Goal: Task Accomplishment & Management: Manage account settings

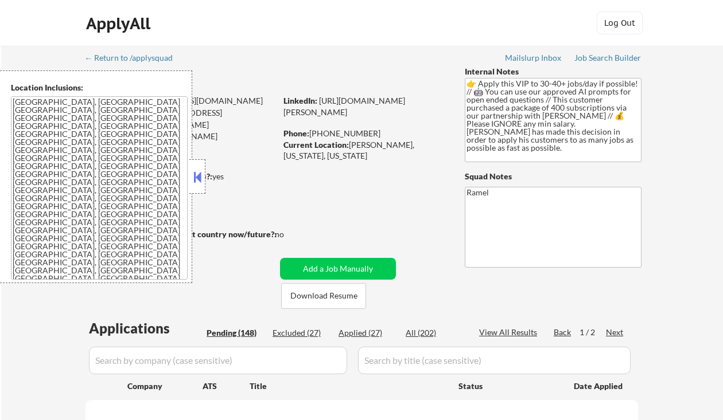
select select ""pending""
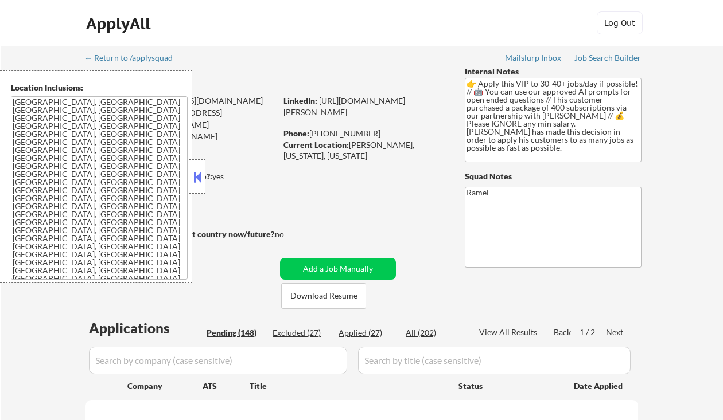
select select ""pending""
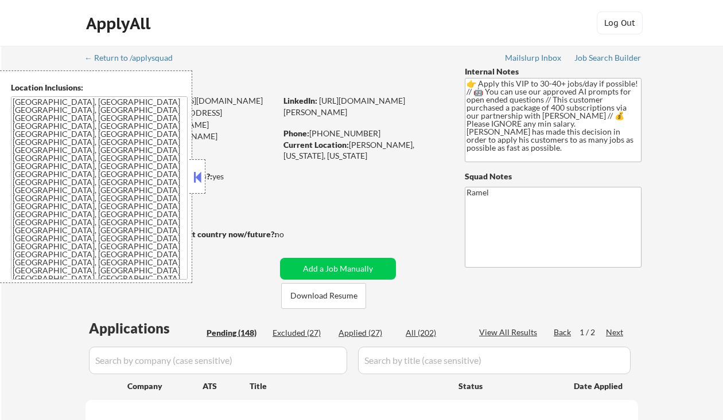
select select ""pending""
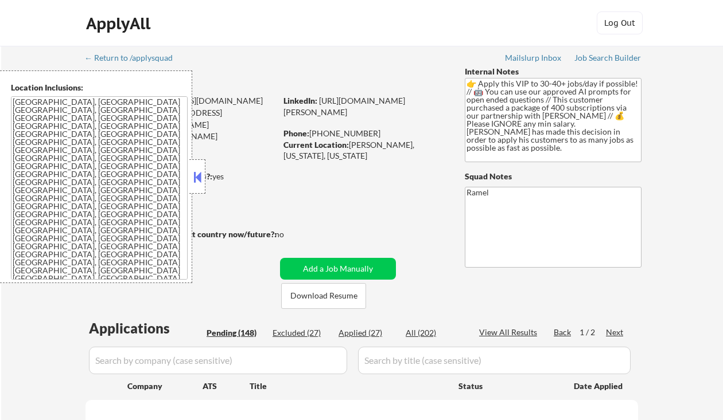
select select ""pending""
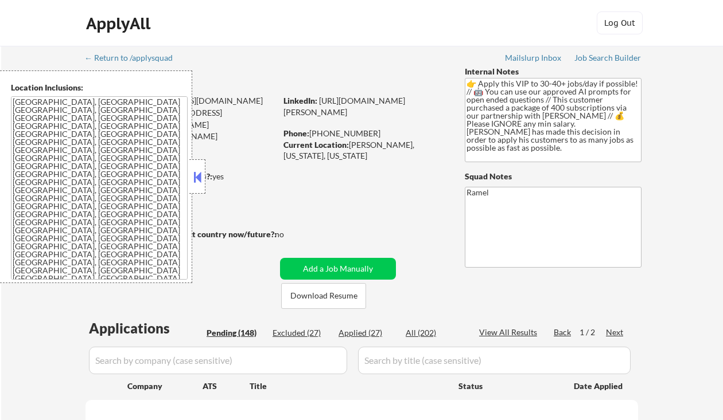
select select ""pending""
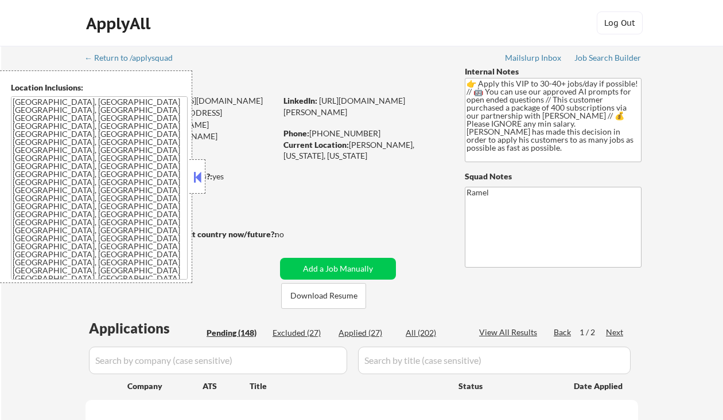
select select ""pending""
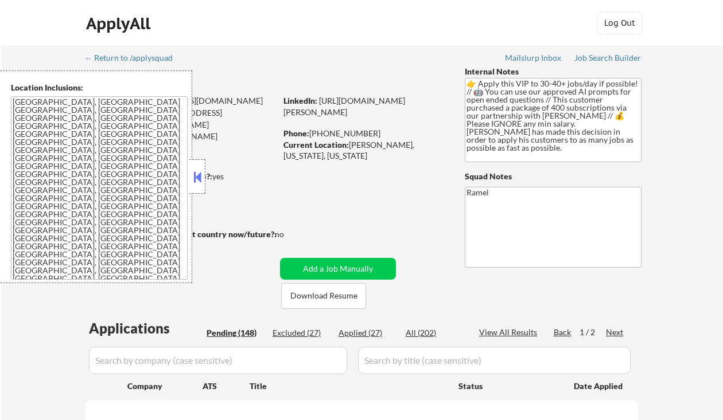
select select ""pending""
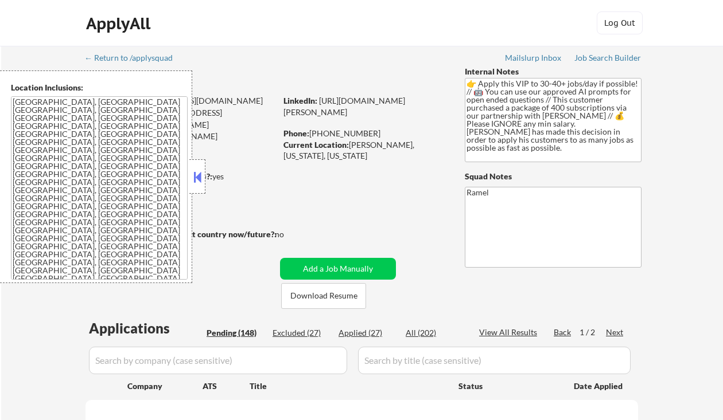
select select ""pending""
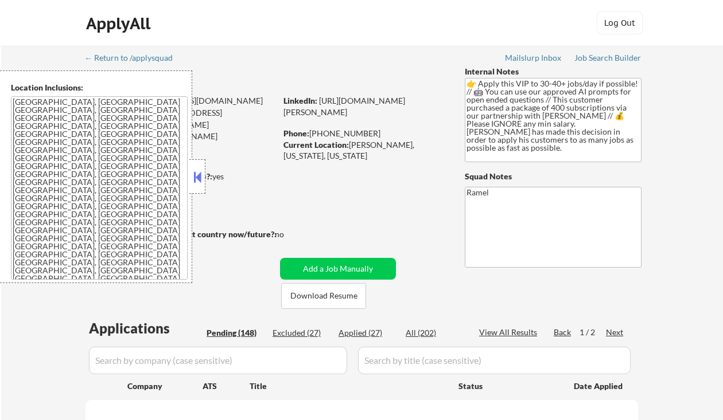
select select ""pending""
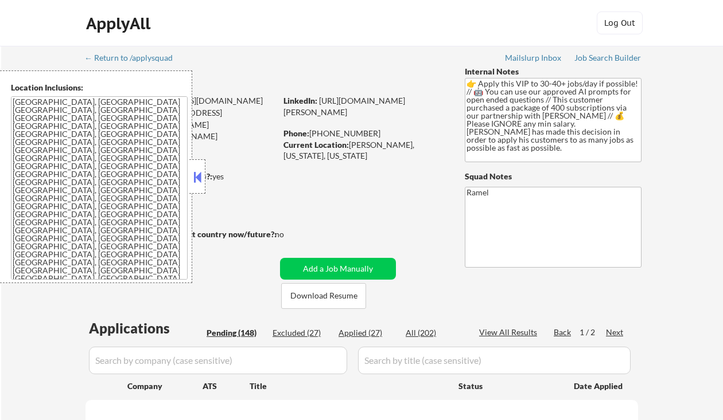
select select ""pending""
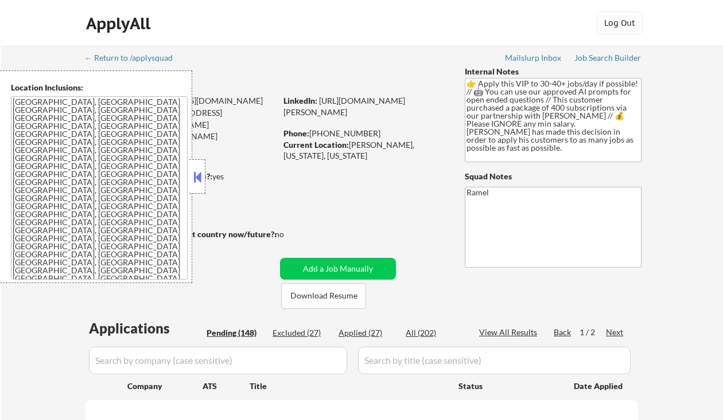
select select ""pending""
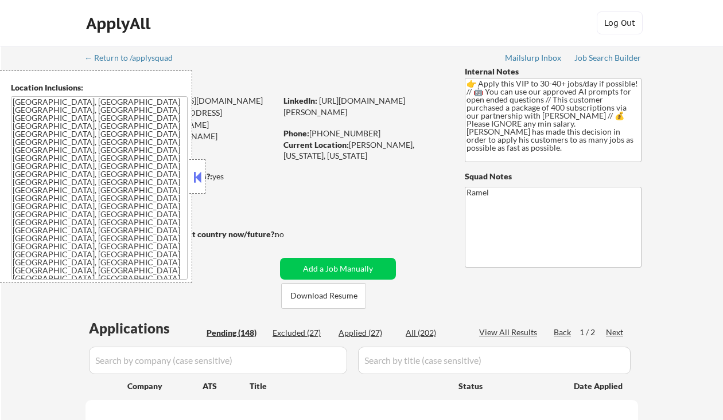
select select ""pending""
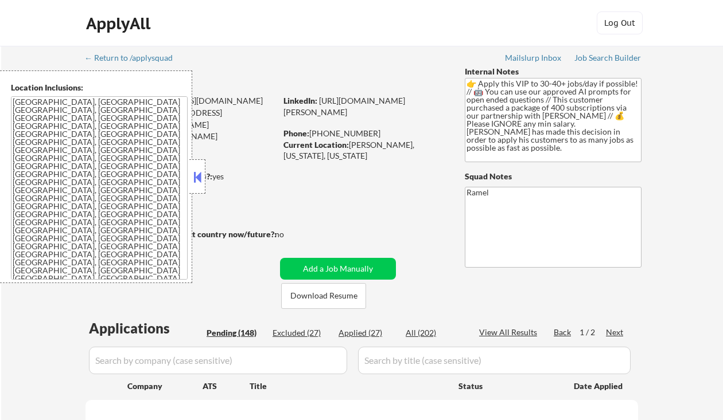
select select ""pending""
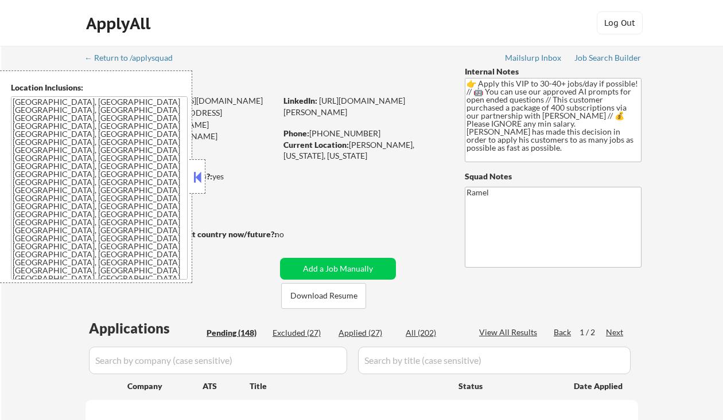
select select ""pending""
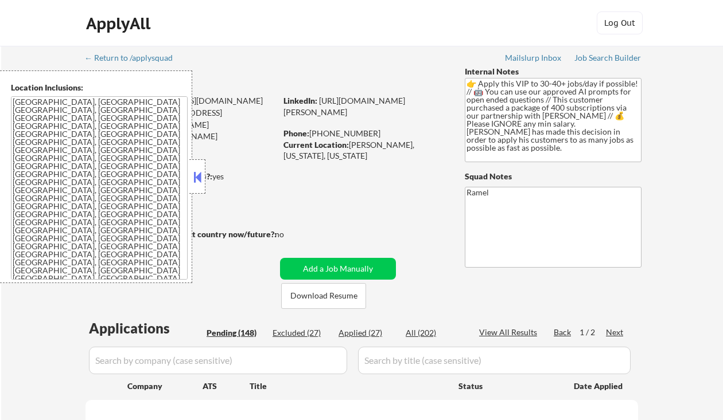
select select ""pending""
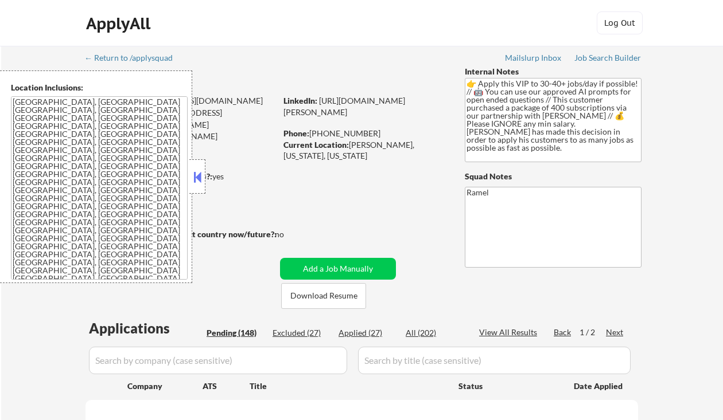
select select ""pending""
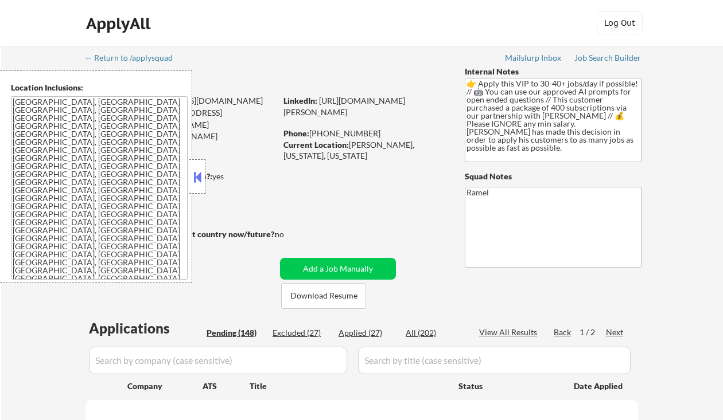
select select ""pending""
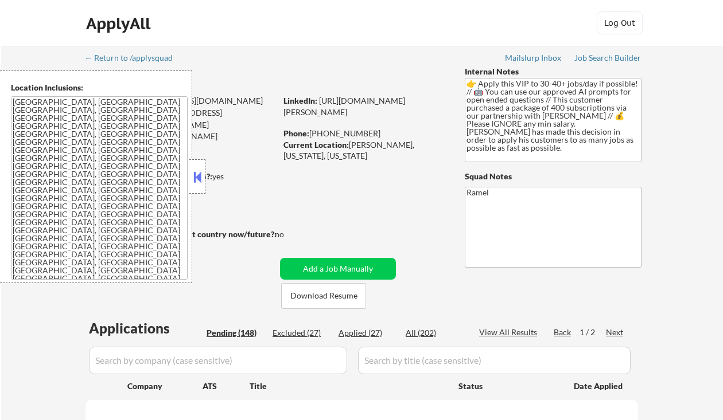
select select ""pending""
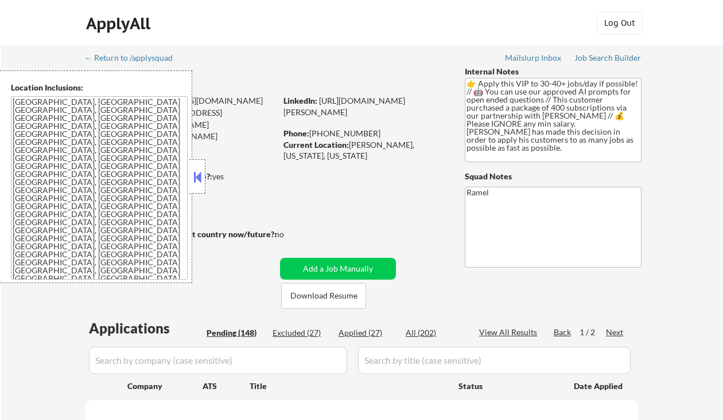
select select ""pending""
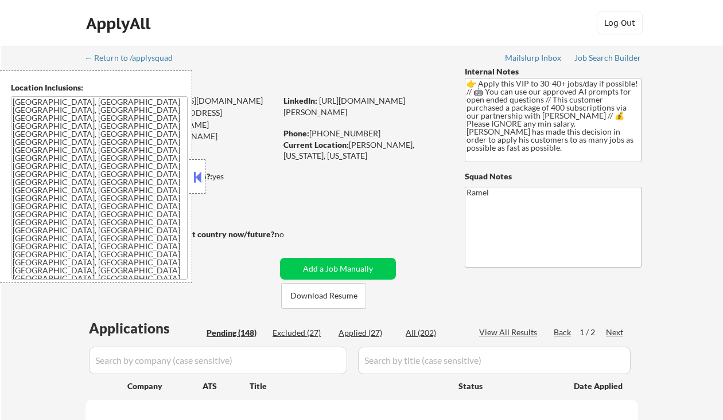
select select ""pending""
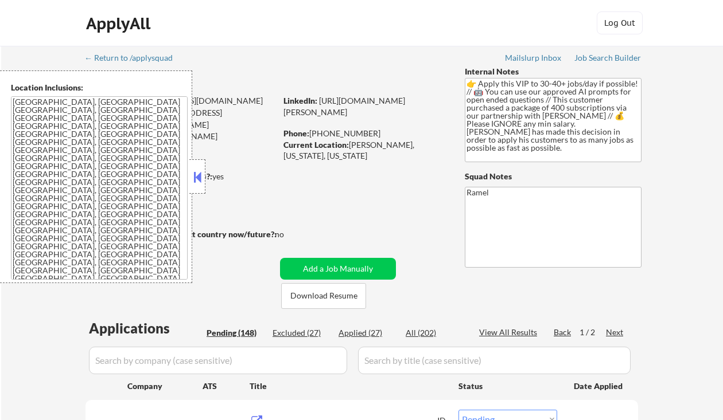
click at [194, 181] on button at bounding box center [197, 177] width 13 height 17
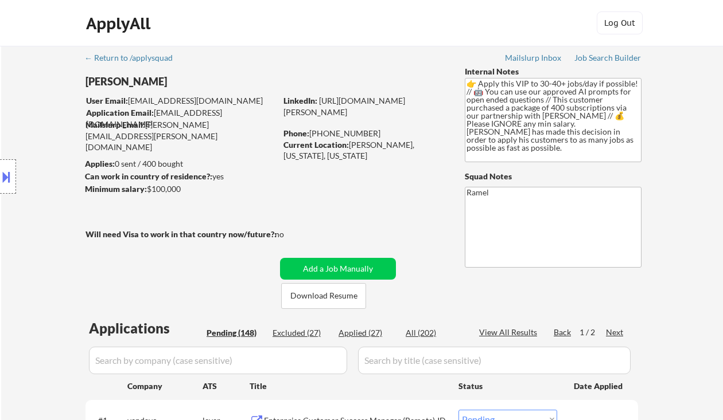
click at [52, 93] on div "Location Inclusions: Syracuse, NY Solvay, NY East Syracuse, NY Lyncourt, NY Fai…" at bounding box center [102, 177] width 205 height 213
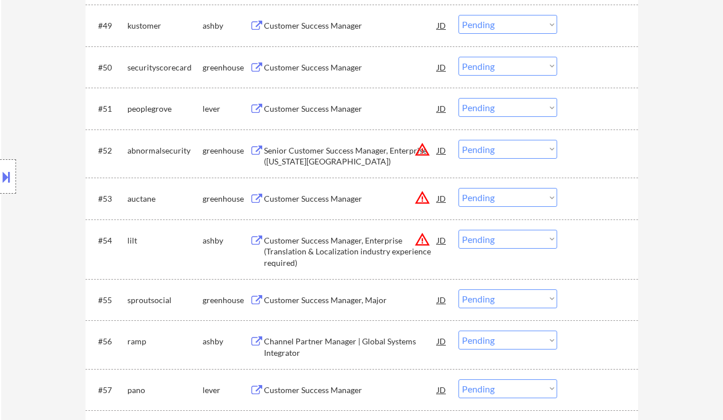
scroll to position [2523, 0]
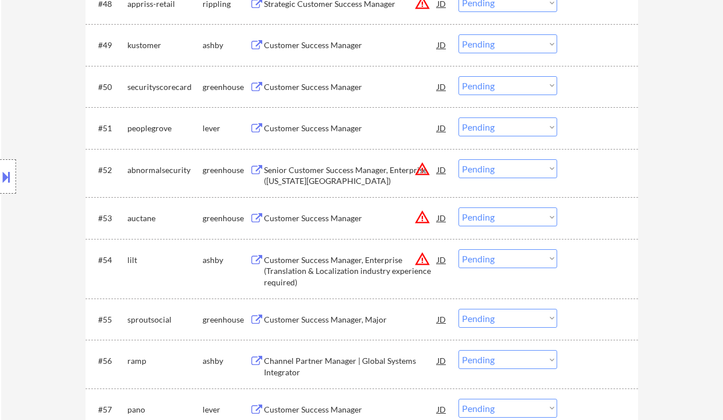
click at [351, 125] on div "Customer Success Manager" at bounding box center [350, 128] width 173 height 11
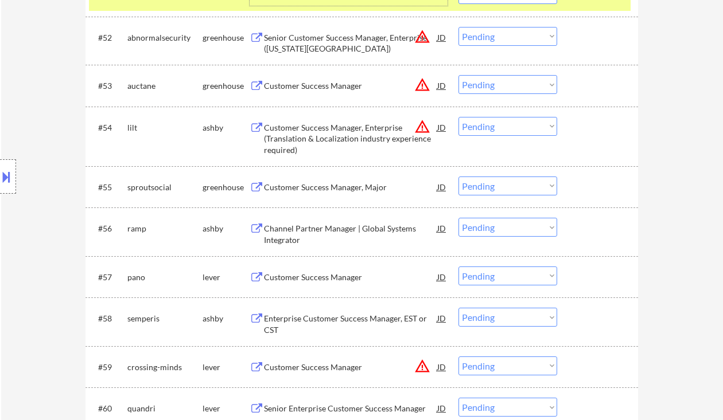
scroll to position [2676, 0]
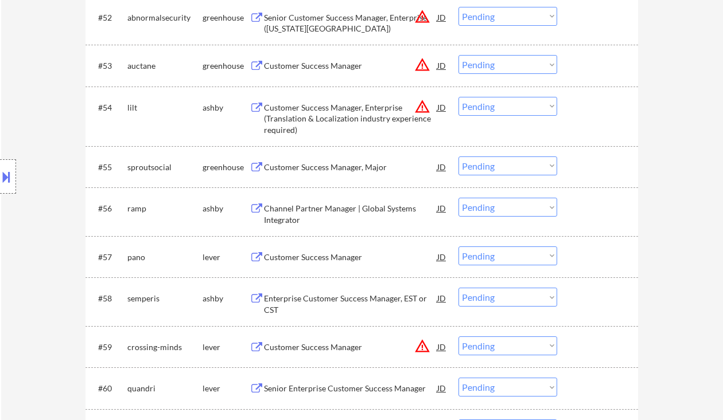
click at [334, 169] on div "Customer Success Manager, Major" at bounding box center [350, 167] width 173 height 11
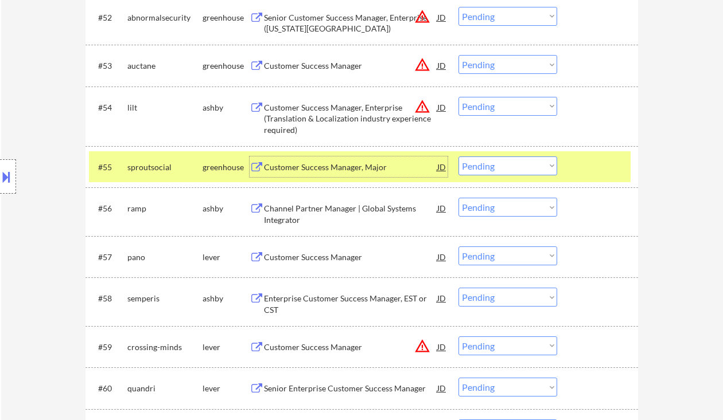
click at [331, 267] on div "#57 pano lever Customer Success Manager JD Choose an option... Pending Applied …" at bounding box center [359, 256] width 541 height 31
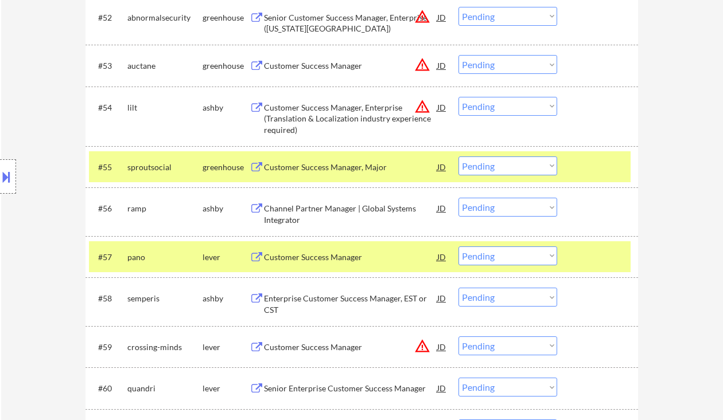
click at [304, 266] on div "Customer Success Manager" at bounding box center [350, 257] width 173 height 21
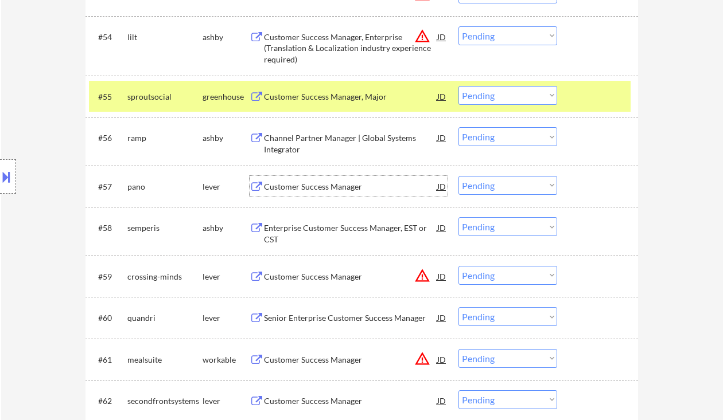
scroll to position [2752, 0]
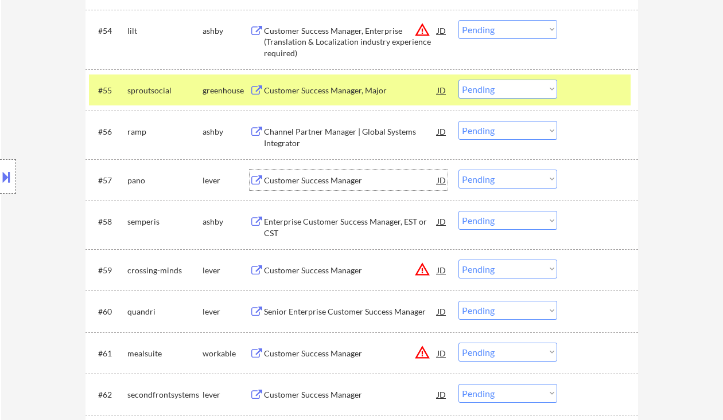
click at [482, 176] on select "Choose an option... Pending Applied Excluded (Questions) Excluded (Expired) Exc…" at bounding box center [507, 179] width 99 height 19
click at [458, 170] on select "Choose an option... Pending Applied Excluded (Questions) Excluded (Expired) Exc…" at bounding box center [507, 179] width 99 height 19
click at [357, 227] on div "Enterprise Customer Success Manager, EST or CST" at bounding box center [350, 227] width 173 height 22
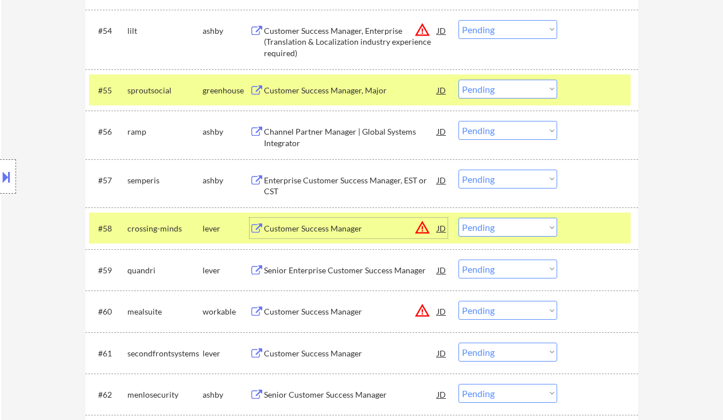
click at [476, 180] on select "Choose an option... Pending Applied Excluded (Questions) Excluded (Expired) Exc…" at bounding box center [507, 179] width 99 height 19
click at [458, 170] on select "Choose an option... Pending Applied Excluded (Questions) Excluded (Expired) Exc…" at bounding box center [507, 179] width 99 height 19
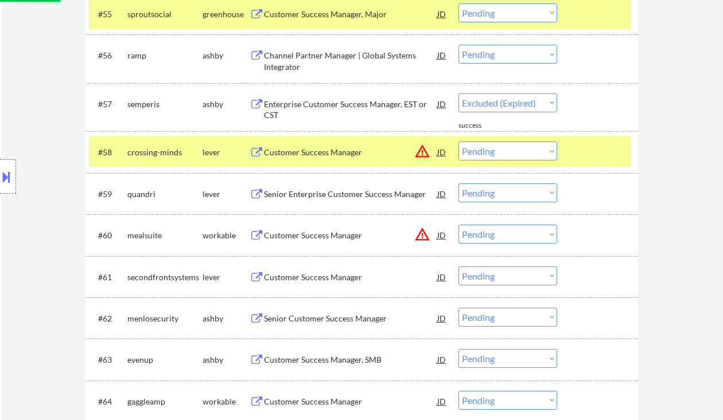
click at [330, 194] on div "Senior Enterprise Customer Success Manager" at bounding box center [350, 194] width 173 height 11
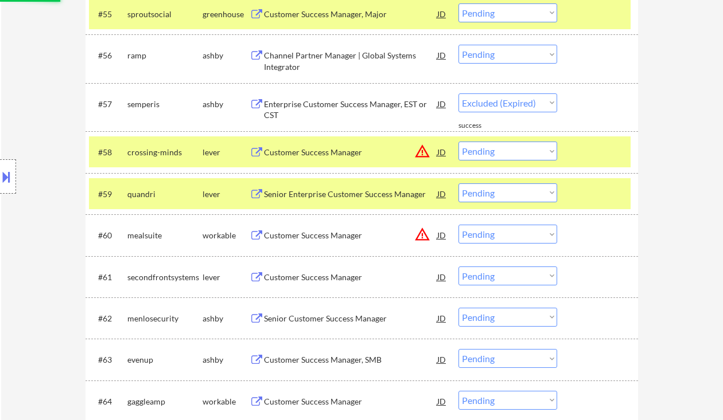
select select ""pending""
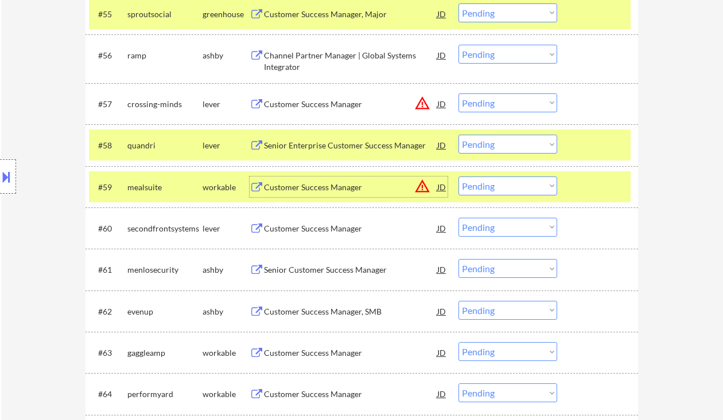
click at [470, 143] on select "Choose an option... Pending Applied Excluded (Questions) Excluded (Expired) Exc…" at bounding box center [507, 144] width 99 height 19
drag, startPoint x: 490, startPoint y: 146, endPoint x: 496, endPoint y: 153, distance: 9.3
click at [490, 146] on select "Choose an option... Pending Applied Excluded (Questions) Excluded (Expired) Exc…" at bounding box center [507, 144] width 99 height 19
click at [458, 135] on select "Choose an option... Pending Applied Excluded (Questions) Excluded (Expired) Exc…" at bounding box center [507, 144] width 99 height 19
select select ""pending""
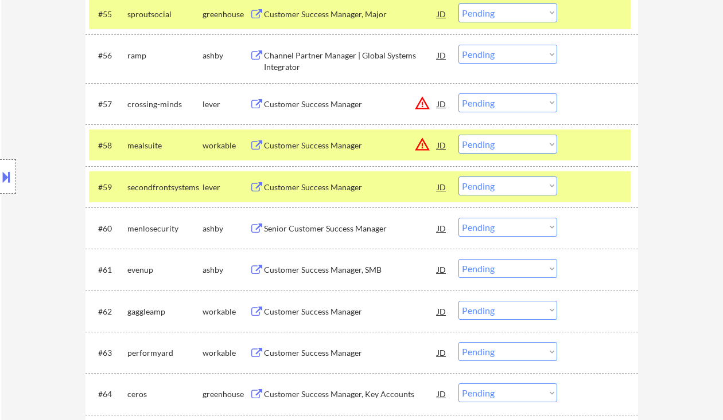
click at [296, 189] on div "Customer Success Manager" at bounding box center [350, 187] width 173 height 11
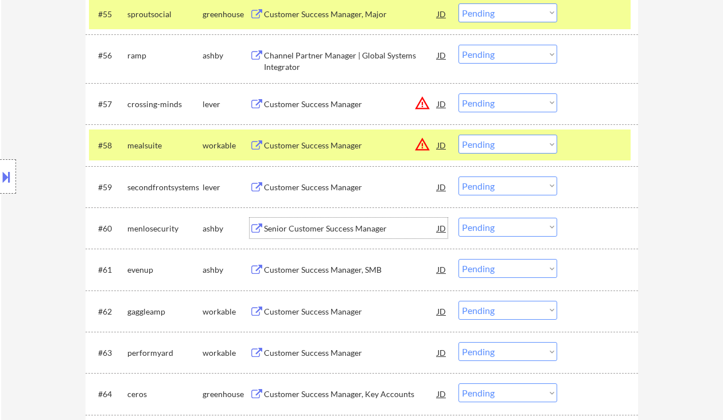
click at [311, 237] on div "Senior Customer Success Manager" at bounding box center [350, 228] width 173 height 21
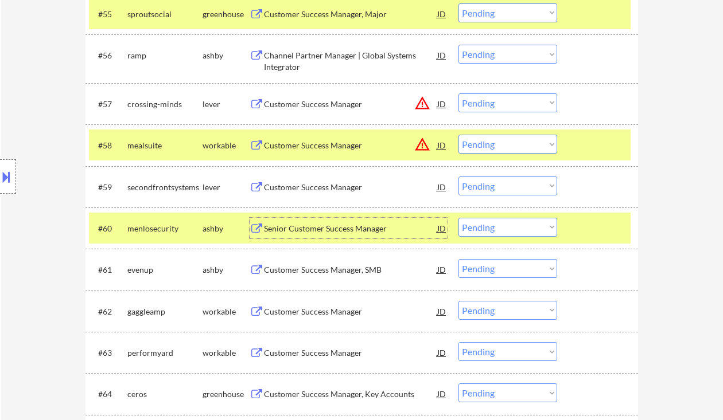
click at [498, 223] on select "Choose an option... Pending Applied Excluded (Questions) Excluded (Expired) Exc…" at bounding box center [507, 227] width 99 height 19
click at [458, 218] on select "Choose an option... Pending Applied Excluded (Questions) Excluded (Expired) Exc…" at bounding box center [507, 227] width 99 height 19
click at [346, 274] on div "Customer Success Manager, SMB" at bounding box center [350, 269] width 173 height 11
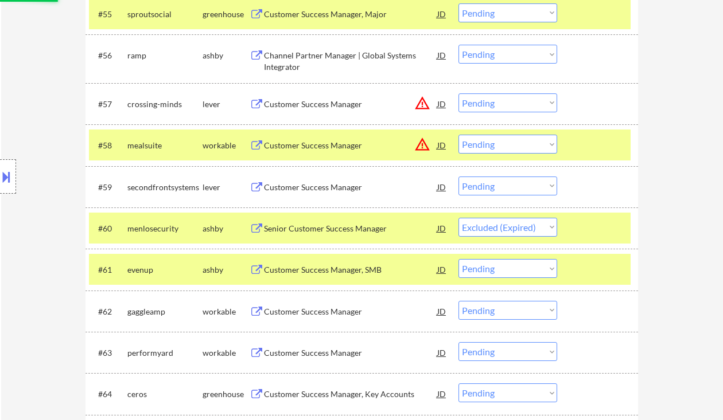
select select ""pending""
click at [300, 273] on div "Customer Success Manager" at bounding box center [350, 269] width 173 height 11
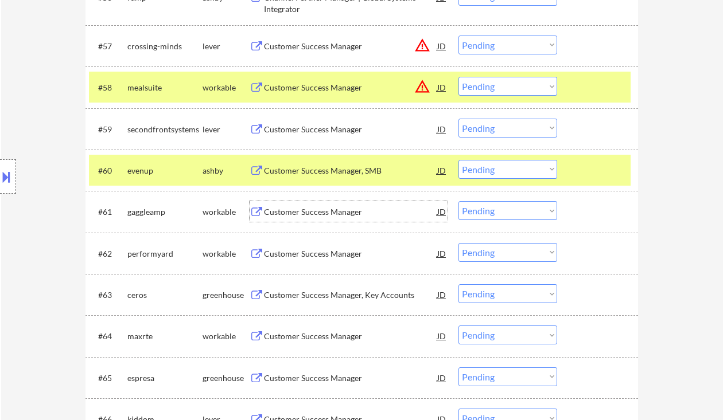
scroll to position [2905, 0]
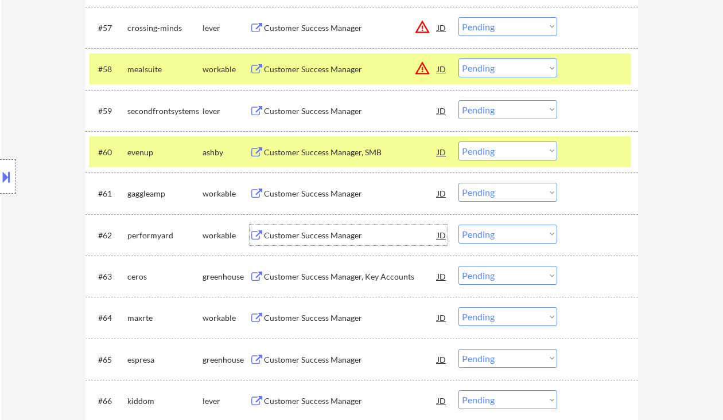
click at [286, 238] on div "Customer Success Manager" at bounding box center [350, 235] width 173 height 11
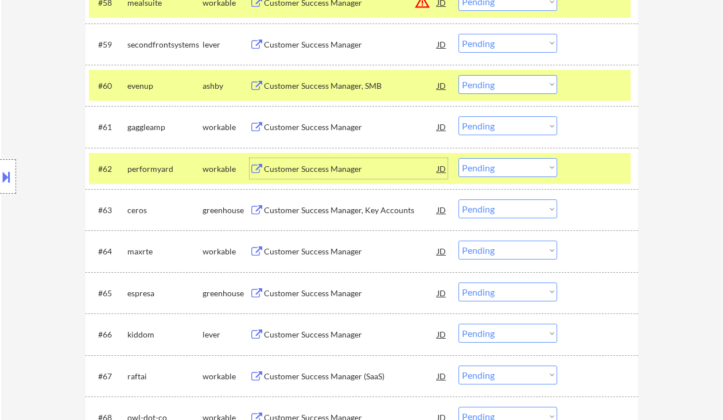
scroll to position [2982, 0]
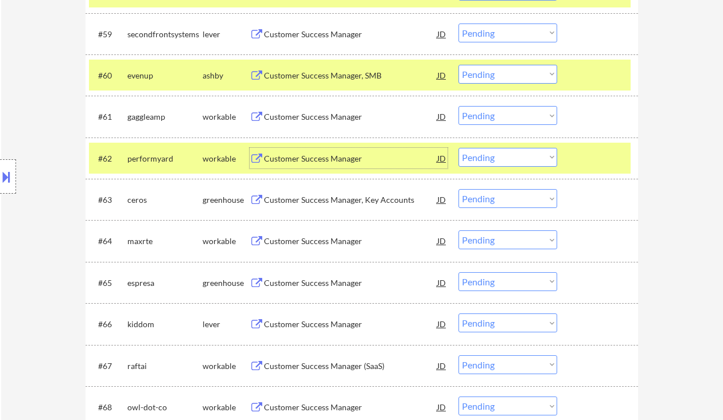
click at [294, 244] on div "Customer Success Manager" at bounding box center [350, 241] width 173 height 11
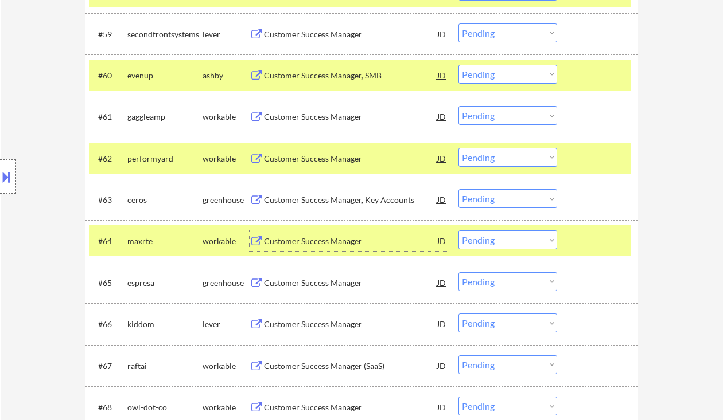
drag, startPoint x: 489, startPoint y: 238, endPoint x: 493, endPoint y: 249, distance: 12.4
click at [489, 238] on select "Choose an option... Pending Applied Excluded (Questions) Excluded (Expired) Exc…" at bounding box center [507, 240] width 99 height 19
click at [458, 231] on select "Choose an option... Pending Applied Excluded (Questions) Excluded (Expired) Exc…" at bounding box center [507, 240] width 99 height 19
click at [356, 288] on div "Customer Success Manager" at bounding box center [350, 283] width 173 height 11
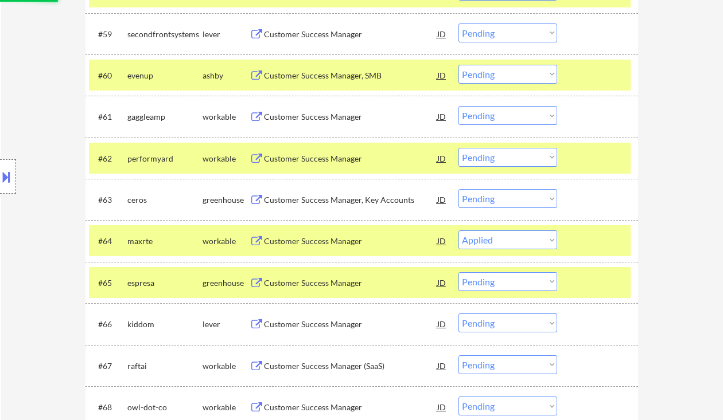
select select ""pending""
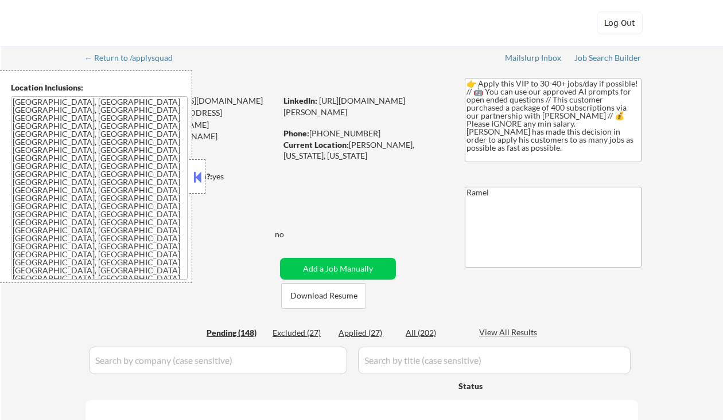
select select ""pending""
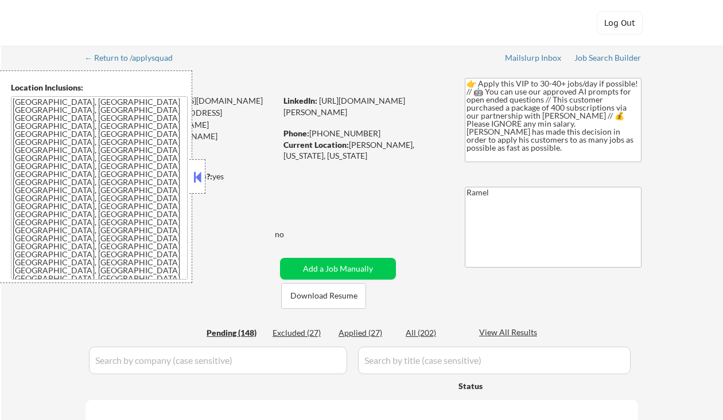
select select ""pending""
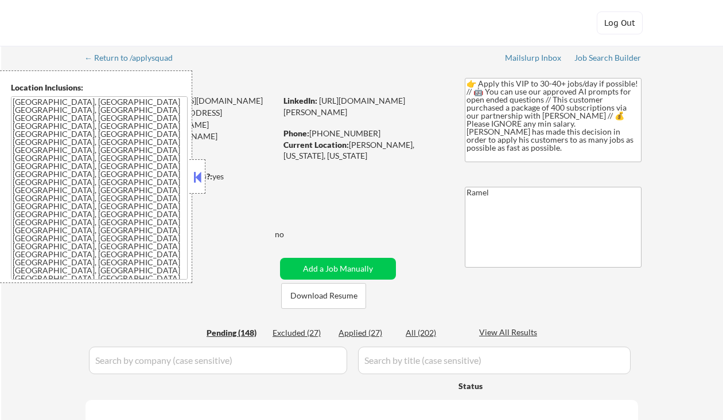
select select ""pending""
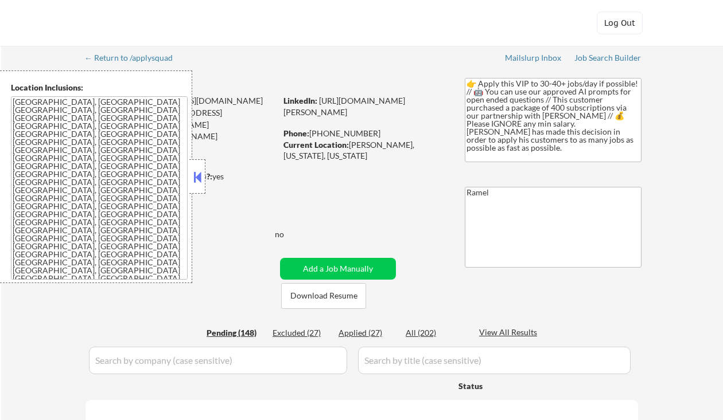
select select ""pending""
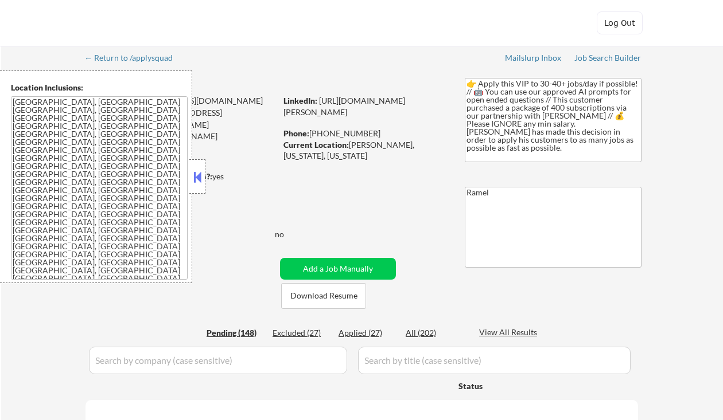
select select ""pending""
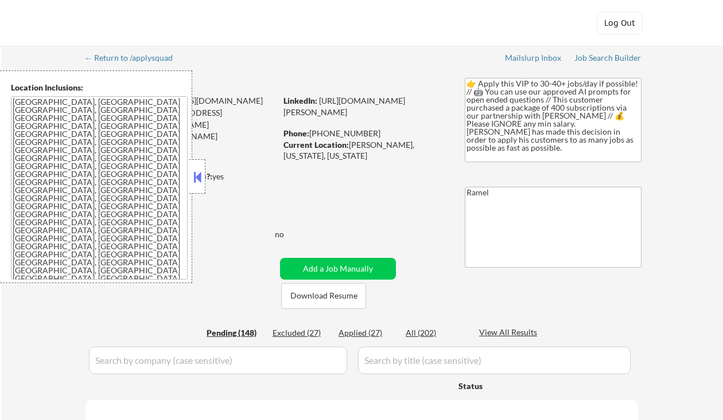
select select ""pending""
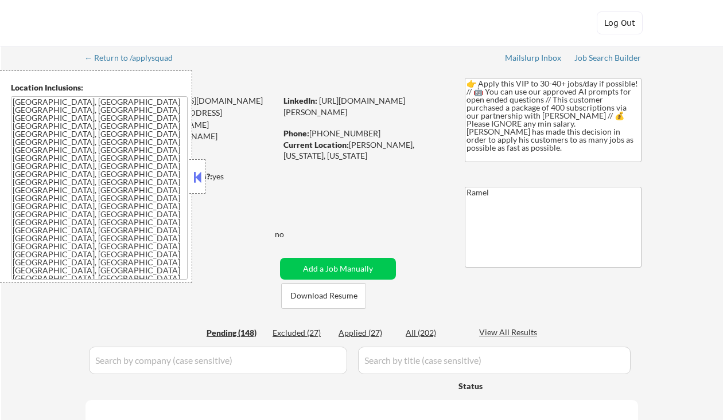
select select ""pending""
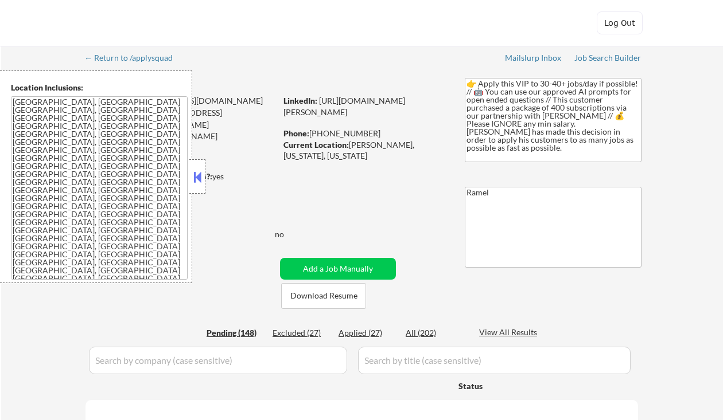
select select ""pending""
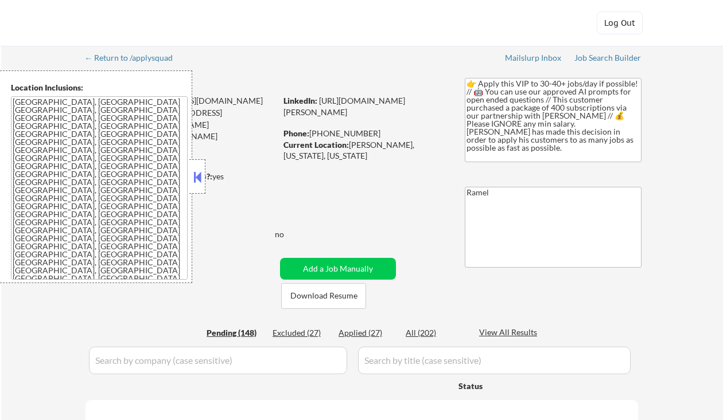
select select ""pending""
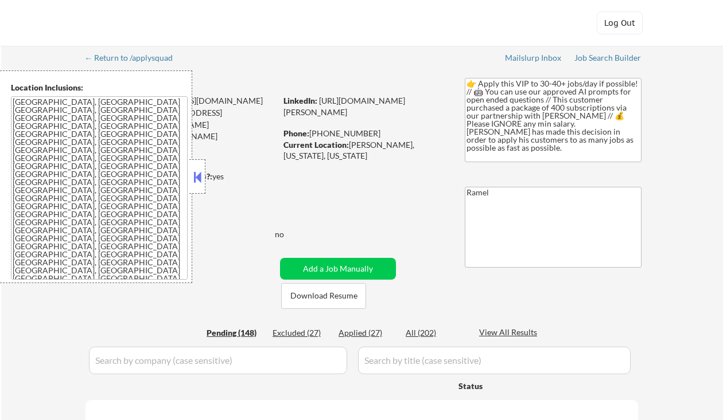
select select ""pending""
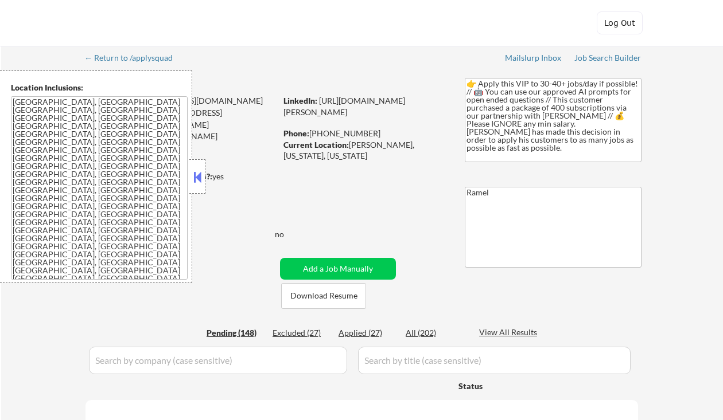
select select ""pending""
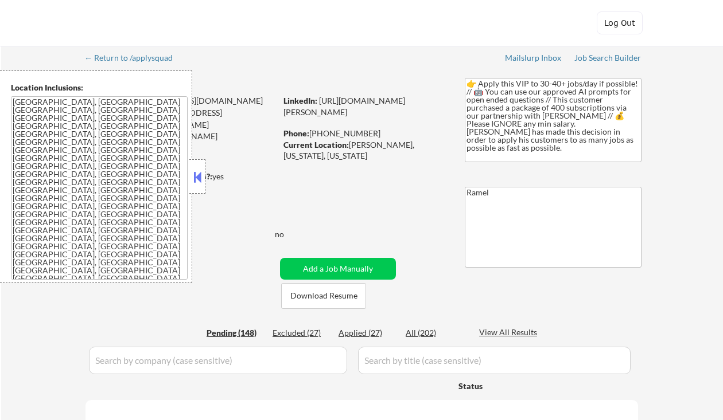
select select ""pending""
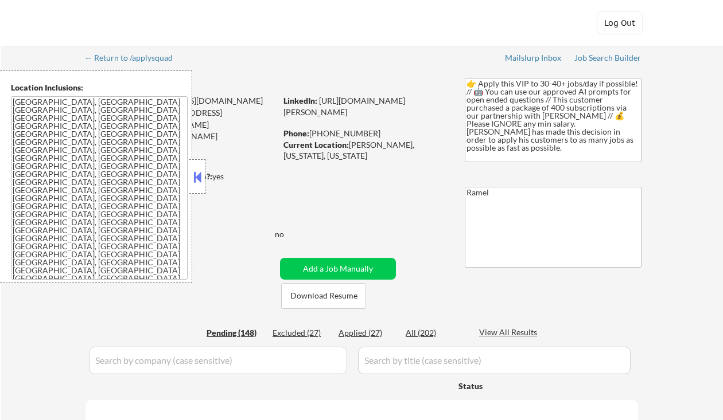
select select ""pending""
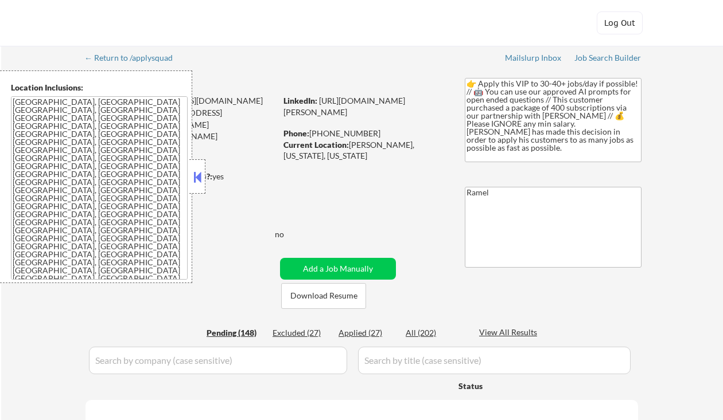
select select ""pending""
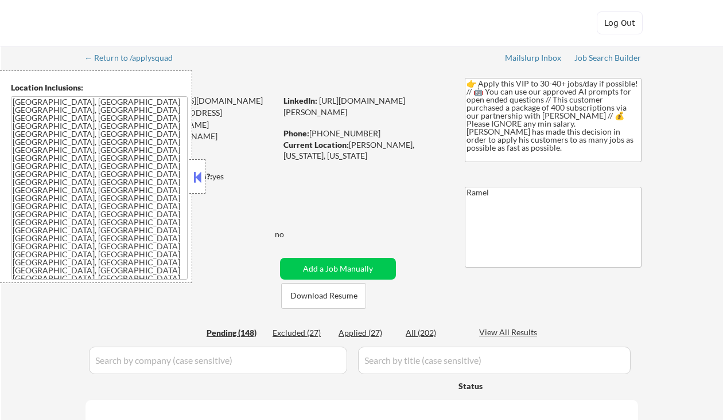
select select ""pending""
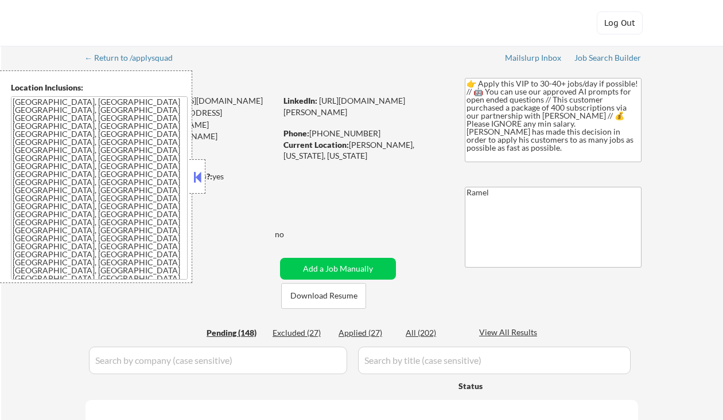
select select ""pending""
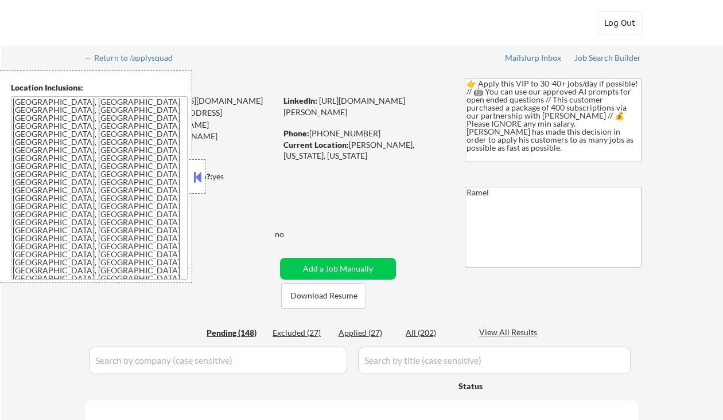
select select ""pending""
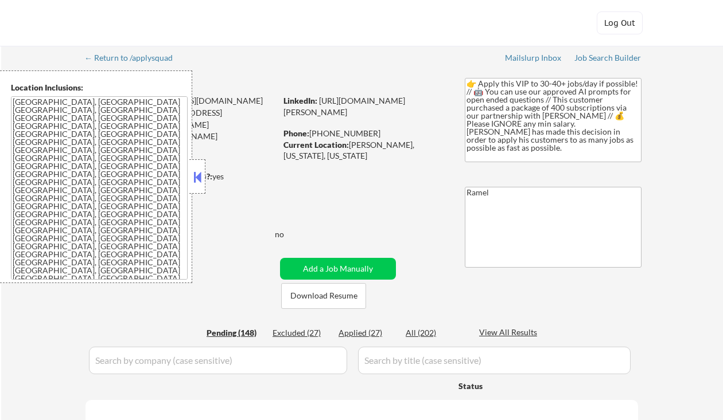
select select ""pending""
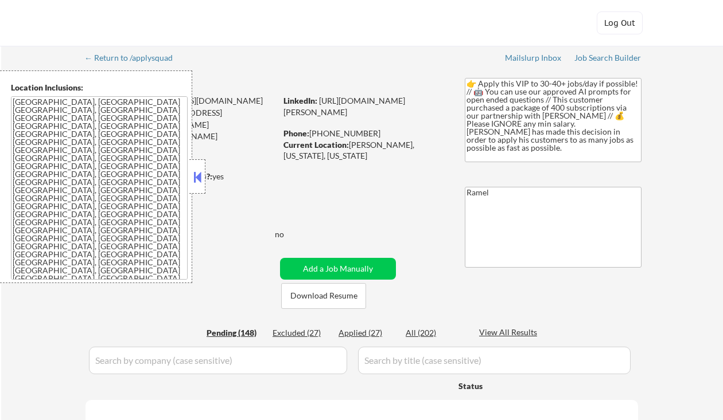
select select ""pending""
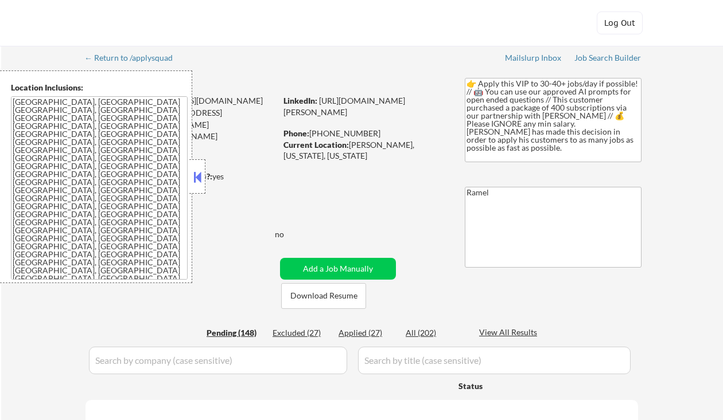
select select ""pending""
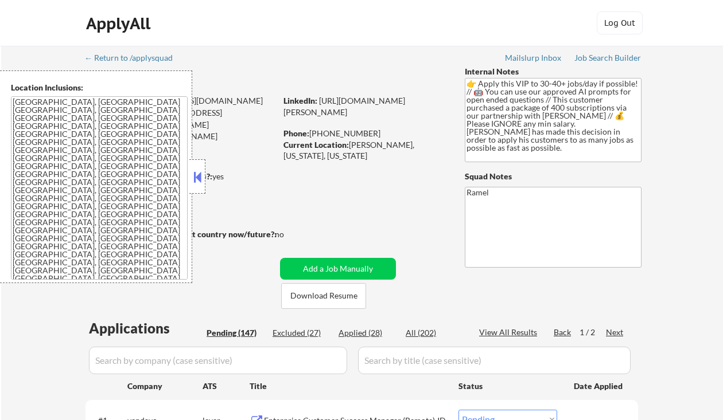
click at [196, 173] on button at bounding box center [197, 177] width 13 height 17
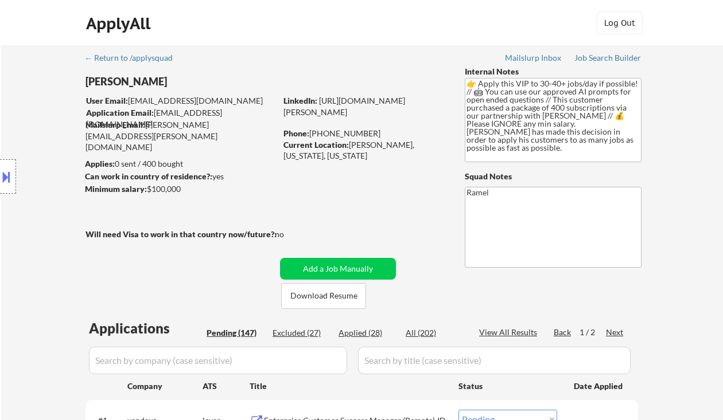
select select ""pending""
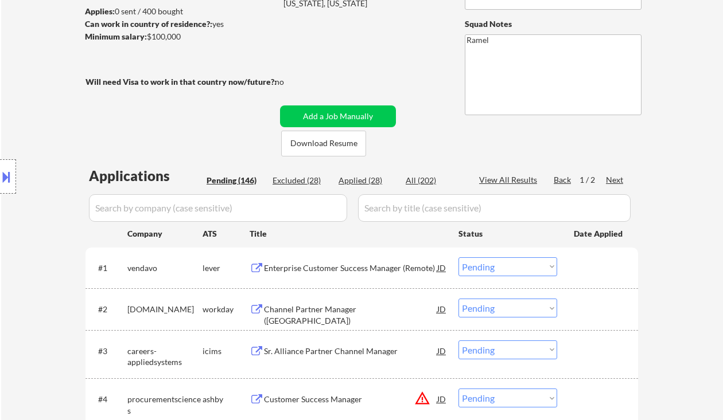
select select ""pending""
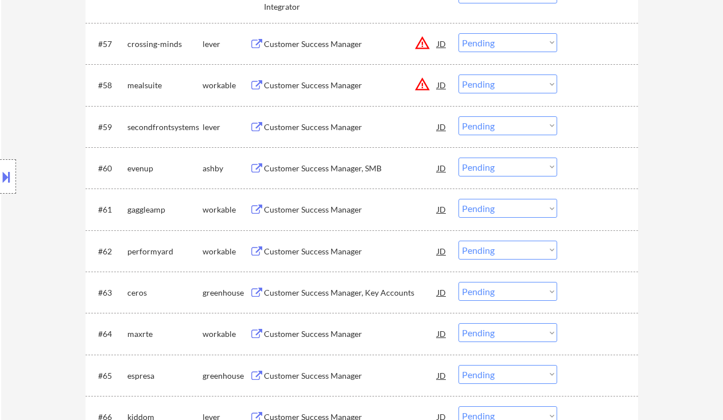
select select ""pending""
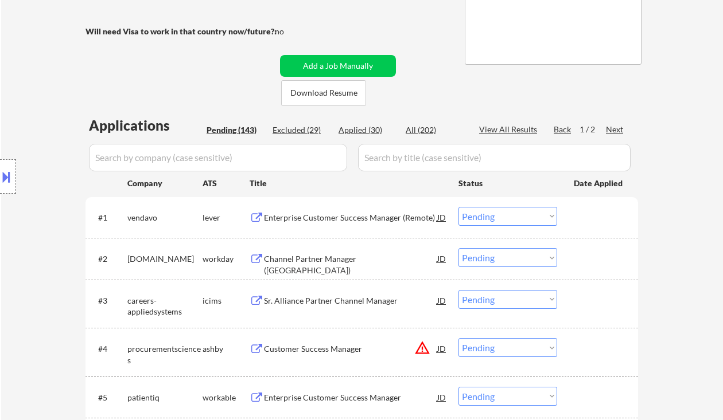
scroll to position [191, 0]
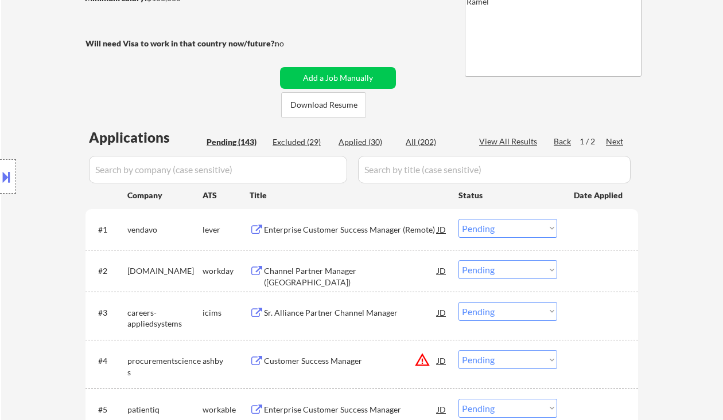
click at [32, 82] on div "Location Inclusions: Syracuse, NY Solvay, NY East Syracuse, NY Lyncourt, NY Fai…" at bounding box center [102, 177] width 205 height 213
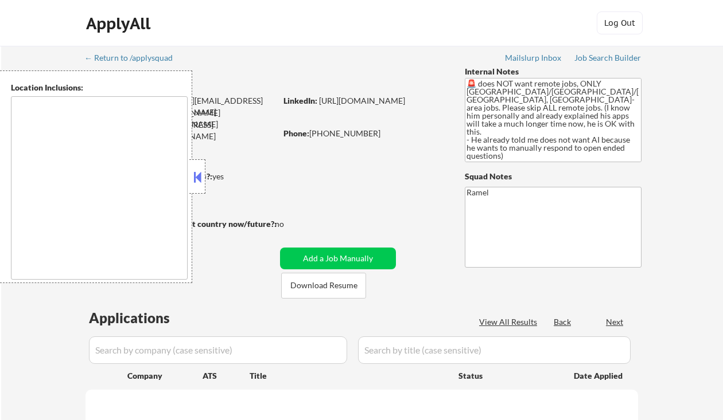
type textarea "Seattle, WA Mercer Island, WA Bellevue, WA Kirkland, WA Redmond, WA Shoreline, …"
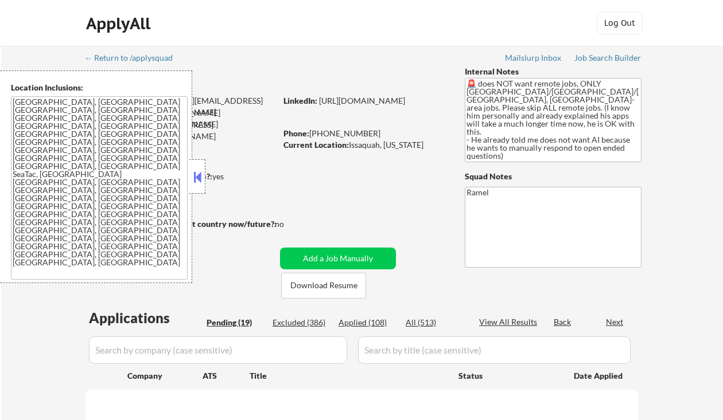
click at [201, 175] on button at bounding box center [197, 177] width 13 height 17
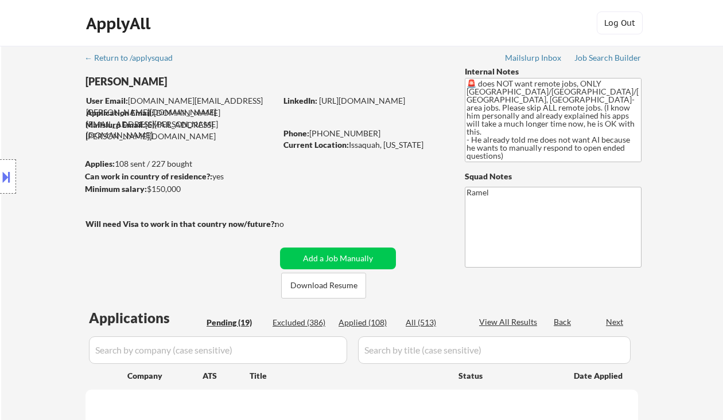
select select ""pending""
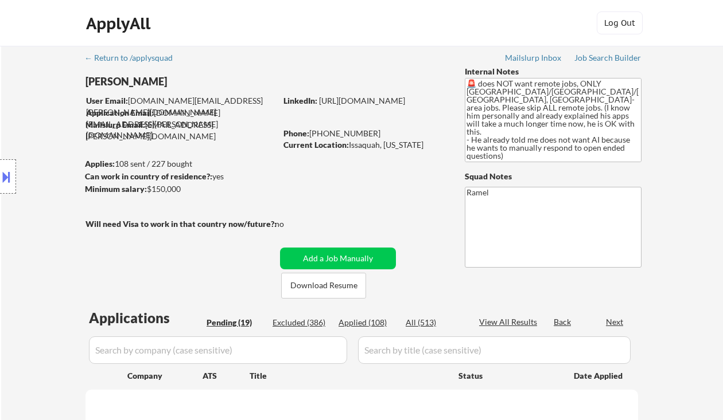
select select ""pending""
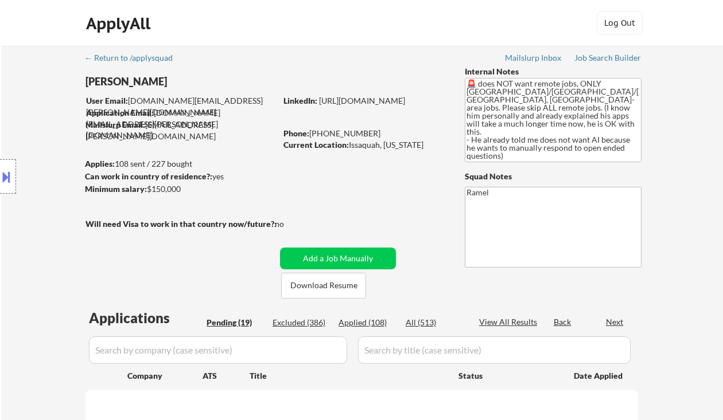
select select ""pending""
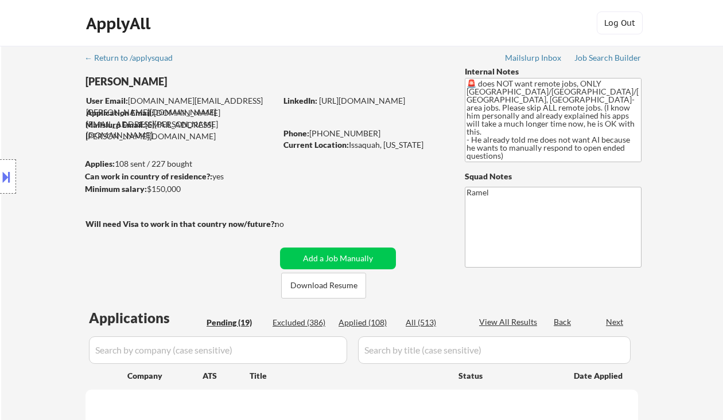
select select ""pending""
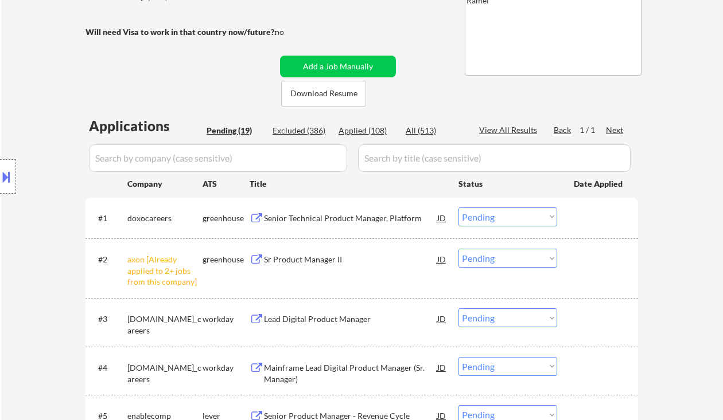
scroll to position [229, 0]
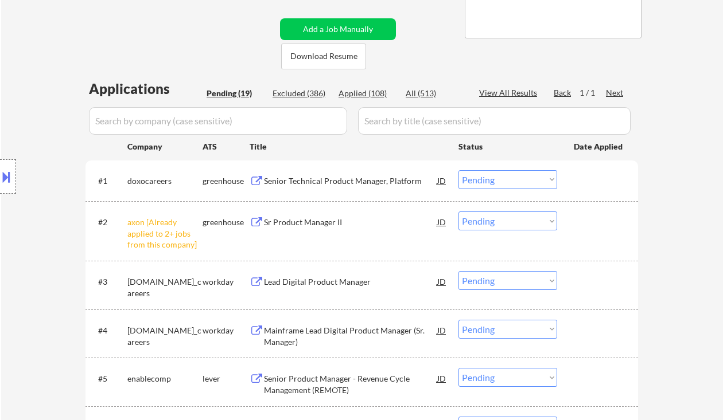
click at [491, 224] on select "Choose an option... Pending Applied Excluded (Questions) Excluded (Expired) Exc…" at bounding box center [507, 221] width 99 height 19
click at [458, 212] on select "Choose an option... Pending Applied Excluded (Questions) Excluded (Expired) Exc…" at bounding box center [507, 221] width 99 height 19
click at [322, 181] on div "Senior Technical Product Manager, Platform" at bounding box center [350, 180] width 173 height 11
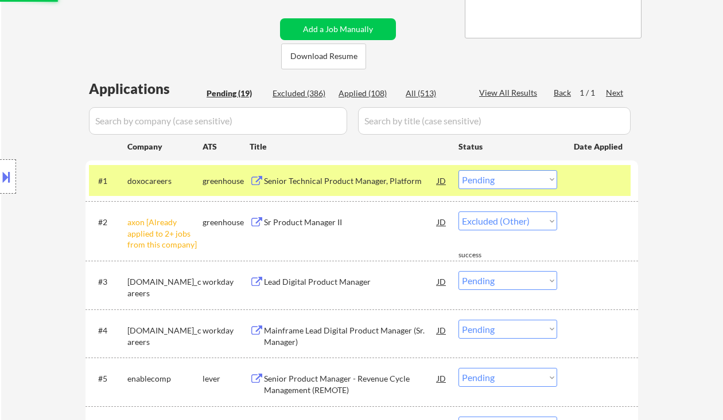
select select ""pending""
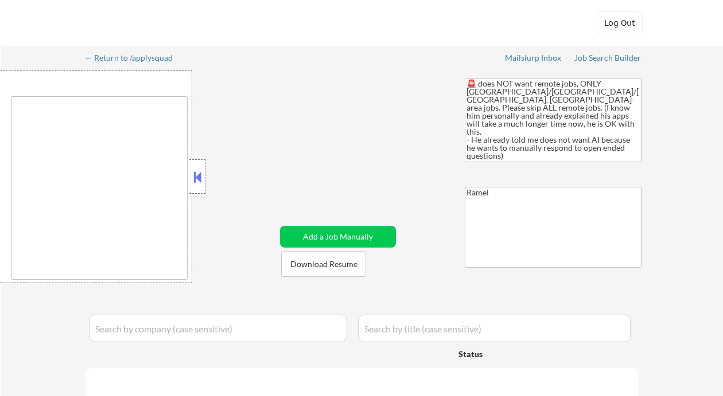
type textarea "Seattle, WA Mercer Island, WA Bellevue, WA Kirkland, WA Redmond, WA Shoreline, …"
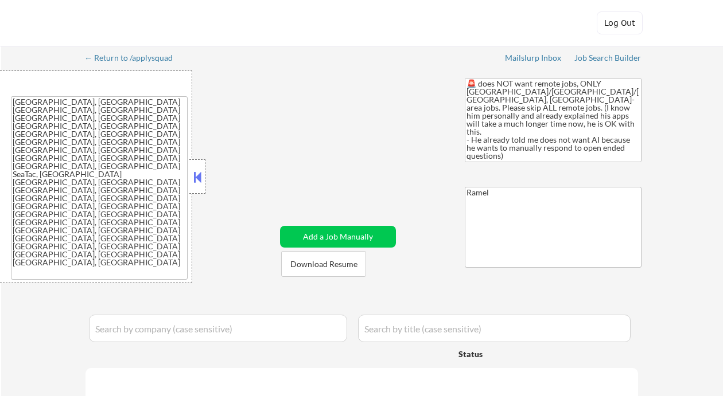
select select ""applied""
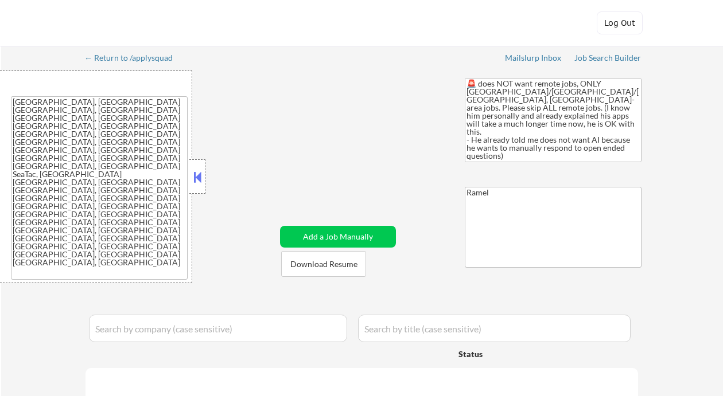
select select ""applied""
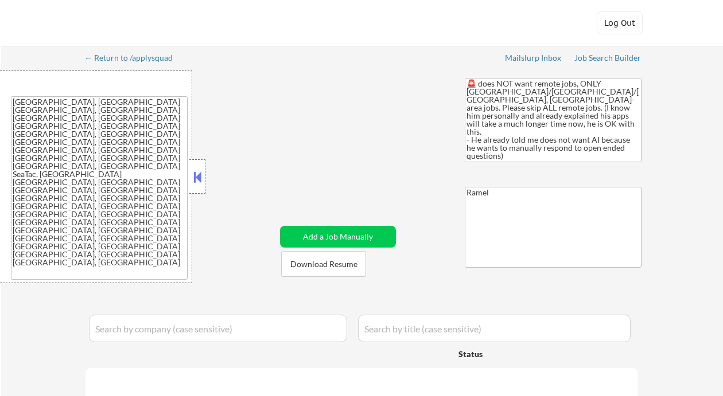
select select ""applied""
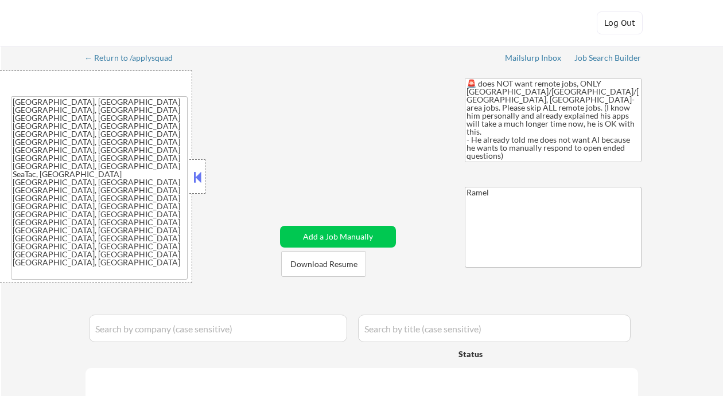
select select ""applied""
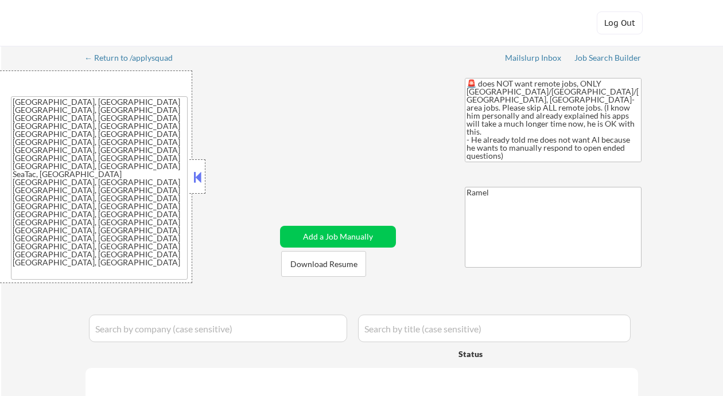
select select ""applied""
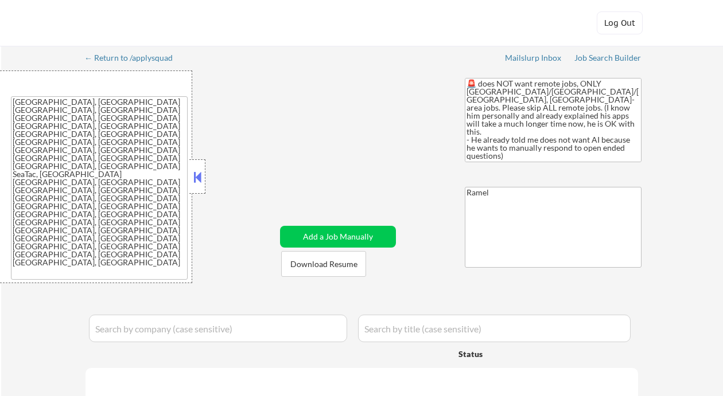
select select ""applied""
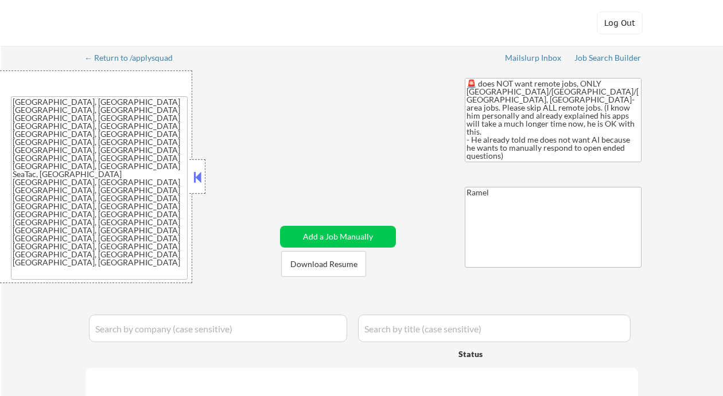
select select ""applied""
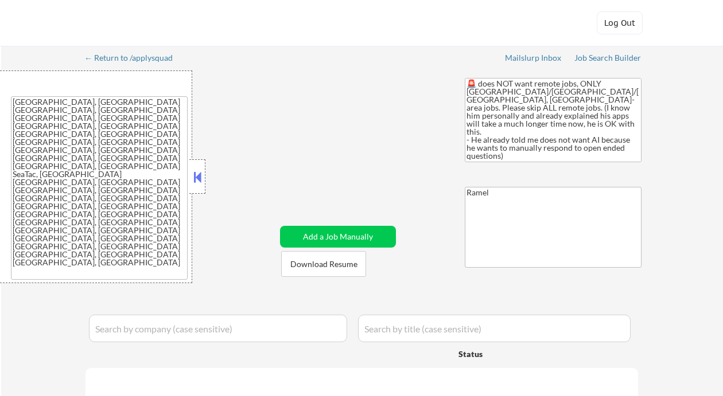
select select ""applied""
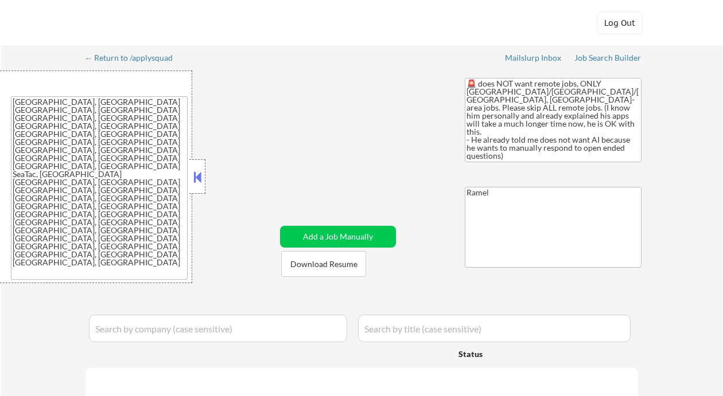
select select ""applied""
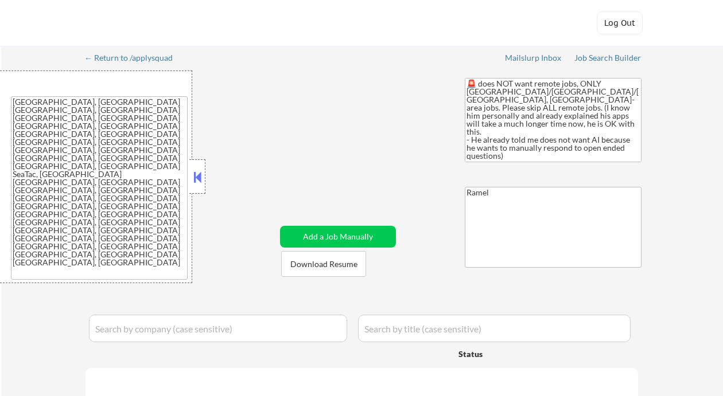
select select ""applied""
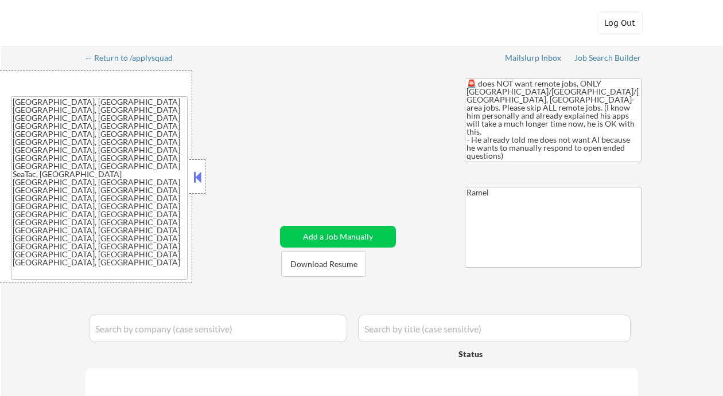
select select ""applied""
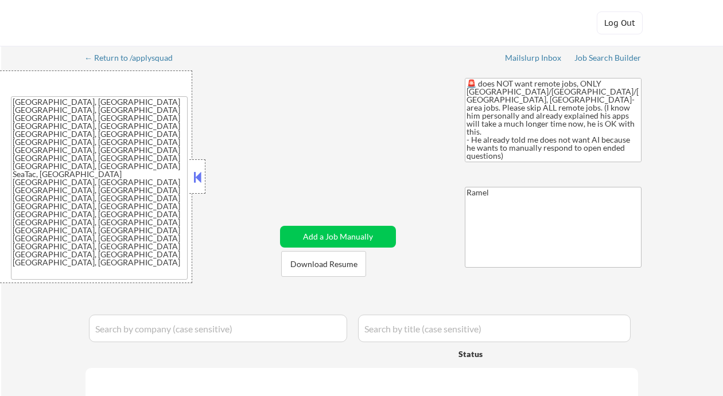
select select ""applied""
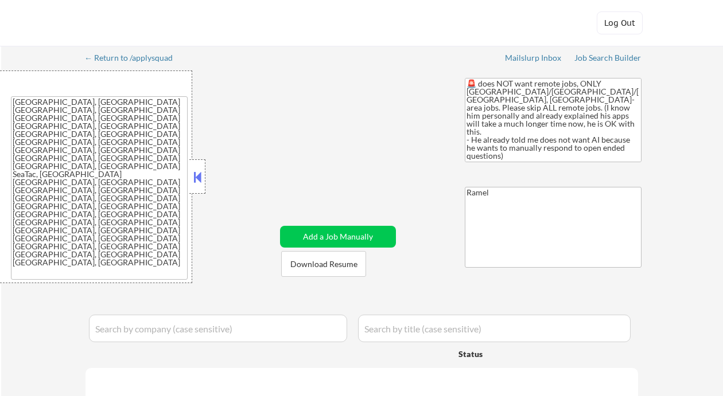
select select ""applied""
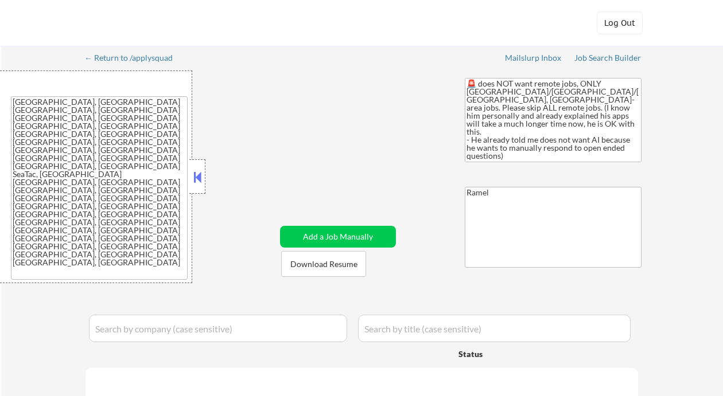
select select ""applied""
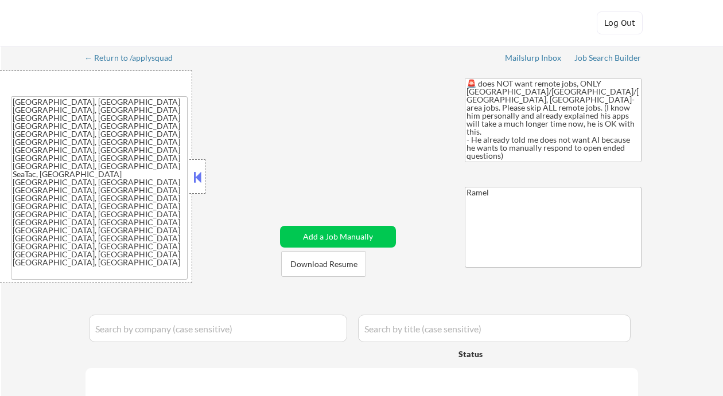
select select ""applied""
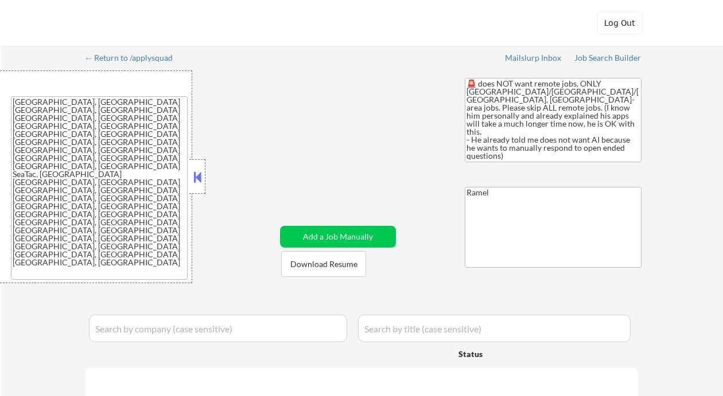
select select ""applied""
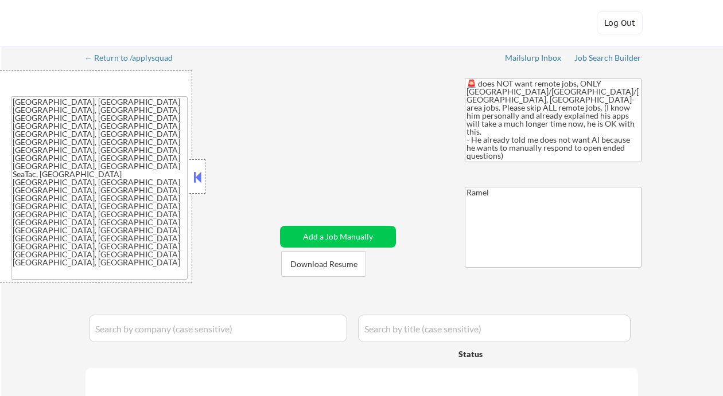
select select ""applied""
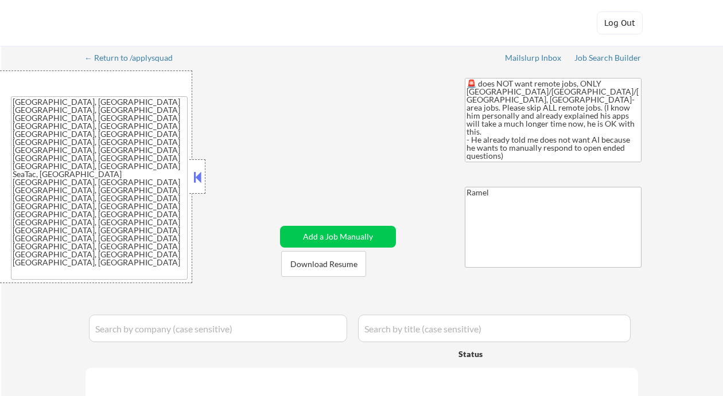
select select ""applied""
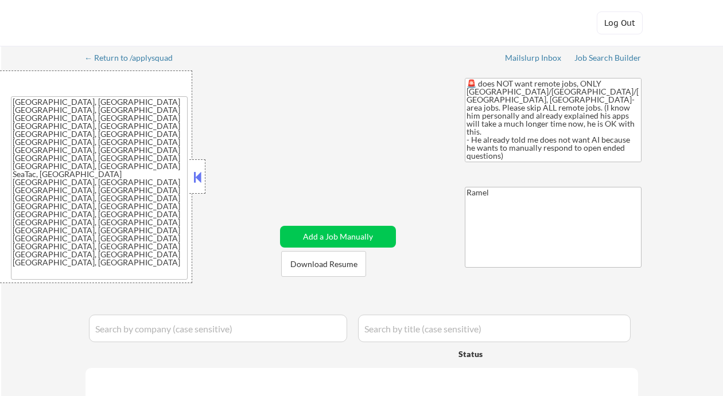
select select ""applied""
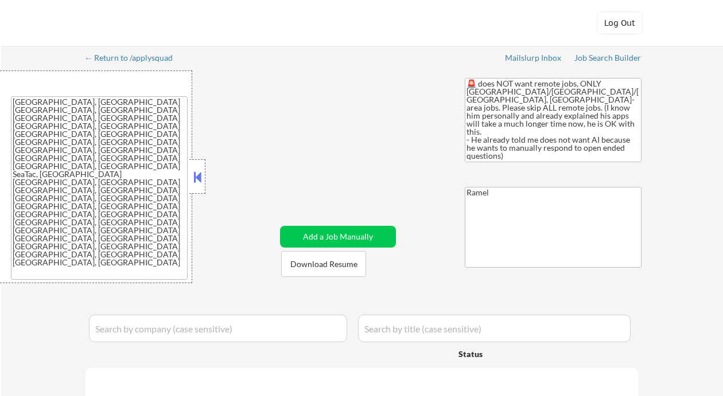
select select ""applied""
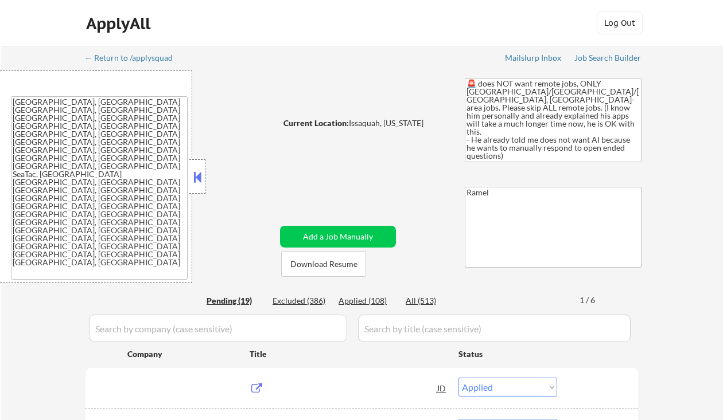
click at [191, 174] on button at bounding box center [197, 177] width 13 height 17
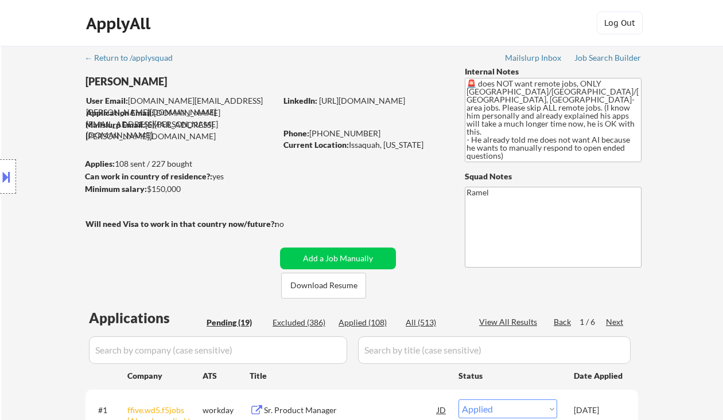
scroll to position [229, 0]
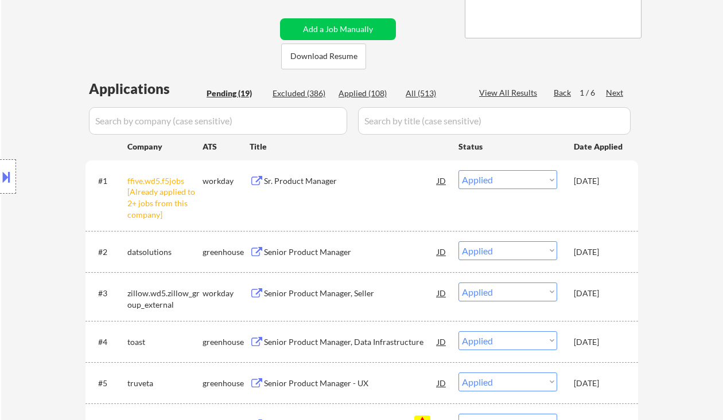
select select ""pending""
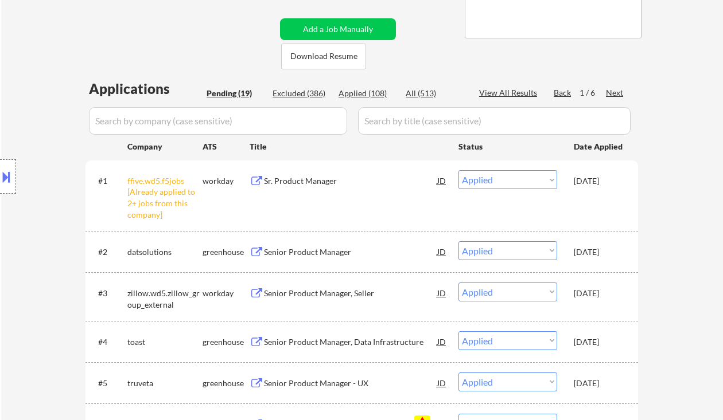
select select ""pending""
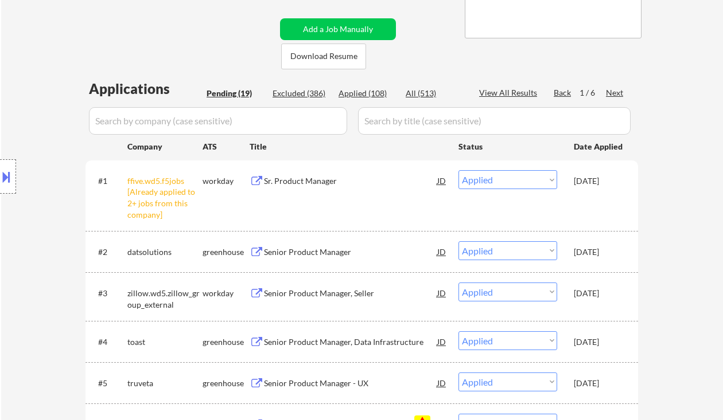
select select ""pending""
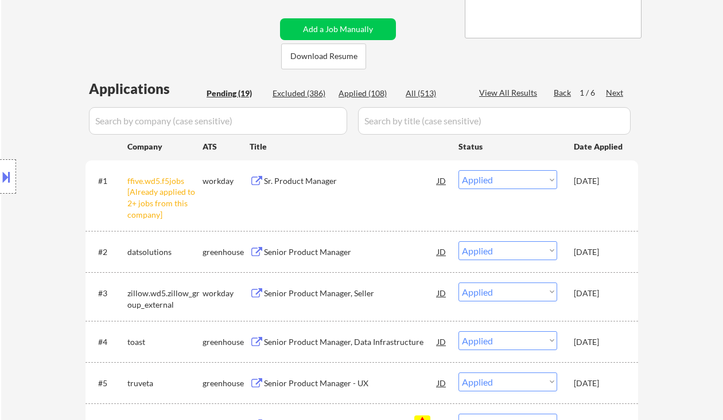
select select ""pending""
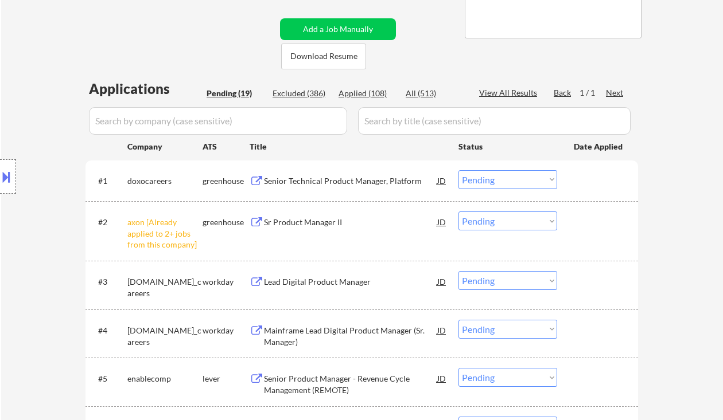
click at [363, 91] on div "Applied (108)" at bounding box center [366, 93] width 57 height 11
select select ""applied""
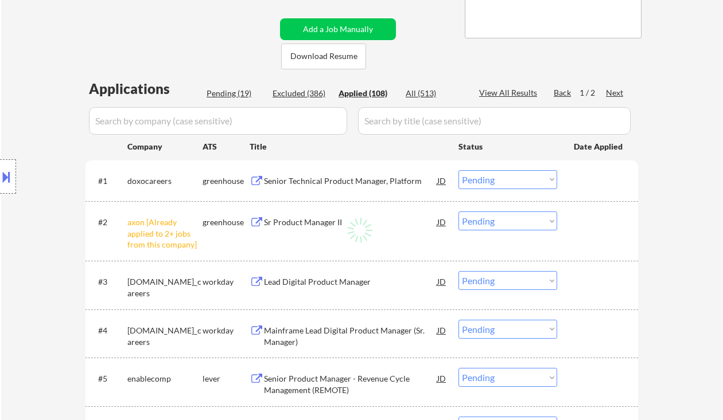
select select ""applied""
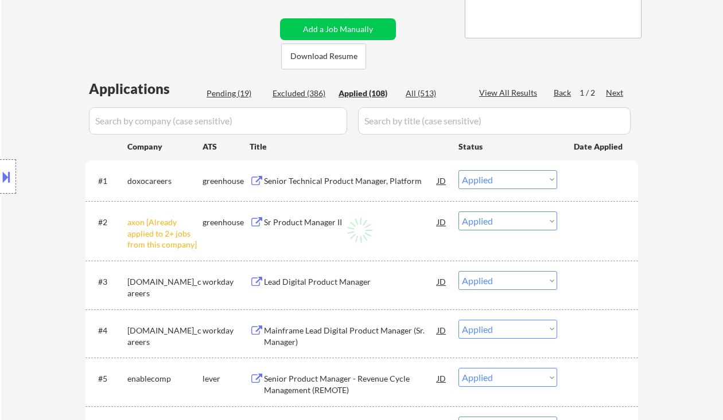
select select ""applied""
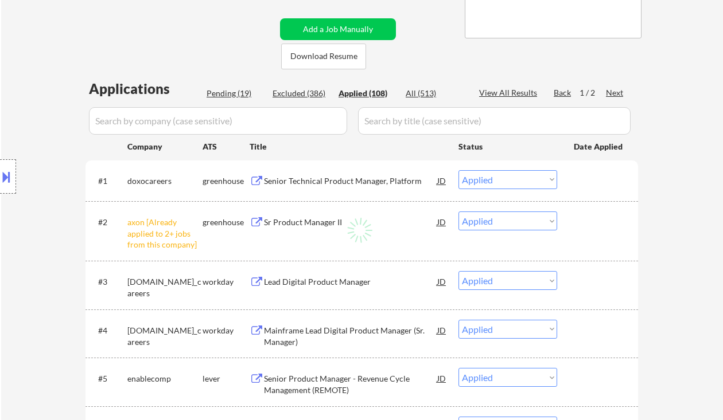
select select ""applied""
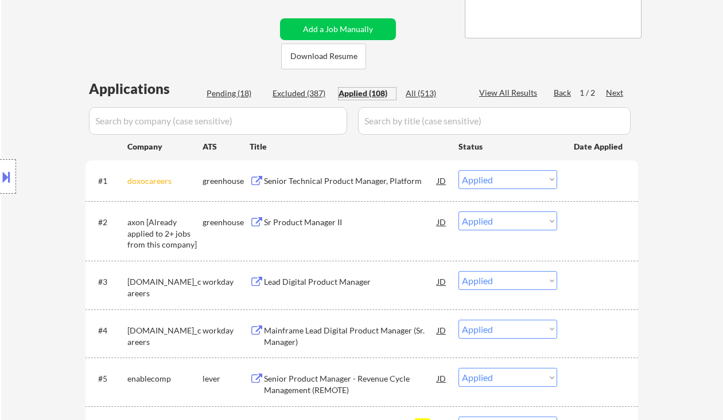
click at [378, 95] on div "Applied (108)" at bounding box center [366, 93] width 57 height 11
click at [530, 93] on div "View All Results" at bounding box center [509, 92] width 61 height 11
select select ""applied""
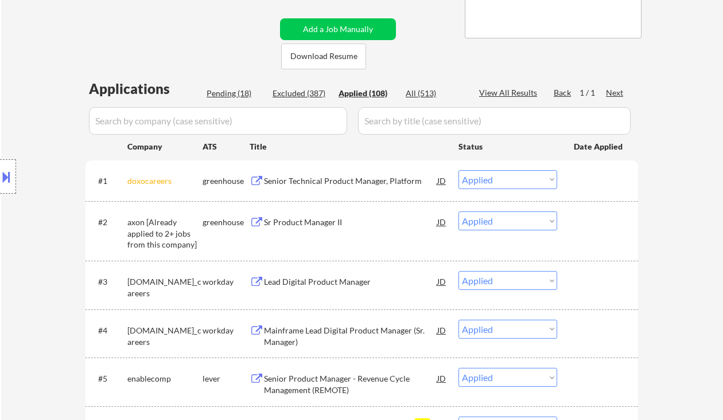
select select ""applied""
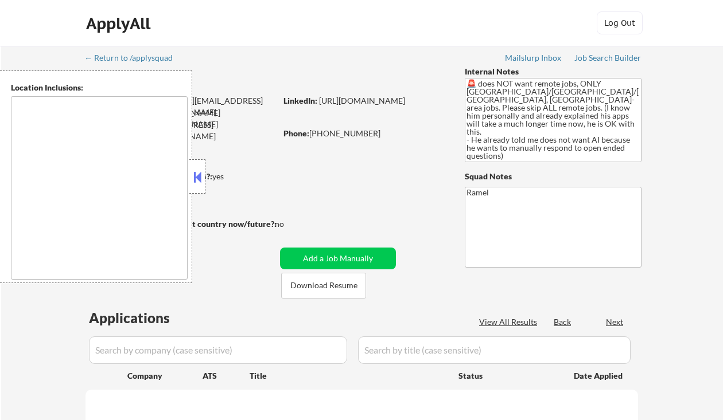
type textarea "[GEOGRAPHIC_DATA], [GEOGRAPHIC_DATA] [GEOGRAPHIC_DATA], [GEOGRAPHIC_DATA] [GEOG…"
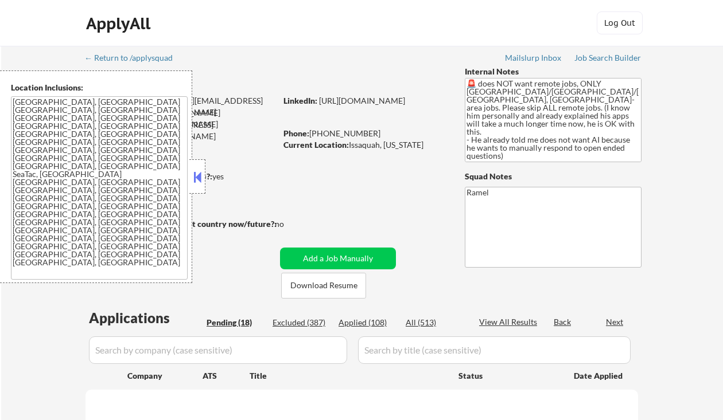
select select ""pending""
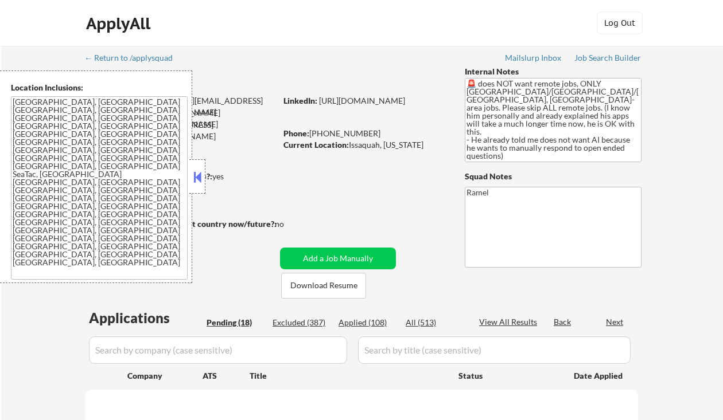
select select ""pending""
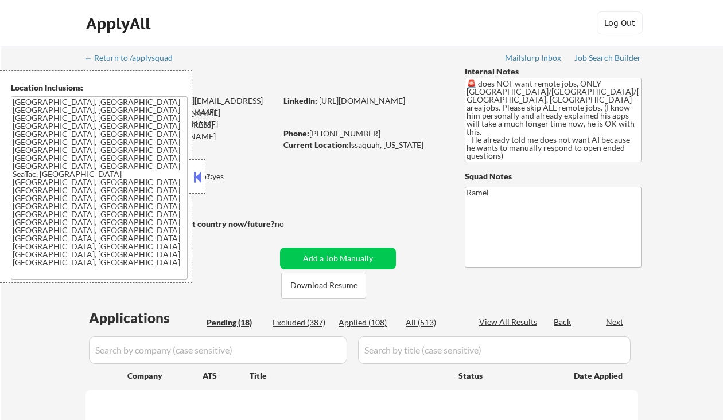
select select ""pending""
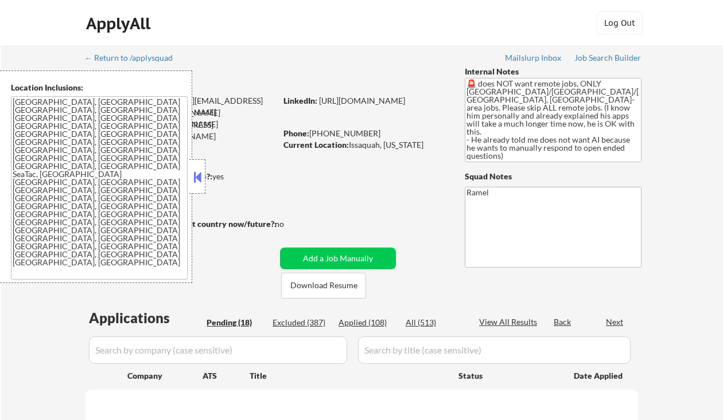
select select ""pending""
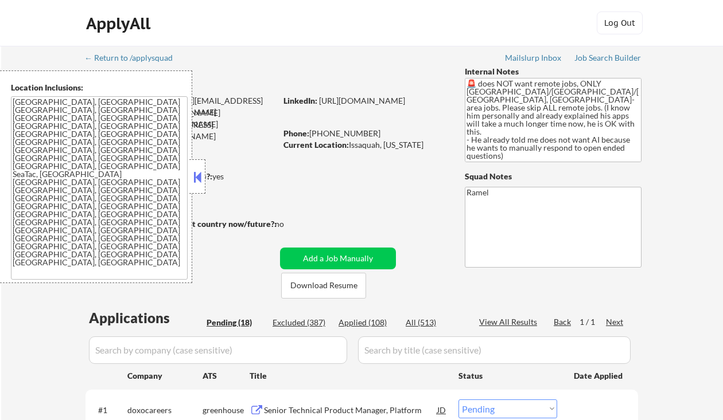
click at [196, 176] on button at bounding box center [197, 177] width 13 height 17
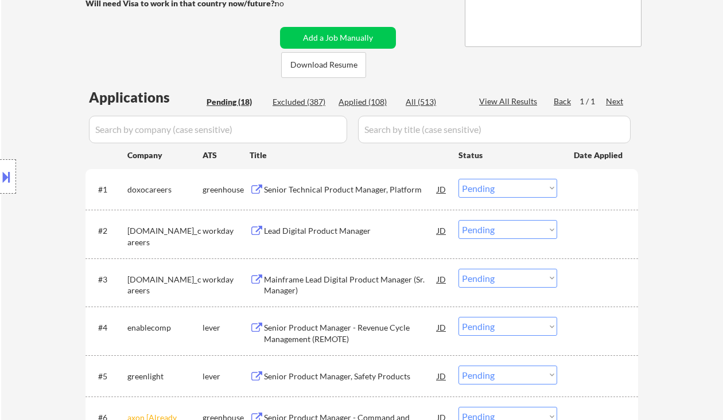
scroll to position [229, 0]
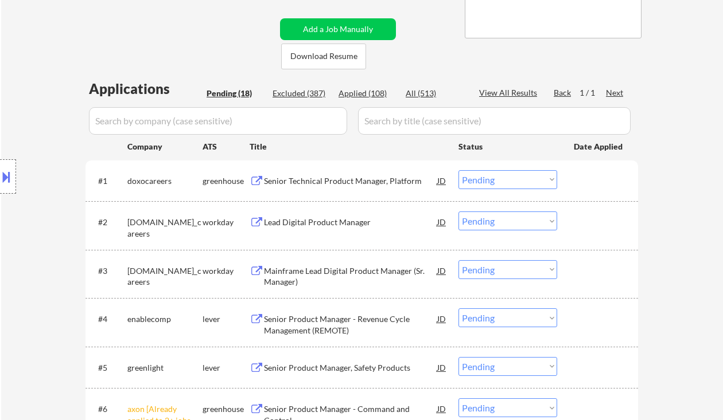
drag, startPoint x: 499, startPoint y: 182, endPoint x: 504, endPoint y: 189, distance: 8.6
click at [499, 182] on select "Choose an option... Pending Applied Excluded (Questions) Excluded (Expired) Exc…" at bounding box center [507, 179] width 99 height 19
click at [458, 170] on select "Choose an option... Pending Applied Excluded (Questions) Excluded (Expired) Exc…" at bounding box center [507, 179] width 99 height 19
click at [369, 223] on div "Lead Digital Product Manager" at bounding box center [350, 222] width 173 height 11
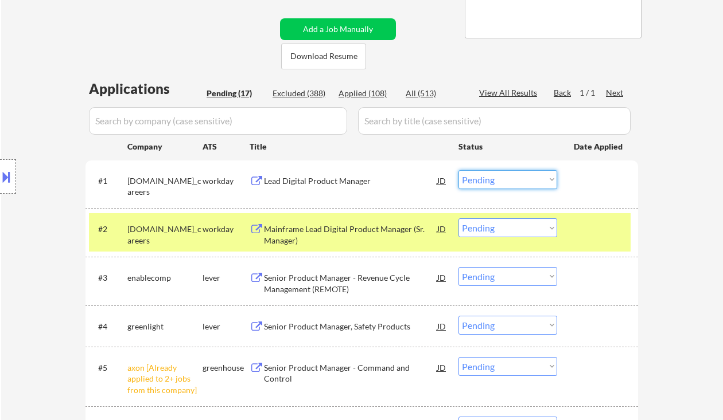
drag, startPoint x: 484, startPoint y: 180, endPoint x: 501, endPoint y: 188, distance: 18.7
click at [487, 182] on select "Choose an option... Pending Applied Excluded (Questions) Excluded (Expired) Exc…" at bounding box center [507, 179] width 99 height 19
click at [458, 170] on select "Choose an option... Pending Applied Excluded (Questions) Excluded (Expired) Exc…" at bounding box center [507, 179] width 99 height 19
click at [332, 232] on div "Mainframe Lead Digital Product Manager (Sr. Manager)" at bounding box center [350, 235] width 173 height 22
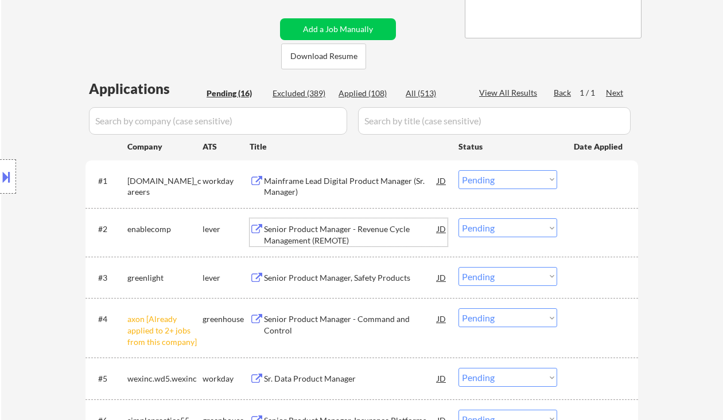
click at [502, 175] on select "Choose an option... Pending Applied Excluded (Questions) Excluded (Expired) Exc…" at bounding box center [507, 179] width 99 height 19
click at [458, 170] on select "Choose an option... Pending Applied Excluded (Questions) Excluded (Expired) Exc…" at bounding box center [507, 179] width 99 height 19
click at [337, 227] on div "Senior Product Manager - Revenue Cycle Management (REMOTE)" at bounding box center [350, 235] width 173 height 22
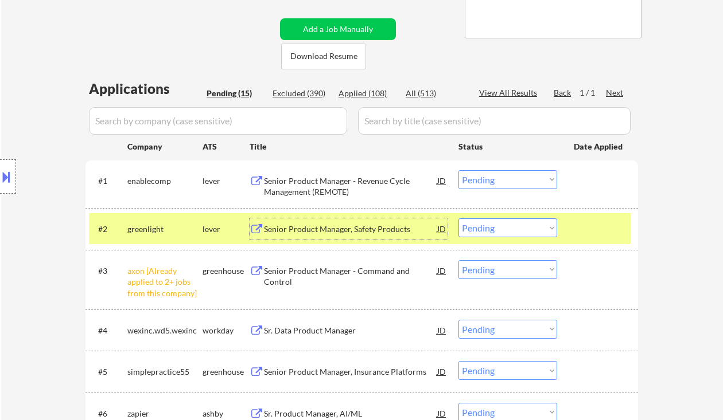
click at [517, 189] on select "Choose an option... Pending Applied Excluded (Questions) Excluded (Expired) Exc…" at bounding box center [507, 179] width 99 height 19
click at [458, 170] on select "Choose an option... Pending Applied Excluded (Questions) Excluded (Expired) Exc…" at bounding box center [507, 179] width 99 height 19
click at [373, 231] on div "Senior Product Manager, Safety Products" at bounding box center [350, 229] width 173 height 11
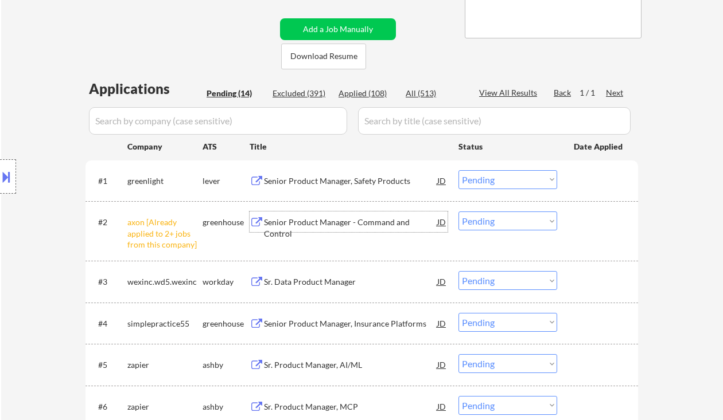
drag, startPoint x: 526, startPoint y: 180, endPoint x: 533, endPoint y: 189, distance: 11.0
click at [526, 180] on select "Choose an option... Pending Applied Excluded (Questions) Excluded (Expired) Exc…" at bounding box center [507, 179] width 99 height 19
click at [458, 170] on select "Choose an option... Pending Applied Excluded (Questions) Excluded (Expired) Exc…" at bounding box center [507, 179] width 99 height 19
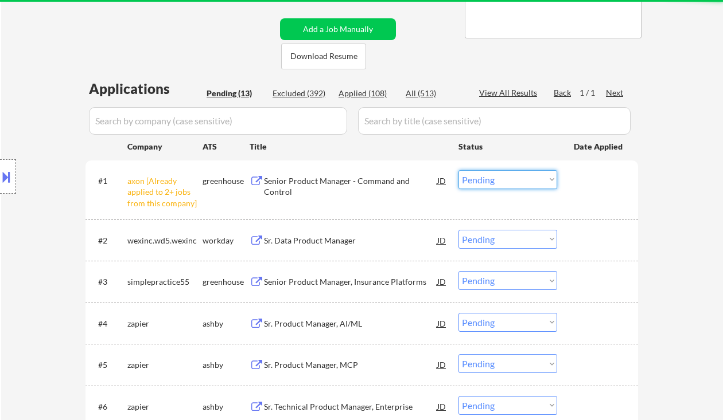
click at [502, 177] on select "Choose an option... Pending Applied Excluded (Questions) Excluded (Expired) Exc…" at bounding box center [507, 179] width 99 height 19
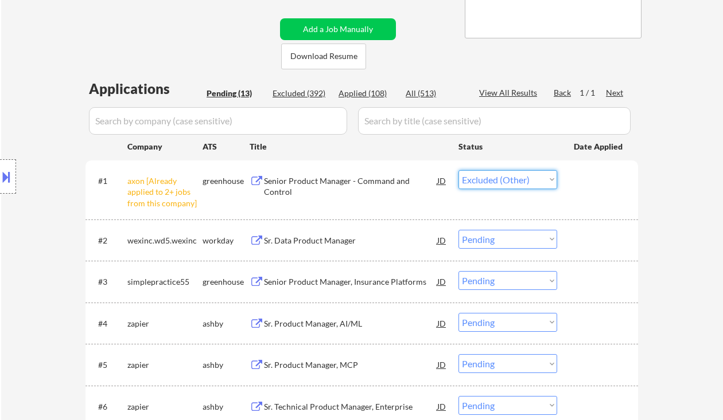
click at [458, 170] on select "Choose an option... Pending Applied Excluded (Questions) Excluded (Expired) Exc…" at bounding box center [507, 179] width 99 height 19
click at [321, 246] on div "Sr. Data Product Manager" at bounding box center [350, 240] width 173 height 11
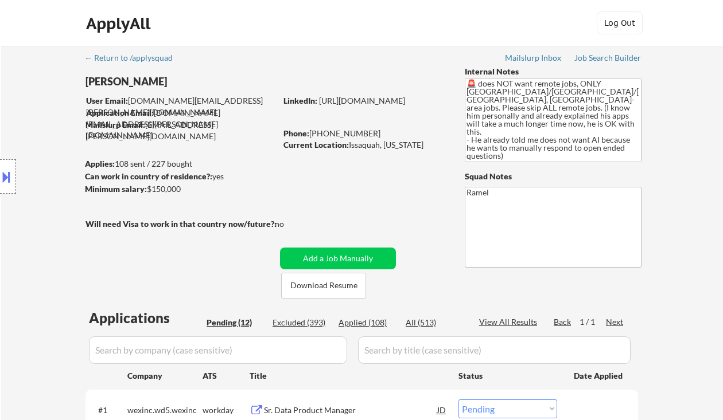
scroll to position [0, 0]
drag, startPoint x: 366, startPoint y: 132, endPoint x: 314, endPoint y: 128, distance: 52.3
click at [314, 128] on div "Phone: [PHONE_NUMBER]" at bounding box center [364, 133] width 162 height 11
copy div "[PHONE_NUMBER]"
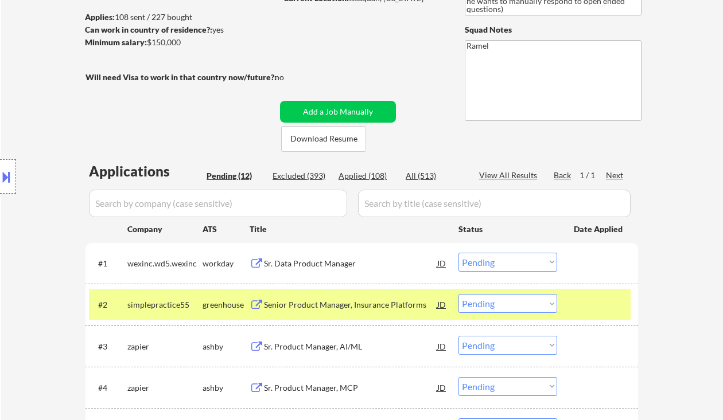
scroll to position [153, 0]
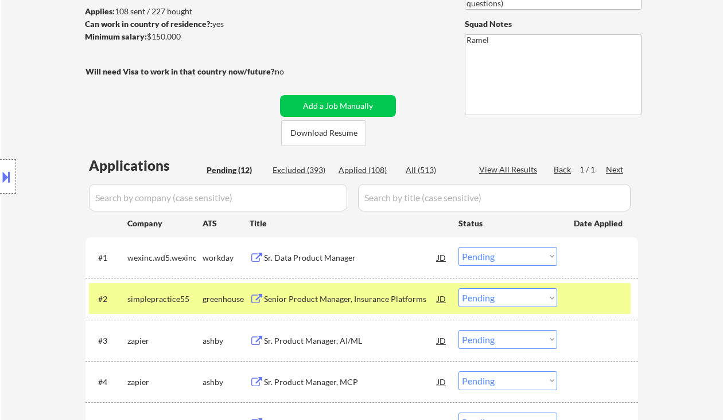
click at [331, 259] on div "Sr. Data Product Manager" at bounding box center [350, 257] width 173 height 11
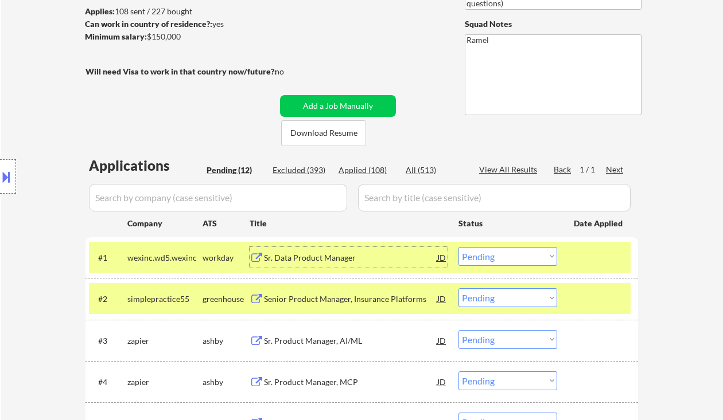
drag, startPoint x: 474, startPoint y: 256, endPoint x: 482, endPoint y: 265, distance: 12.6
click at [474, 256] on select "Choose an option... Pending Applied Excluded (Questions) Excluded (Expired) Exc…" at bounding box center [507, 256] width 99 height 19
click at [458, 247] on select "Choose an option... Pending Applied Excluded (Questions) Excluded (Expired) Exc…" at bounding box center [507, 256] width 99 height 19
click at [329, 259] on div "Senior Product Manager, Insurance Platforms" at bounding box center [350, 257] width 173 height 11
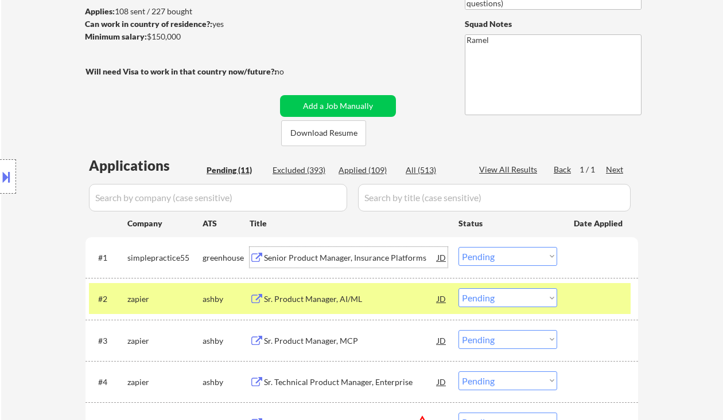
click at [483, 253] on select "Choose an option... Pending Applied Excluded (Questions) Excluded (Expired) Exc…" at bounding box center [507, 256] width 99 height 19
click at [458, 247] on select "Choose an option... Pending Applied Excluded (Questions) Excluded (Expired) Exc…" at bounding box center [507, 256] width 99 height 19
click at [338, 300] on div "Sr. Product Manager, AI/ML" at bounding box center [350, 299] width 173 height 11
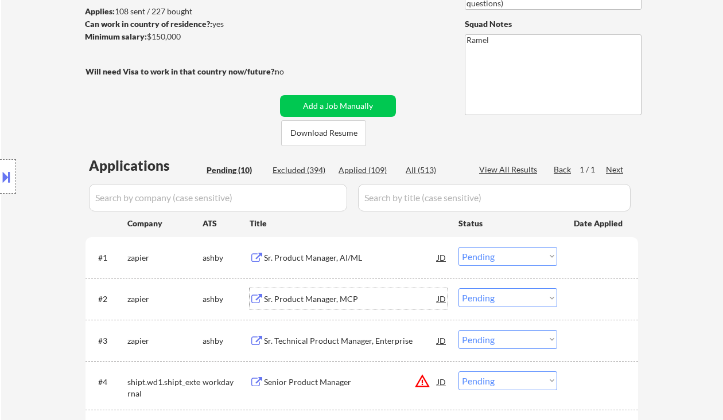
click at [509, 253] on select "Choose an option... Pending Applied Excluded (Questions) Excluded (Expired) Exc…" at bounding box center [507, 256] width 99 height 19
click at [458, 247] on select "Choose an option... Pending Applied Excluded (Questions) Excluded (Expired) Exc…" at bounding box center [507, 256] width 99 height 19
click at [346, 299] on div "Sr. Product Manager, MCP" at bounding box center [350, 299] width 173 height 11
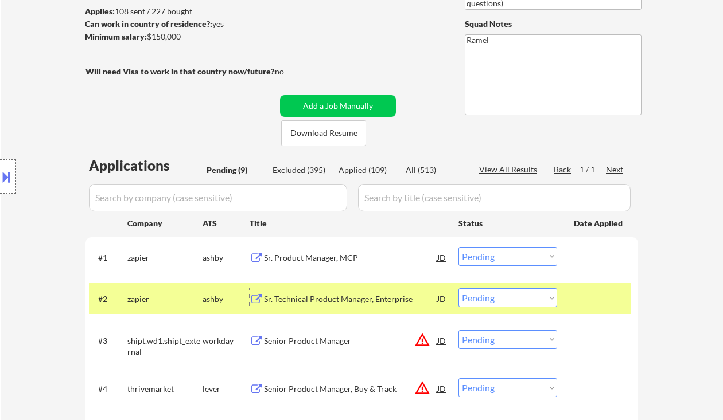
click at [530, 248] on select "Choose an option... Pending Applied Excluded (Questions) Excluded (Expired) Exc…" at bounding box center [507, 256] width 99 height 19
click at [458, 247] on select "Choose an option... Pending Applied Excluded (Questions) Excluded (Expired) Exc…" at bounding box center [507, 256] width 99 height 19
drag, startPoint x: 501, startPoint y: 303, endPoint x: 525, endPoint y: 313, distance: 26.2
click at [501, 303] on select "Choose an option... Pending Applied Excluded (Questions) Excluded (Expired) Exc…" at bounding box center [507, 297] width 99 height 19
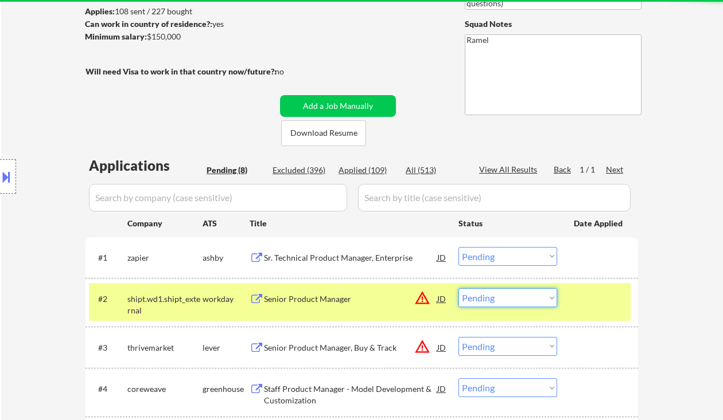
drag, startPoint x: 675, startPoint y: 270, endPoint x: 654, endPoint y: 274, distance: 21.0
click at [675, 270] on div "← Return to /applysquad Mailslurp Inbox Job Search Builder Ben Shoemaker User E…" at bounding box center [361, 269] width 721 height 753
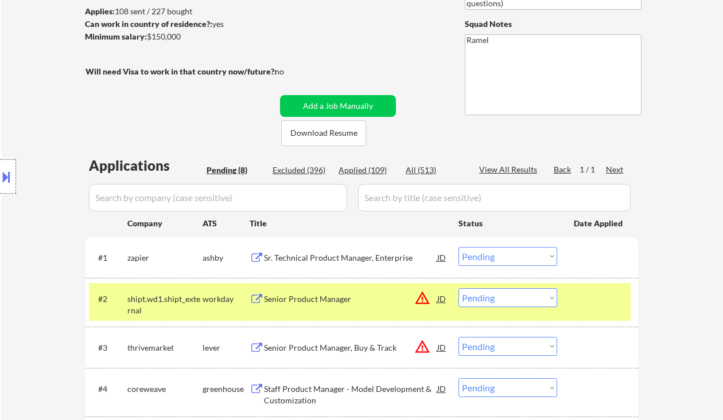
click at [533, 257] on select "Choose an option... Pending Applied Excluded (Questions) Excluded (Expired) Exc…" at bounding box center [507, 256] width 99 height 19
click at [458, 247] on select "Choose an option... Pending Applied Excluded (Questions) Excluded (Expired) Exc…" at bounding box center [507, 256] width 99 height 19
click at [319, 303] on div "Senior Product Manager" at bounding box center [350, 299] width 173 height 11
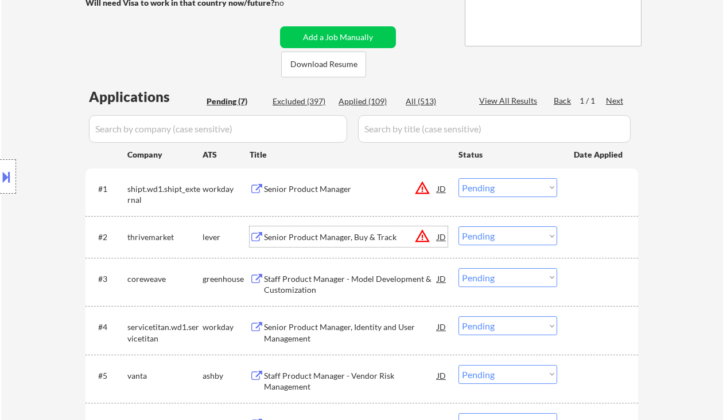
scroll to position [229, 0]
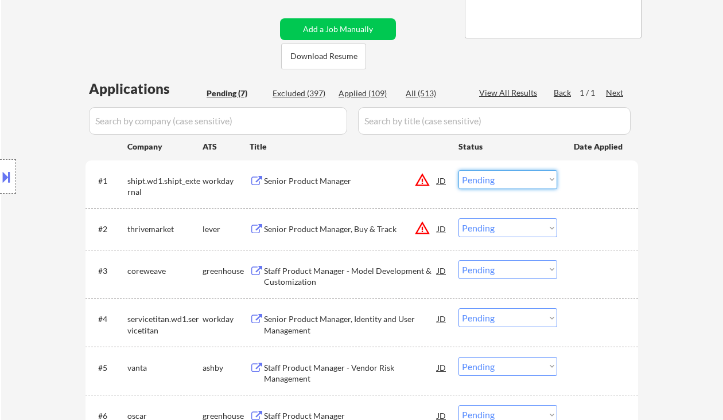
click at [509, 183] on select "Choose an option... Pending Applied Excluded (Questions) Excluded (Expired) Exc…" at bounding box center [507, 179] width 99 height 19
click at [458, 170] on select "Choose an option... Pending Applied Excluded (Questions) Excluded (Expired) Exc…" at bounding box center [507, 179] width 99 height 19
click at [347, 231] on div "Senior Product Manager, Buy & Track" at bounding box center [350, 229] width 173 height 11
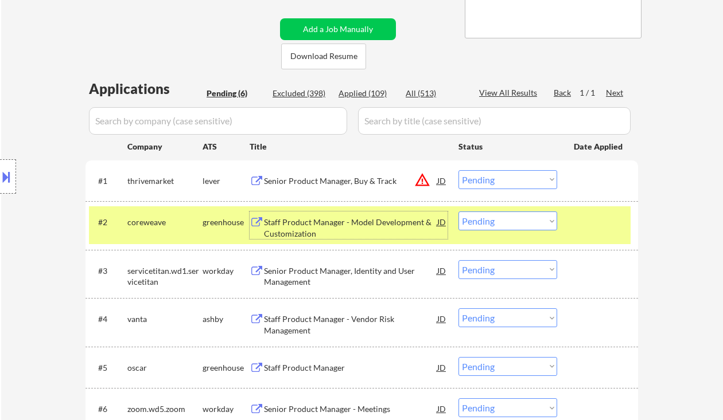
drag, startPoint x: 531, startPoint y: 182, endPoint x: 534, endPoint y: 189, distance: 7.5
click at [531, 182] on select "Choose an option... Pending Applied Excluded (Questions) Excluded (Expired) Exc…" at bounding box center [507, 179] width 99 height 19
click at [458, 170] on select "Choose an option... Pending Applied Excluded (Questions) Excluded (Expired) Exc…" at bounding box center [507, 179] width 99 height 19
click at [389, 225] on div "Staff Product Manager - Model Development & Customization" at bounding box center [350, 228] width 173 height 22
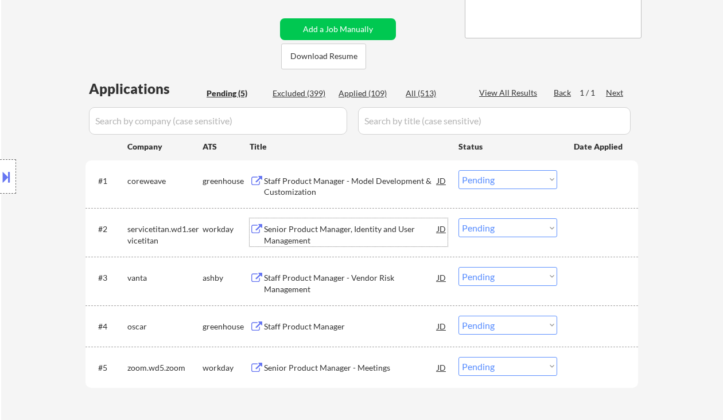
click at [493, 179] on select "Choose an option... Pending Applied Excluded (Questions) Excluded (Expired) Exc…" at bounding box center [507, 179] width 99 height 19
click at [458, 170] on select "Choose an option... Pending Applied Excluded (Questions) Excluded (Expired) Exc…" at bounding box center [507, 179] width 99 height 19
click at [329, 232] on div "Senior Product Manager, Identity and User Management" at bounding box center [350, 235] width 173 height 22
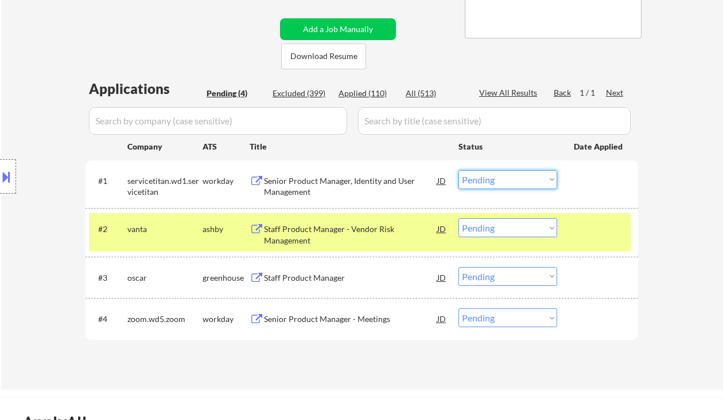
click at [526, 180] on select "Choose an option... Pending Applied Excluded (Questions) Excluded (Expired) Exc…" at bounding box center [507, 179] width 99 height 19
click at [458, 170] on select "Choose an option... Pending Applied Excluded (Questions) Excluded (Expired) Exc…" at bounding box center [507, 179] width 99 height 19
click at [345, 233] on div "Staff Product Manager - Vendor Risk Management" at bounding box center [350, 235] width 173 height 22
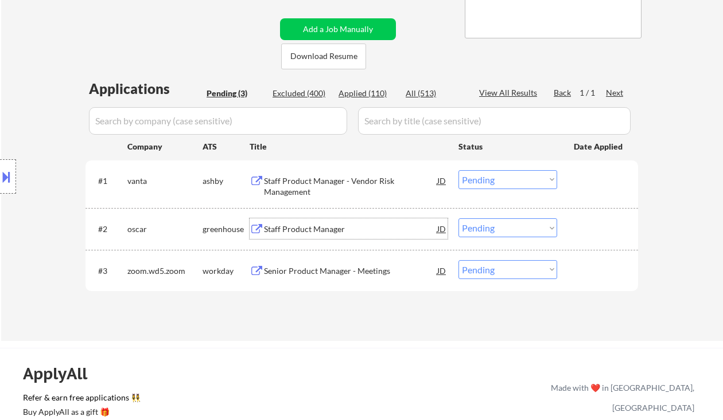
click at [509, 182] on select "Choose an option... Pending Applied Excluded (Questions) Excluded (Expired) Exc…" at bounding box center [507, 179] width 99 height 19
click at [458, 170] on select "Choose an option... Pending Applied Excluded (Questions) Excluded (Expired) Exc…" at bounding box center [507, 179] width 99 height 19
click at [327, 236] on div "Staff Product Manager" at bounding box center [350, 228] width 173 height 21
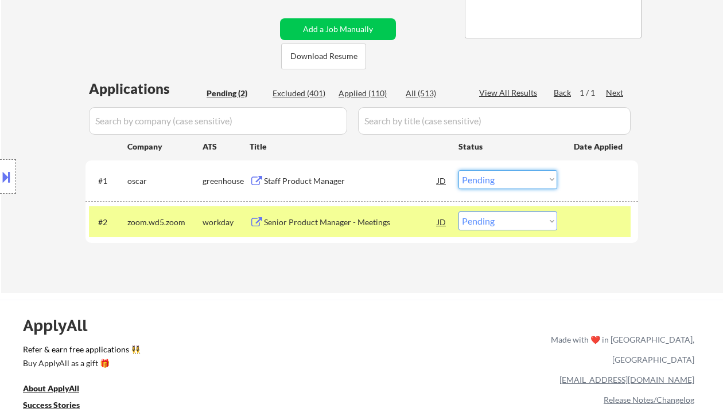
click at [525, 172] on select "Choose an option... Pending Applied Excluded (Questions) Excluded (Expired) Exc…" at bounding box center [507, 179] width 99 height 19
click at [458, 170] on select "Choose an option... Pending Applied Excluded (Questions) Excluded (Expired) Exc…" at bounding box center [507, 179] width 99 height 19
click at [359, 227] on div "Senior Product Manager - Meetings" at bounding box center [350, 222] width 173 height 11
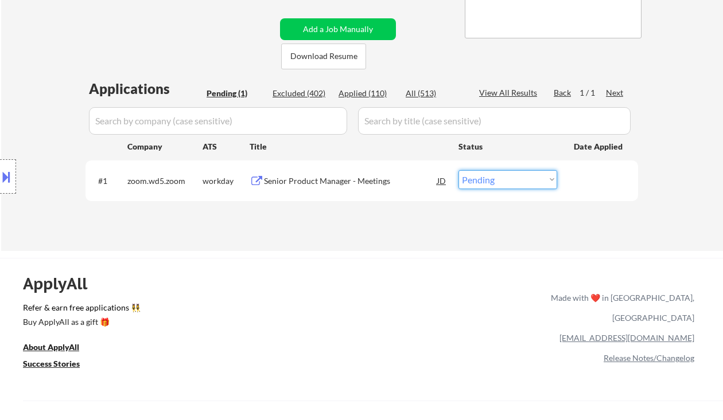
drag, startPoint x: 528, startPoint y: 182, endPoint x: 530, endPoint y: 189, distance: 6.7
click at [528, 182] on select "Choose an option... Pending Applied Excluded (Questions) Excluded (Expired) Exc…" at bounding box center [507, 179] width 99 height 19
select select ""excluded__location_""
click at [458, 170] on select "Choose an option... Pending Applied Excluded (Questions) Excluded (Expired) Exc…" at bounding box center [507, 179] width 99 height 19
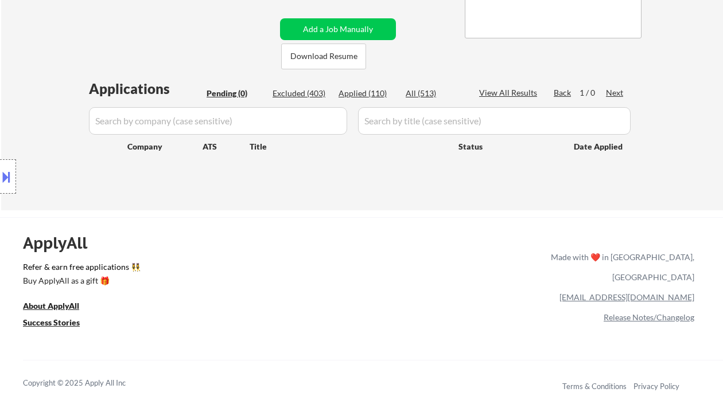
scroll to position [153, 0]
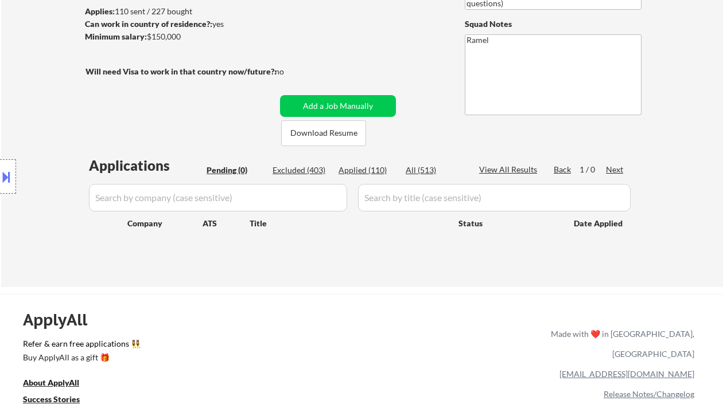
click at [20, 78] on div "Location Inclusions: Seattle, WA Mercer Island, WA Bellevue, WA Kirkland, WA Re…" at bounding box center [102, 177] width 205 height 213
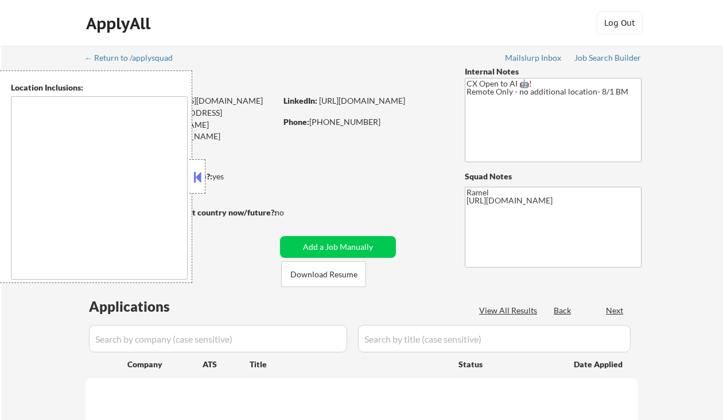
type textarea "remote"
select select ""pending""
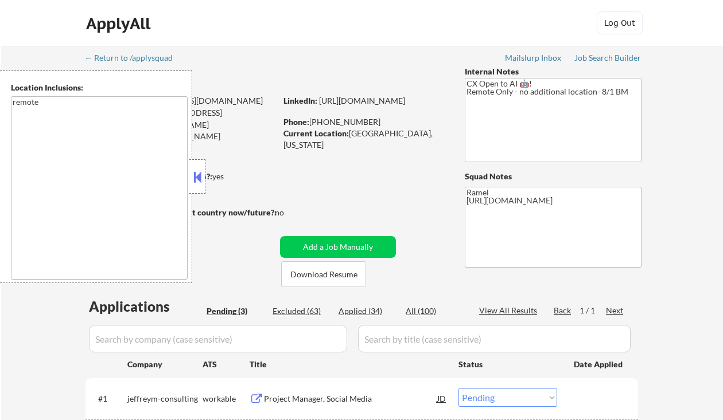
click at [201, 177] on button at bounding box center [197, 177] width 13 height 17
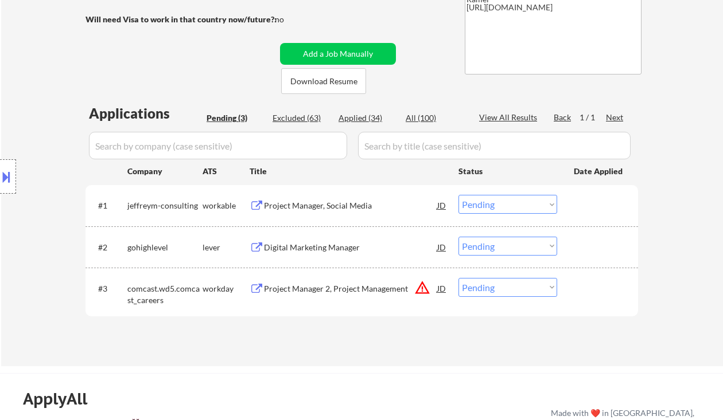
scroll to position [229, 0]
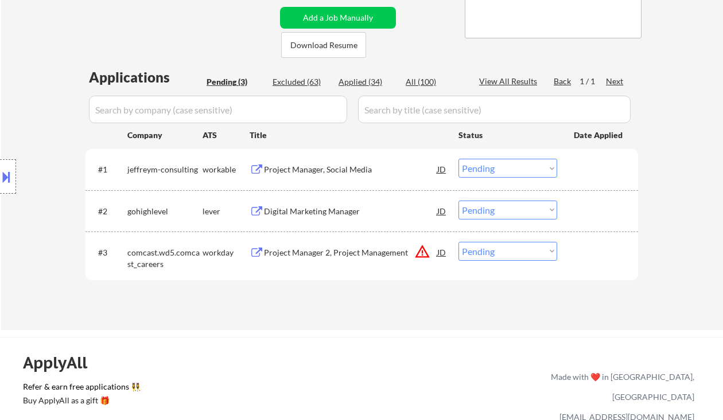
click at [335, 170] on div "Project Manager, Social Media" at bounding box center [350, 169] width 173 height 11
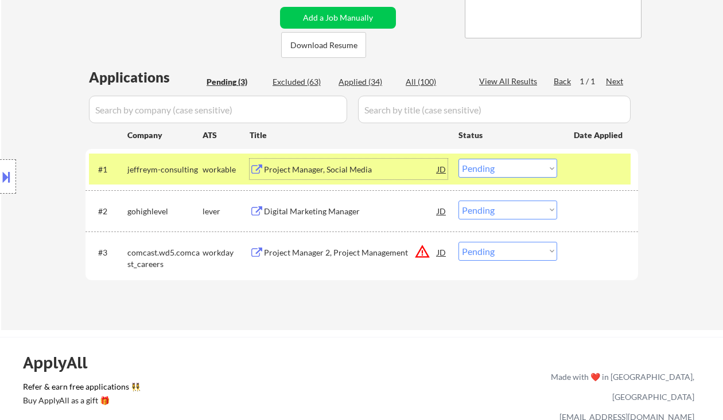
drag, startPoint x: 494, startPoint y: 166, endPoint x: 495, endPoint y: 173, distance: 6.4
click at [494, 166] on select "Choose an option... Pending Applied Excluded (Questions) Excluded (Expired) Exc…" at bounding box center [507, 168] width 99 height 19
click at [458, 159] on select "Choose an option... Pending Applied Excluded (Questions) Excluded (Expired) Exc…" at bounding box center [507, 168] width 99 height 19
click at [321, 213] on div "Digital Marketing Manager" at bounding box center [350, 211] width 173 height 11
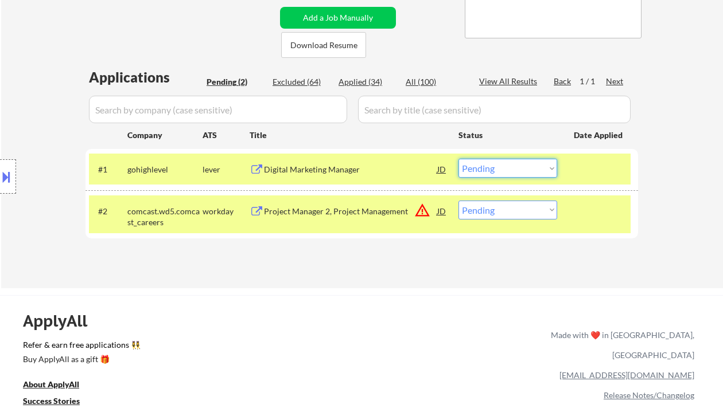
drag, startPoint x: 537, startPoint y: 165, endPoint x: 532, endPoint y: 171, distance: 8.1
click at [537, 165] on select "Choose an option... Pending Applied Excluded (Questions) Excluded (Expired) Exc…" at bounding box center [507, 168] width 99 height 19
click at [458, 159] on select "Choose an option... Pending Applied Excluded (Questions) Excluded (Expired) Exc…" at bounding box center [507, 168] width 99 height 19
click at [294, 213] on div "Project Manager 2, Project Management" at bounding box center [350, 211] width 173 height 11
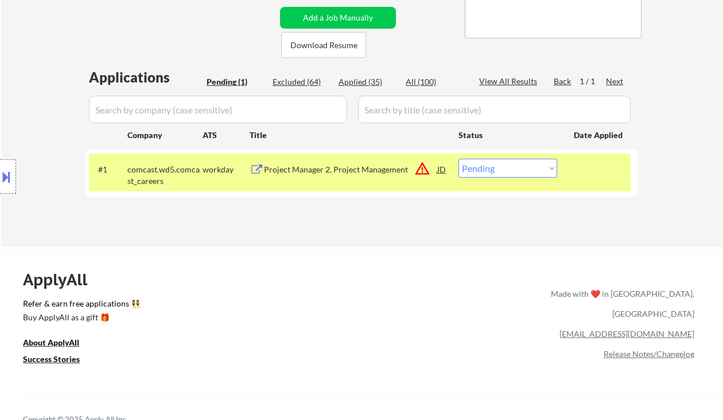
click at [482, 170] on select "Choose an option... Pending Applied Excluded (Questions) Excluded (Expired) Exc…" at bounding box center [507, 168] width 99 height 19
select select ""excluded__location_""
click at [458, 159] on select "Choose an option... Pending Applied Excluded (Questions) Excluded (Expired) Exc…" at bounding box center [507, 168] width 99 height 19
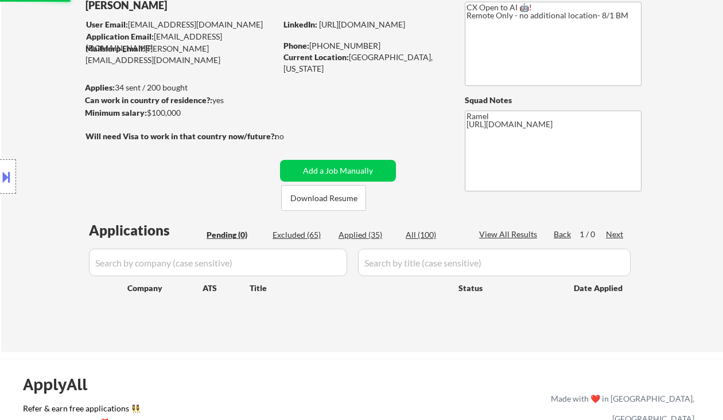
scroll to position [0, 0]
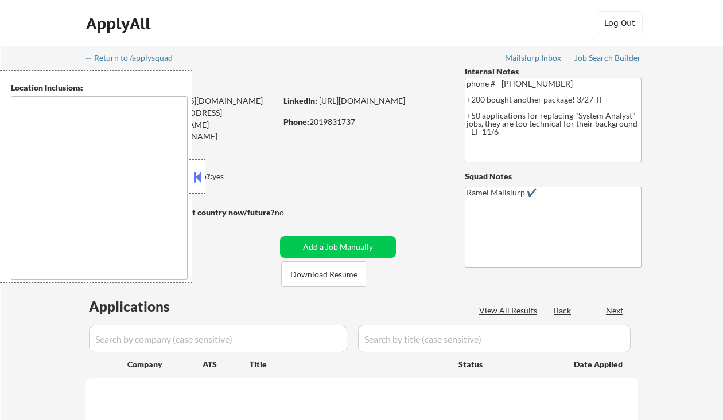
type textarea "[GEOGRAPHIC_DATA], [GEOGRAPHIC_DATA] [GEOGRAPHIC_DATA], [GEOGRAPHIC_DATA] [GEOG…"
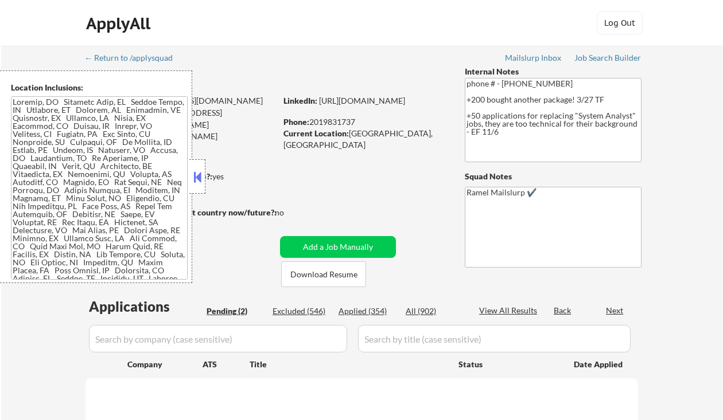
select select ""pending""
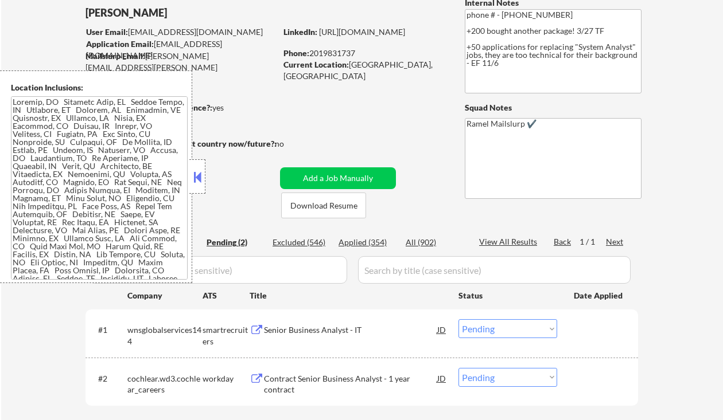
scroll to position [76, 0]
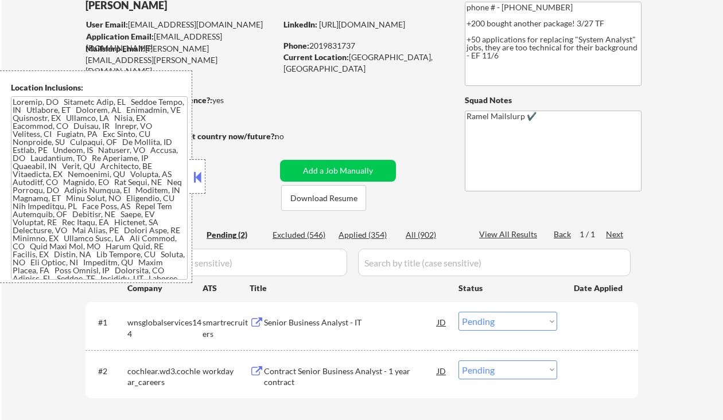
click at [198, 173] on button at bounding box center [197, 177] width 13 height 17
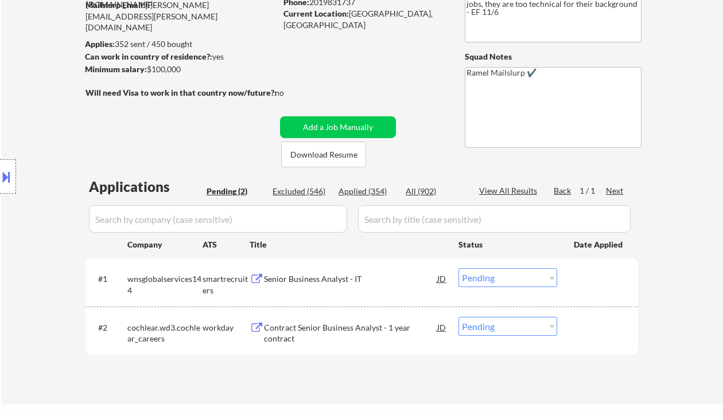
scroll to position [153, 0]
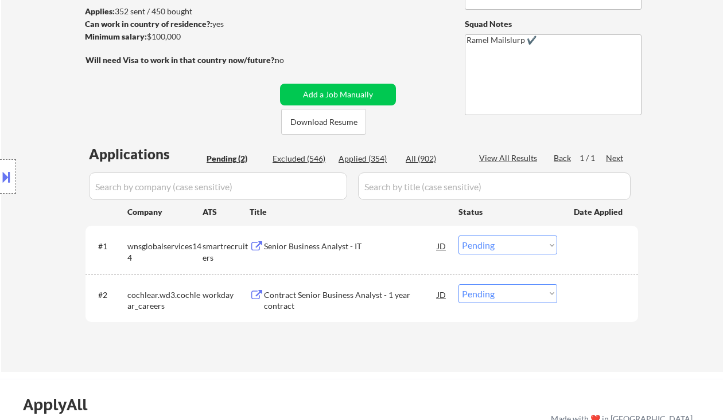
click at [46, 145] on div "Location Inclusions:" at bounding box center [102, 177] width 205 height 213
click at [313, 254] on div "Senior Business Analyst - IT" at bounding box center [350, 246] width 173 height 21
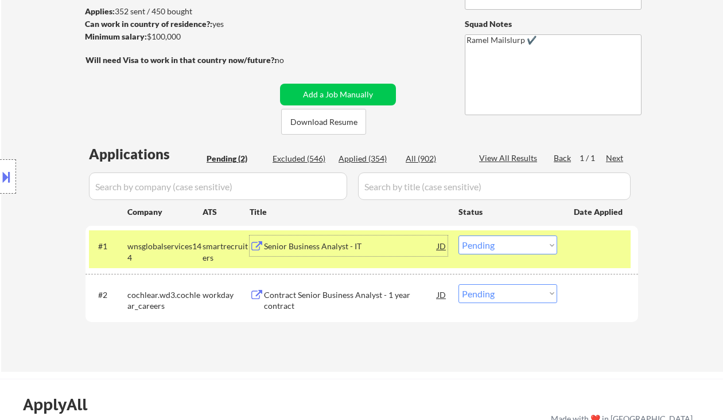
drag, startPoint x: 514, startPoint y: 244, endPoint x: 506, endPoint y: 253, distance: 12.6
click at [514, 244] on select "Choose an option... Pending Applied Excluded (Questions) Excluded (Expired) Exc…" at bounding box center [507, 245] width 99 height 19
click at [458, 236] on select "Choose an option... Pending Applied Excluded (Questions) Excluded (Expired) Exc…" at bounding box center [507, 245] width 99 height 19
click at [334, 299] on div "Contract Senior Business Analyst - 1 year contract" at bounding box center [350, 301] width 173 height 22
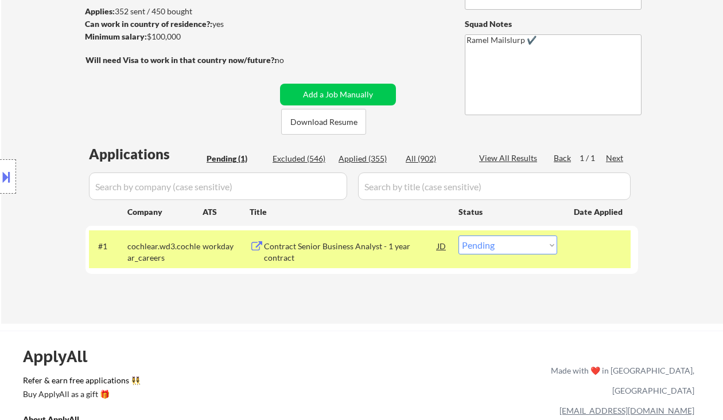
click at [493, 243] on select "Choose an option... Pending Applied Excluded (Questions) Excluded (Expired) Exc…" at bounding box center [507, 245] width 99 height 19
select select ""excluded__location_""
click at [458, 236] on select "Choose an option... Pending Applied Excluded (Questions) Excluded (Expired) Exc…" at bounding box center [507, 245] width 99 height 19
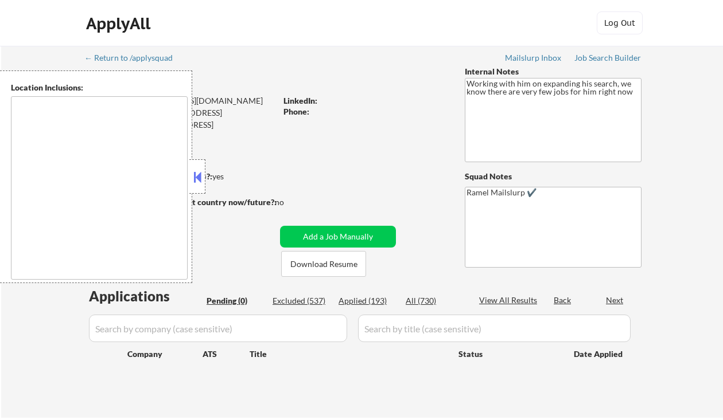
type textarea "[GEOGRAPHIC_DATA], [GEOGRAPHIC_DATA] [GEOGRAPHIC_DATA], [GEOGRAPHIC_DATA] [GEOG…"
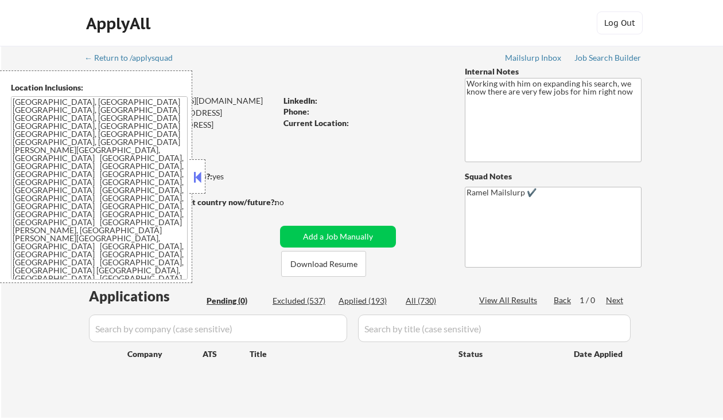
click at [194, 172] on button at bounding box center [197, 177] width 13 height 17
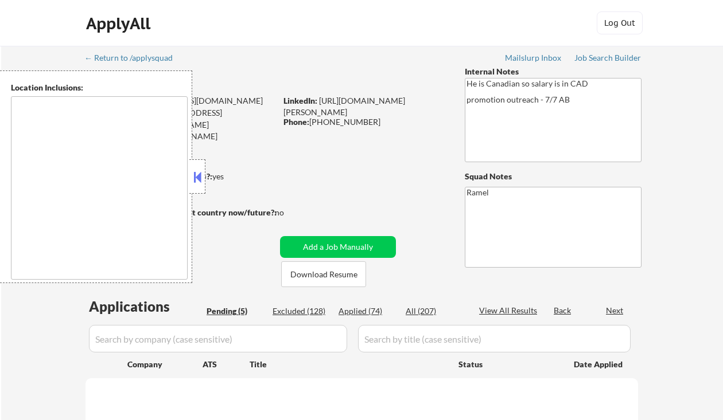
type textarea "remote"
select select ""pending""
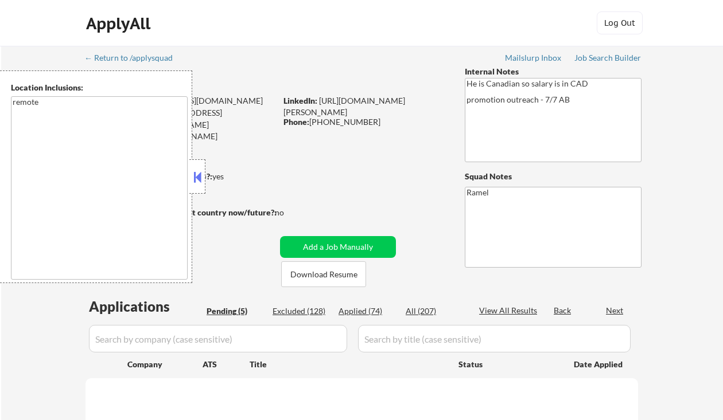
select select ""pending""
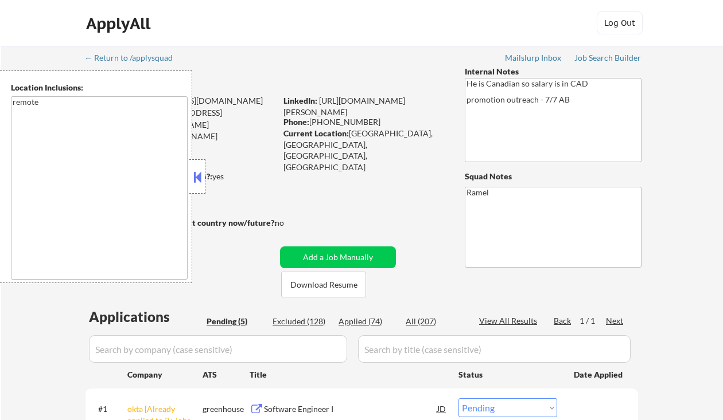
click at [207, 181] on strong "Can work in country of residence?:" at bounding box center [148, 176] width 127 height 10
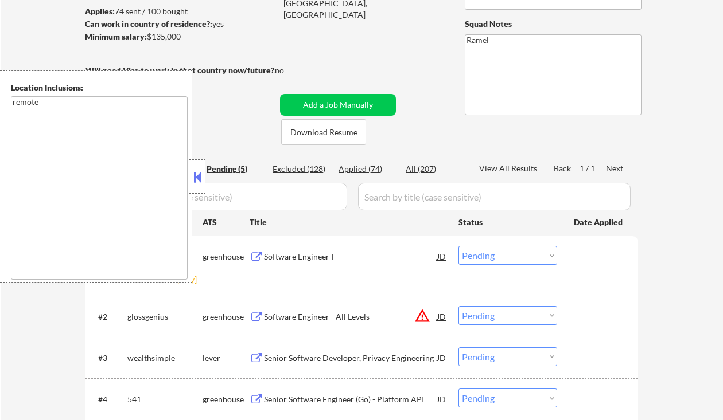
click at [200, 173] on button at bounding box center [197, 177] width 13 height 17
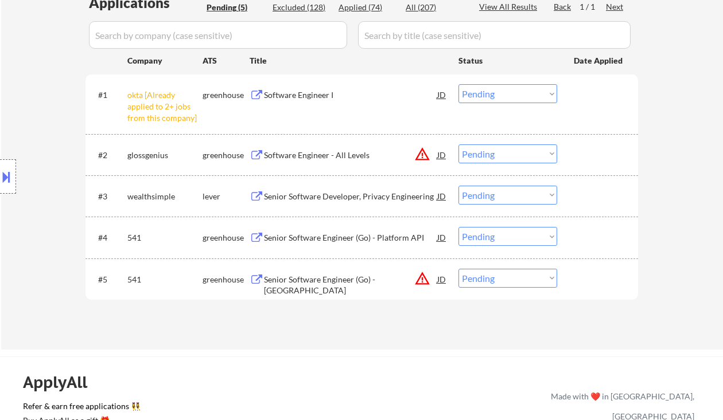
scroll to position [306, 0]
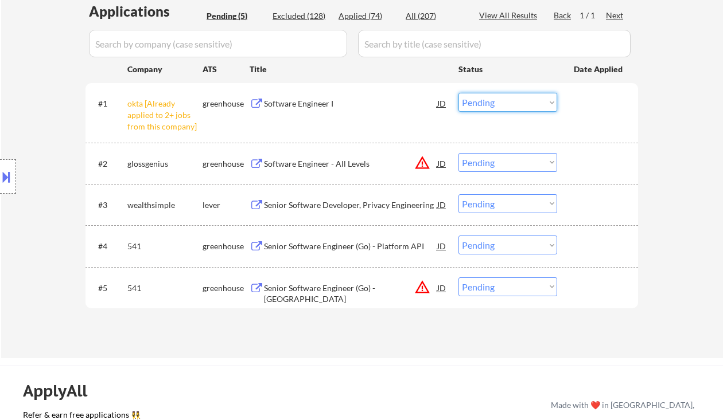
click at [492, 103] on select "Choose an option... Pending Applied Excluded (Questions) Excluded (Expired) Exc…" at bounding box center [507, 102] width 99 height 19
select select ""excluded__other_""
click at [458, 93] on select "Choose an option... Pending Applied Excluded (Questions) Excluded (Expired) Exc…" at bounding box center [507, 102] width 99 height 19
click at [341, 206] on div "Senior Software Developer, Privacy Engineering" at bounding box center [350, 205] width 173 height 11
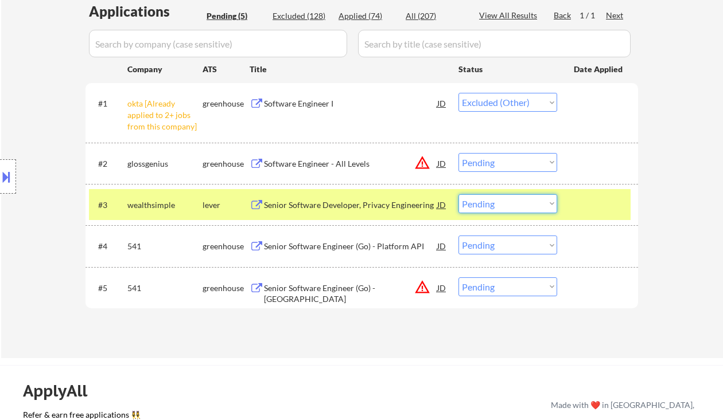
click at [502, 204] on select "Choose an option... Pending Applied Excluded (Questions) Excluded (Expired) Exc…" at bounding box center [507, 203] width 99 height 19
select select ""applied""
click at [458, 194] on select "Choose an option... Pending Applied Excluded (Questions) Excluded (Expired) Exc…" at bounding box center [507, 203] width 99 height 19
click at [378, 242] on div "Senior Software Engineer (Go) - Platform API" at bounding box center [350, 246] width 173 height 11
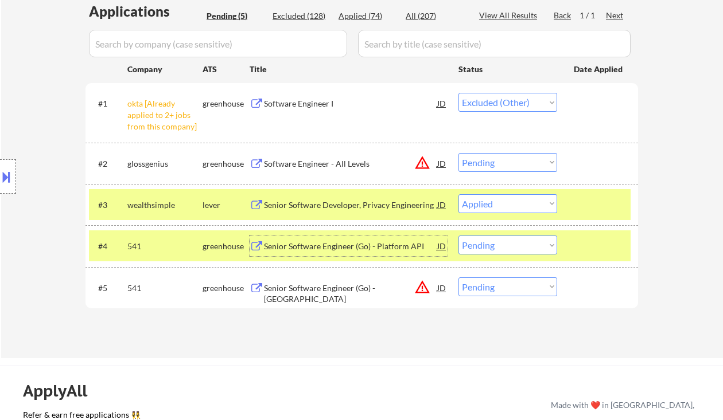
click at [5, 175] on button at bounding box center [6, 176] width 13 height 19
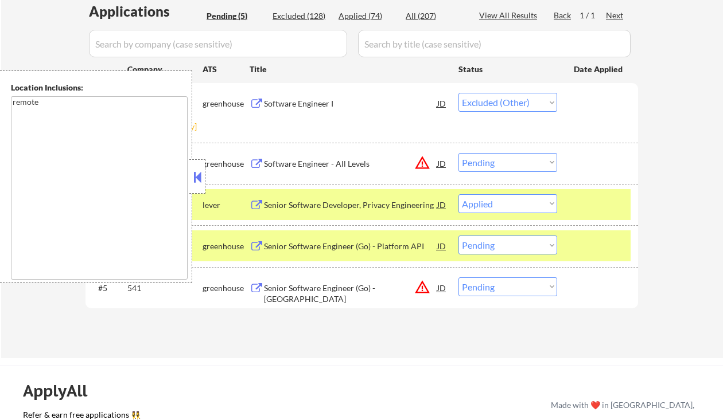
click at [204, 178] on div at bounding box center [197, 176] width 16 height 34
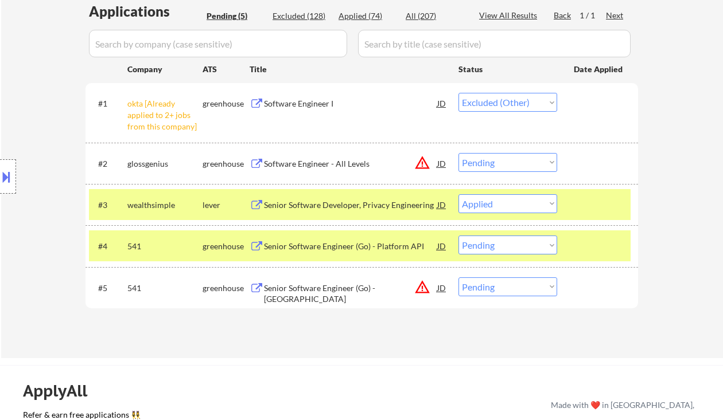
select select ""pending""
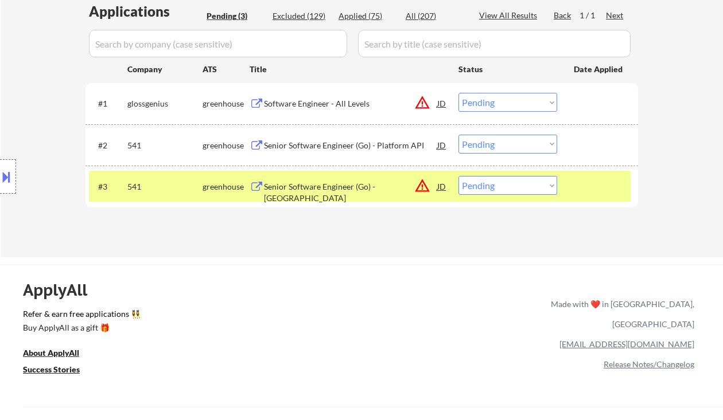
scroll to position [229, 0]
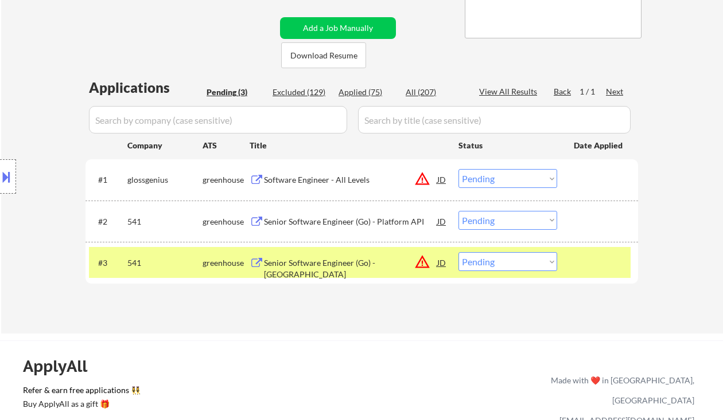
click at [503, 218] on select "Choose an option... Pending Applied Excluded (Questions) Excluded (Expired) Exc…" at bounding box center [507, 220] width 99 height 19
drag, startPoint x: 500, startPoint y: 212, endPoint x: 507, endPoint y: 221, distance: 11.9
click at [500, 213] on select "Choose an option... Pending Applied Excluded (Questions) Excluded (Expired) Exc…" at bounding box center [507, 220] width 99 height 19
select select ""excluded__location_""
click at [458, 211] on select "Choose an option... Pending Applied Excluded (Questions) Excluded (Expired) Exc…" at bounding box center [507, 220] width 99 height 19
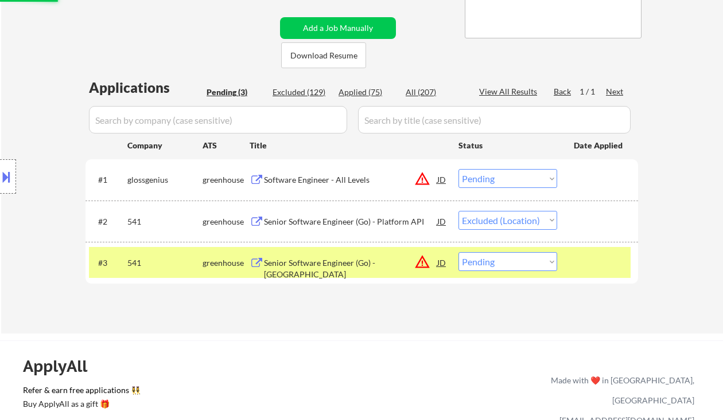
click at [347, 267] on div "Senior Software Engineer (Go) - US" at bounding box center [350, 268] width 173 height 22
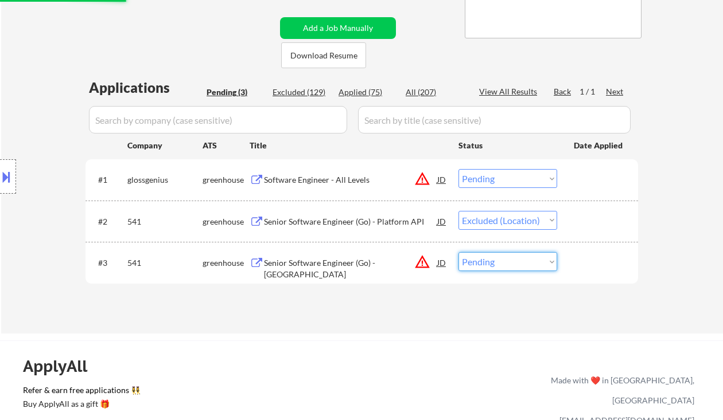
drag, startPoint x: 493, startPoint y: 261, endPoint x: 506, endPoint y: 268, distance: 15.1
click at [493, 261] on select "Choose an option... Pending Applied Excluded (Questions) Excluded (Expired) Exc…" at bounding box center [507, 261] width 99 height 19
select select ""excluded__location_""
click at [458, 252] on select "Choose an option... Pending Applied Excluded (Questions) Excluded (Expired) Exc…" at bounding box center [507, 261] width 99 height 19
click at [330, 185] on div "Software Engineer - All Levels" at bounding box center [350, 179] width 173 height 11
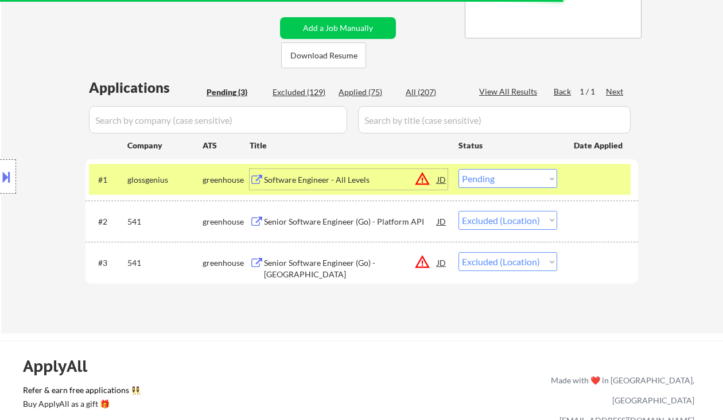
drag, startPoint x: 498, startPoint y: 178, endPoint x: 504, endPoint y: 182, distance: 7.3
click at [498, 178] on select "Choose an option... Pending Applied Excluded (Questions) Excluded (Expired) Exc…" at bounding box center [507, 178] width 99 height 19
select select ""excluded__location_""
click at [458, 169] on select "Choose an option... Pending Applied Excluded (Questions) Excluded (Expired) Exc…" at bounding box center [507, 178] width 99 height 19
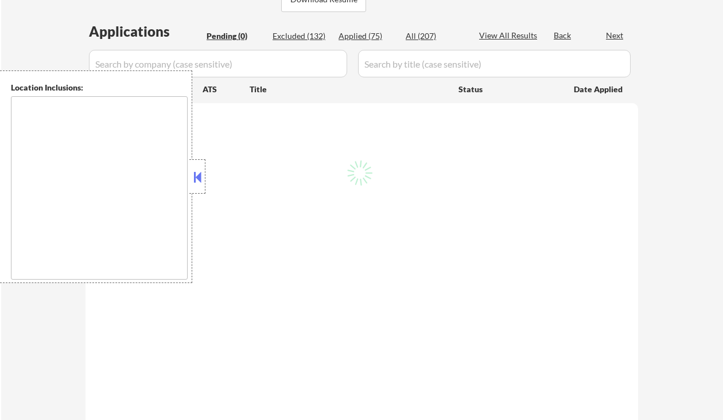
scroll to position [229, 0]
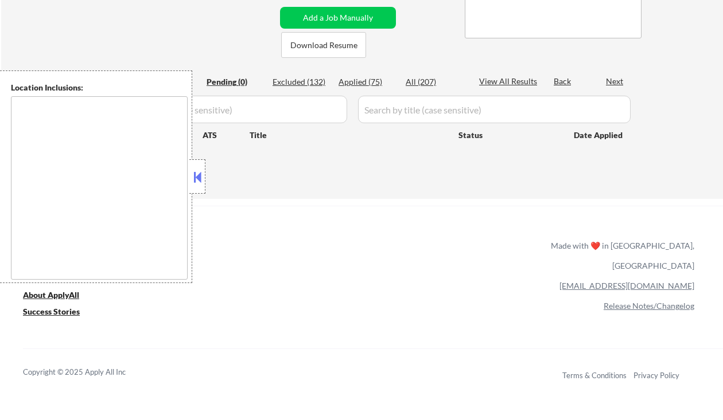
type textarea "remote"
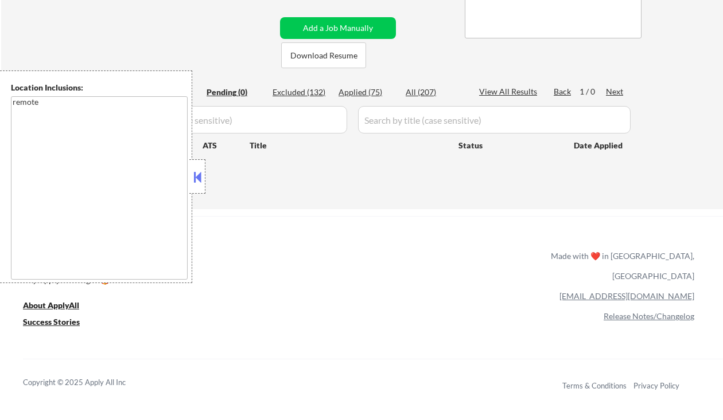
click at [200, 177] on button at bounding box center [197, 177] width 13 height 17
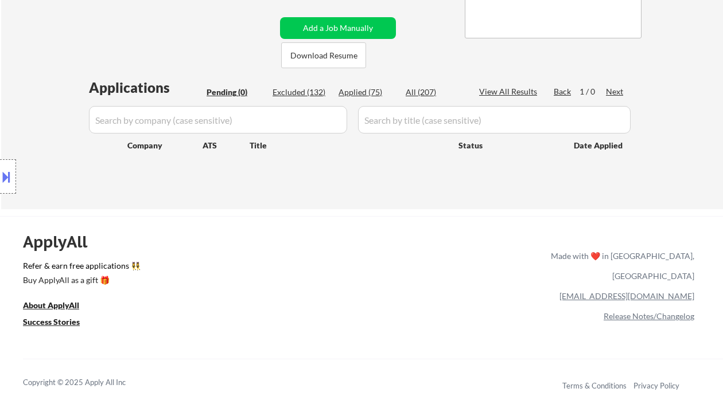
drag, startPoint x: 20, startPoint y: 90, endPoint x: 53, endPoint y: 5, distance: 91.7
click at [20, 90] on div "Location Inclusions: remote" at bounding box center [102, 177] width 205 height 213
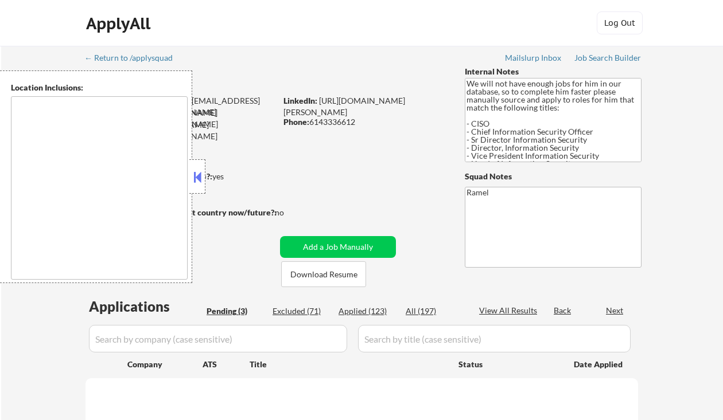
type textarea "[GEOGRAPHIC_DATA], [GEOGRAPHIC_DATA] [GEOGRAPHIC_DATA], [GEOGRAPHIC_DATA] [GEOG…"
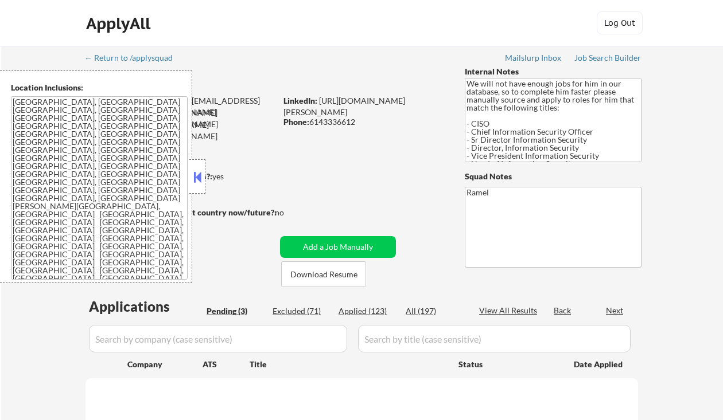
select select ""pending""
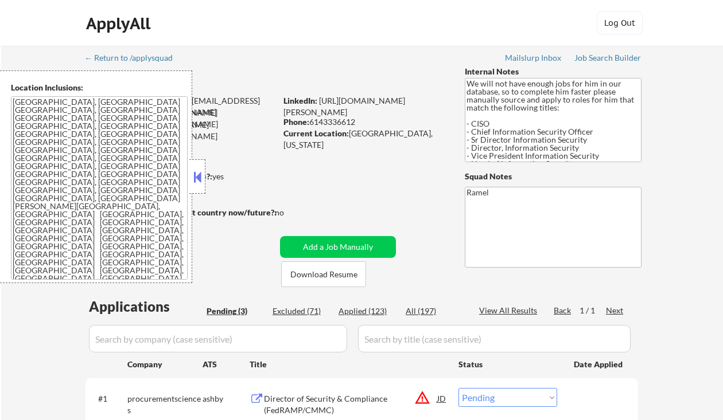
click at [202, 173] on button at bounding box center [197, 177] width 13 height 17
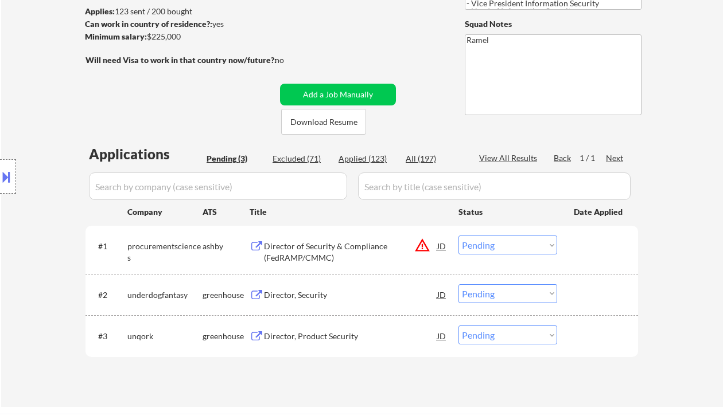
scroll to position [229, 0]
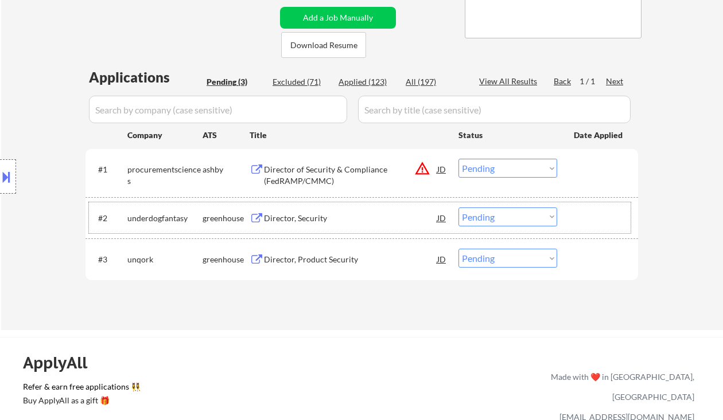
click at [338, 232] on div "#2 underdogfantasy greenhouse Director, Security JD Choose an option... Pending…" at bounding box center [359, 217] width 541 height 31
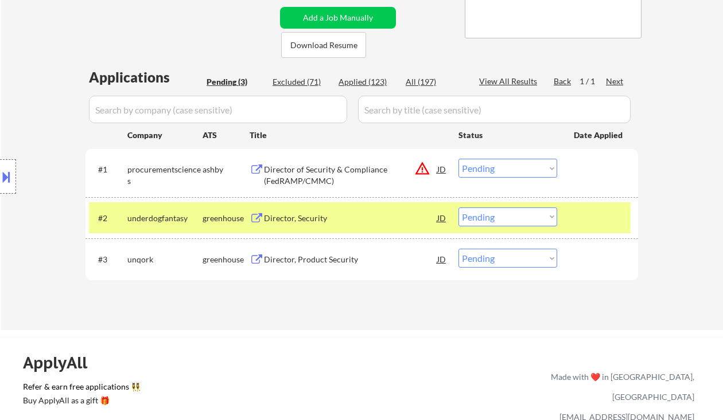
click at [299, 269] on div "Director, Product Security" at bounding box center [350, 259] width 173 height 21
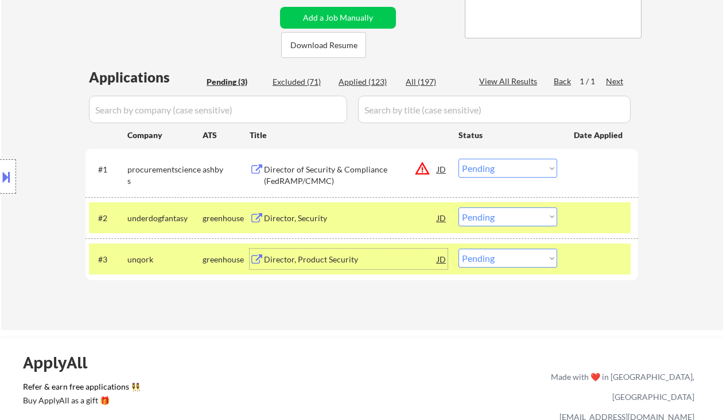
drag, startPoint x: 516, startPoint y: 257, endPoint x: 520, endPoint y: 267, distance: 11.3
click at [516, 257] on select "Choose an option... Pending Applied Excluded (Questions) Excluded (Expired) Exc…" at bounding box center [507, 258] width 99 height 19
select select ""excluded__bad_match_""
click at [458, 249] on select "Choose an option... Pending Applied Excluded (Questions) Excluded (Expired) Exc…" at bounding box center [507, 258] width 99 height 19
click at [303, 220] on div "Director, Security" at bounding box center [350, 218] width 173 height 11
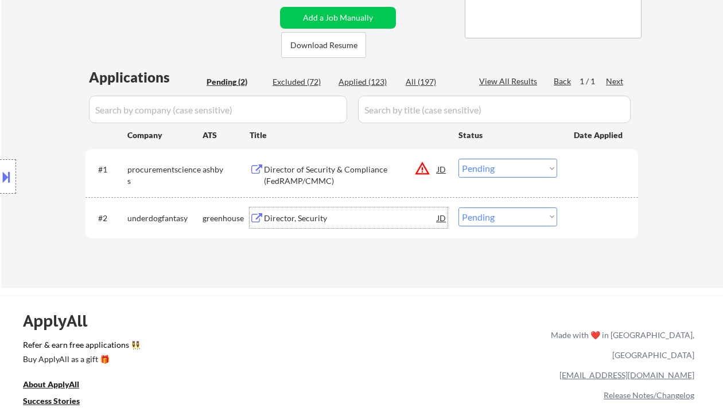
click at [506, 223] on select "Choose an option... Pending Applied Excluded (Questions) Excluded (Expired) Exc…" at bounding box center [507, 217] width 99 height 19
select select ""excluded""
click at [458, 208] on select "Choose an option... Pending Applied Excluded (Questions) Excluded (Expired) Exc…" at bounding box center [507, 217] width 99 height 19
click at [302, 176] on div "Director of Security & Compliance (FedRAMP/CMMC)" at bounding box center [350, 175] width 173 height 22
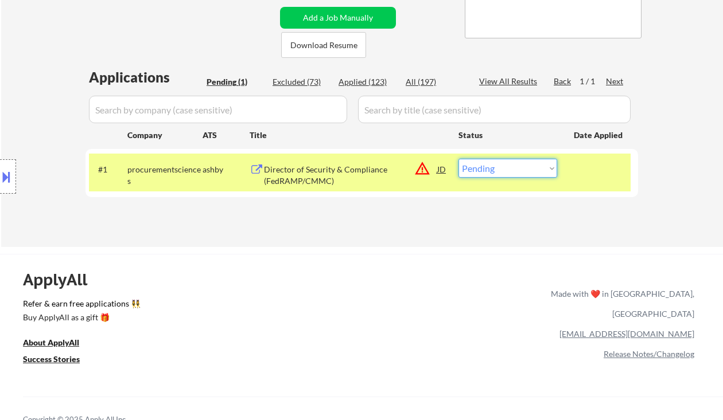
click at [515, 169] on select "Choose an option... Pending Applied Excluded (Questions) Excluded (Expired) Exc…" at bounding box center [507, 168] width 99 height 19
select select ""excluded__bad_match_""
click at [458, 159] on select "Choose an option... Pending Applied Excluded (Questions) Excluded (Expired) Exc…" at bounding box center [507, 168] width 99 height 19
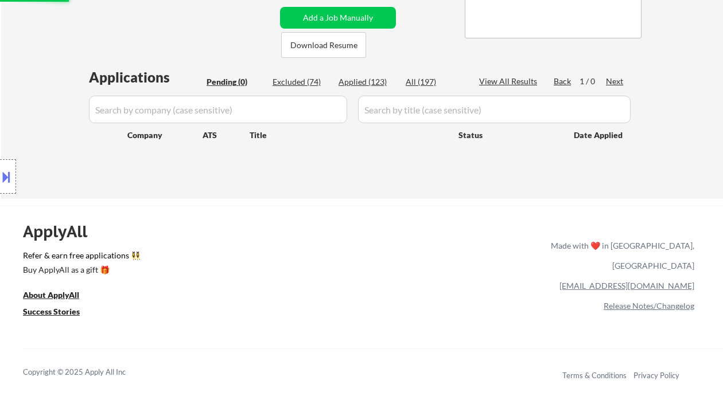
click at [379, 79] on div "Applied (123)" at bounding box center [366, 81] width 57 height 11
select select ""applied""
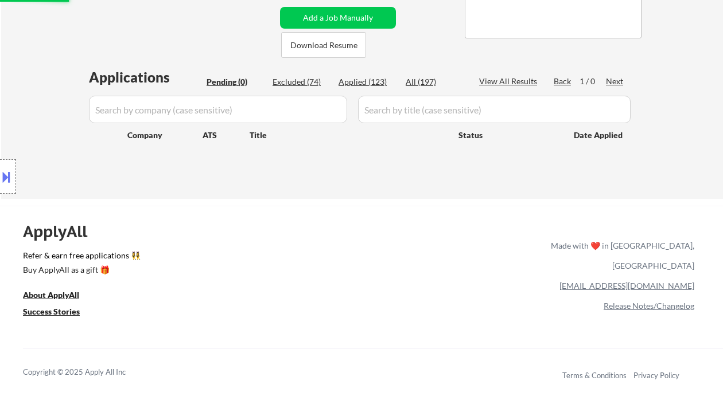
select select ""applied""
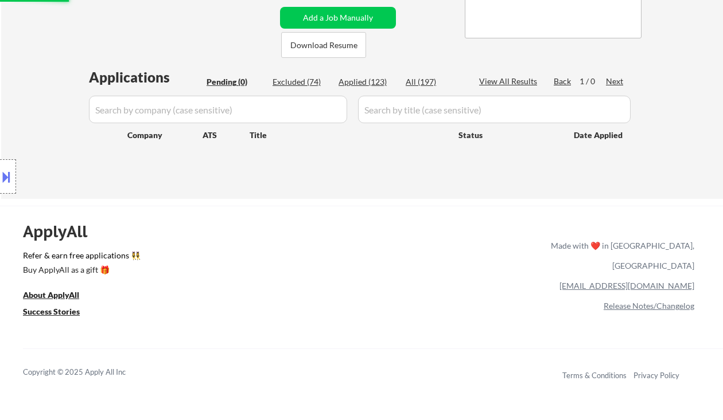
select select ""applied""
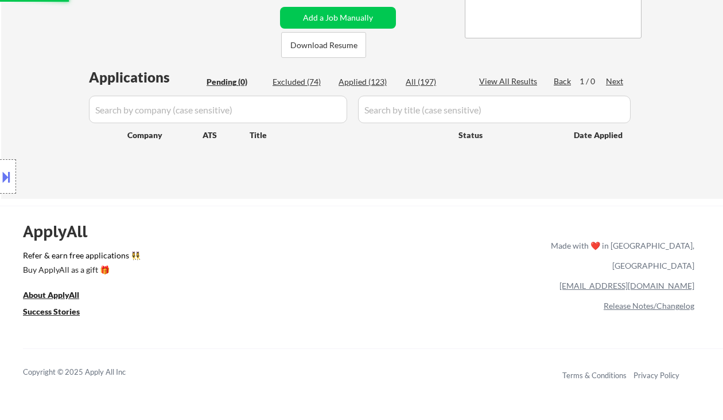
select select ""applied""
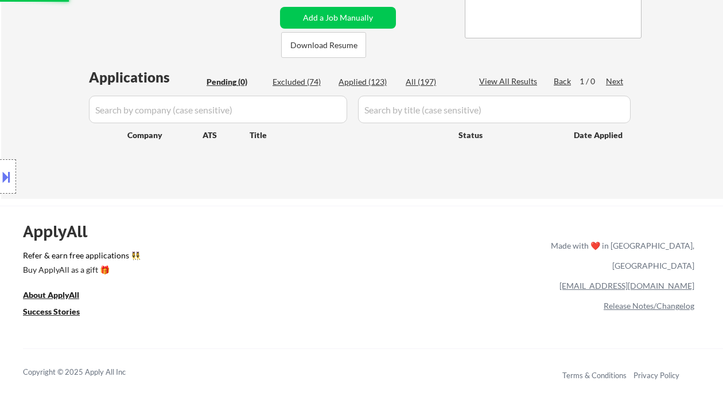
select select ""applied""
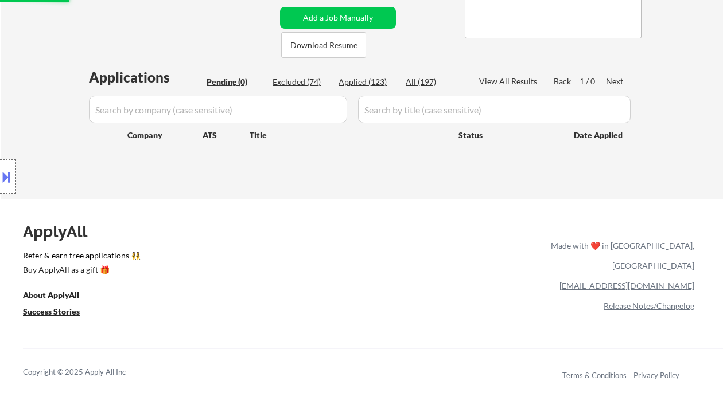
select select ""applied""
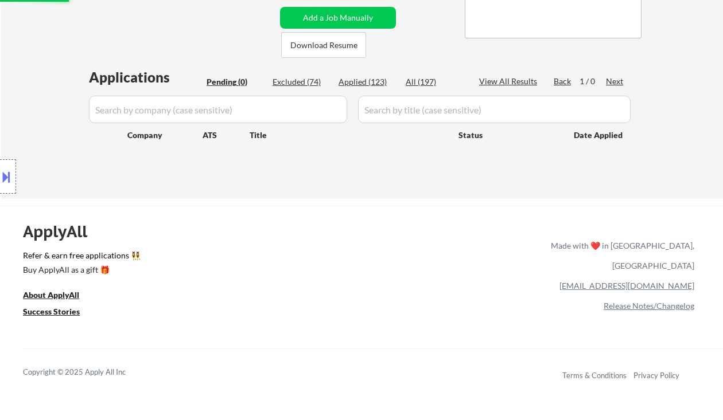
select select ""applied""
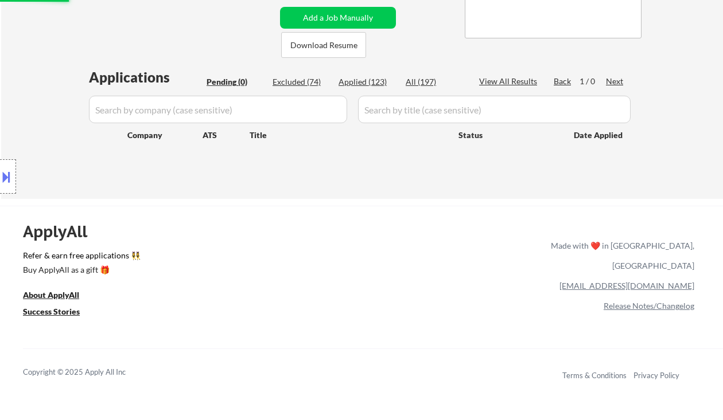
select select ""applied""
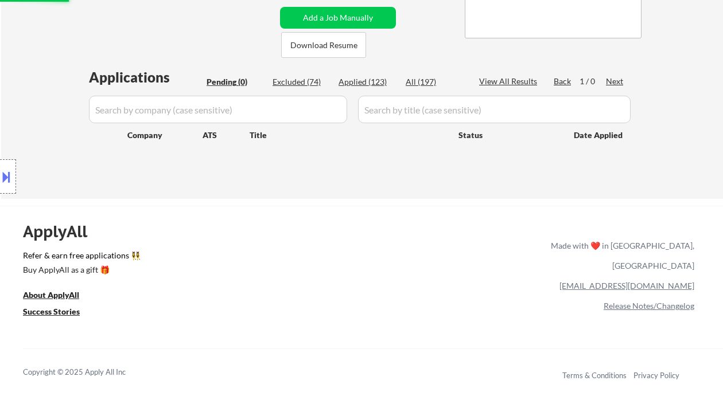
select select ""applied""
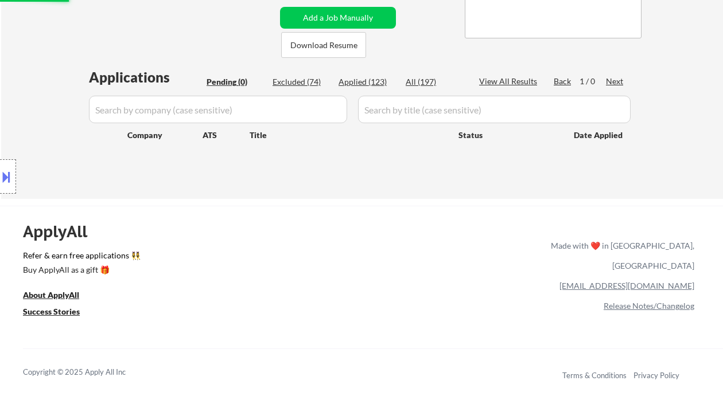
select select ""applied""
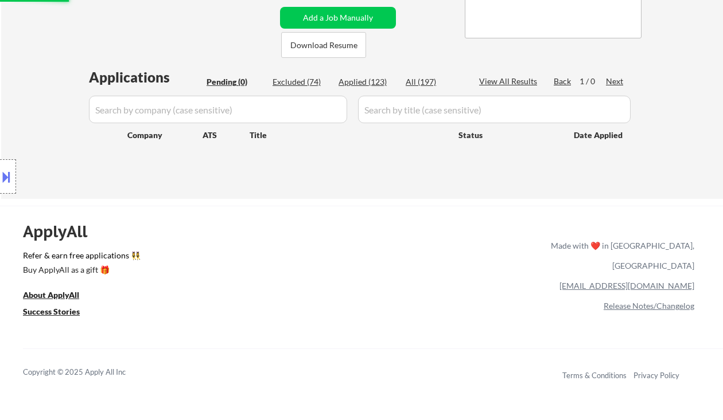
select select ""applied""
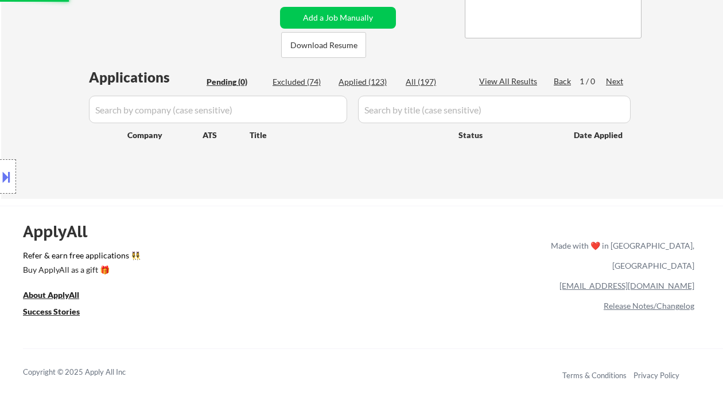
select select ""applied""
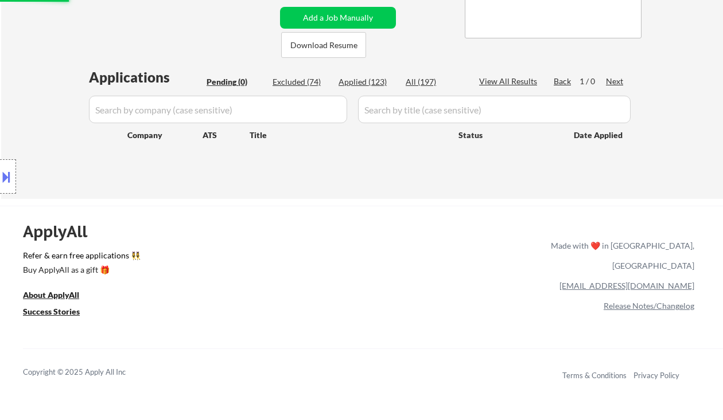
select select ""applied""
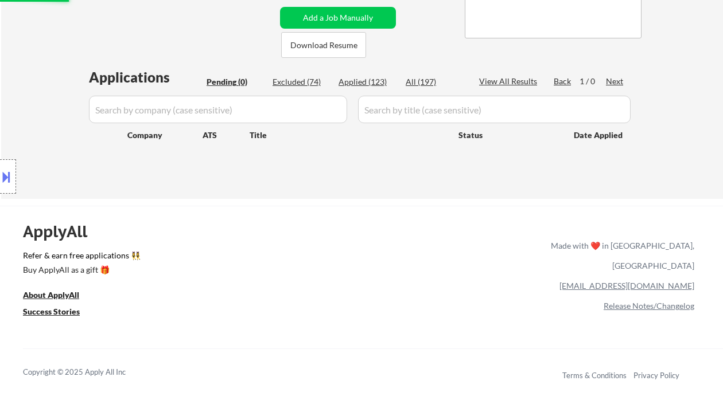
select select ""applied""
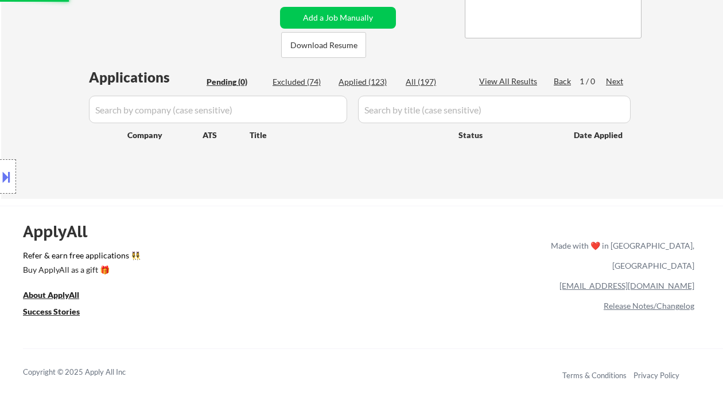
select select ""applied""
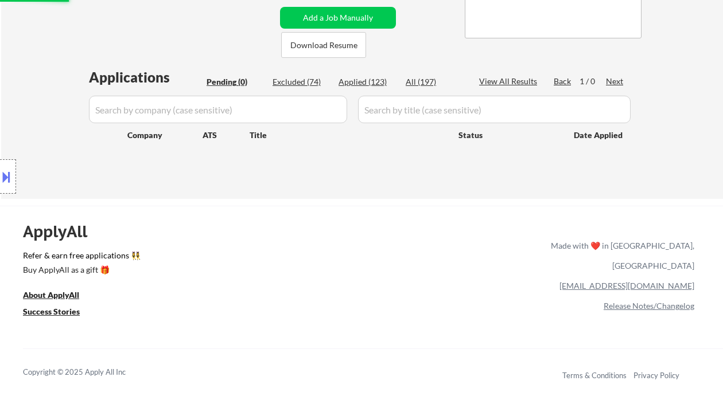
select select ""applied""
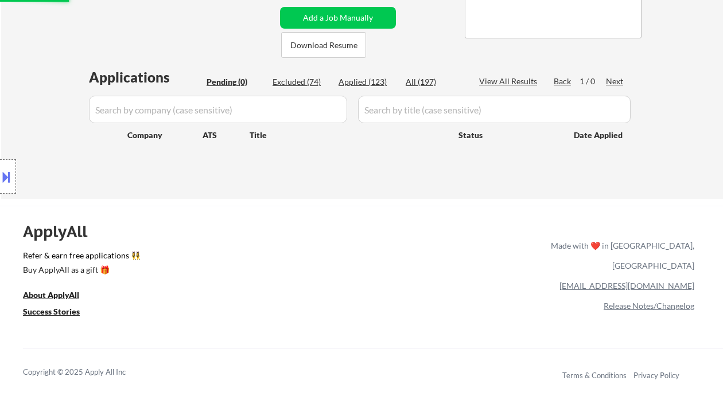
select select ""applied""
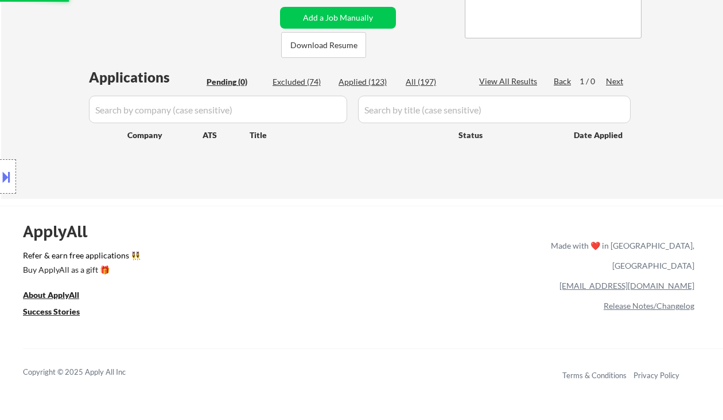
select select ""applied""
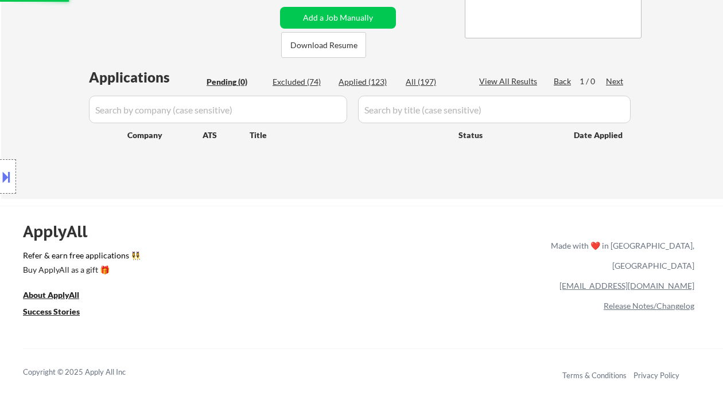
select select ""applied""
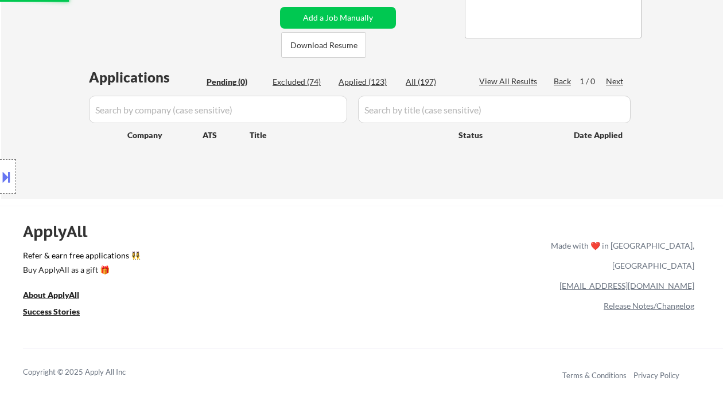
select select ""applied""
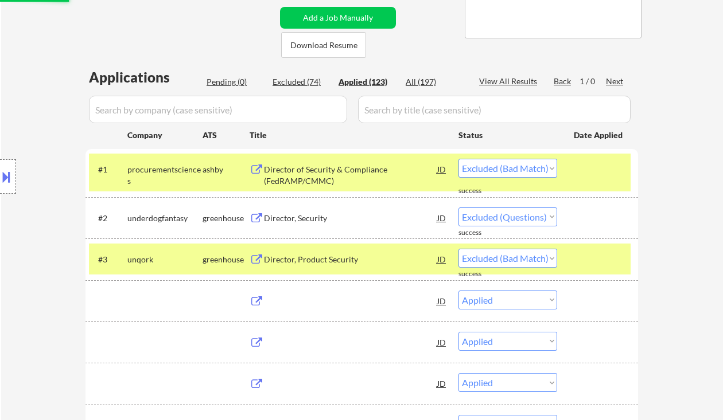
select select ""applied""
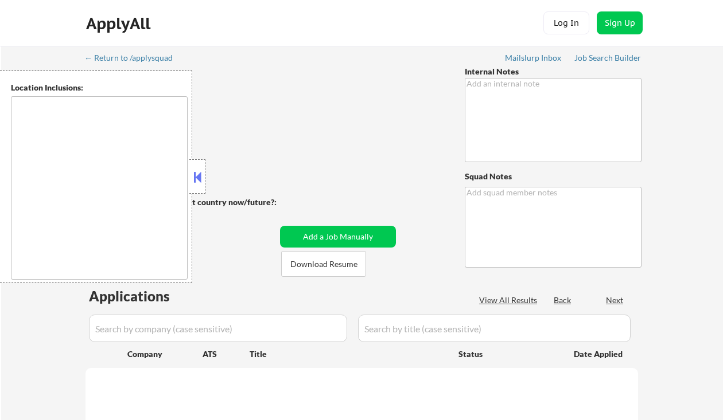
type textarea "Based in [GEOGRAPHIC_DATA], [GEOGRAPHIC_DATA] [DATE]: Please ignore any min sal…"
type textarea "Ramel Mailslurp ✔️ [URL][DOMAIN_NAME]"
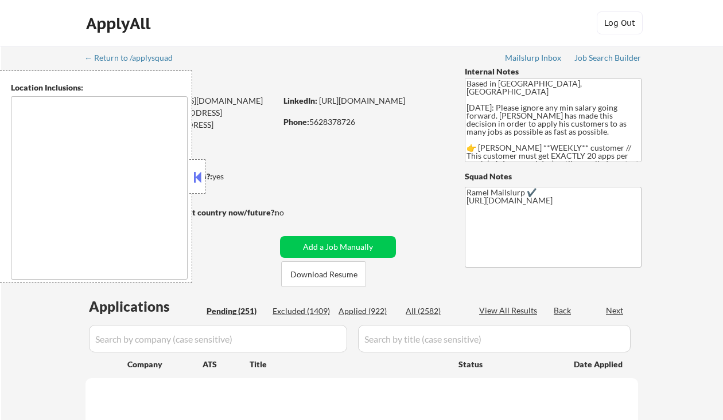
type textarea "[GEOGRAPHIC_DATA], [GEOGRAPHIC_DATA] [GEOGRAPHIC_DATA], [GEOGRAPHIC_DATA] [GEOG…"
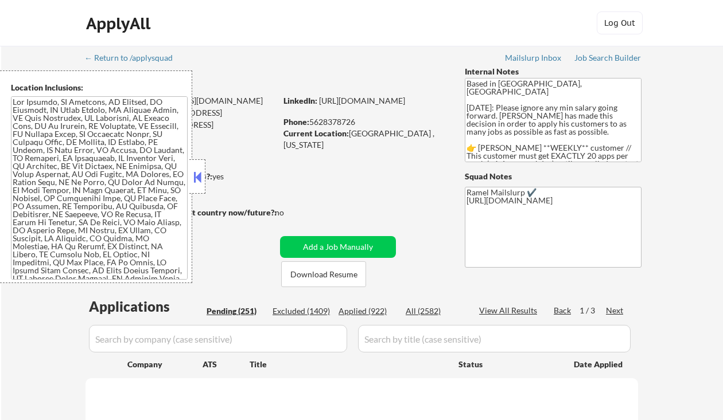
drag, startPoint x: 196, startPoint y: 179, endPoint x: 255, endPoint y: 187, distance: 59.0
click at [197, 179] on button at bounding box center [197, 177] width 13 height 17
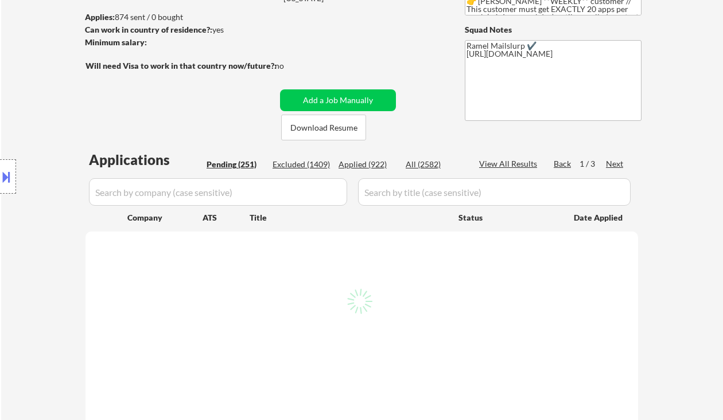
scroll to position [153, 0]
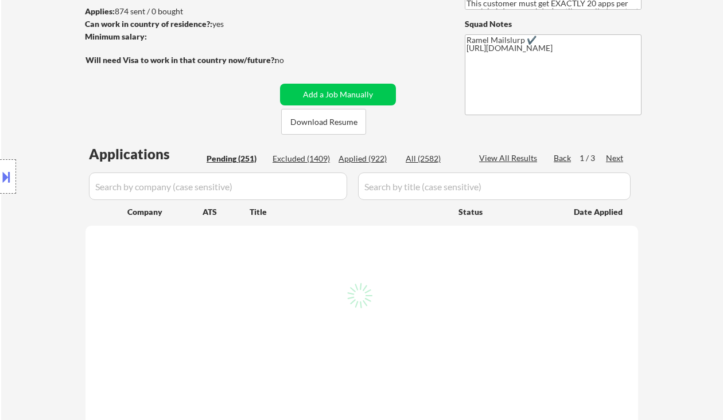
select select ""pending""
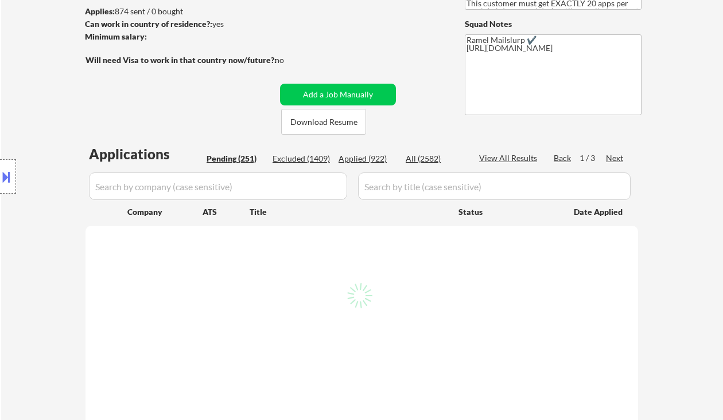
select select ""pending""
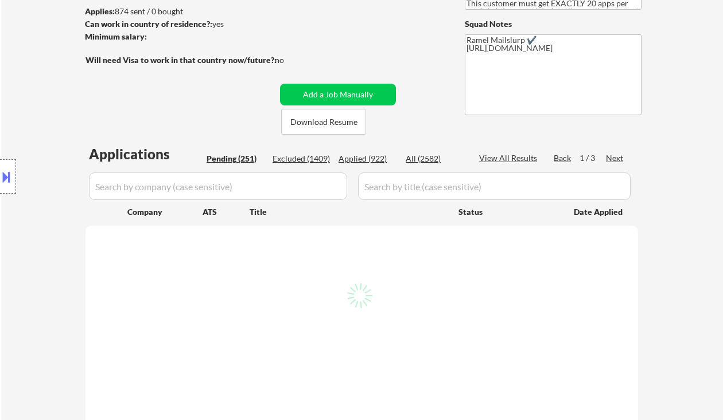
select select ""pending""
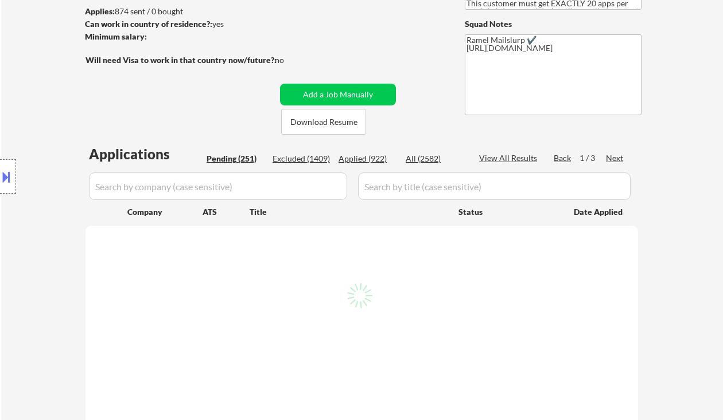
select select ""pending""
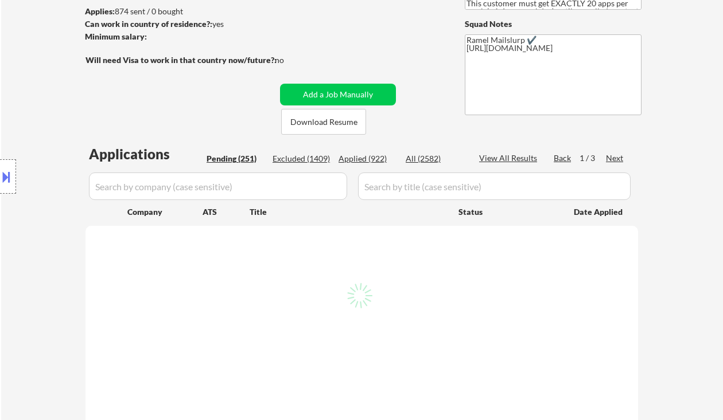
select select ""pending""
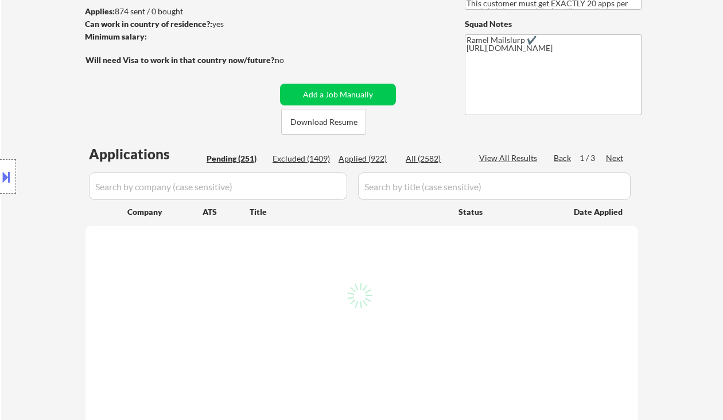
select select ""pending""
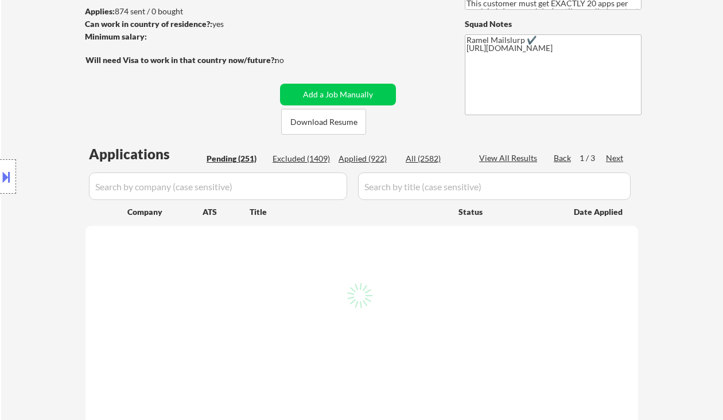
select select ""pending""
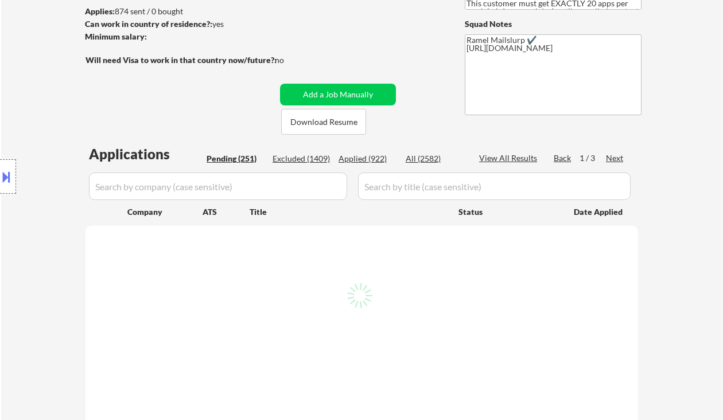
select select ""pending""
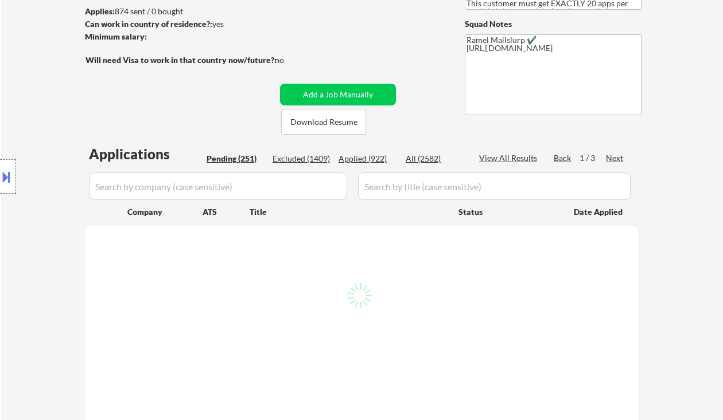
select select ""pending""
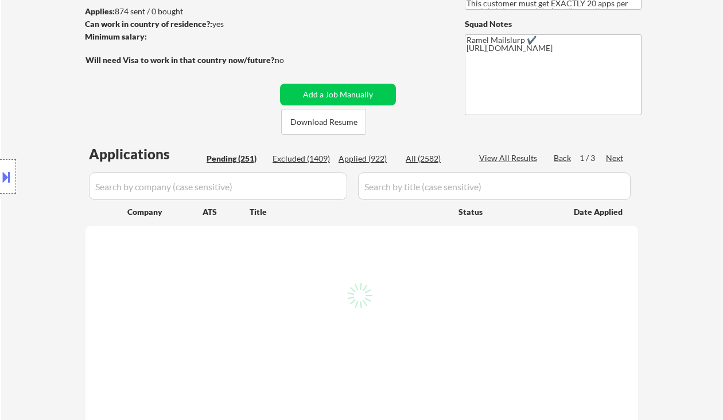
select select ""pending""
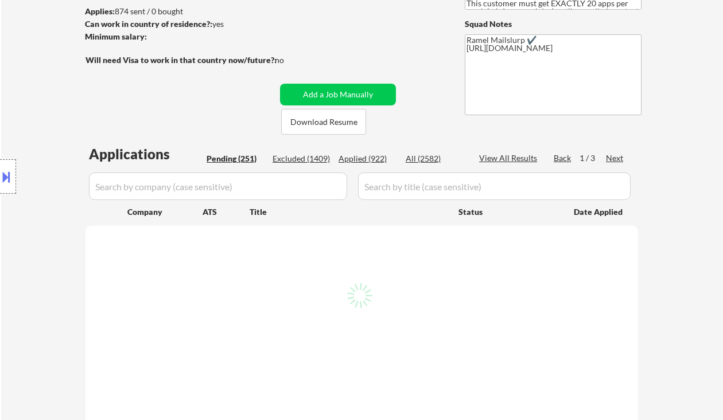
select select ""pending""
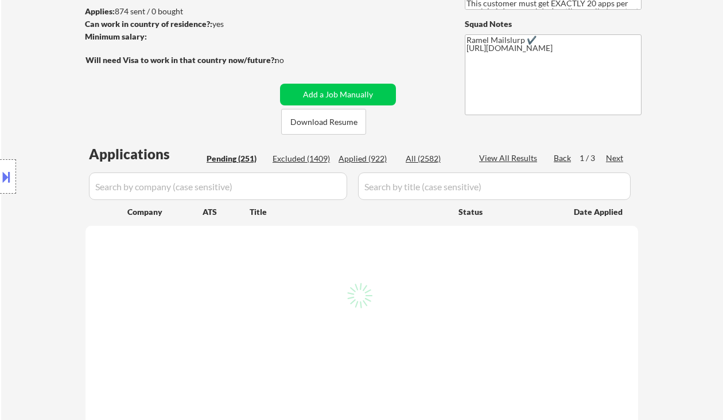
select select ""pending""
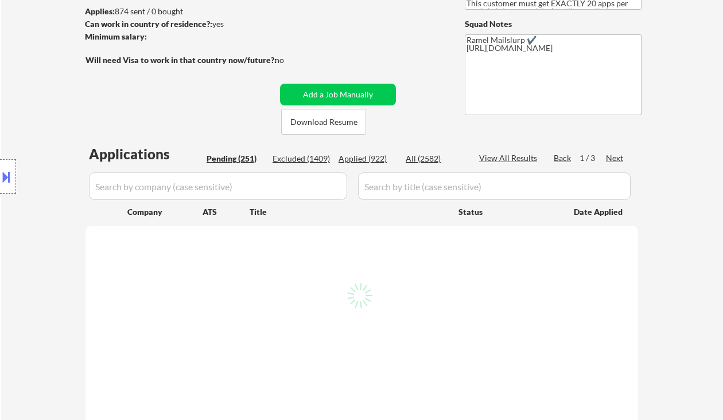
select select ""pending""
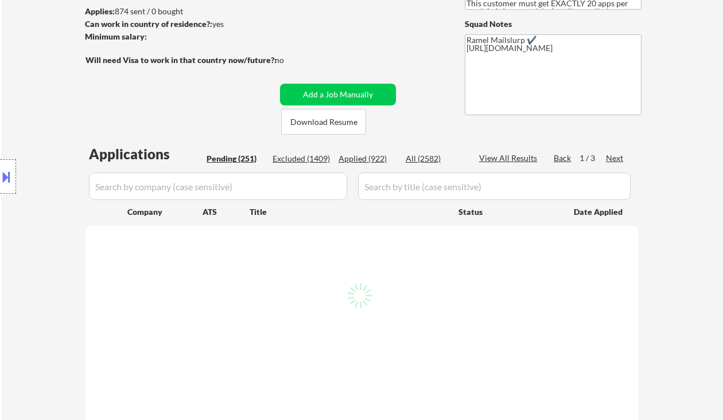
select select ""pending""
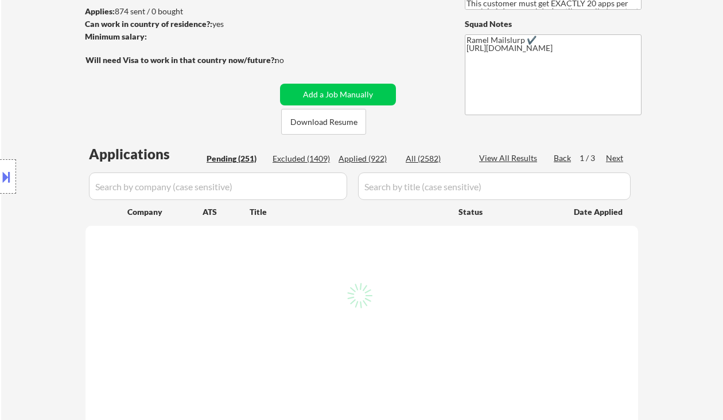
select select ""pending""
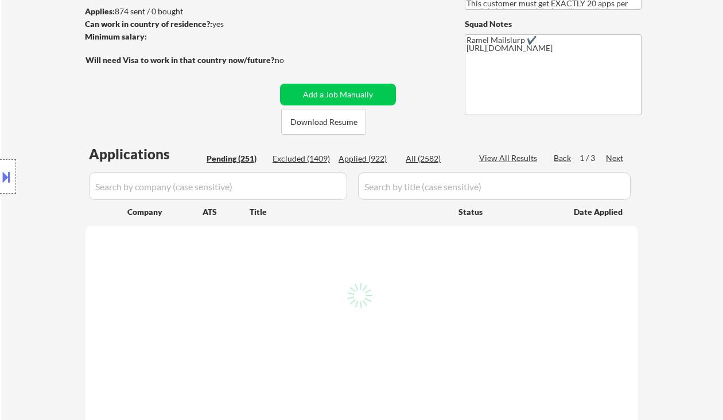
select select ""pending""
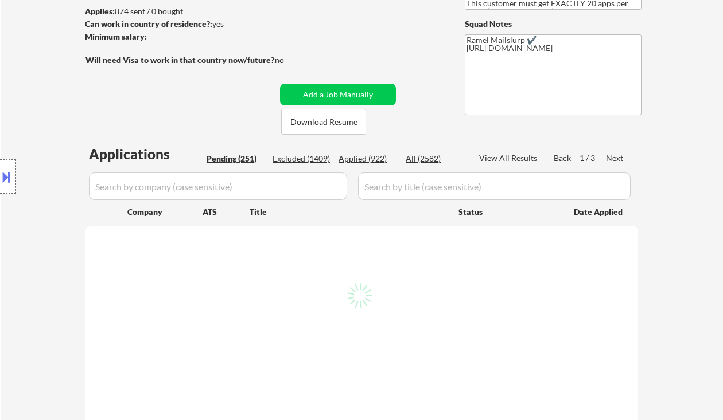
select select ""pending""
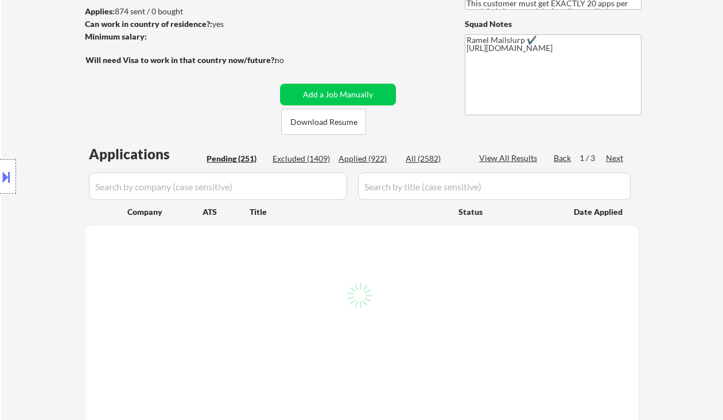
select select ""pending""
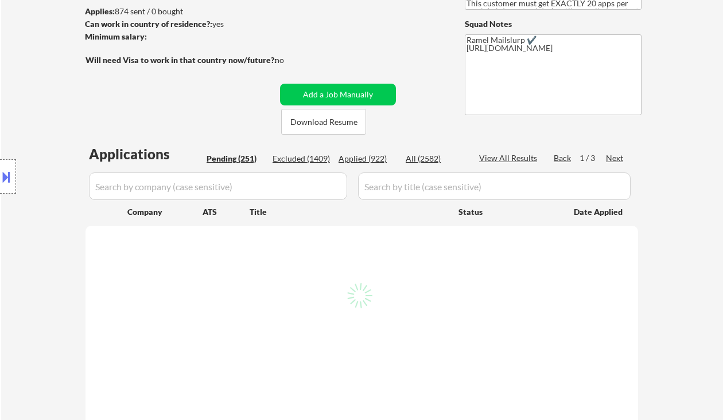
select select ""pending""
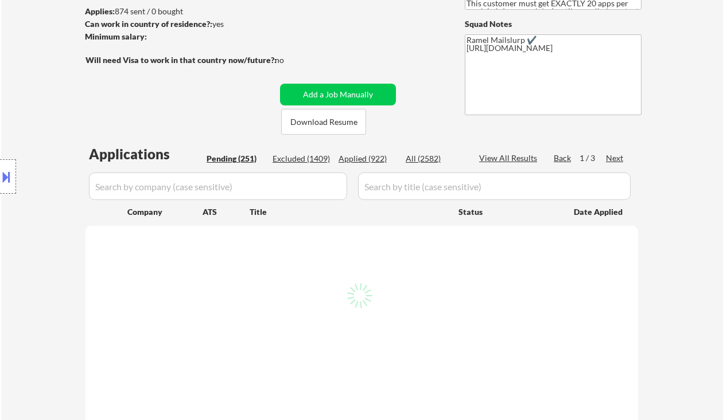
select select ""pending""
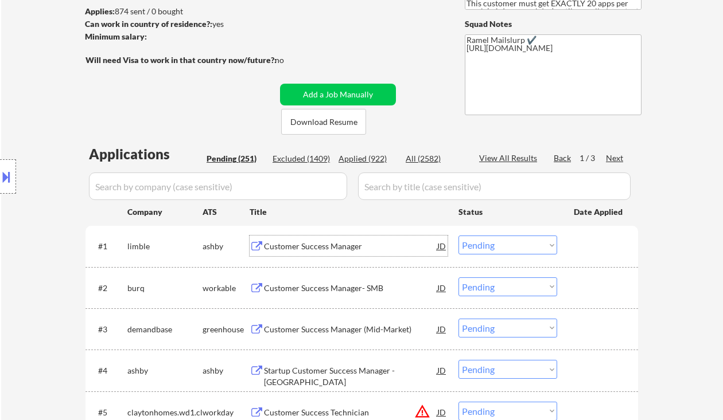
click at [296, 241] on div "Customer Success Manager" at bounding box center [350, 246] width 173 height 11
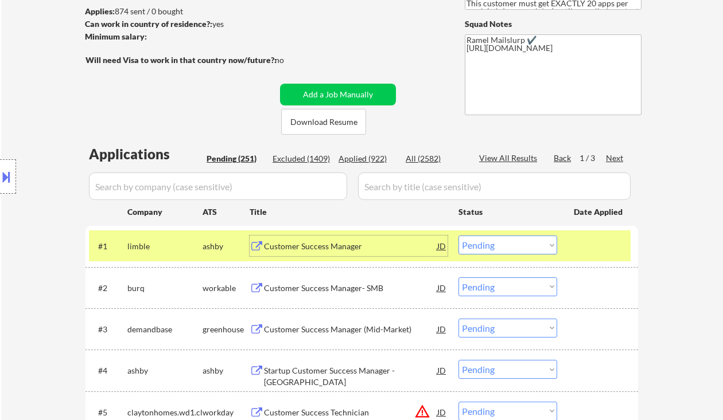
click at [443, 245] on div "JD" at bounding box center [441, 246] width 11 height 21
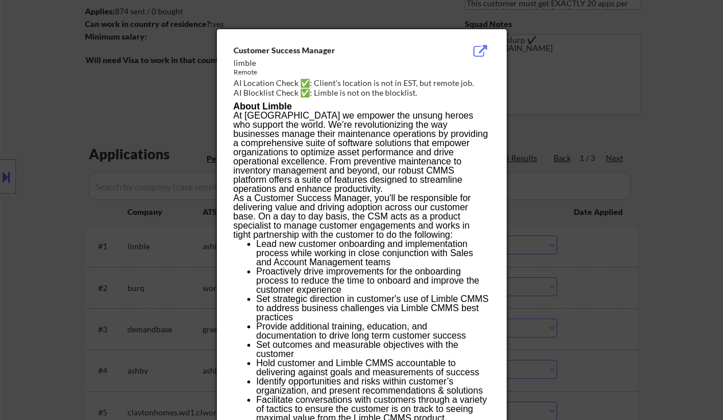
click at [667, 240] on div at bounding box center [361, 210] width 723 height 420
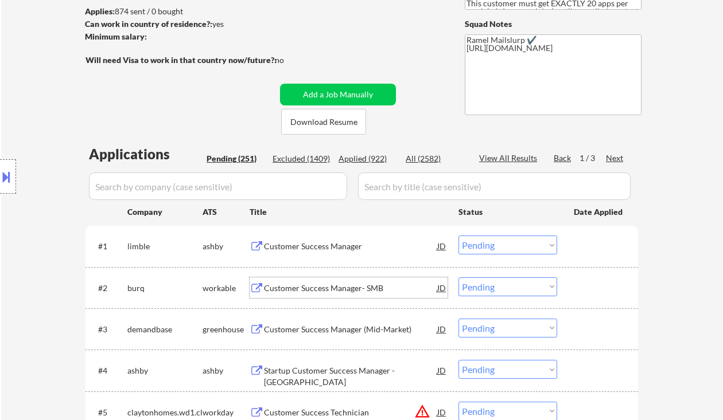
click at [319, 290] on div "Customer Success Manager- SMB" at bounding box center [350, 288] width 173 height 11
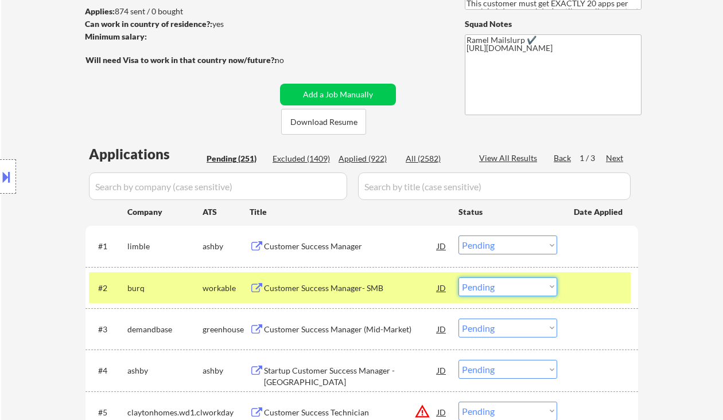
click at [507, 294] on select "Choose an option... Pending Applied Excluded (Questions) Excluded (Expired) Exc…" at bounding box center [507, 287] width 99 height 19
click at [458, 278] on select "Choose an option... Pending Applied Excluded (Questions) Excluded (Expired) Exc…" at bounding box center [507, 287] width 99 height 19
click at [328, 335] on div "Customer Success Manager (Mid-Market)" at bounding box center [350, 329] width 173 height 21
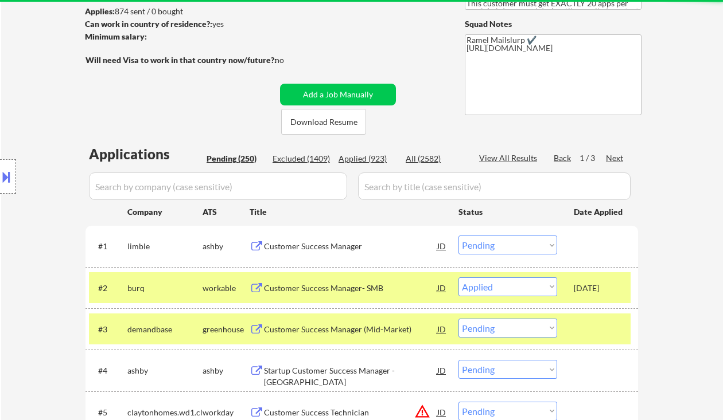
select select ""pending""
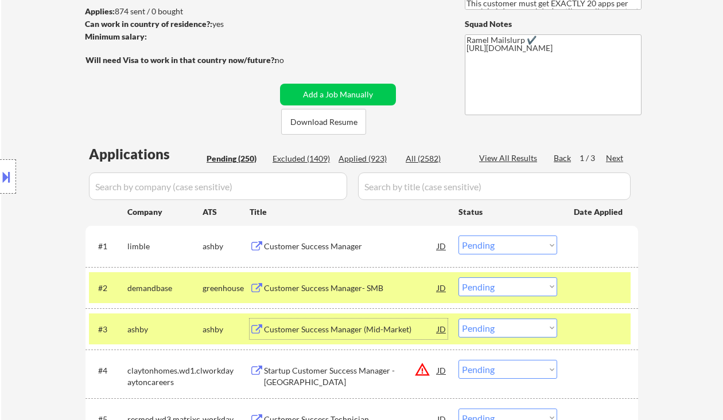
scroll to position [229, 0]
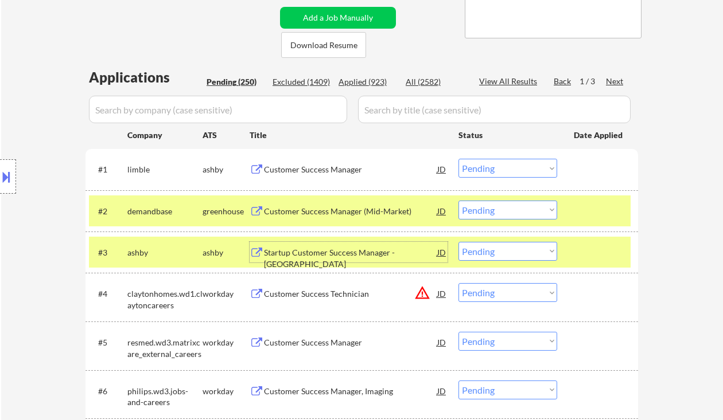
click at [363, 252] on div "Startup Customer Success Manager - Americas" at bounding box center [350, 258] width 173 height 22
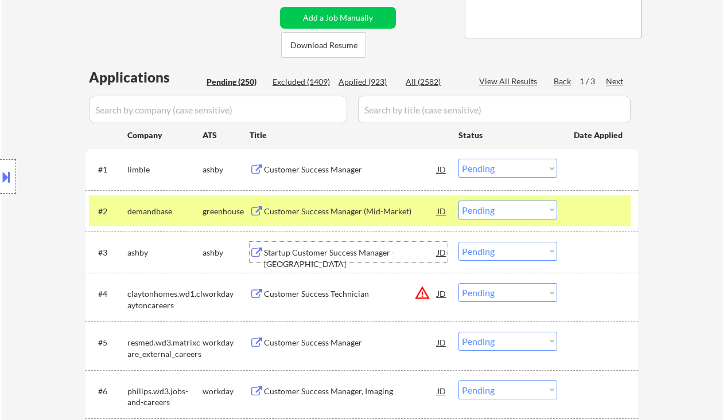
click at [482, 250] on select "Choose an option... Pending Applied Excluded (Questions) Excluded (Expired) Exc…" at bounding box center [507, 251] width 99 height 19
click at [458, 242] on select "Choose an option... Pending Applied Excluded (Questions) Excluded (Expired) Exc…" at bounding box center [507, 251] width 99 height 19
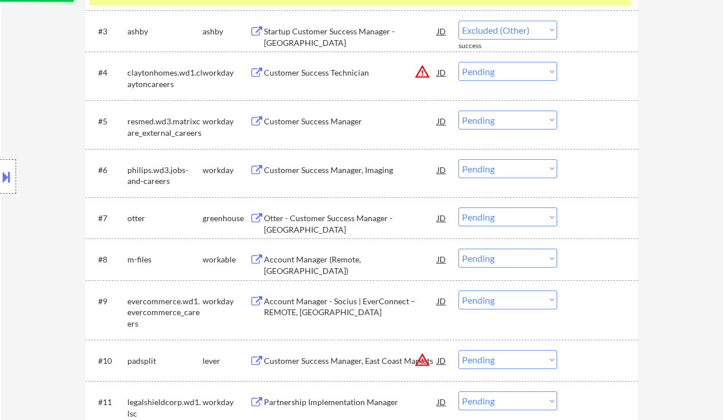
scroll to position [459, 0]
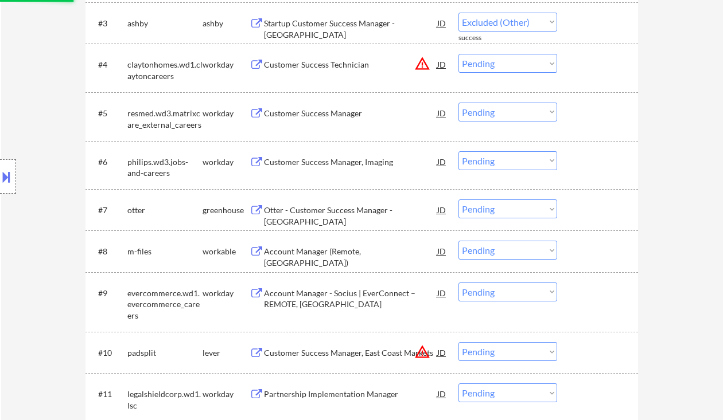
select select ""pending""
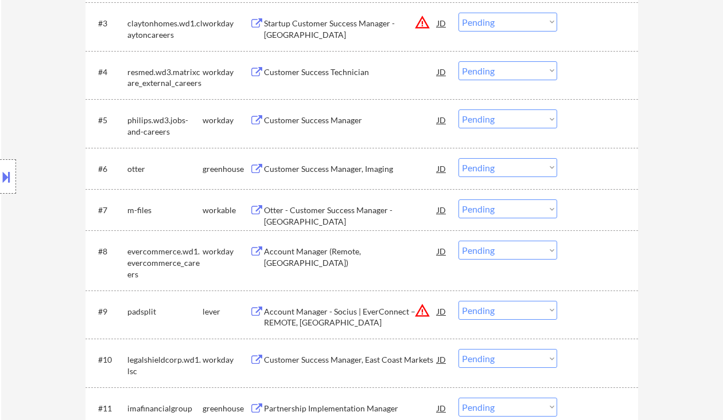
click at [337, 169] on div "Customer Success Manager, Imaging" at bounding box center [350, 168] width 173 height 11
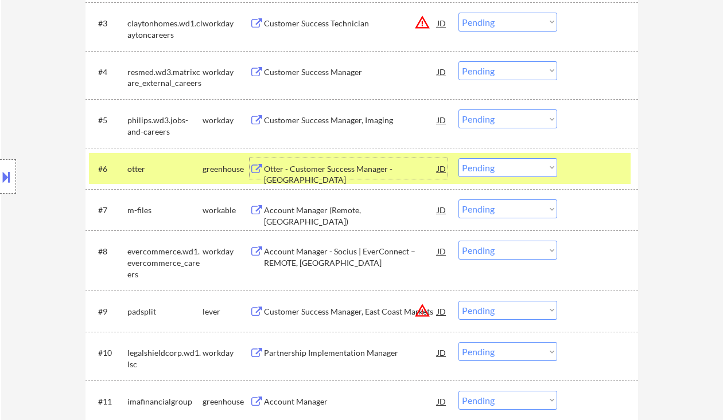
click at [497, 166] on select "Choose an option... Pending Applied Excluded (Questions) Excluded (Expired) Exc…" at bounding box center [507, 167] width 99 height 19
click at [458, 158] on select "Choose an option... Pending Applied Excluded (Questions) Excluded (Expired) Exc…" at bounding box center [507, 167] width 99 height 19
click at [364, 212] on div "Account Manager (Remote, United States)" at bounding box center [350, 216] width 173 height 22
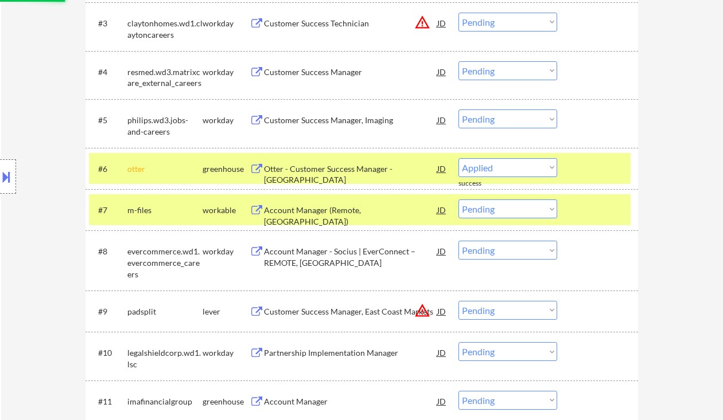
select select ""pending""
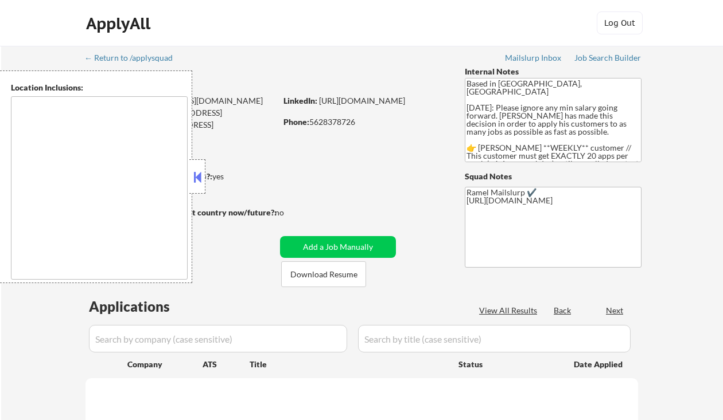
click at [194, 174] on button at bounding box center [197, 177] width 13 height 17
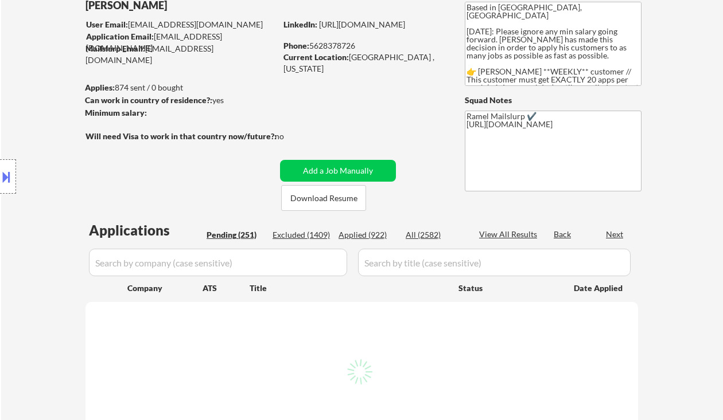
click at [373, 235] on div "Applied (922)" at bounding box center [366, 234] width 57 height 11
select select ""pending""
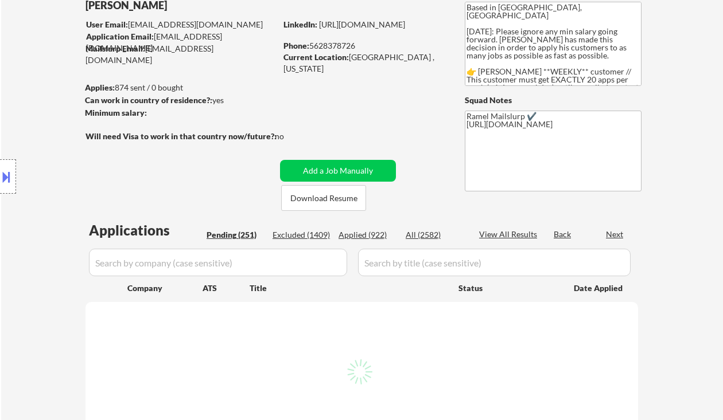
select select ""pending""
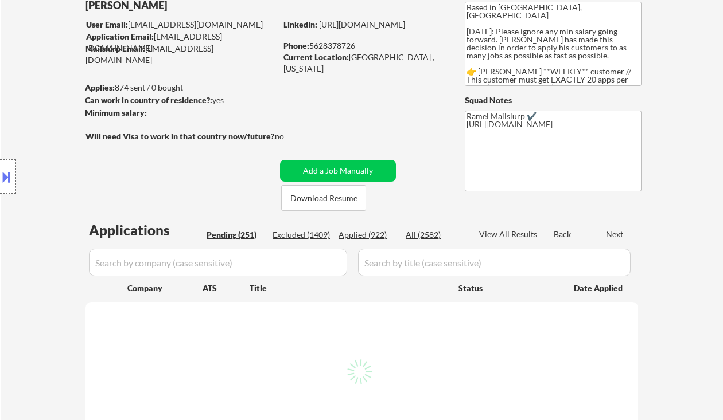
select select ""pending""
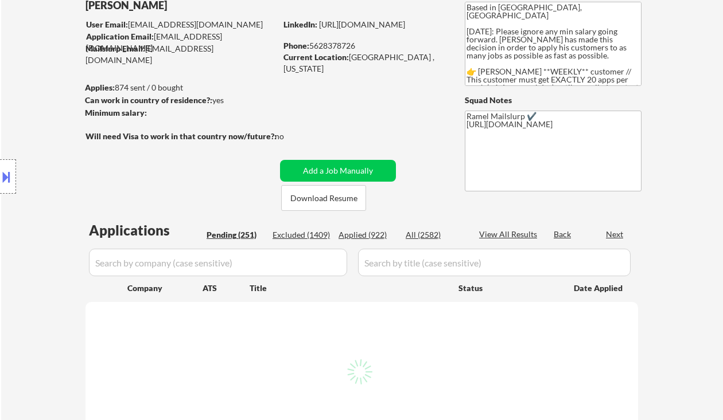
select select ""pending""
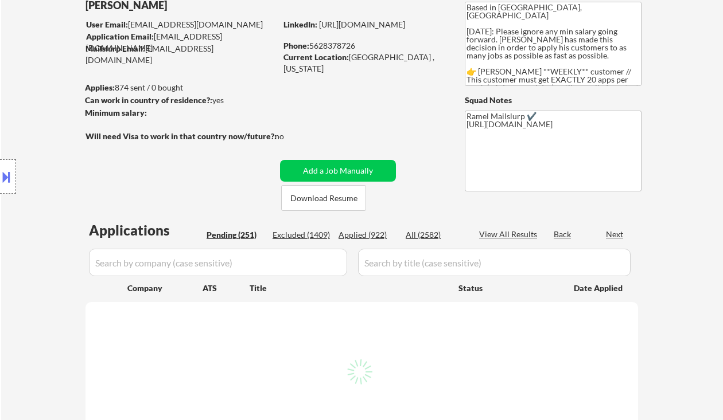
select select ""pending""
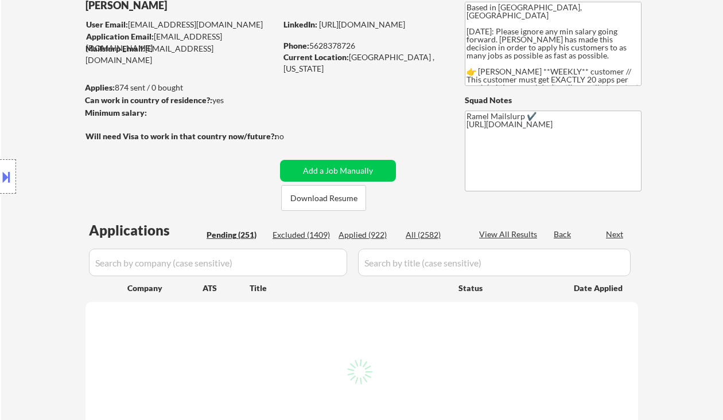
select select ""pending""
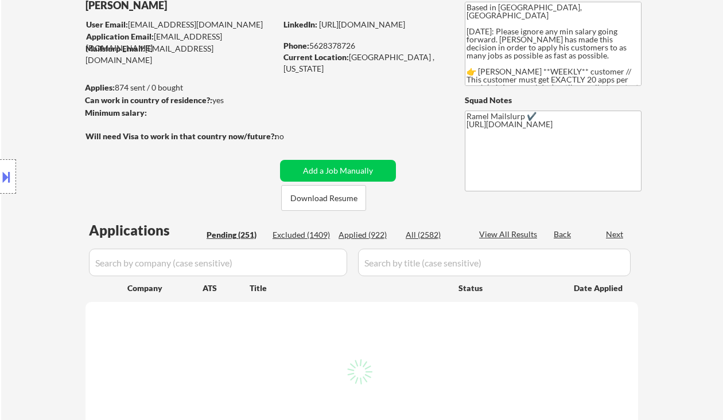
select select ""pending""
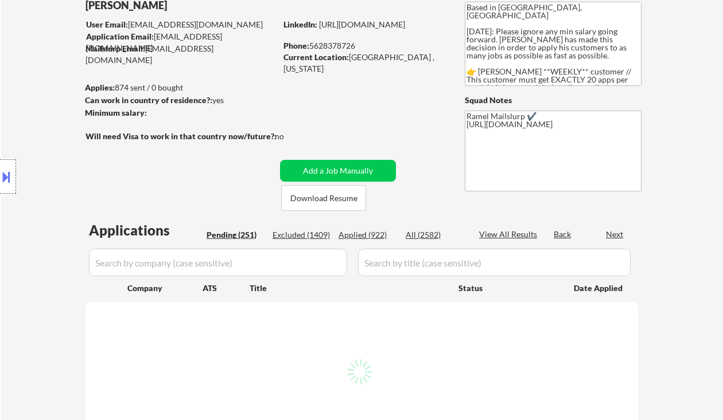
select select ""pending""
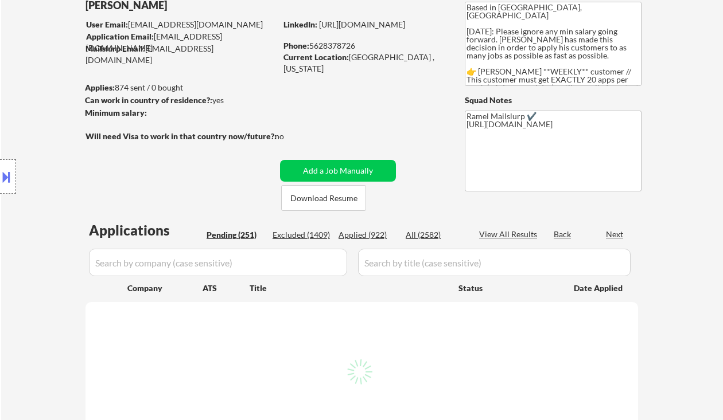
select select ""pending""
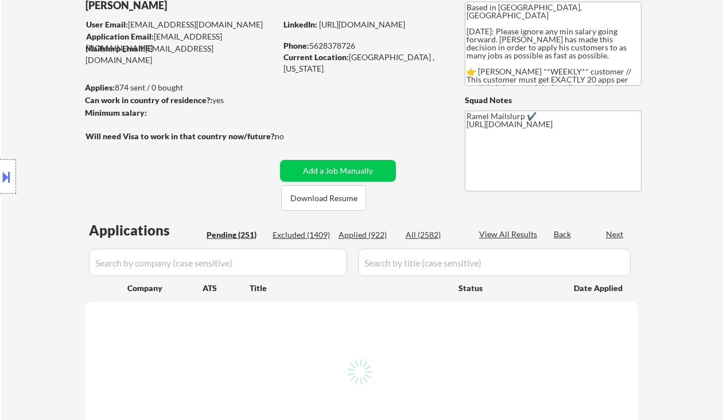
select select ""pending""
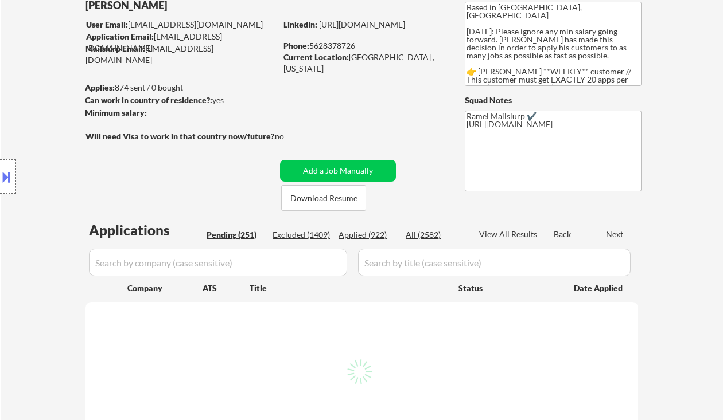
select select ""pending""
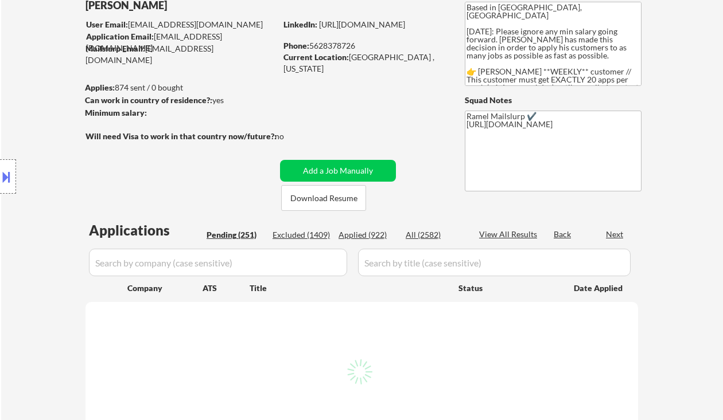
select select ""pending""
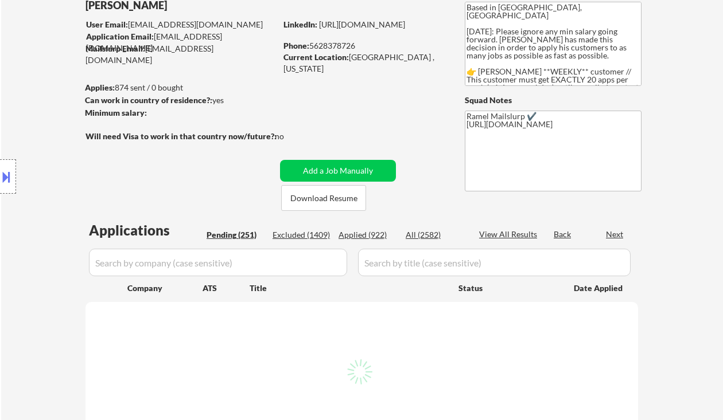
select select ""pending""
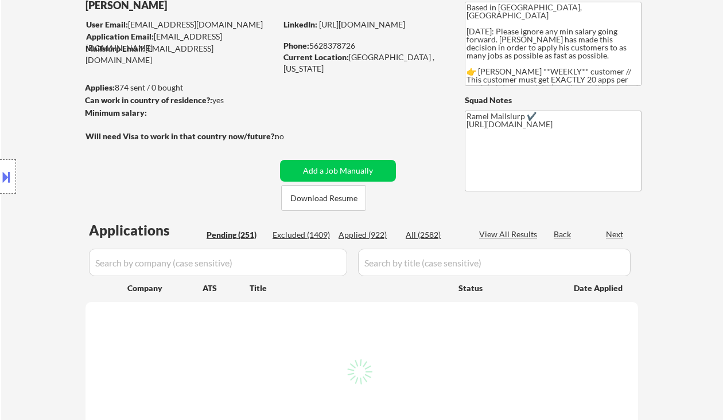
select select ""pending""
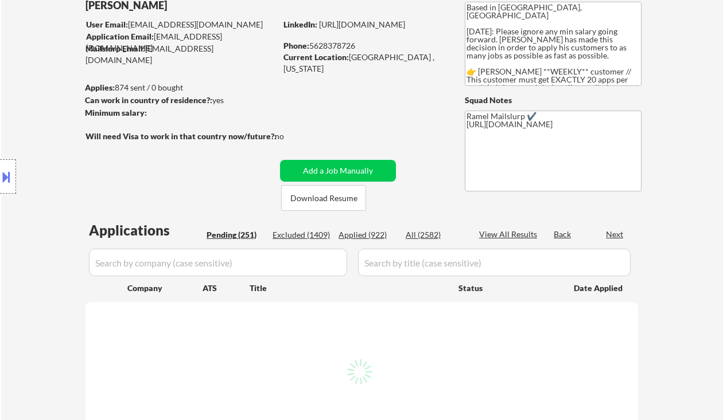
select select ""pending""
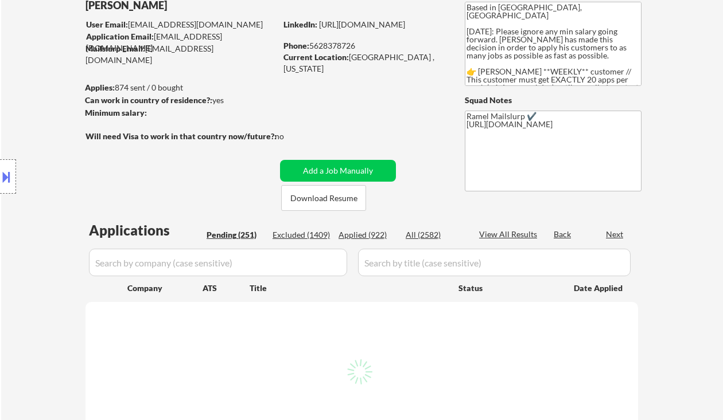
select select ""pending""
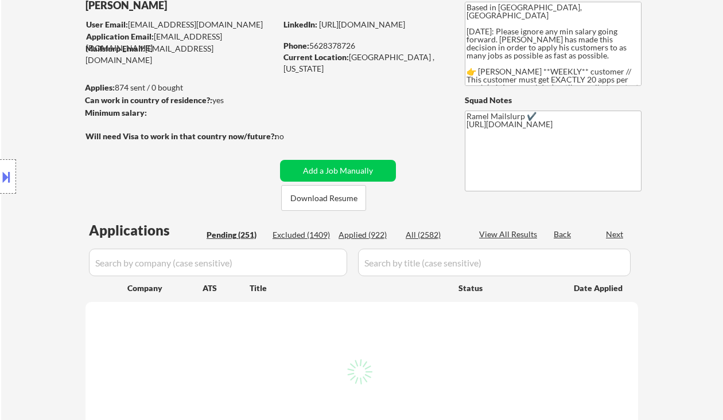
select select ""pending""
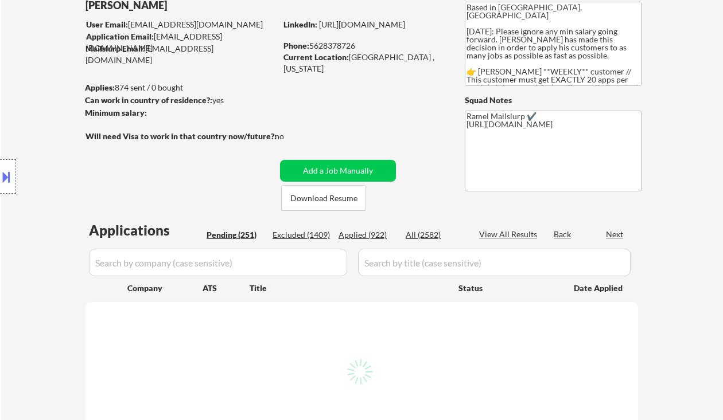
select select ""pending""
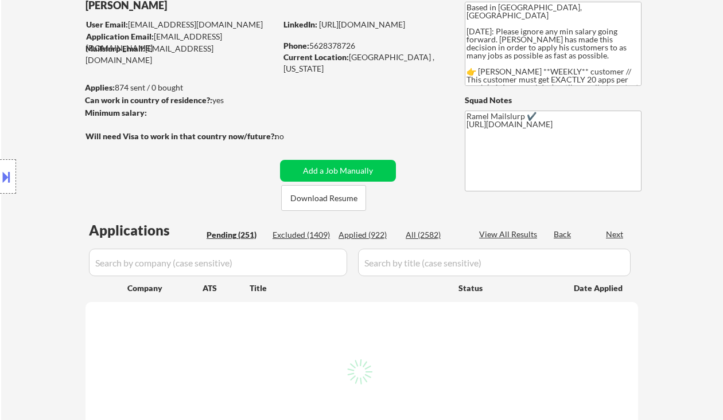
select select ""pending""
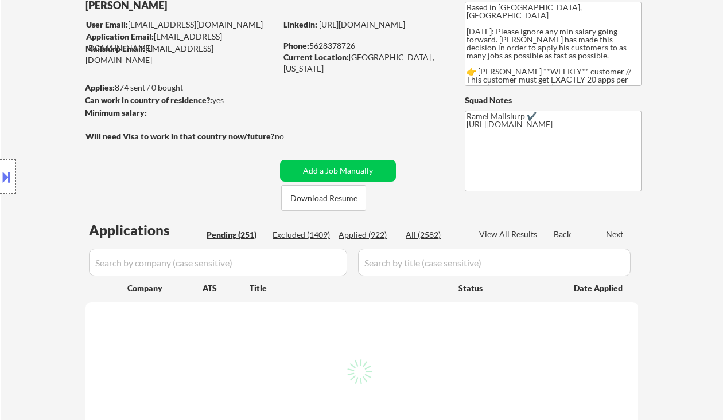
select select ""pending""
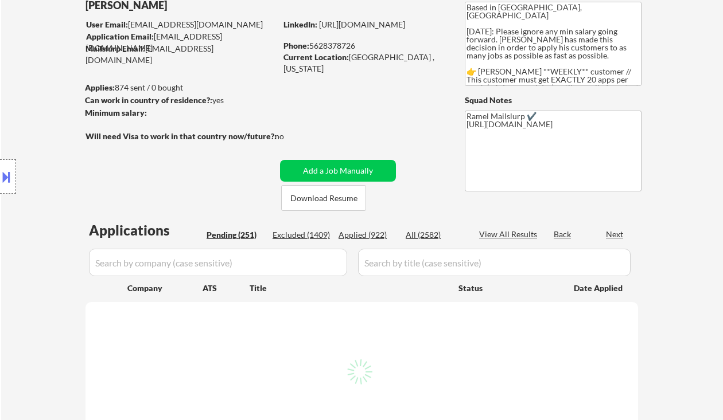
select select ""pending""
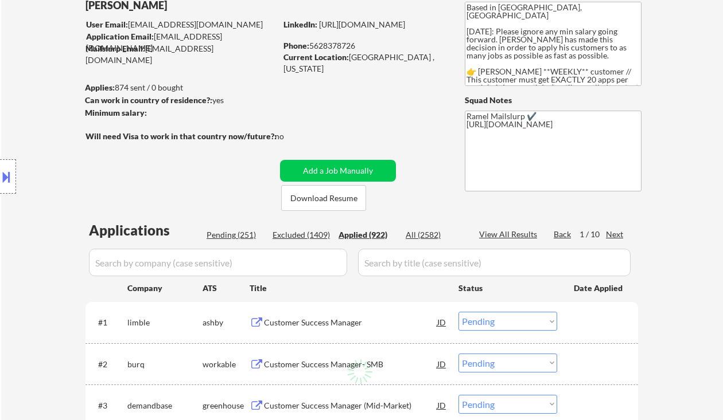
select select ""applied""
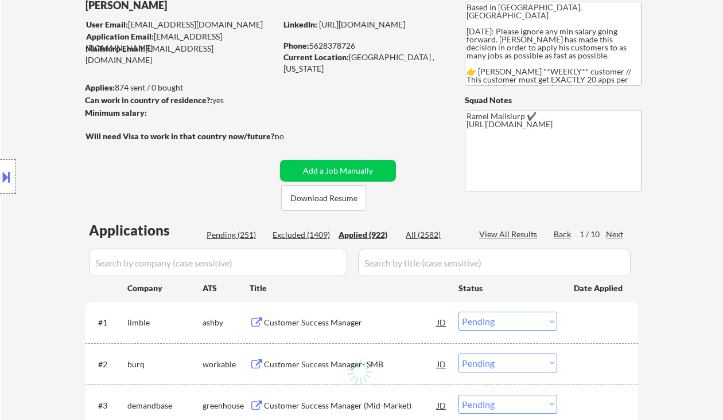
select select ""applied""
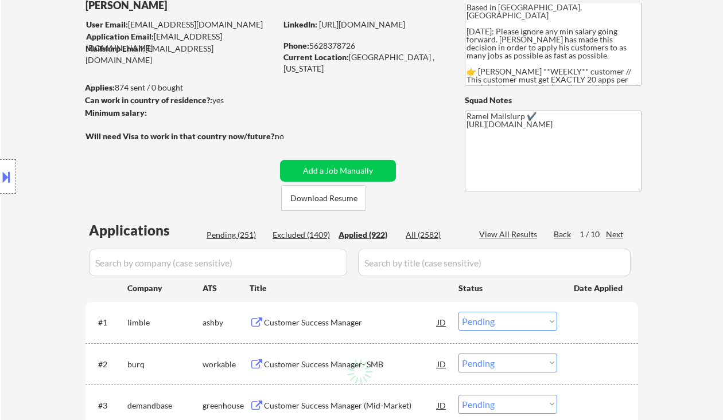
select select ""applied""
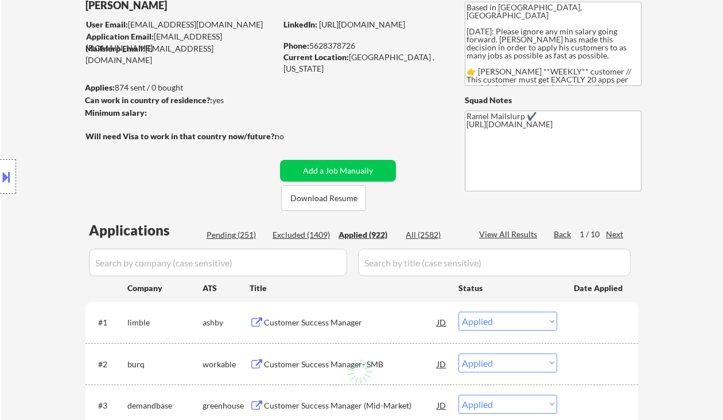
select select ""applied""
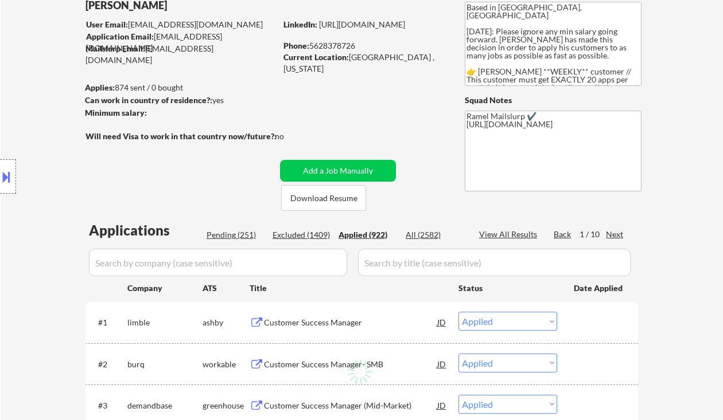
select select ""applied""
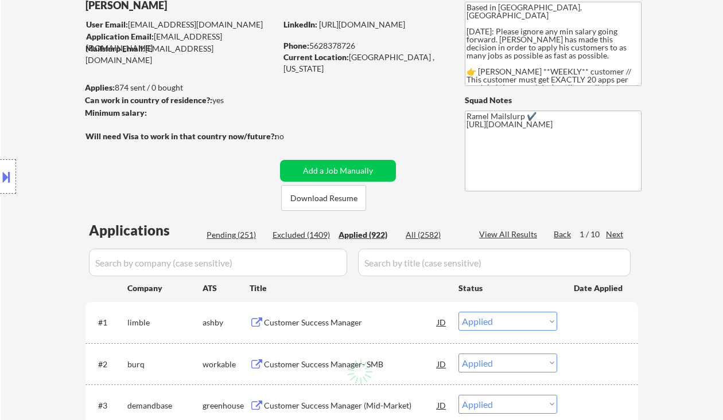
select select ""applied""
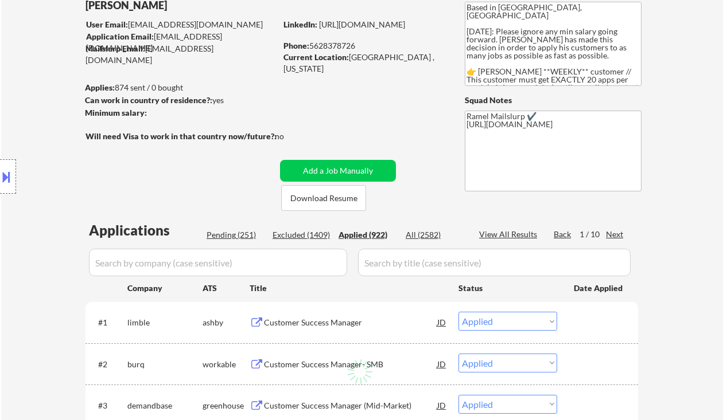
select select ""applied""
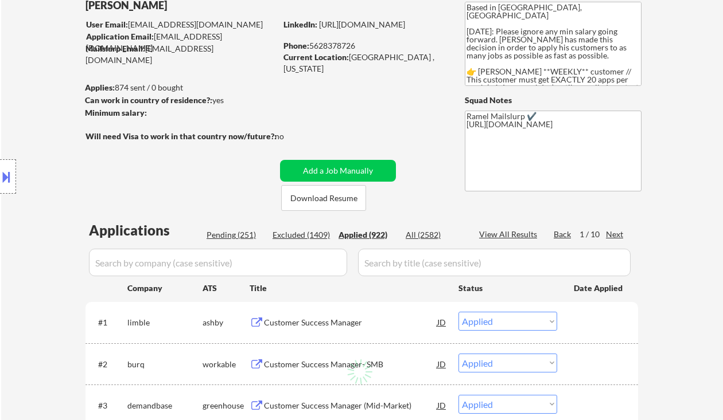
select select ""applied""
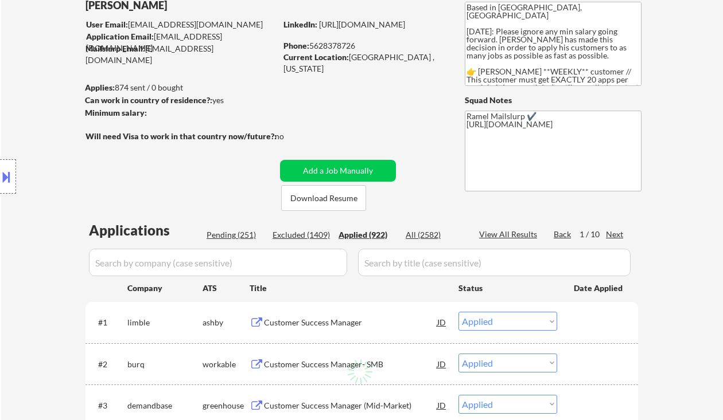
select select ""applied""
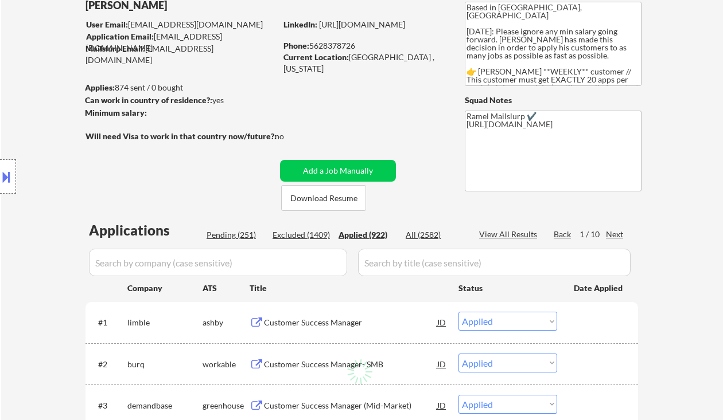
select select ""applied""
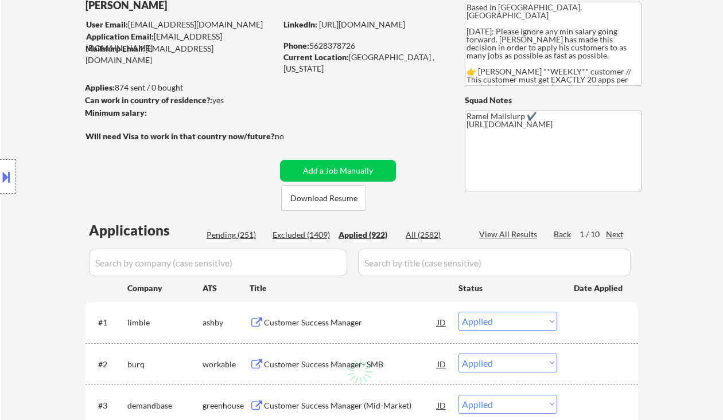
select select ""applied""
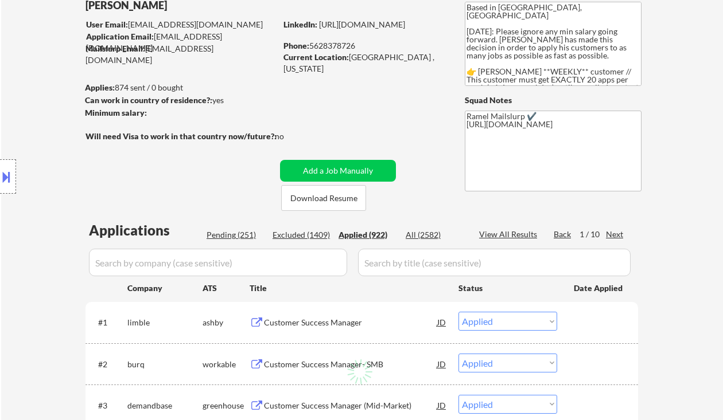
select select ""applied""
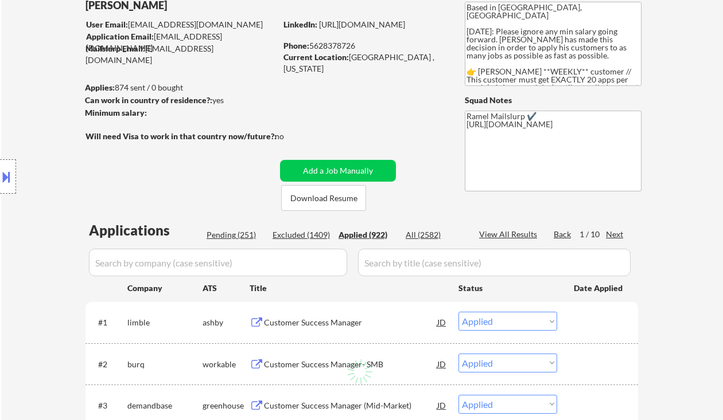
select select ""applied""
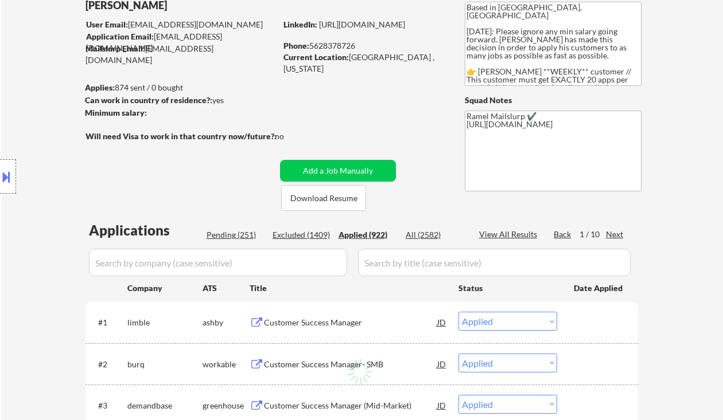
select select ""applied""
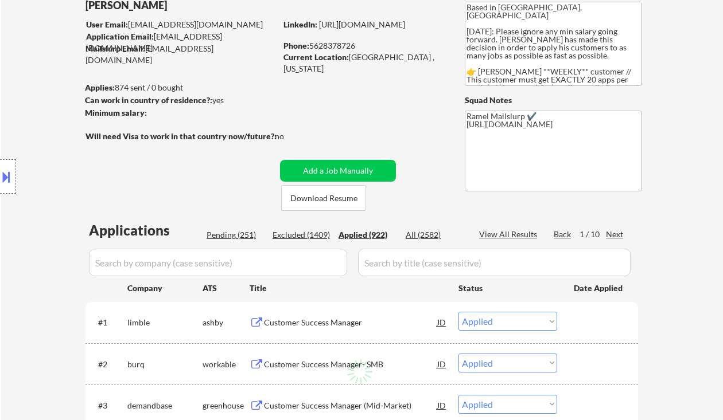
select select ""applied""
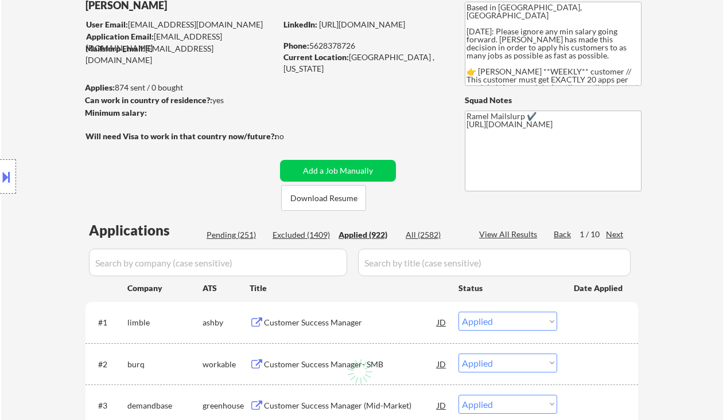
select select ""applied""
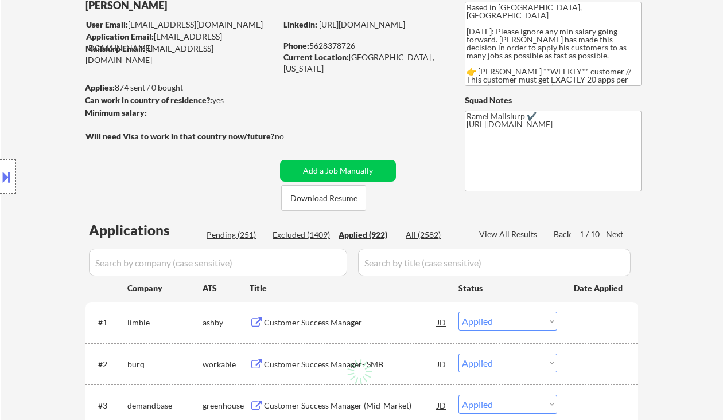
select select ""applied""
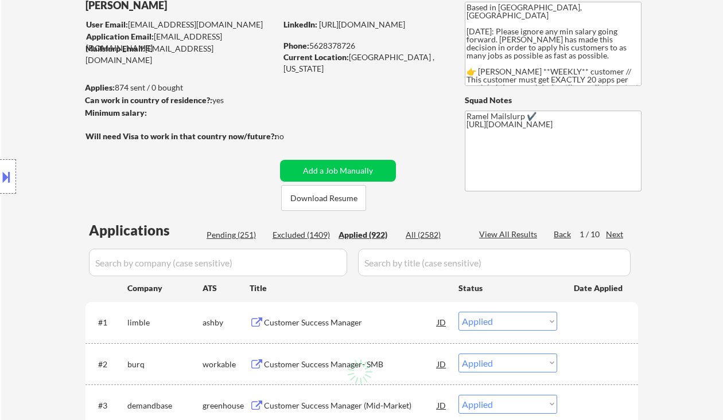
select select ""applied""
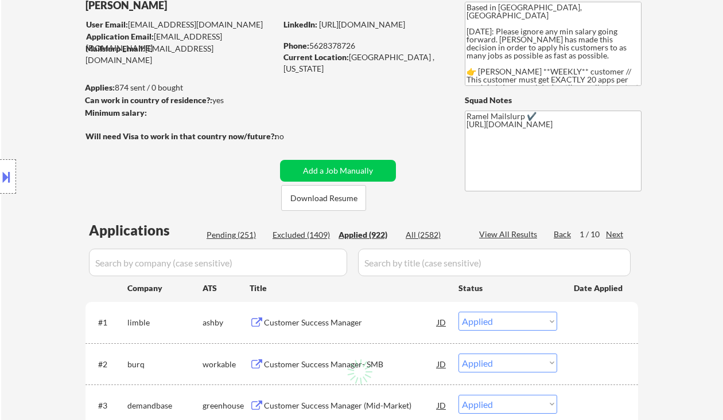
select select ""applied""
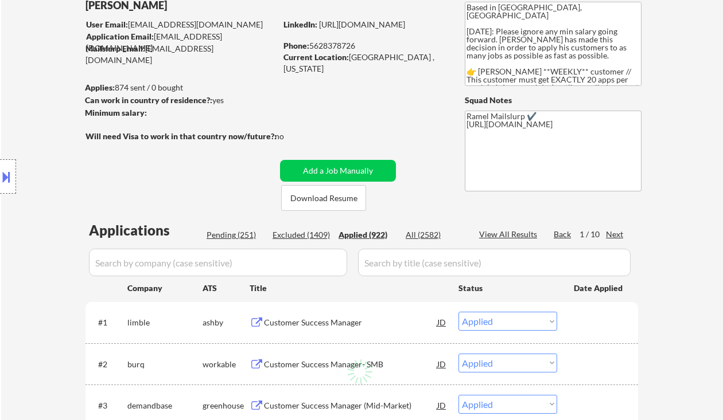
select select ""applied""
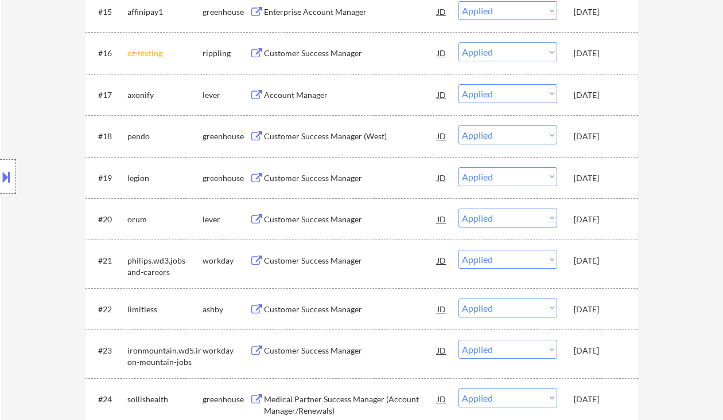
scroll to position [1014, 0]
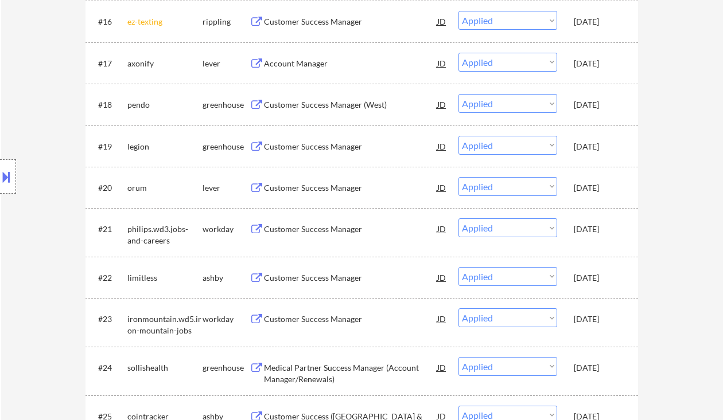
drag, startPoint x: 25, startPoint y: 205, endPoint x: 116, endPoint y: 88, distance: 148.8
click at [25, 205] on div "Location Inclusions:" at bounding box center [102, 177] width 205 height 213
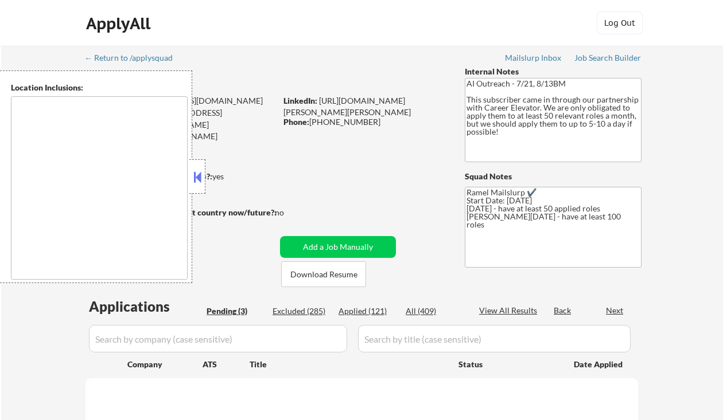
click at [198, 175] on button at bounding box center [197, 177] width 13 height 17
select select ""pending""
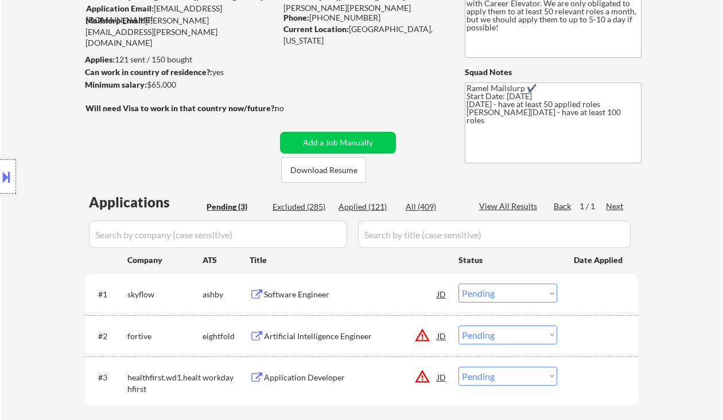
scroll to position [153, 0]
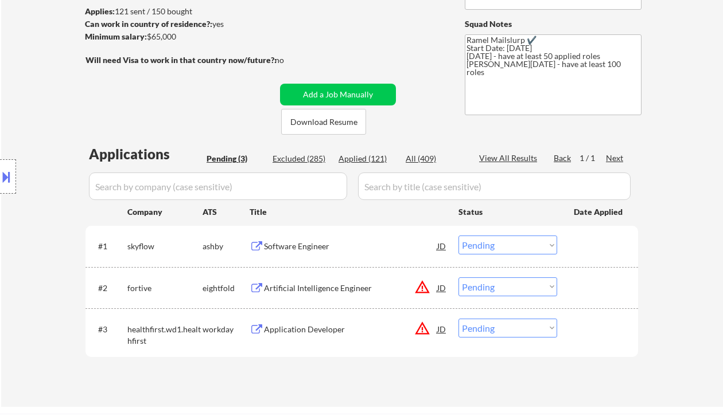
click at [301, 241] on div "Software Engineer" at bounding box center [350, 246] width 173 height 11
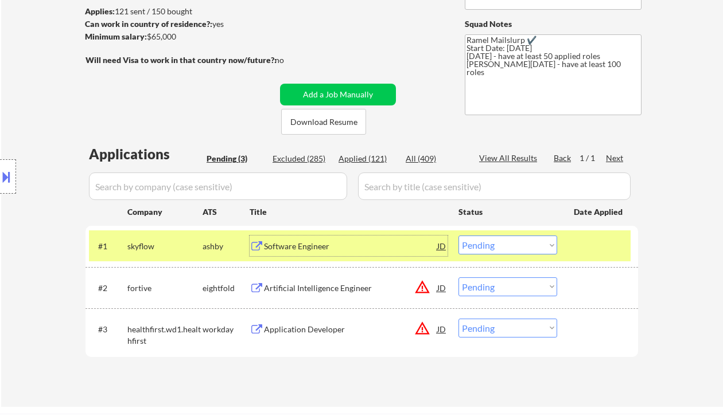
click at [512, 244] on select "Choose an option... Pending Applied Excluded (Questions) Excluded (Expired) Exc…" at bounding box center [507, 245] width 99 height 19
click at [458, 236] on select "Choose an option... Pending Applied Excluded (Questions) Excluded (Expired) Exc…" at bounding box center [507, 245] width 99 height 19
click at [326, 290] on div "Artificial Intelligence Engineer" at bounding box center [350, 288] width 173 height 11
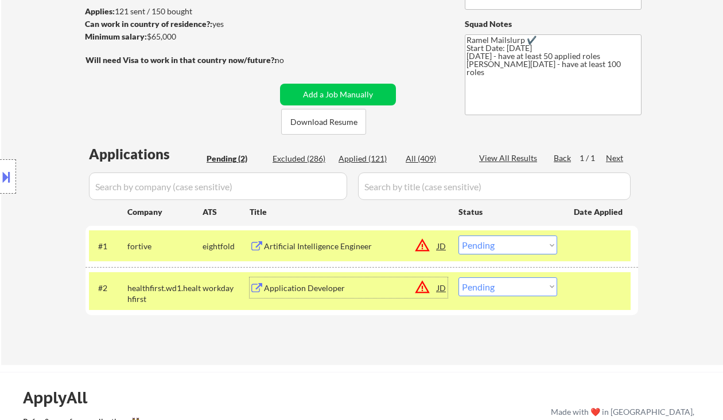
click at [495, 247] on select "Choose an option... Pending Applied Excluded (Questions) Excluded (Expired) Exc…" at bounding box center [507, 245] width 99 height 19
click at [458, 236] on select "Choose an option... Pending Applied Excluded (Questions) Excluded (Expired) Exc…" at bounding box center [507, 245] width 99 height 19
click at [349, 294] on div "Application Developer" at bounding box center [350, 288] width 173 height 21
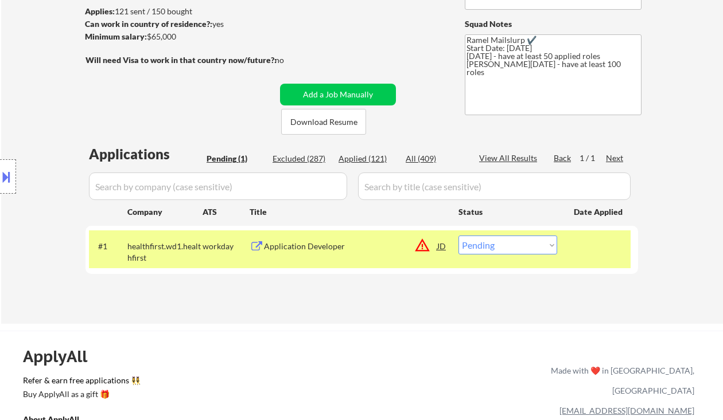
click at [512, 250] on select "Choose an option... Pending Applied Excluded (Questions) Excluded (Expired) Exc…" at bounding box center [507, 245] width 99 height 19
select select ""excluded__location_""
click at [458, 236] on select "Choose an option... Pending Applied Excluded (Questions) Excluded (Expired) Exc…" at bounding box center [507, 245] width 99 height 19
drag, startPoint x: 28, startPoint y: 45, endPoint x: 45, endPoint y: 2, distance: 45.8
click at [28, 45] on div "← Return to /applysquad Mailslurp Inbox Job Search Builder Graham Young User Em…" at bounding box center [361, 108] width 721 height 431
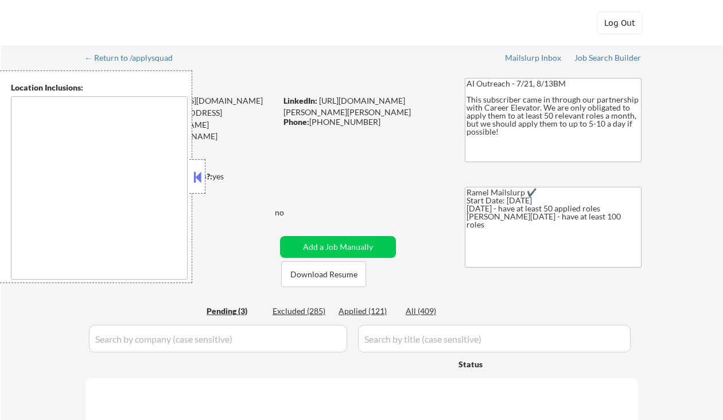
type textarea "[GEOGRAPHIC_DATA], [GEOGRAPHIC_DATA] [GEOGRAPHIC_DATA], [GEOGRAPHIC_DATA], [GEO…"
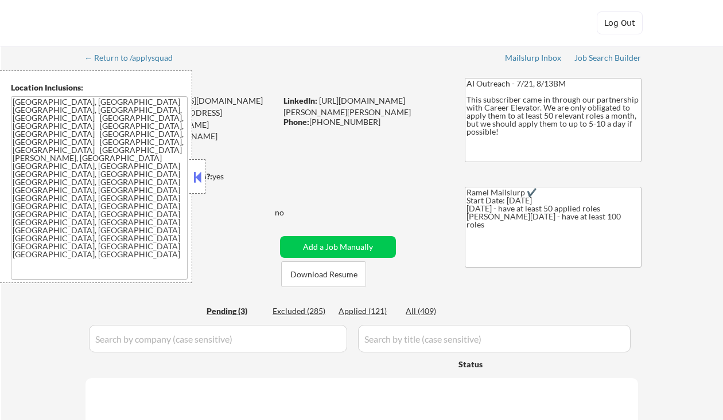
select select ""pending""
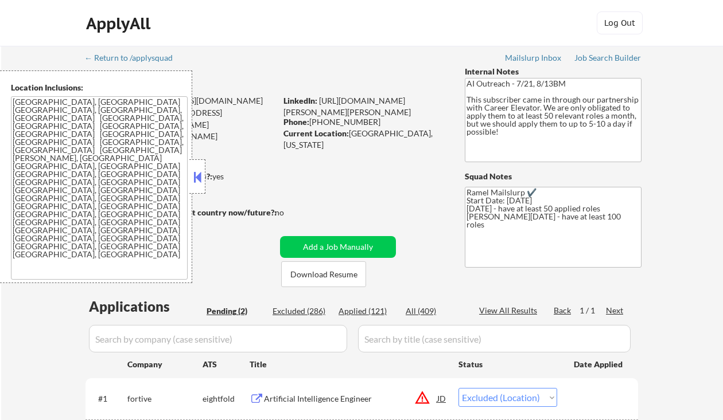
select select ""pending""
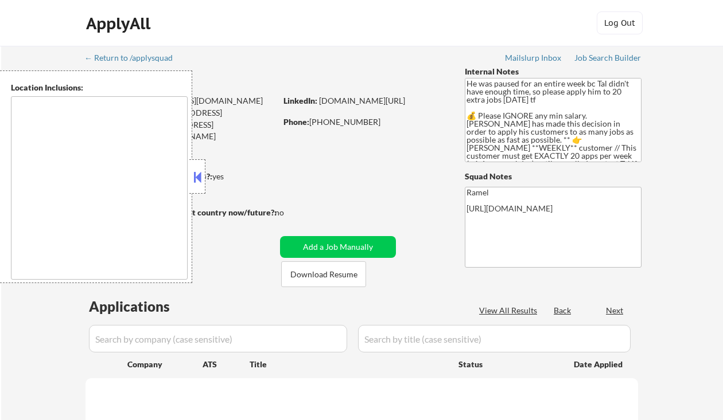
select select ""pending""
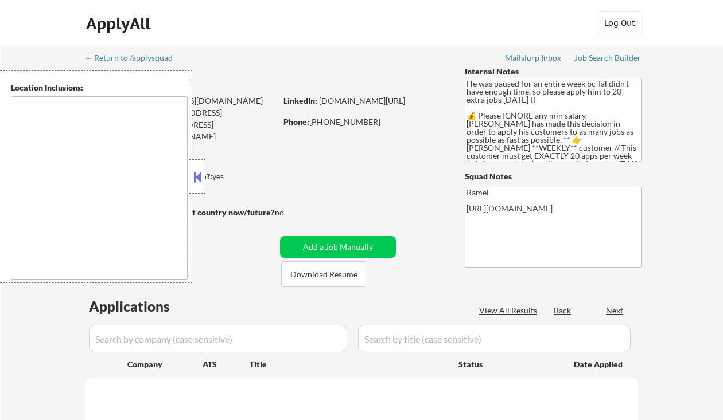
select select ""pending""
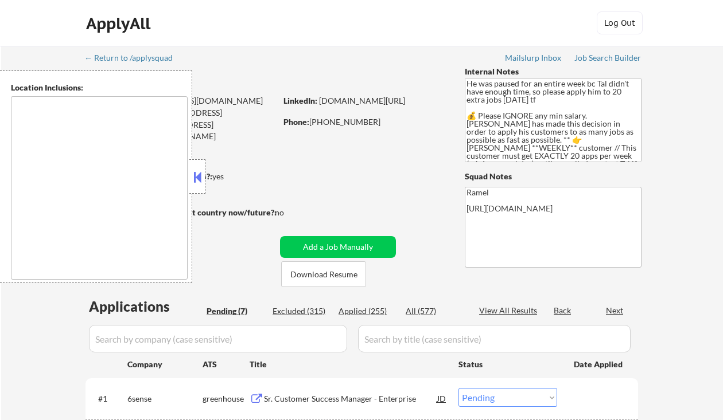
type textarea "remote"
click at [201, 170] on button at bounding box center [197, 177] width 13 height 17
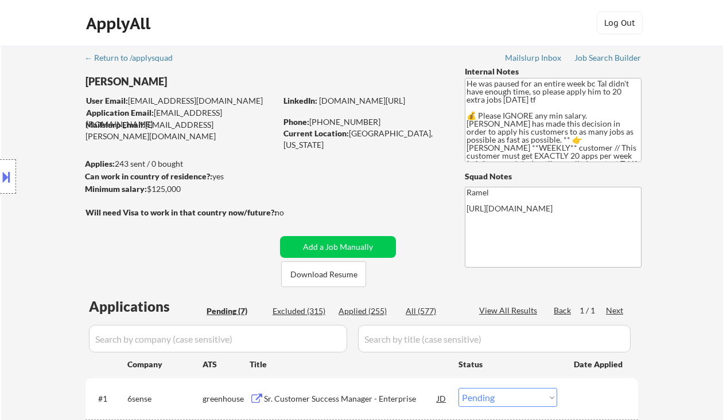
scroll to position [153, 0]
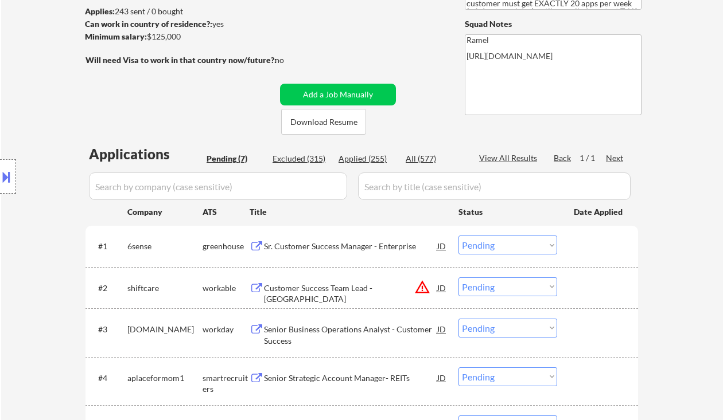
click at [356, 248] on div "Sr. Customer Success Manager - Enterprise" at bounding box center [350, 246] width 173 height 11
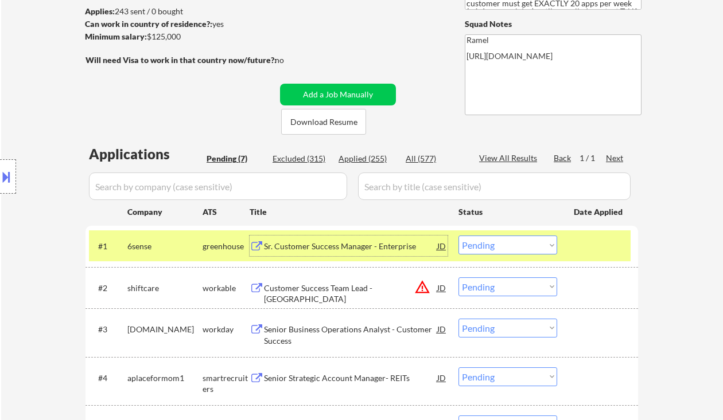
click at [498, 247] on select "Choose an option... Pending Applied Excluded (Questions) Excluded (Expired) Exc…" at bounding box center [507, 245] width 99 height 19
click at [458, 236] on select "Choose an option... Pending Applied Excluded (Questions) Excluded (Expired) Exc…" at bounding box center [507, 245] width 99 height 19
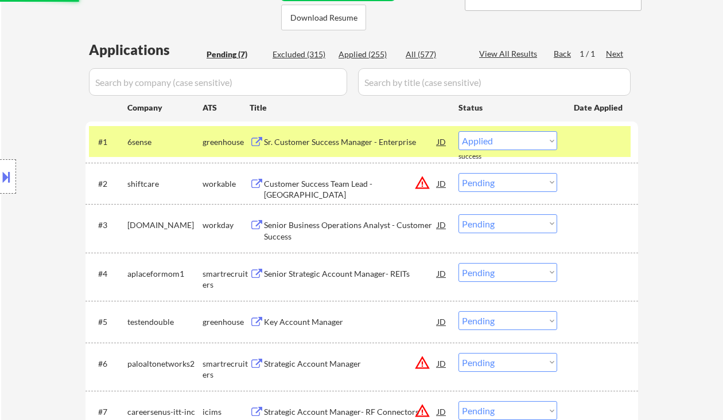
scroll to position [306, 0]
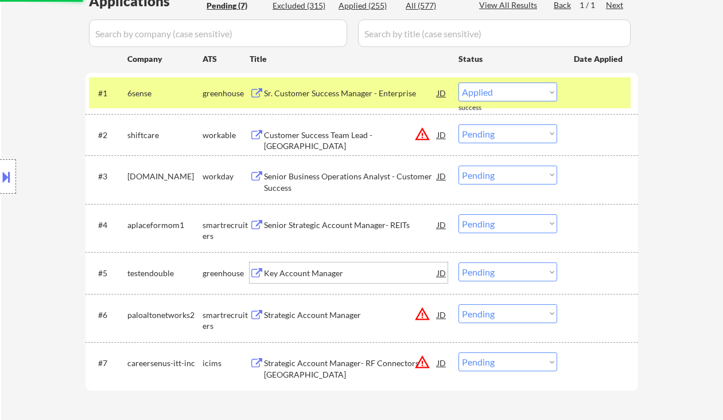
click at [320, 275] on div "Key Account Manager" at bounding box center [350, 273] width 173 height 11
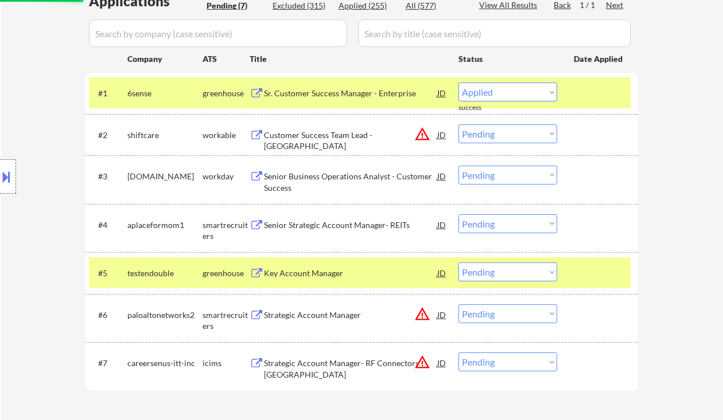
select select ""pending""
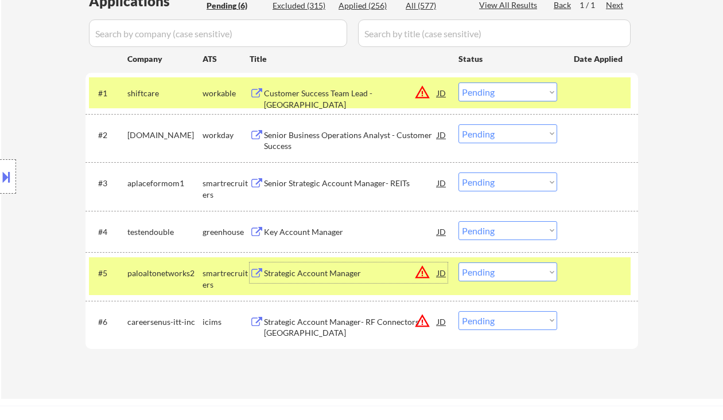
click at [443, 234] on div "JD" at bounding box center [441, 231] width 11 height 21
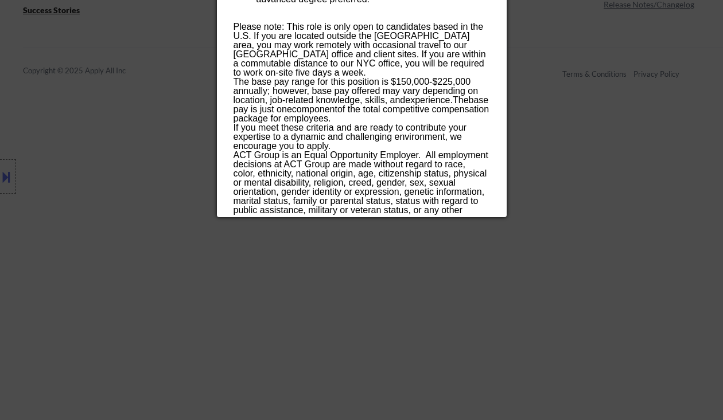
scroll to position [872, 0]
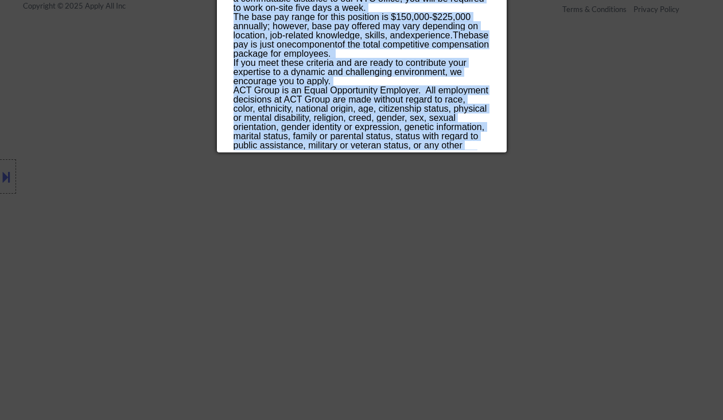
drag, startPoint x: 229, startPoint y: 50, endPoint x: 258, endPoint y: 146, distance: 100.0
copy div "Key Account Manager testendouble Remote, United States AI Location Check ✅: Cli…"
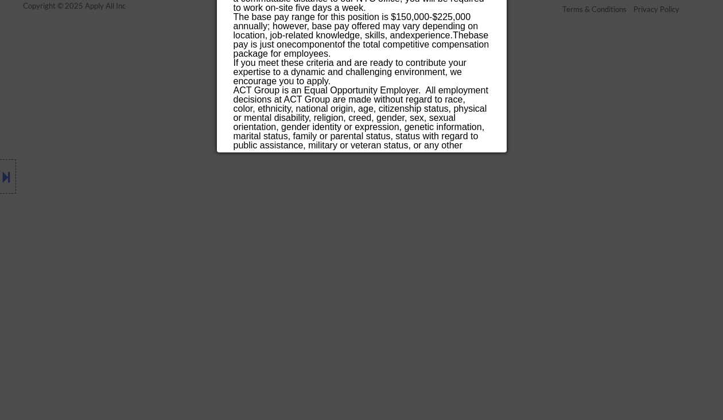
click at [478, 242] on div at bounding box center [361, 210] width 723 height 420
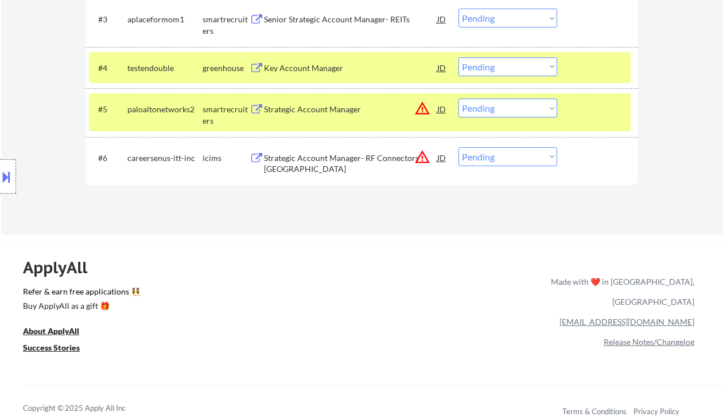
scroll to position [413, 0]
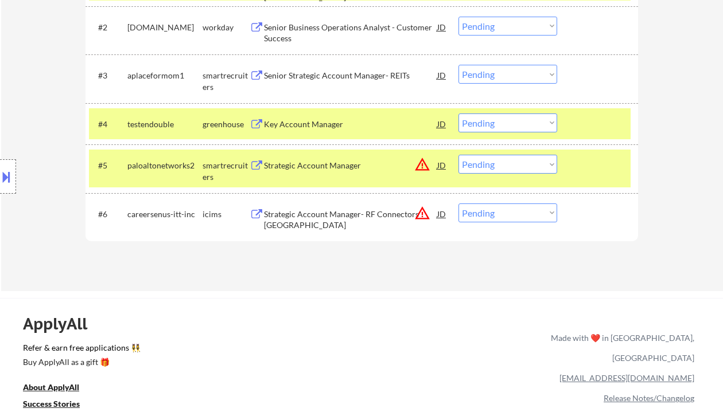
drag, startPoint x: 479, startPoint y: 127, endPoint x: 485, endPoint y: 131, distance: 7.5
click at [479, 127] on select "Choose an option... Pending Applied Excluded (Questions) Excluded (Expired) Exc…" at bounding box center [507, 123] width 99 height 19
click at [458, 114] on select "Choose an option... Pending Applied Excluded (Questions) Excluded (Expired) Exc…" at bounding box center [507, 123] width 99 height 19
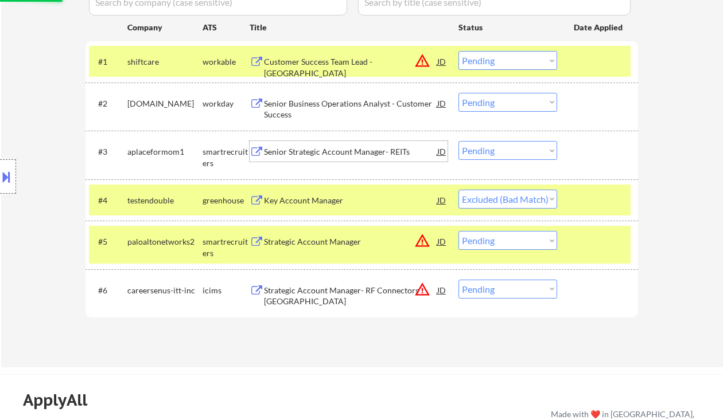
click at [357, 154] on div "Senior Strategic Account Manager- REITs" at bounding box center [350, 151] width 173 height 11
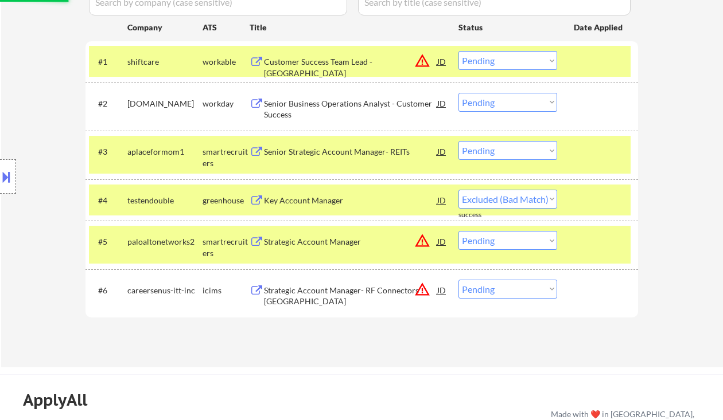
select select ""pending""
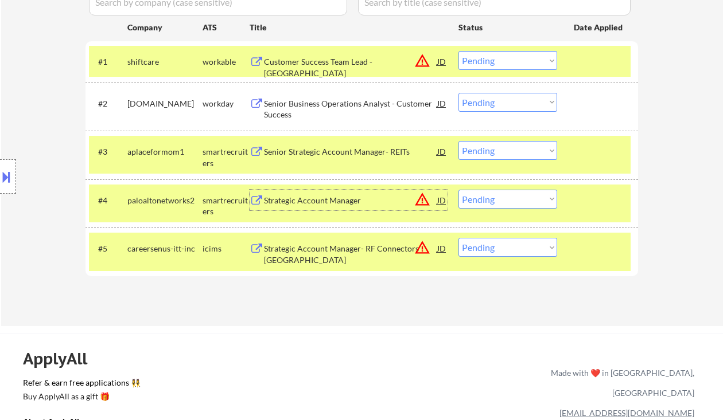
click at [340, 200] on div "Strategic Account Manager" at bounding box center [350, 200] width 173 height 11
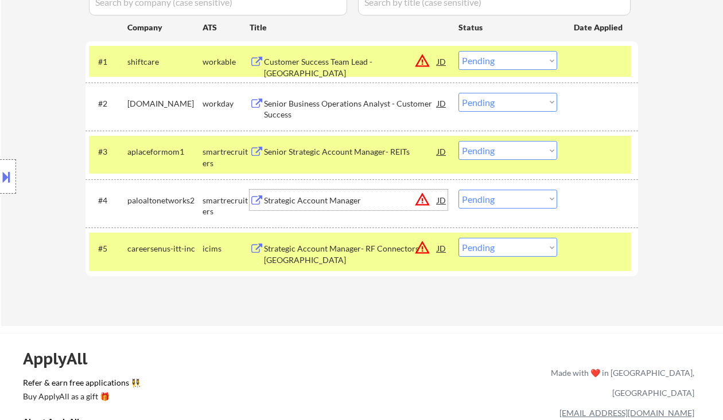
click at [442, 153] on div "JD" at bounding box center [441, 151] width 11 height 21
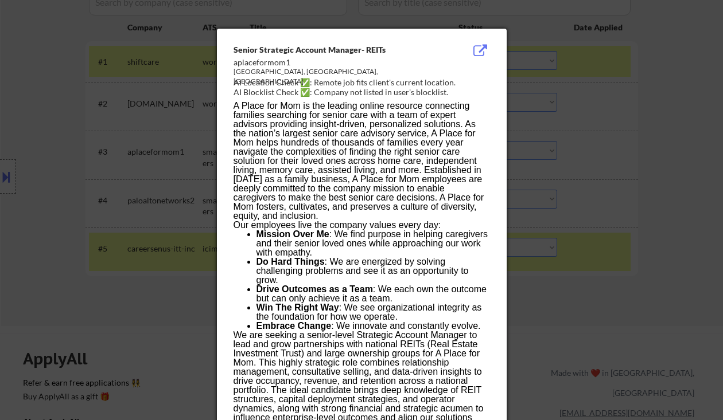
click at [635, 210] on div at bounding box center [361, 210] width 723 height 420
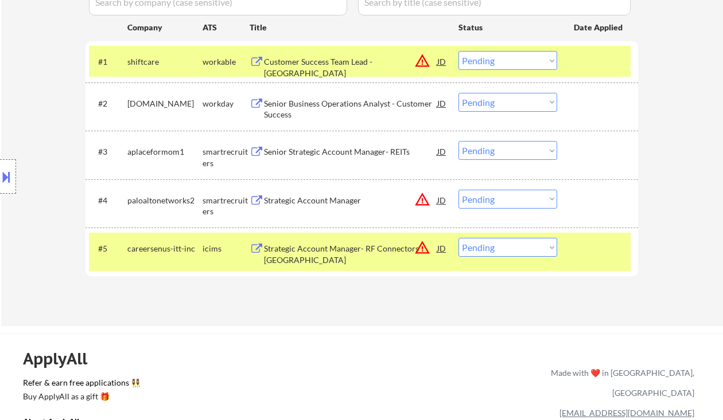
drag, startPoint x: 516, startPoint y: 151, endPoint x: 521, endPoint y: 159, distance: 9.4
click at [516, 151] on select "Choose an option... Pending Applied Excluded (Questions) Excluded (Expired) Exc…" at bounding box center [507, 150] width 99 height 19
click at [458, 141] on select "Choose an option... Pending Applied Excluded (Questions) Excluded (Expired) Exc…" at bounding box center [507, 150] width 99 height 19
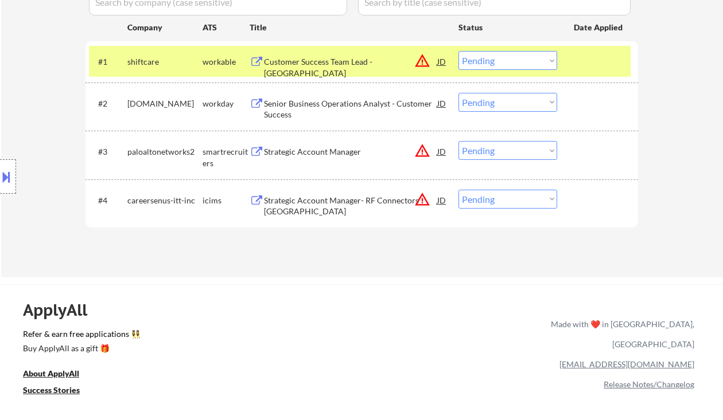
click at [510, 154] on select "Choose an option... Pending Applied Excluded (Questions) Excluded (Expired) Exc…" at bounding box center [507, 150] width 99 height 19
click at [458, 141] on select "Choose an option... Pending Applied Excluded (Questions) Excluded (Expired) Exc…" at bounding box center [507, 150] width 99 height 19
click at [334, 102] on div "Senior Business Operations Analyst - Customer Success" at bounding box center [350, 109] width 173 height 22
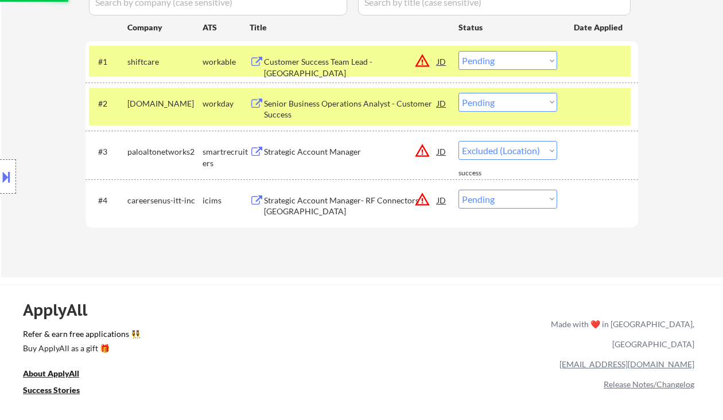
select select ""pending""
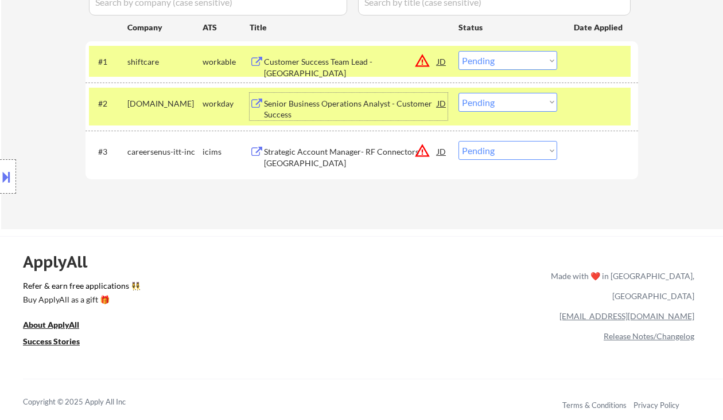
click at [507, 104] on select "Choose an option... Pending Applied Excluded (Questions) Excluded (Expired) Exc…" at bounding box center [507, 102] width 99 height 19
click at [458, 93] on select "Choose an option... Pending Applied Excluded (Questions) Excluded (Expired) Exc…" at bounding box center [507, 102] width 99 height 19
click at [341, 60] on div "Customer Success Team Lead - North America" at bounding box center [350, 67] width 173 height 22
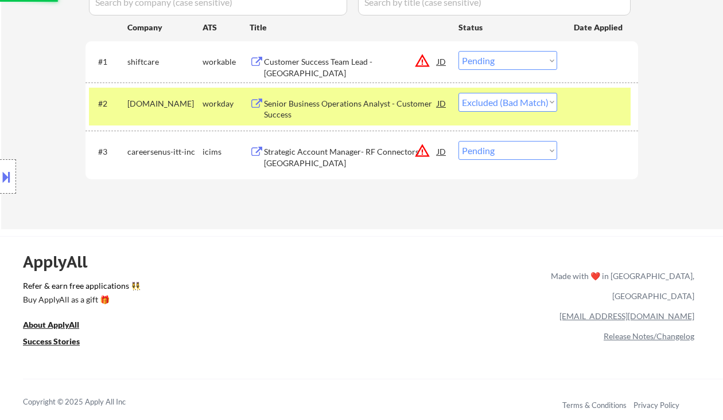
select select ""pending""
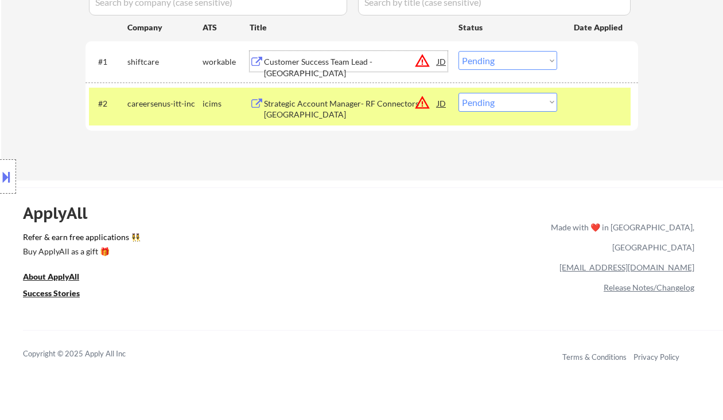
click at [358, 62] on div "Customer Success Team Lead - North America" at bounding box center [350, 67] width 173 height 22
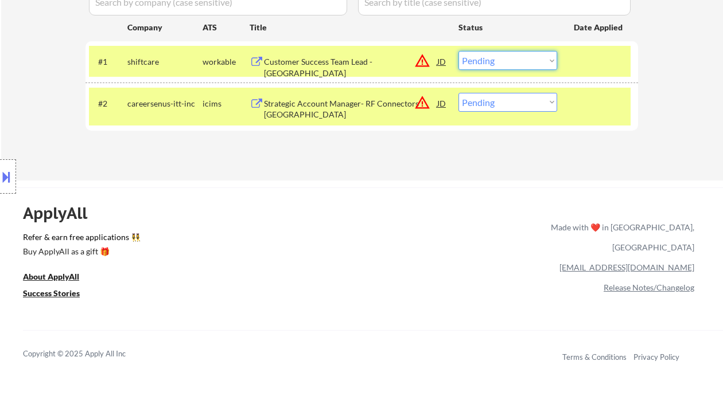
drag, startPoint x: 506, startPoint y: 62, endPoint x: 511, endPoint y: 69, distance: 8.8
click at [506, 62] on select "Choose an option... Pending Applied Excluded (Questions) Excluded (Expired) Exc…" at bounding box center [507, 60] width 99 height 19
click at [458, 51] on select "Choose an option... Pending Applied Excluded (Questions) Excluded (Expired) Exc…" at bounding box center [507, 60] width 99 height 19
click at [394, 108] on div "Strategic Account Manager- RF Connectors Western Region" at bounding box center [350, 109] width 173 height 22
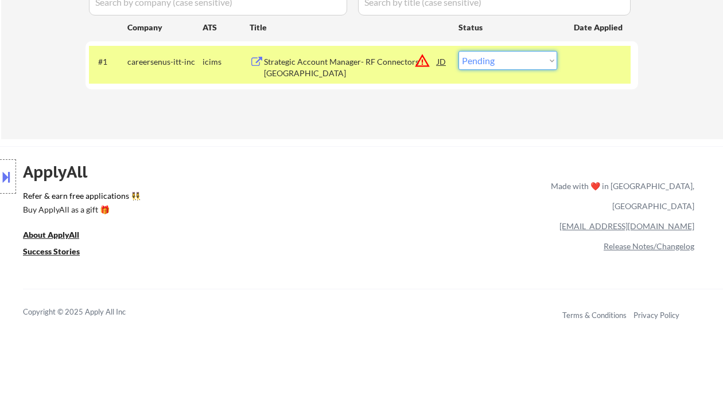
click at [503, 67] on select "Choose an option... Pending Applied Excluded (Questions) Excluded (Expired) Exc…" at bounding box center [507, 60] width 99 height 19
select select ""excluded__location_""
click at [458, 51] on select "Choose an option... Pending Applied Excluded (Questions) Excluded (Expired) Exc…" at bounding box center [507, 60] width 99 height 19
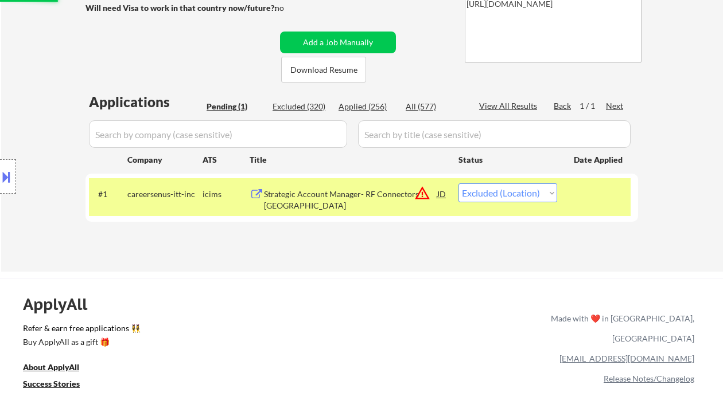
scroll to position [184, 0]
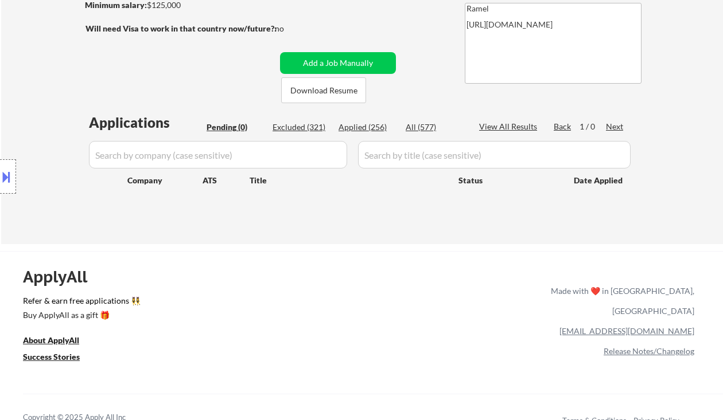
click at [37, 120] on div "Location Inclusions: remote" at bounding box center [102, 177] width 205 height 213
click at [383, 130] on div "Applied (256)" at bounding box center [366, 127] width 57 height 11
select select ""applied""
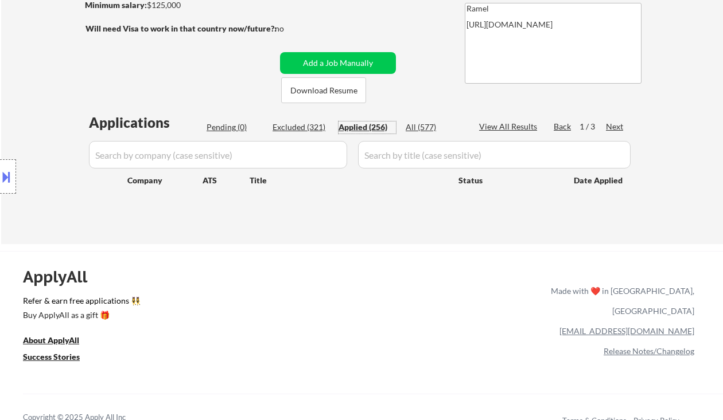
select select ""applied""
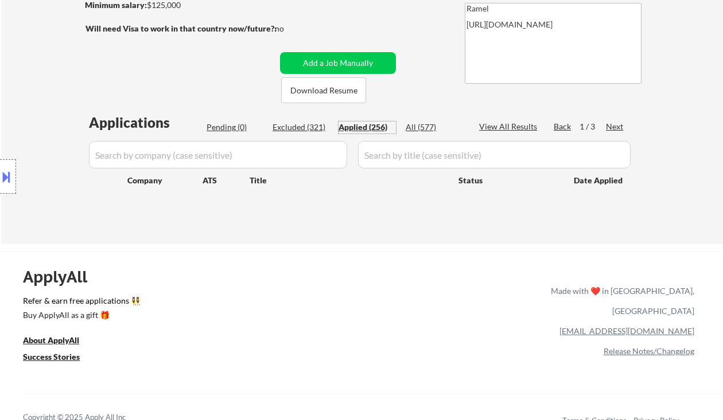
select select ""applied""
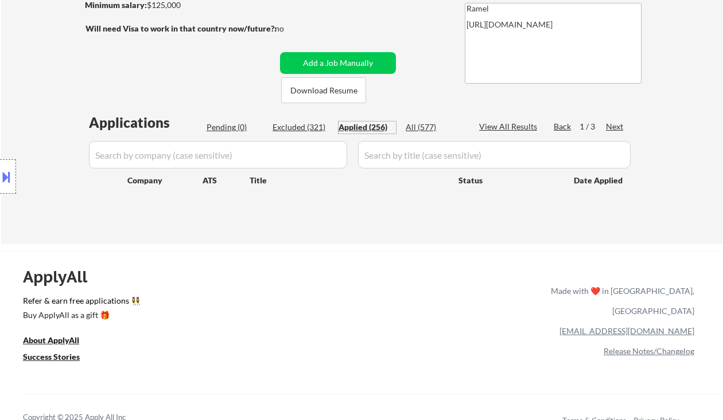
select select ""applied""
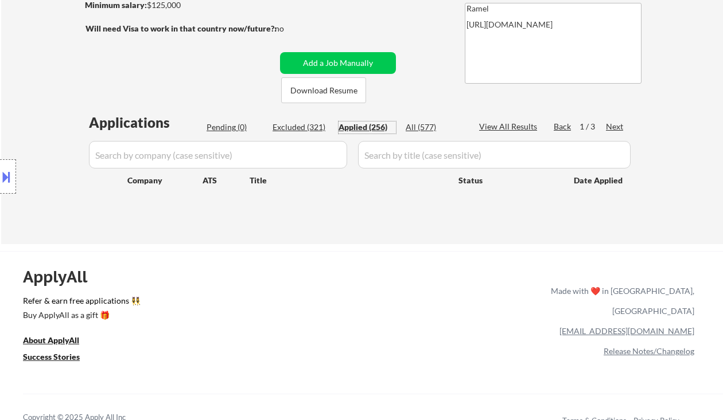
select select ""applied""
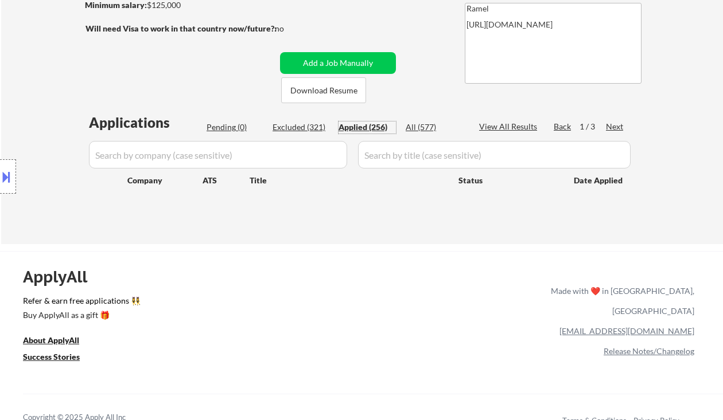
select select ""applied""
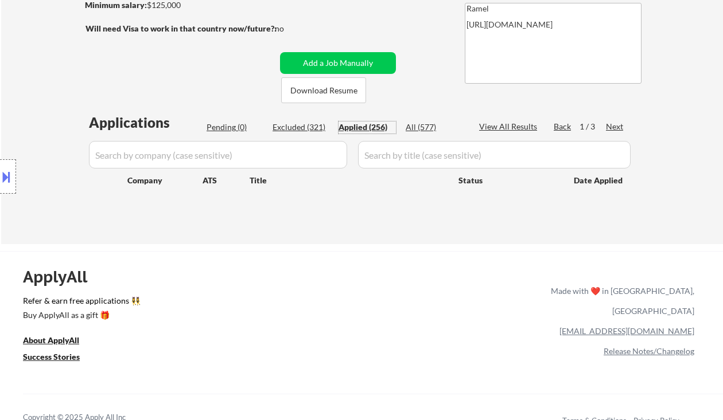
select select ""applied""
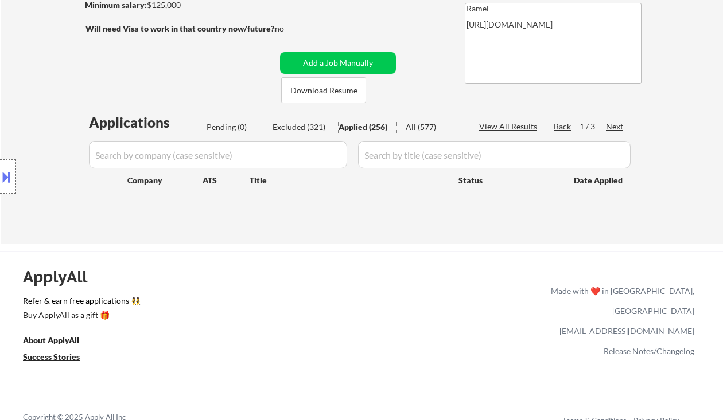
select select ""applied""
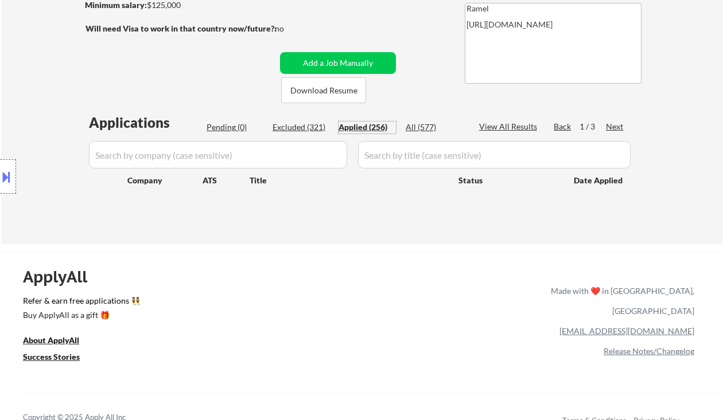
select select ""applied""
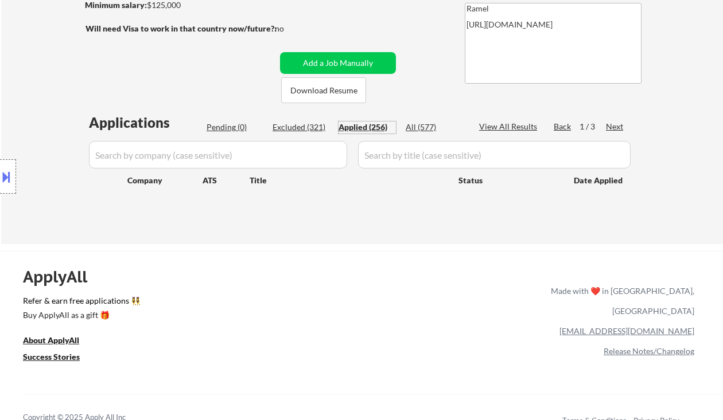
select select ""applied""
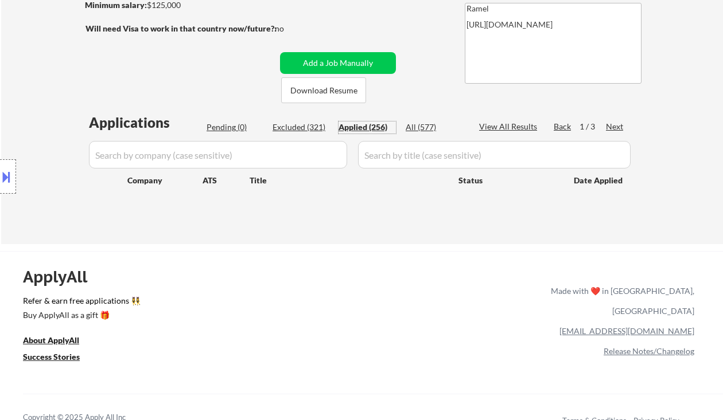
select select ""applied""
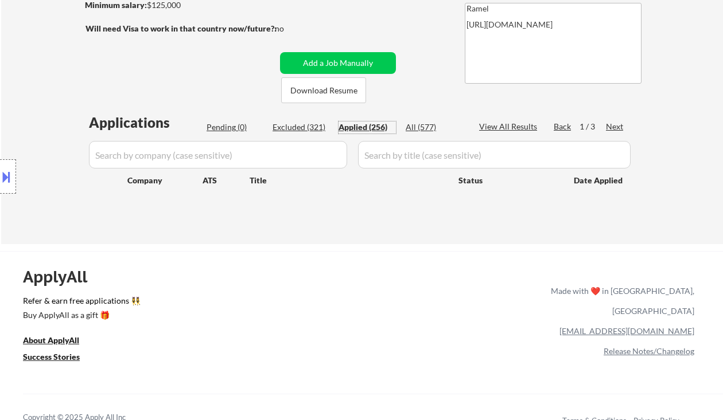
select select ""applied""
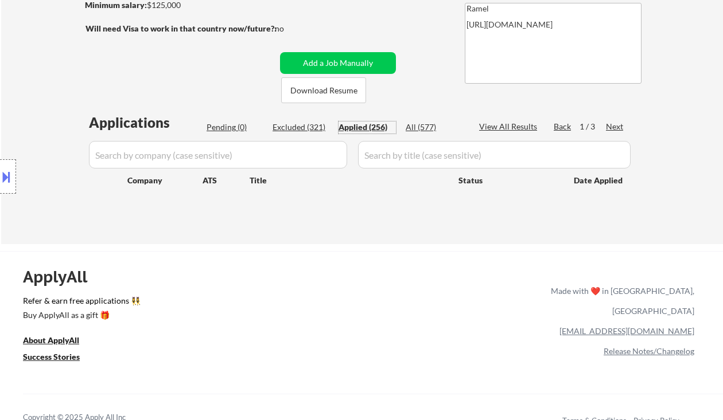
select select ""applied""
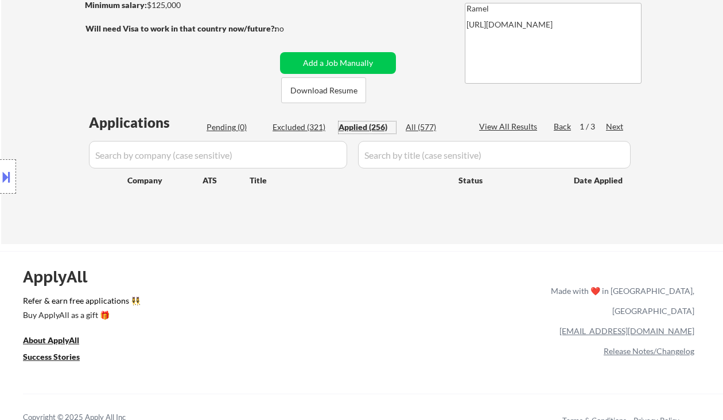
select select ""applied""
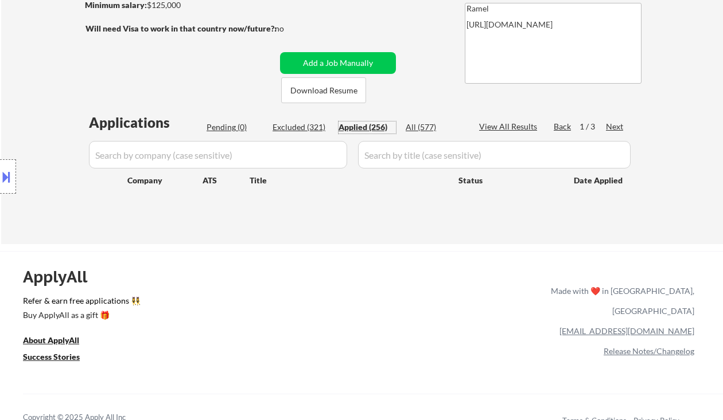
select select ""applied""
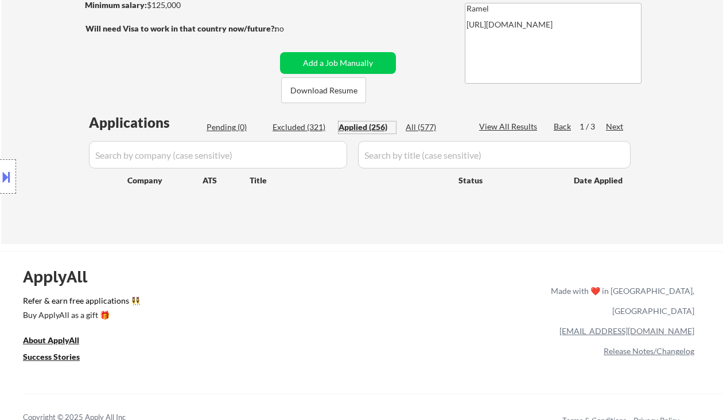
select select ""applied""
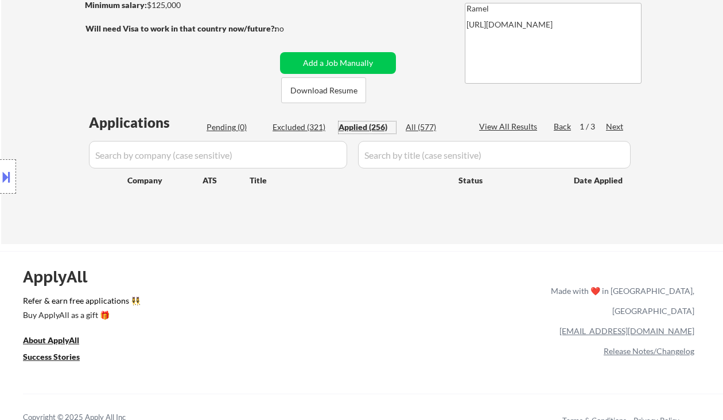
select select ""applied""
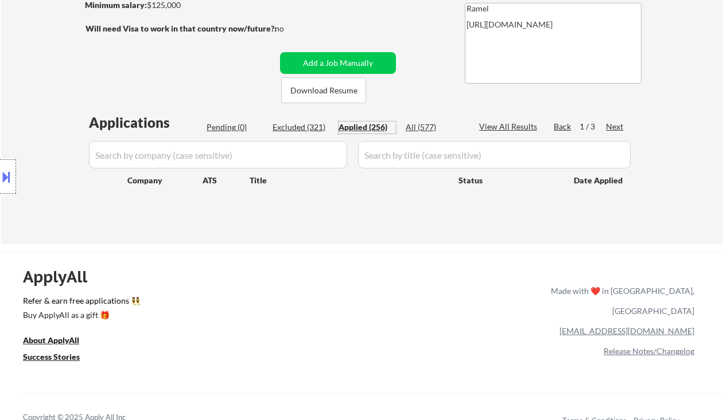
select select ""applied""
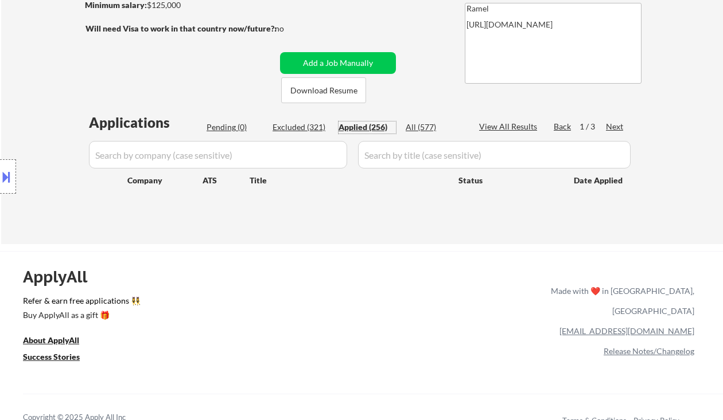
select select ""applied""
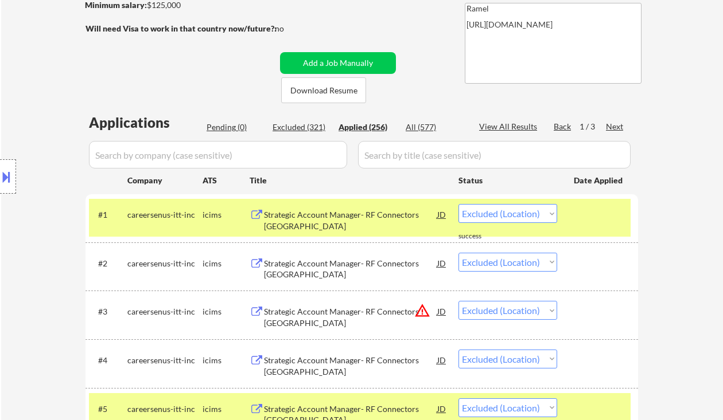
select select ""applied""
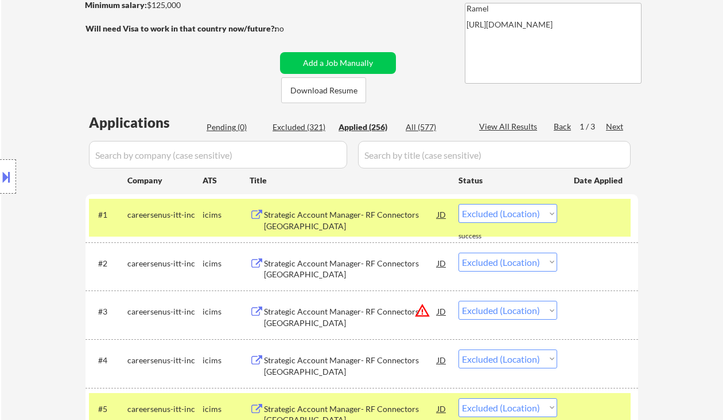
select select ""applied""
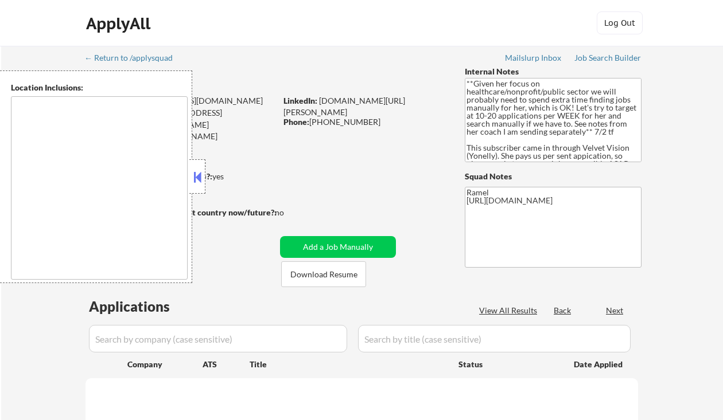
type textarea "[GEOGRAPHIC_DATA], ON [GEOGRAPHIC_DATA], ON [GEOGRAPHIC_DATA], ON [GEOGRAPHIC_D…"
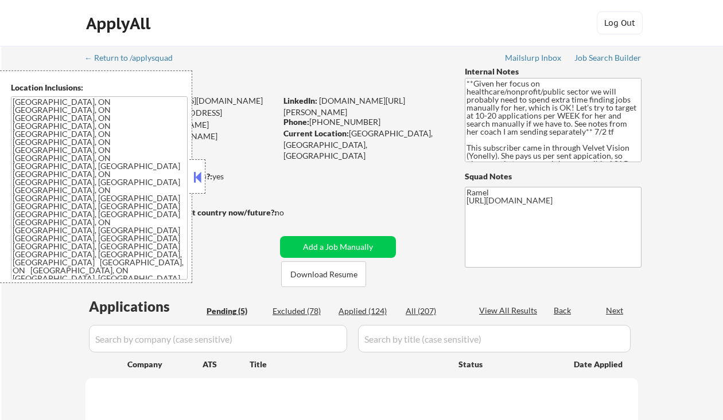
select select ""pending""
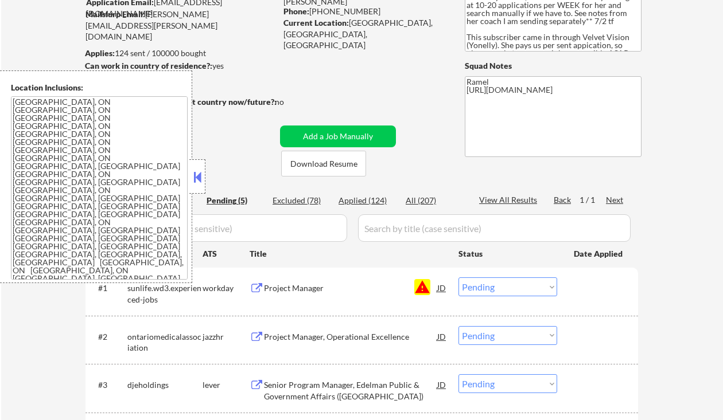
scroll to position [153, 0]
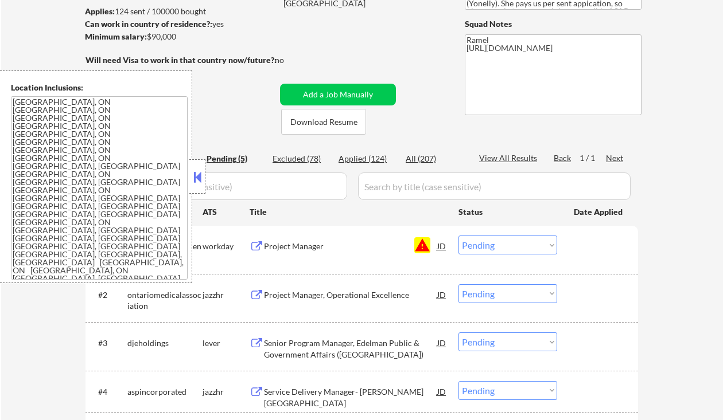
click at [202, 179] on button at bounding box center [197, 177] width 13 height 17
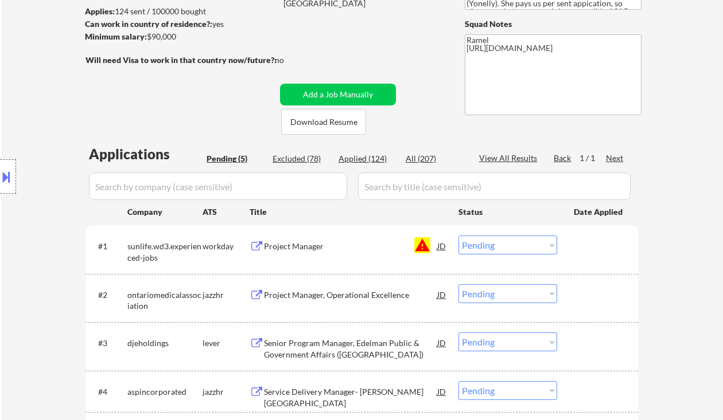
drag, startPoint x: 505, startPoint y: 247, endPoint x: 511, endPoint y: 253, distance: 9.3
click at [505, 247] on select "Choose an option... Pending Applied Excluded (Questions) Excluded (Expired) Exc…" at bounding box center [507, 245] width 99 height 19
select select ""excluded__blocklist_""
click at [458, 236] on select "Choose an option... Pending Applied Excluded (Questions) Excluded (Expired) Exc…" at bounding box center [507, 245] width 99 height 19
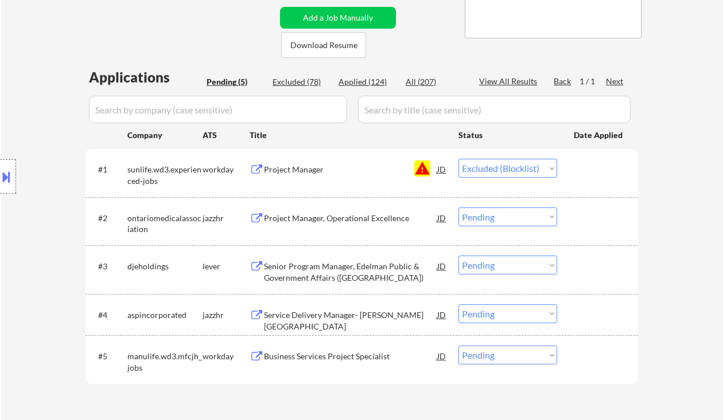
click at [333, 222] on div "Project Manager, Operational Excellence" at bounding box center [350, 218] width 173 height 11
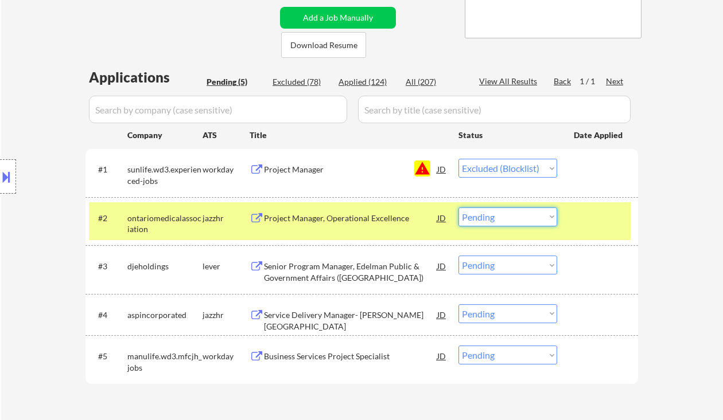
drag, startPoint x: 491, startPoint y: 217, endPoint x: 509, endPoint y: 221, distance: 17.7
click at [491, 217] on select "Choose an option... Pending Applied Excluded (Questions) Excluded (Expired) Exc…" at bounding box center [507, 217] width 99 height 19
select select ""applied""
click at [458, 208] on select "Choose an option... Pending Applied Excluded (Questions) Excluded (Expired) Exc…" at bounding box center [507, 217] width 99 height 19
click at [360, 270] on div "Senior Program Manager, Edelman Public & Government Affairs ([GEOGRAPHIC_DATA])" at bounding box center [350, 272] width 173 height 22
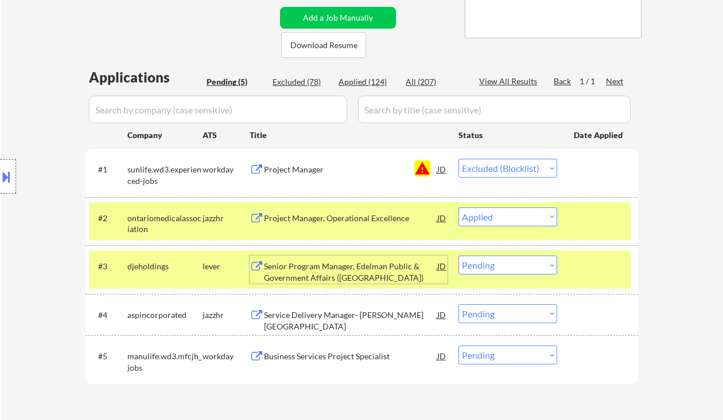
drag, startPoint x: 501, startPoint y: 267, endPoint x: 501, endPoint y: 274, distance: 6.9
click at [501, 268] on select "Choose an option... Pending Applied Excluded (Questions) Excluded (Expired) Exc…" at bounding box center [507, 265] width 99 height 19
select select ""excluded__bad_match_""
click at [458, 256] on select "Choose an option... Pending Applied Excluded (Questions) Excluded (Expired) Exc…" at bounding box center [507, 265] width 99 height 19
click at [368, 319] on div "Service Delivery Manager- [PERSON_NAME][GEOGRAPHIC_DATA]" at bounding box center [350, 321] width 173 height 22
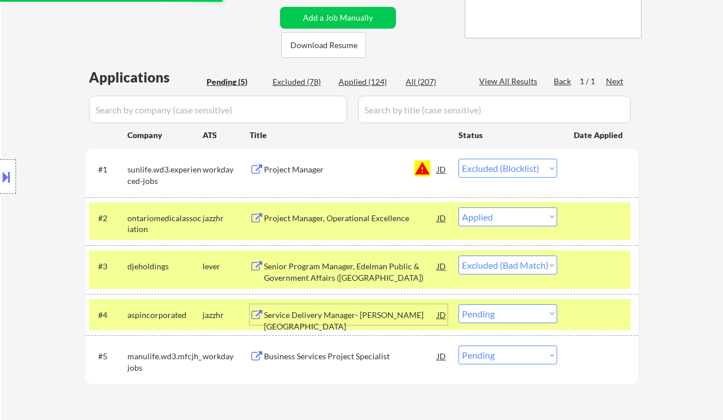
click at [503, 310] on select "Choose an option... Pending Applied Excluded (Questions) Excluded (Expired) Exc…" at bounding box center [507, 313] width 99 height 19
select select ""excluded__salary_""
click at [458, 304] on select "Choose an option... Pending Applied Excluded (Questions) Excluded (Expired) Exc…" at bounding box center [507, 313] width 99 height 19
click at [364, 360] on div "Business Services Project Specialist" at bounding box center [350, 356] width 173 height 11
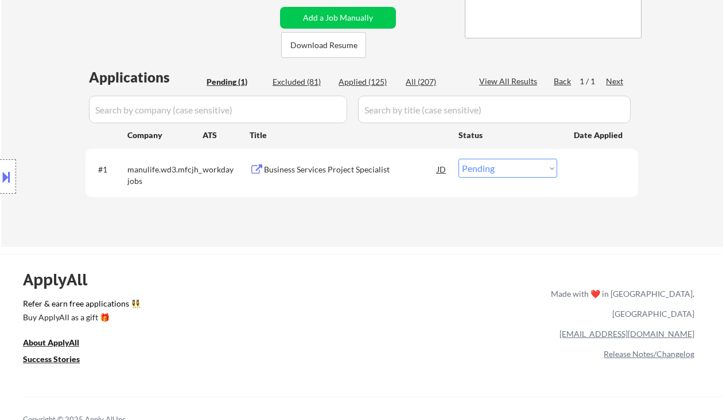
drag, startPoint x: 468, startPoint y: 164, endPoint x: 479, endPoint y: 177, distance: 17.5
click at [468, 164] on select "Choose an option... Pending Applied Excluded (Questions) Excluded (Expired) Exc…" at bounding box center [507, 168] width 99 height 19
select select ""applied""
click at [458, 159] on select "Choose an option... Pending Applied Excluded (Questions) Excluded (Expired) Exc…" at bounding box center [507, 168] width 99 height 19
click at [21, 79] on div "Location Inclusions: [GEOGRAPHIC_DATA], [GEOGRAPHIC_DATA] [GEOGRAPHIC_DATA], ON…" at bounding box center [102, 177] width 205 height 213
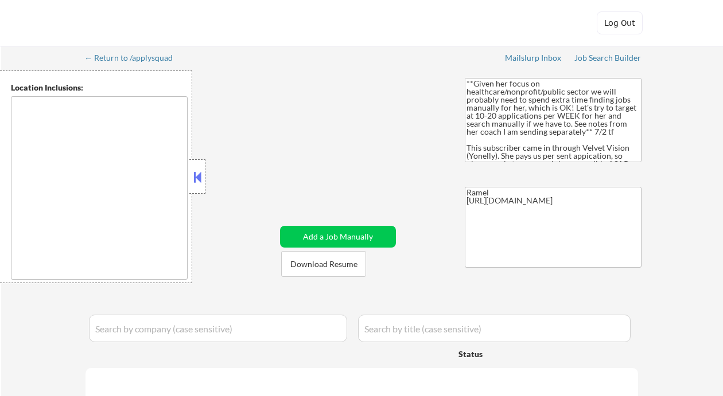
type textarea "[GEOGRAPHIC_DATA], ON [GEOGRAPHIC_DATA], ON [GEOGRAPHIC_DATA], ON [GEOGRAPHIC_D…"
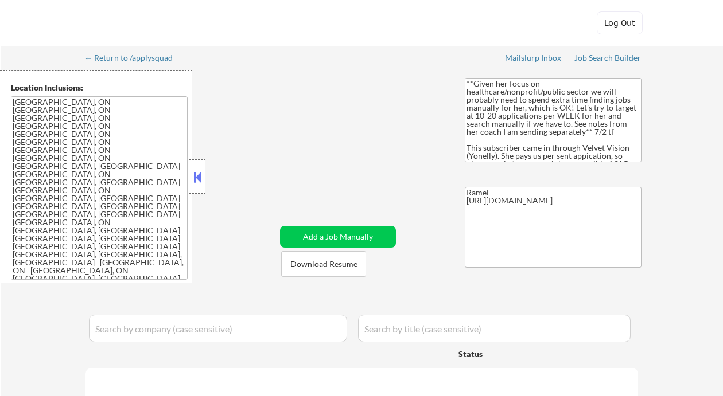
select select ""pending""
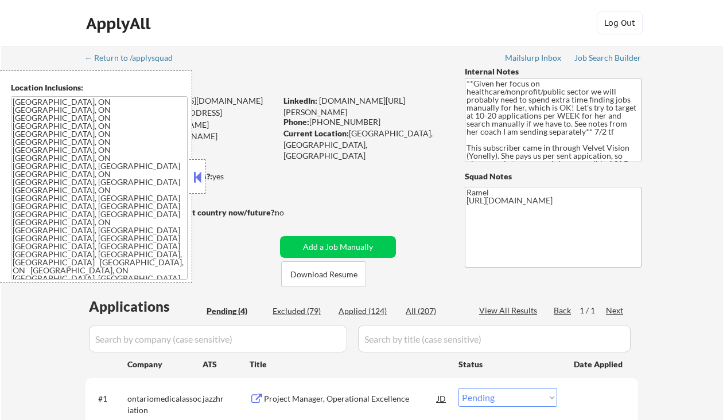
click at [366, 311] on div "Applied (124)" at bounding box center [366, 311] width 57 height 11
select select ""applied""
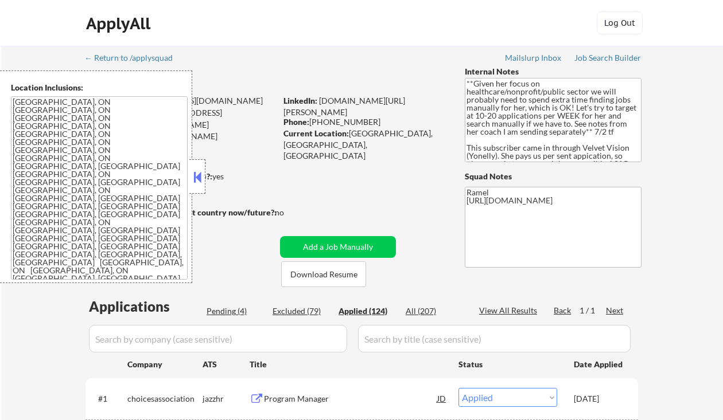
click at [199, 178] on button at bounding box center [197, 177] width 13 height 17
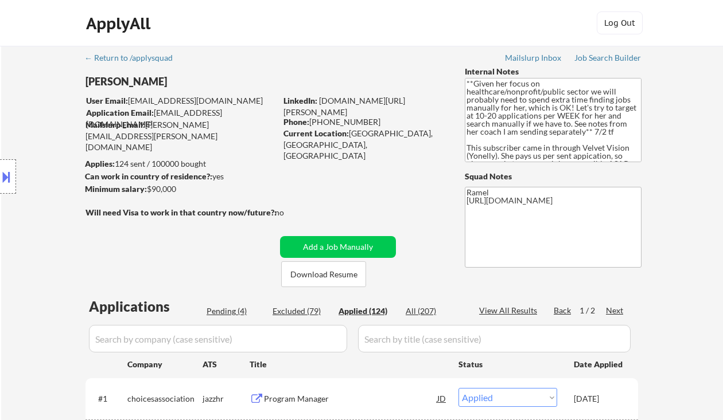
scroll to position [76, 0]
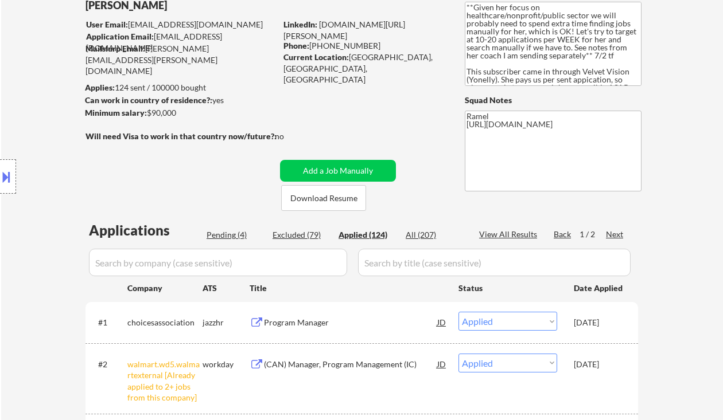
click at [514, 233] on div "View All Results" at bounding box center [509, 234] width 61 height 11
select select ""applied""
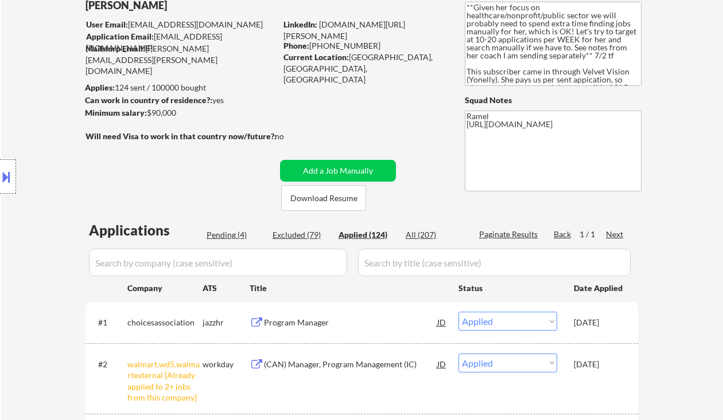
select select ""applied""
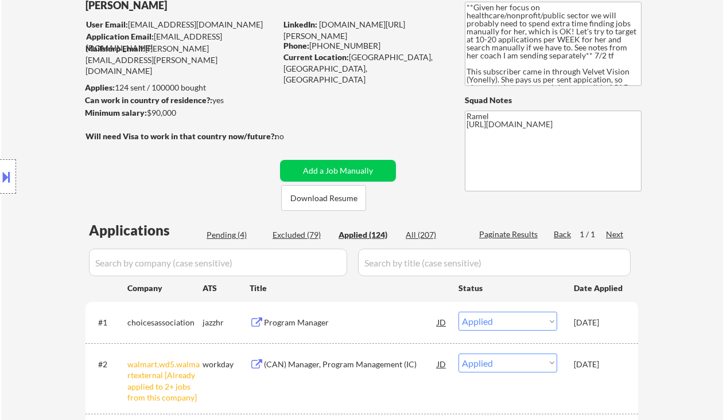
select select ""applied""
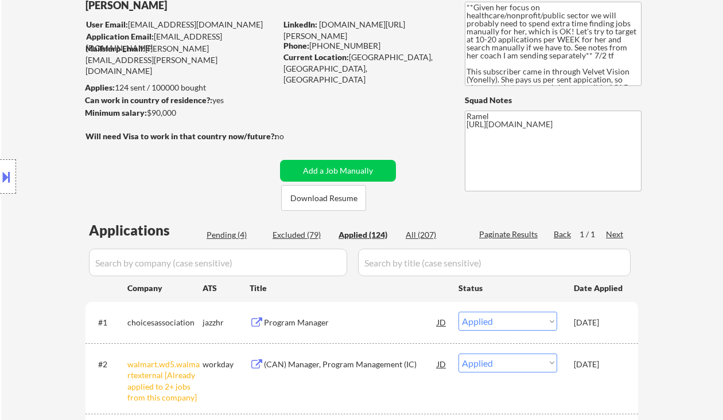
select select ""applied""
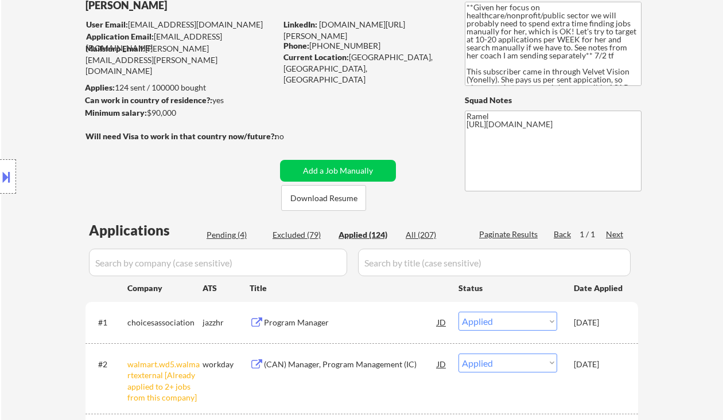
select select ""applied""
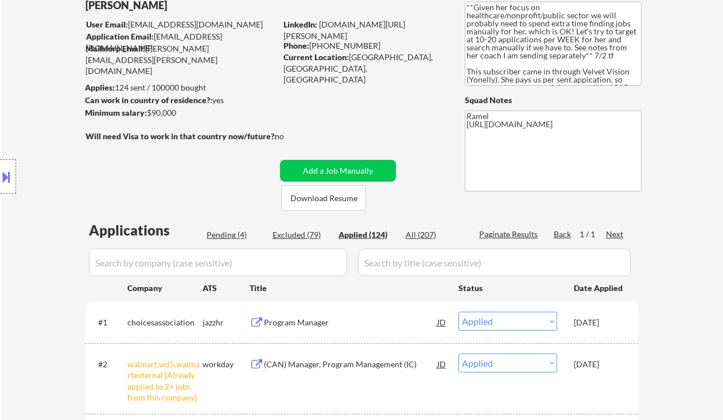
select select ""applied""
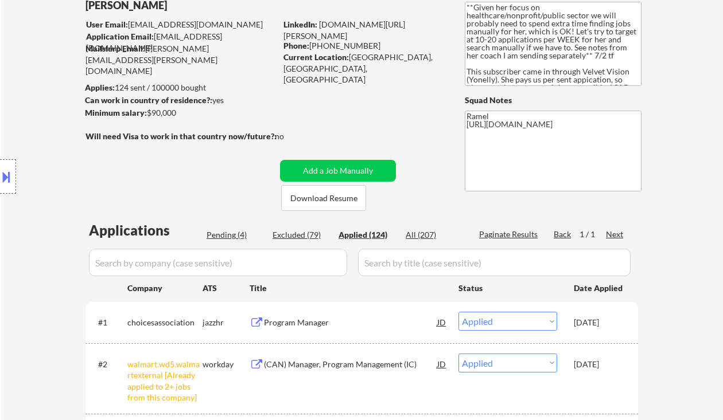
select select ""applied""
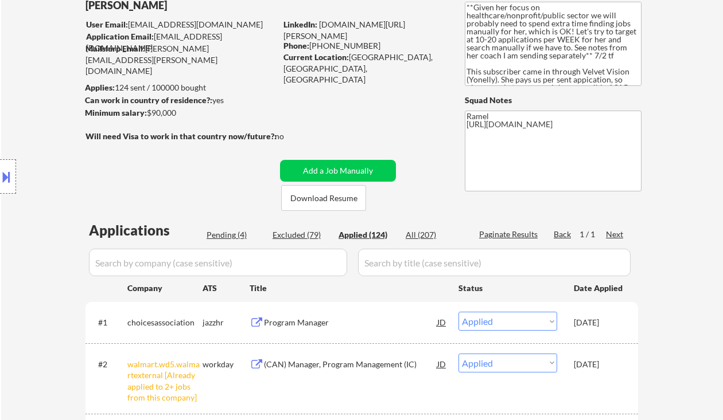
select select ""applied""
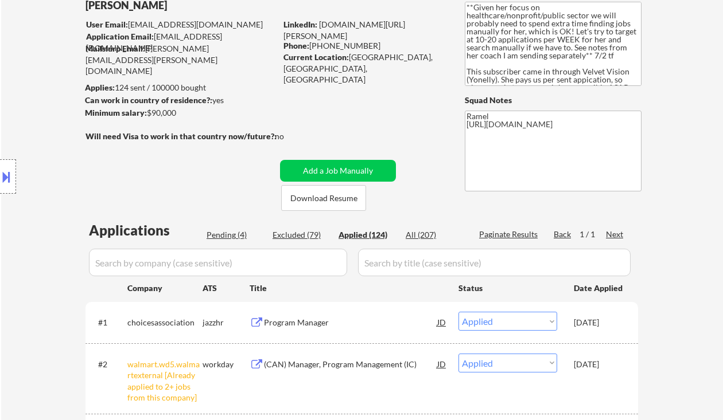
select select ""applied""
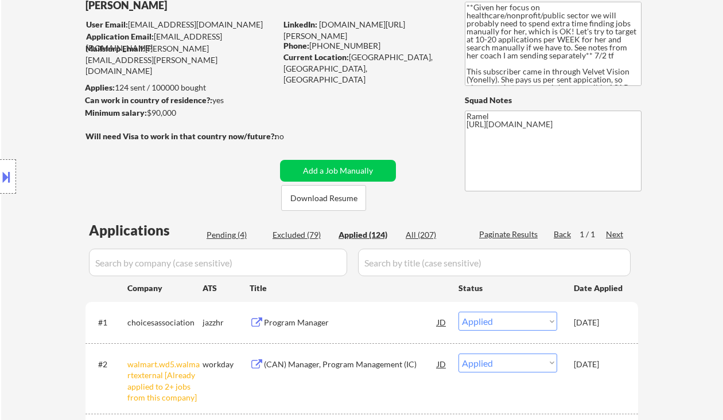
select select ""applied""
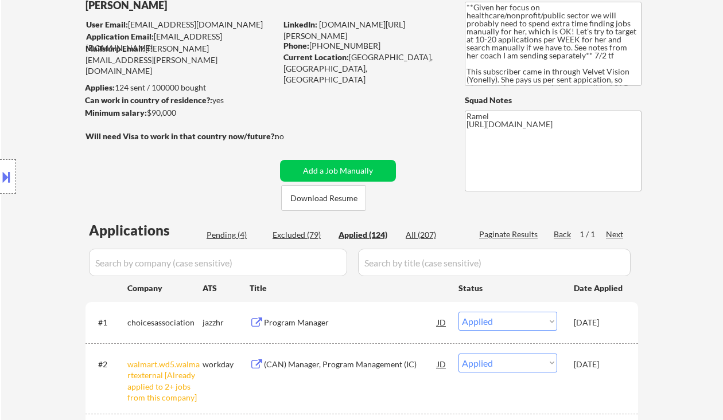
select select ""applied""
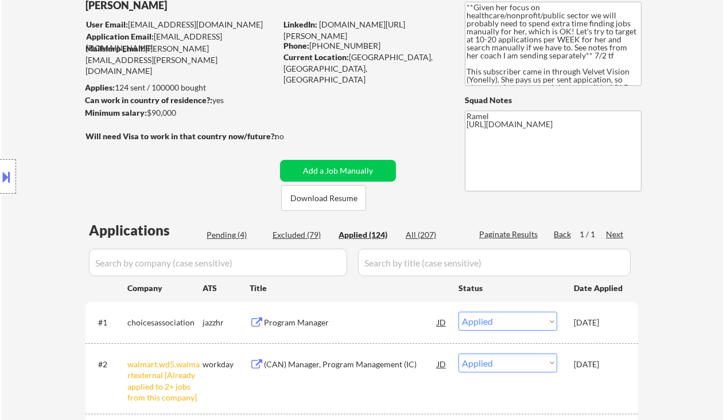
select select ""applied""
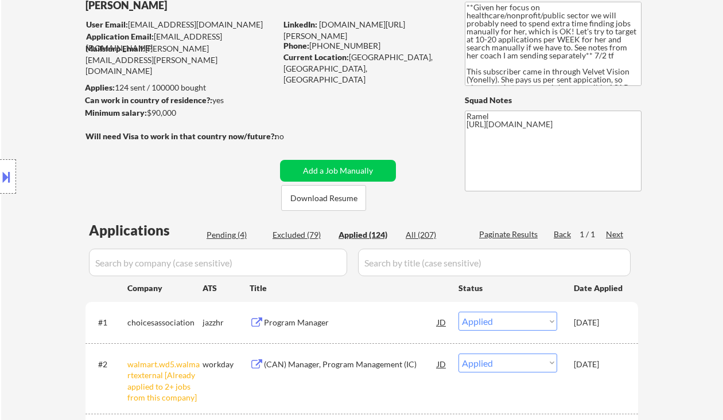
select select ""applied""
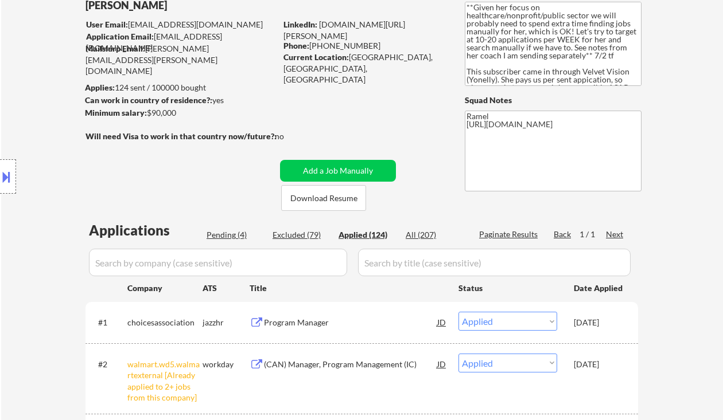
select select ""applied""
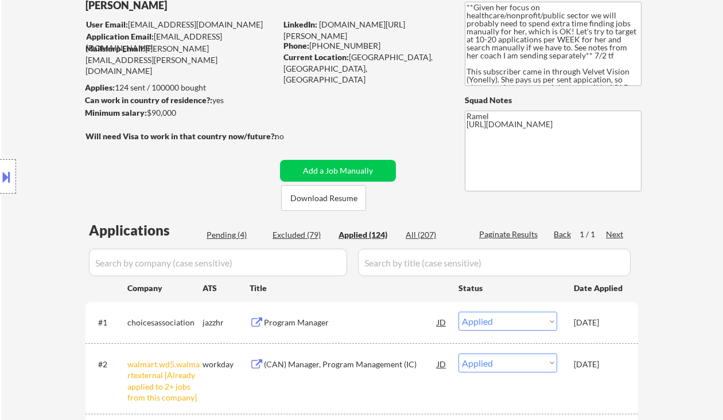
select select ""applied""
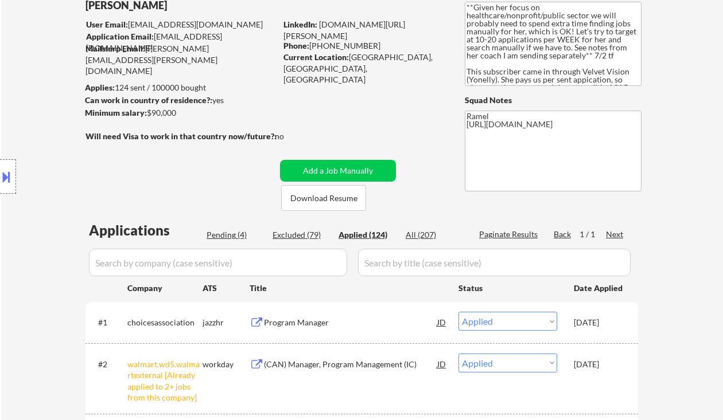
select select ""applied""
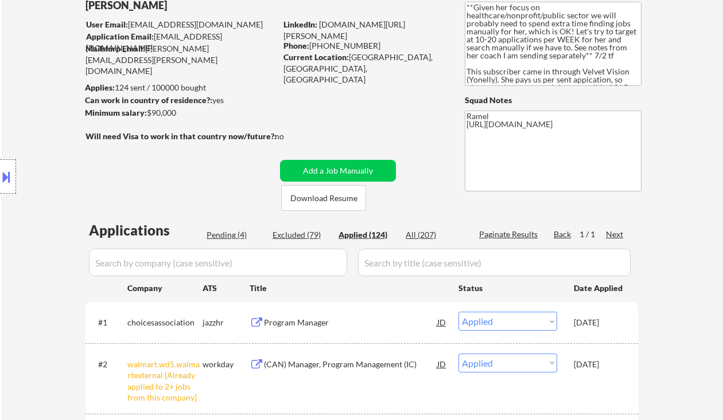
select select ""applied""
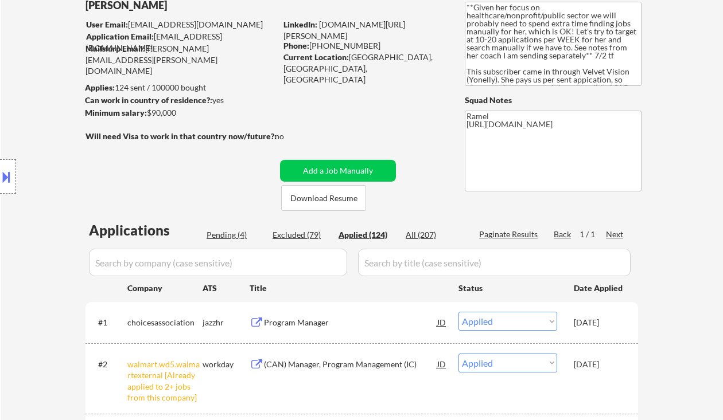
select select ""applied""
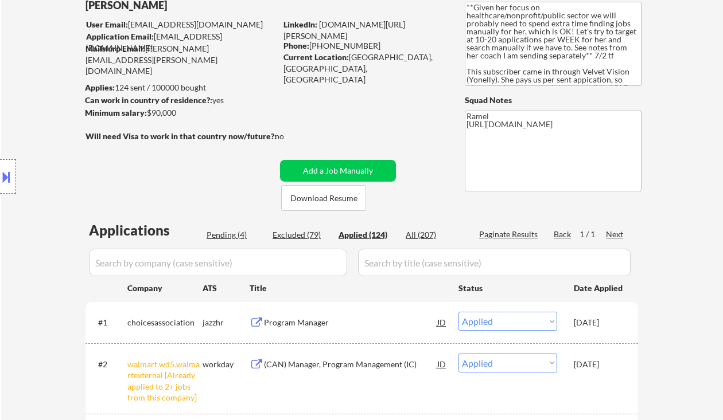
select select ""applied""
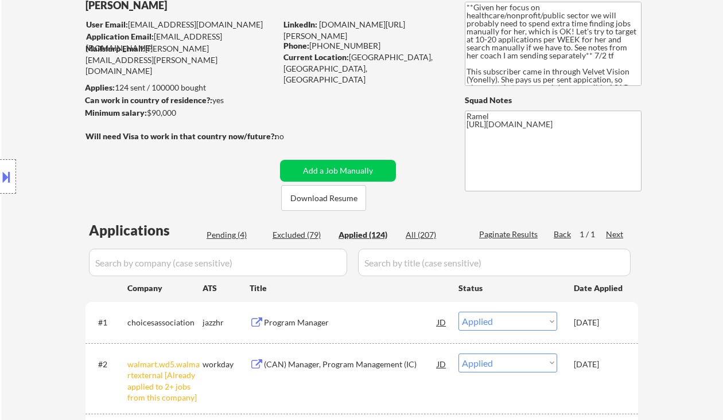
select select ""applied""
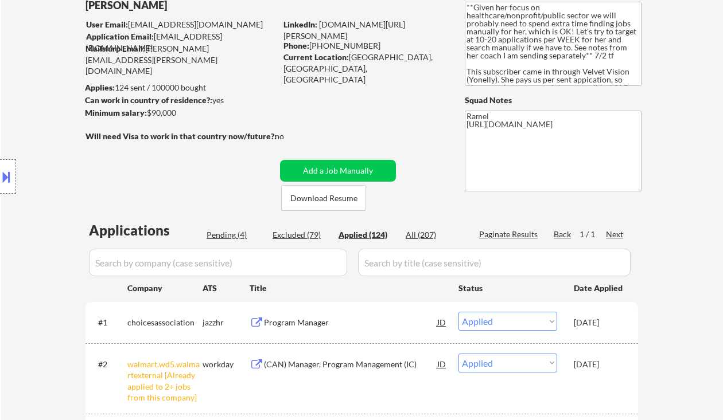
select select ""applied""
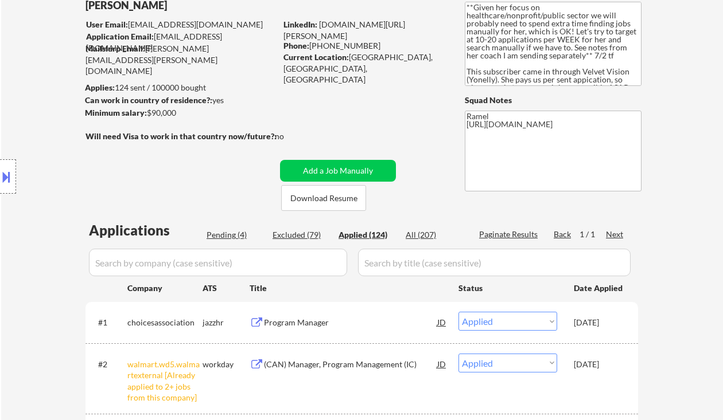
select select ""applied""
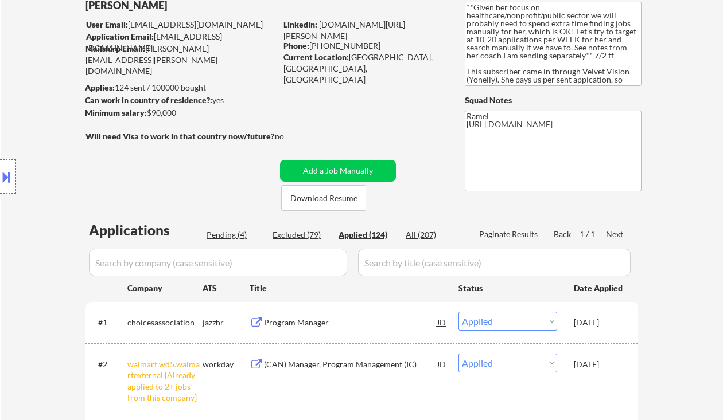
select select ""applied""
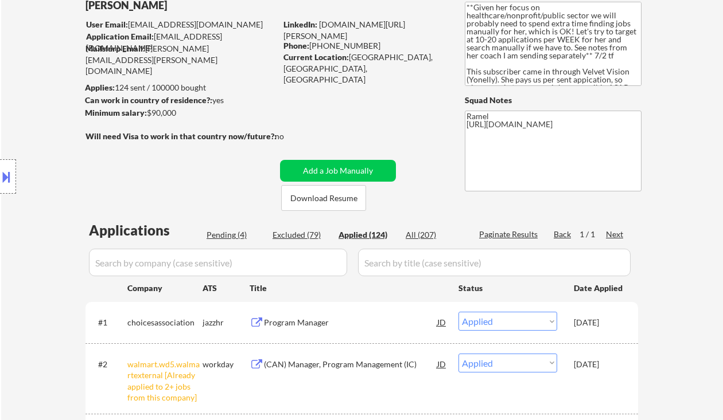
select select ""applied""
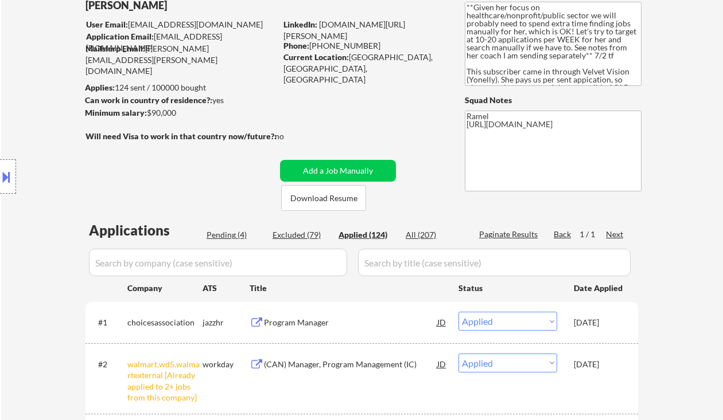
select select ""applied""
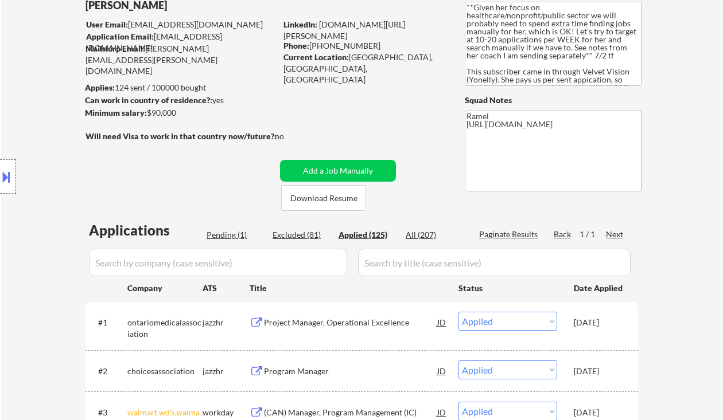
drag, startPoint x: 18, startPoint y: 74, endPoint x: 126, endPoint y: 100, distance: 110.8
click at [19, 75] on div "Location Inclusions: Hamilton, ON Burlington, ON Stoney Creek, ON Dundas, ON An…" at bounding box center [102, 177] width 205 height 213
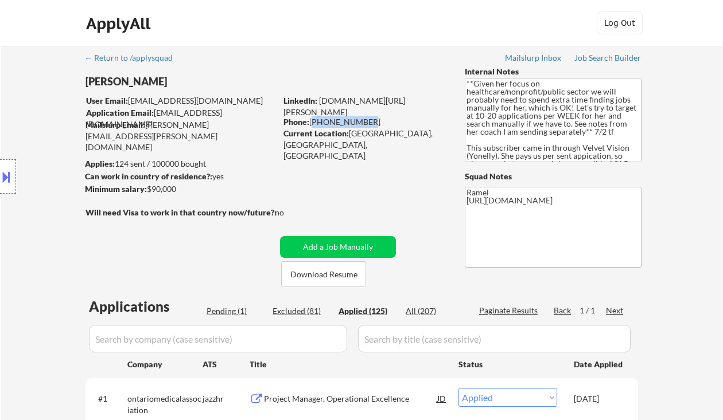
drag, startPoint x: 365, startPoint y: 120, endPoint x: 311, endPoint y: 120, distance: 53.9
click at [311, 120] on div "Phone: 289-788-6826" at bounding box center [364, 121] width 162 height 11
copy div "289-788-6826"
select select ""applied""
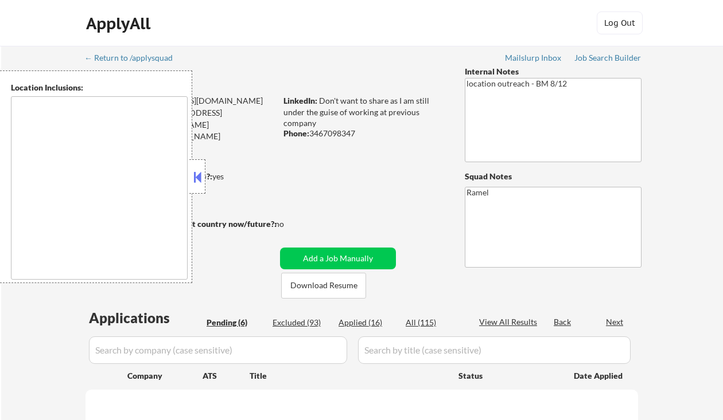
type textarea "remote"
select select ""pending""
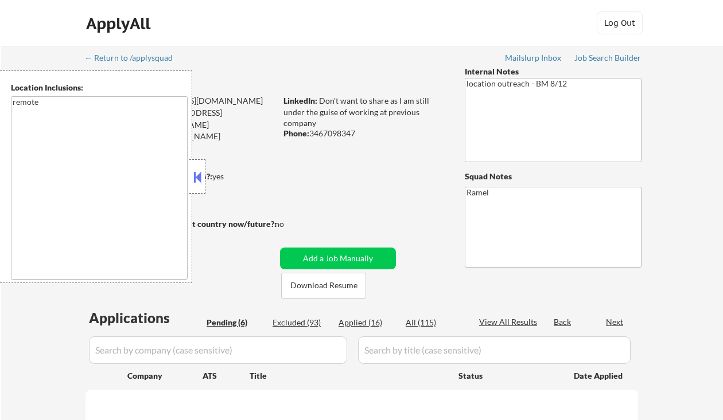
select select ""pending""
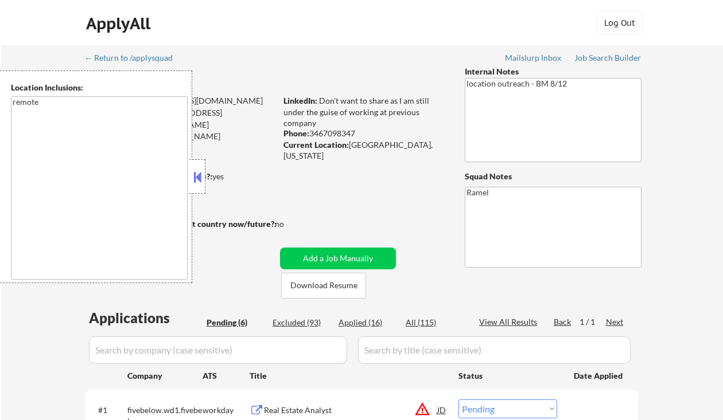
click at [199, 177] on button at bounding box center [197, 177] width 13 height 17
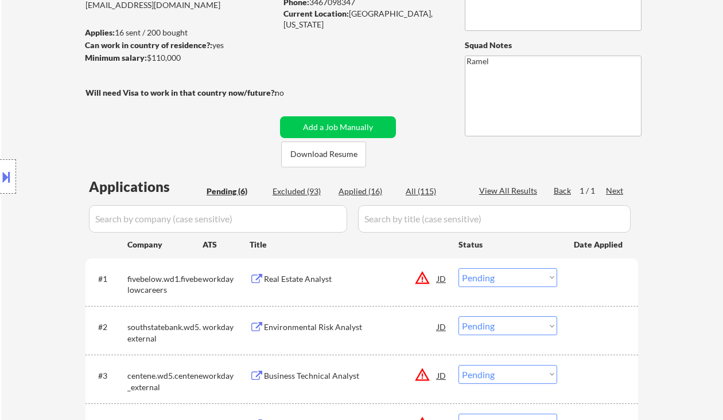
scroll to position [153, 0]
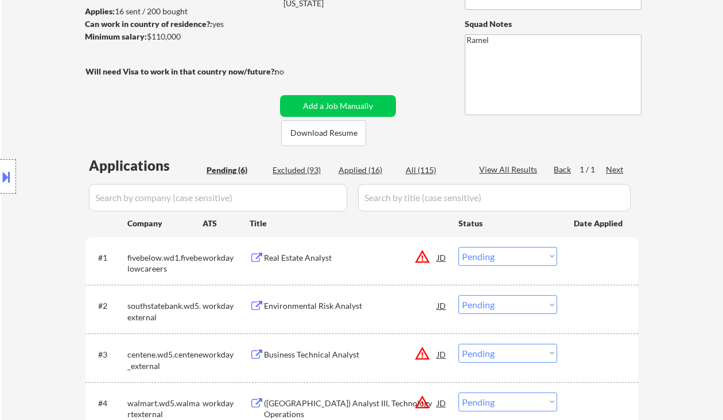
click at [442, 104] on div "← Return to /applysquad Mailslurp Inbox Job Search Builder Jeffrey Cheru User E…" at bounding box center [362, 227] width 572 height 668
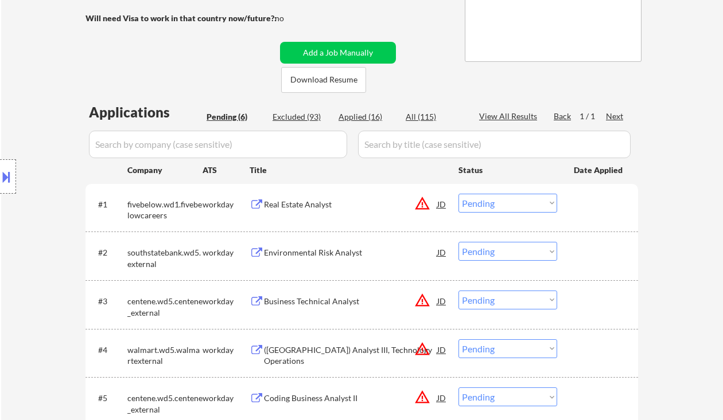
scroll to position [306, 0]
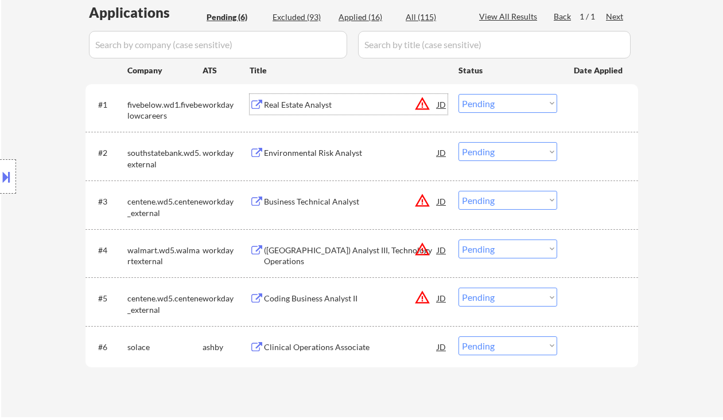
click at [315, 107] on div "Real Estate Analyst" at bounding box center [350, 104] width 173 height 11
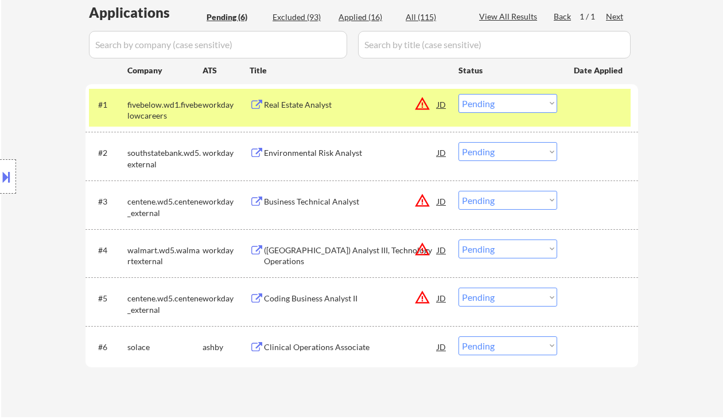
click at [5, 179] on button at bounding box center [6, 176] width 13 height 19
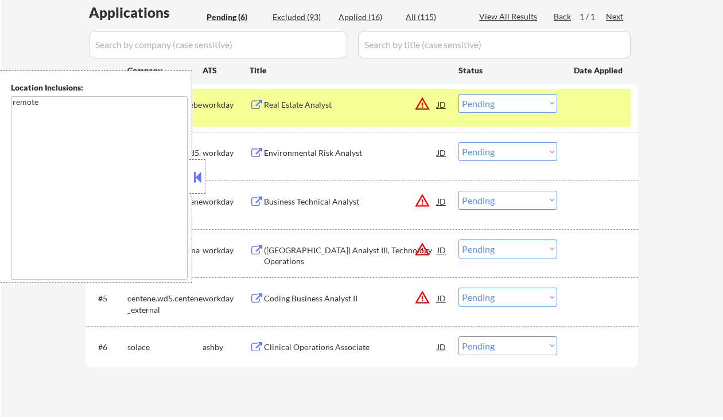
drag, startPoint x: 194, startPoint y: 174, endPoint x: 317, endPoint y: 179, distance: 122.8
click at [195, 174] on button at bounding box center [197, 177] width 13 height 17
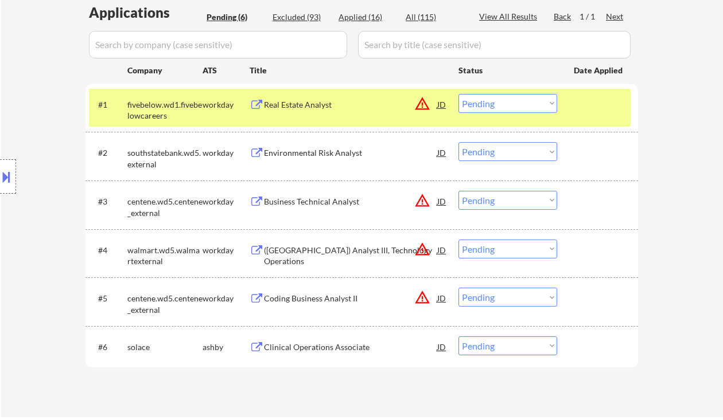
click at [512, 106] on select "Choose an option... Pending Applied Excluded (Questions) Excluded (Expired) Exc…" at bounding box center [507, 103] width 99 height 19
click at [458, 94] on select "Choose an option... Pending Applied Excluded (Questions) Excluded (Expired) Exc…" at bounding box center [507, 103] width 99 height 19
click at [344, 154] on div "Environmental Risk Analyst" at bounding box center [350, 152] width 173 height 11
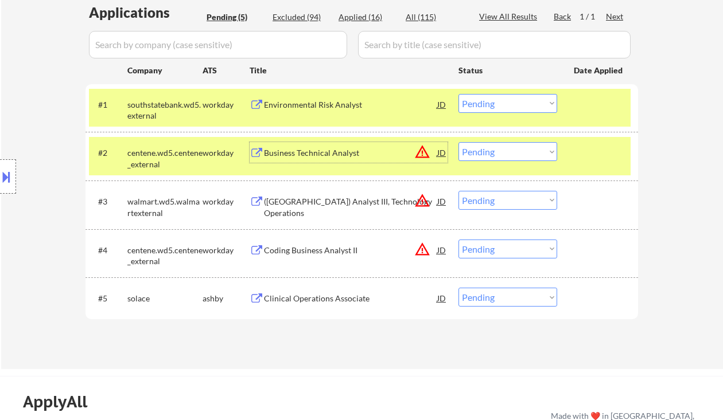
click at [495, 94] on select "Choose an option... Pending Applied Excluded (Questions) Excluded (Expired) Exc…" at bounding box center [507, 103] width 99 height 19
click at [458, 94] on select "Choose an option... Pending Applied Excluded (Questions) Excluded (Expired) Exc…" at bounding box center [507, 103] width 99 height 19
click at [345, 148] on div "Business Technical Analyst" at bounding box center [350, 152] width 173 height 11
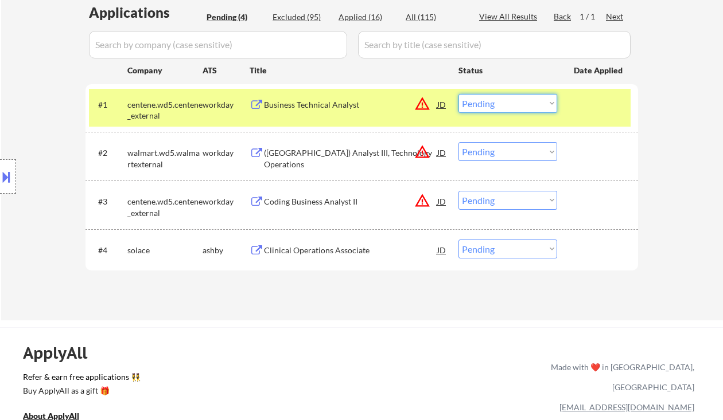
click at [502, 101] on select "Choose an option... Pending Applied Excluded (Questions) Excluded (Expired) Exc…" at bounding box center [507, 103] width 99 height 19
click at [458, 94] on select "Choose an option... Pending Applied Excluded (Questions) Excluded (Expired) Exc…" at bounding box center [507, 103] width 99 height 19
click at [369, 155] on div "(USA) Analyst III, Technology Operations" at bounding box center [350, 158] width 173 height 22
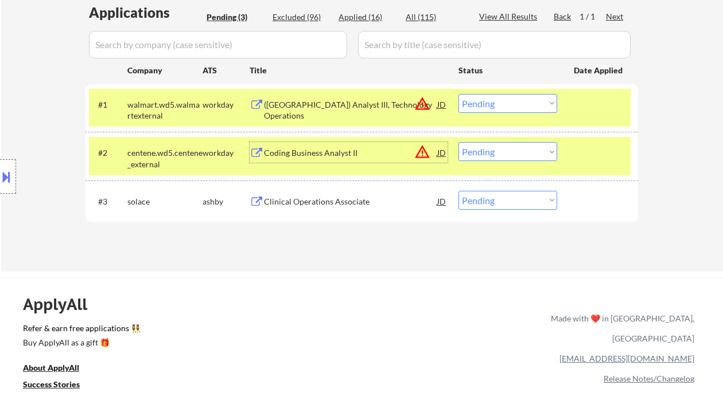
click at [354, 104] on div "(USA) Analyst III, Technology Operations" at bounding box center [350, 110] width 173 height 22
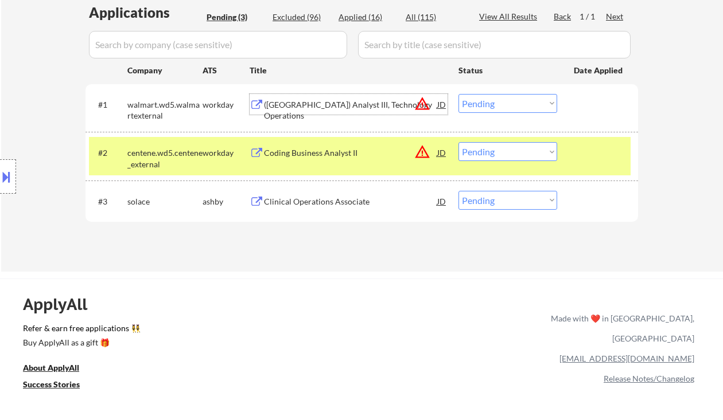
click at [518, 92] on div "#1 walmart.wd5.walmartexternal workday (USA) Analyst III, Technology Operations…" at bounding box center [359, 108] width 541 height 38
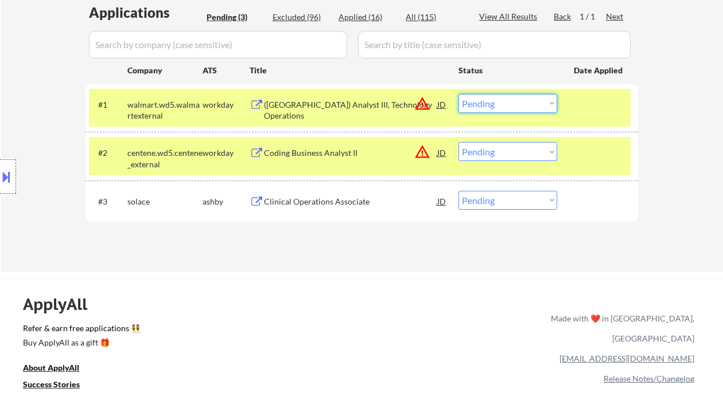
drag, startPoint x: 521, startPoint y: 99, endPoint x: 522, endPoint y: 111, distance: 11.5
click at [521, 99] on select "Choose an option... Pending Applied Excluded (Questions) Excluded (Expired) Exc…" at bounding box center [507, 103] width 99 height 19
click at [458, 94] on select "Choose an option... Pending Applied Excluded (Questions) Excluded (Expired) Exc…" at bounding box center [507, 103] width 99 height 19
click at [444, 153] on div "JD" at bounding box center [441, 152] width 11 height 21
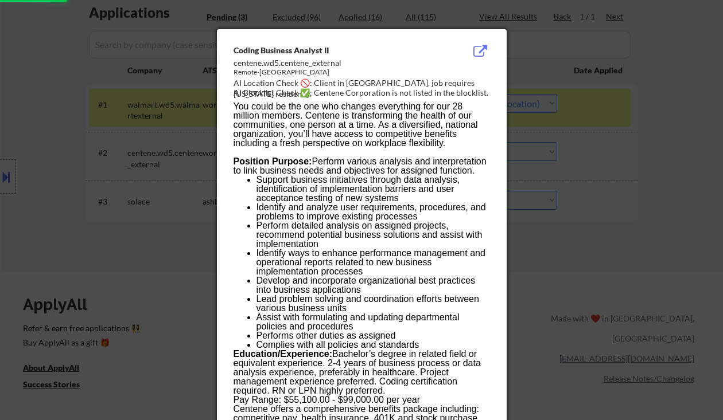
drag, startPoint x: 632, startPoint y: 168, endPoint x: 602, endPoint y: 166, distance: 30.4
click at [632, 168] on div at bounding box center [361, 210] width 723 height 420
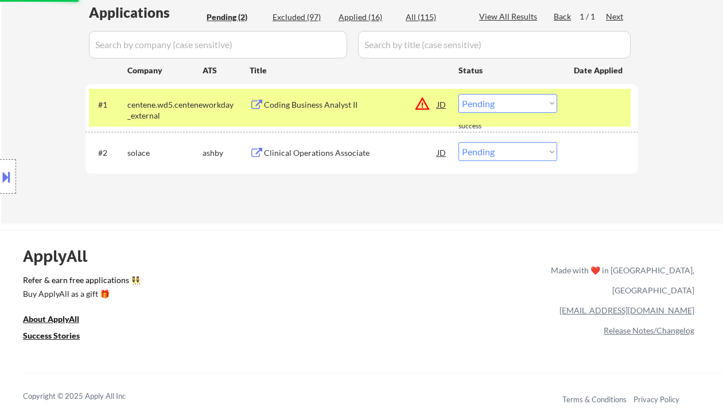
click at [543, 154] on select "Choose an option... Pending Applied Excluded (Questions) Excluded (Expired) Exc…" at bounding box center [507, 151] width 99 height 19
click at [525, 103] on select "Choose an option... Pending Applied Excluded (Questions) Excluded (Expired) Exc…" at bounding box center [507, 103] width 99 height 19
click at [458, 94] on select "Choose an option... Pending Applied Excluded (Questions) Excluded (Expired) Exc…" at bounding box center [507, 103] width 99 height 19
click at [337, 152] on div "Clinical Operations Associate" at bounding box center [350, 152] width 173 height 11
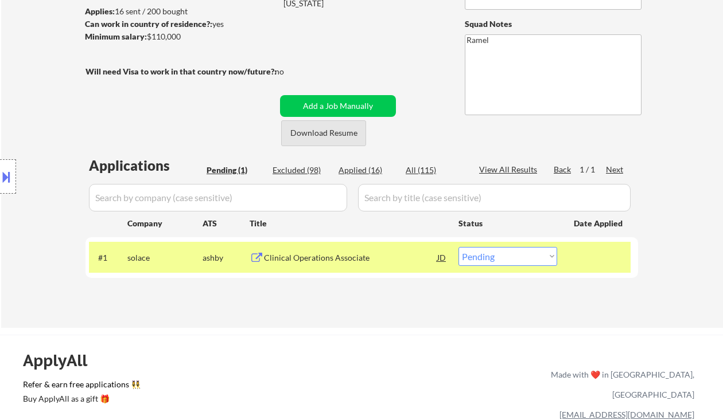
scroll to position [76, 0]
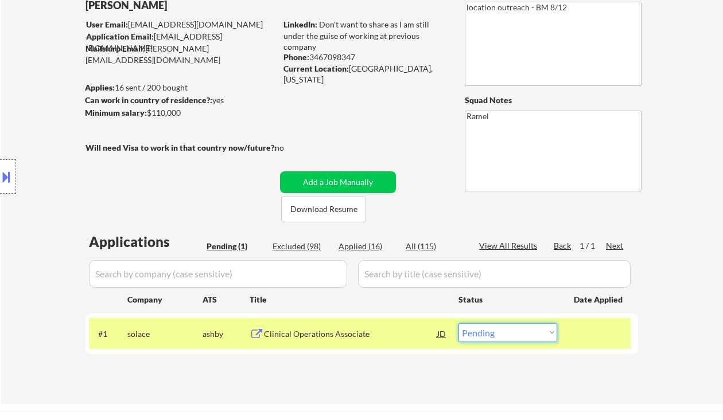
click at [509, 330] on select "Choose an option... Pending Applied Excluded (Questions) Excluded (Expired) Exc…" at bounding box center [507, 332] width 99 height 19
select select ""excluded__bad_match_""
click at [458, 323] on select "Choose an option... Pending Applied Excluded (Questions) Excluded (Expired) Exc…" at bounding box center [507, 332] width 99 height 19
select select ""excluded__bad_match_""
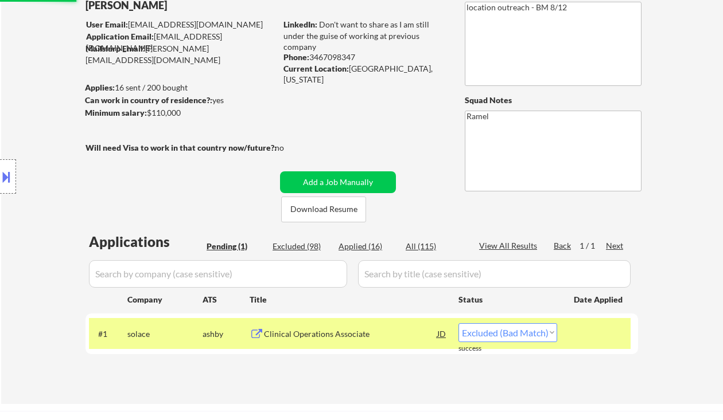
select select ""excluded__bad_match_""
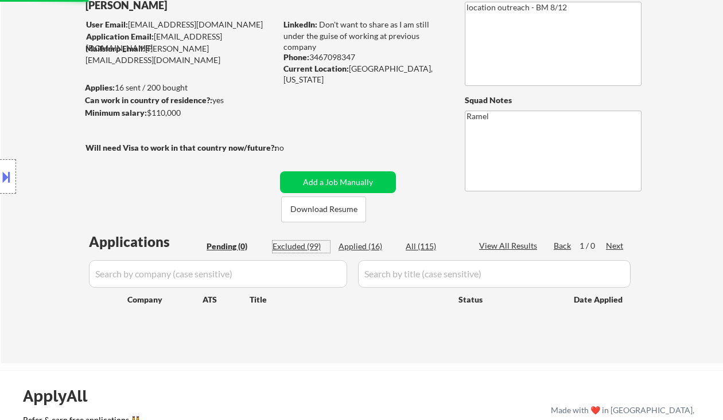
drag, startPoint x: 313, startPoint y: 250, endPoint x: 323, endPoint y: 251, distance: 11.0
click at [313, 250] on div "Excluded (99)" at bounding box center [300, 246] width 57 height 11
select select ""excluded__bad_match_""
select select ""excluded__expired_""
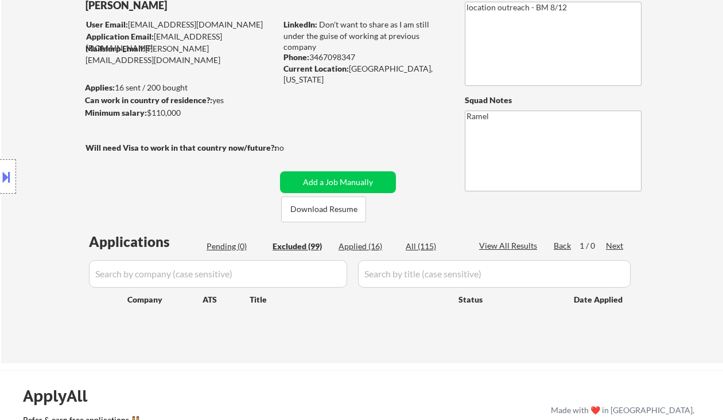
select select ""excluded__location_""
select select ""excluded__salary_""
select select ""excluded__expired_""
select select ""excluded""
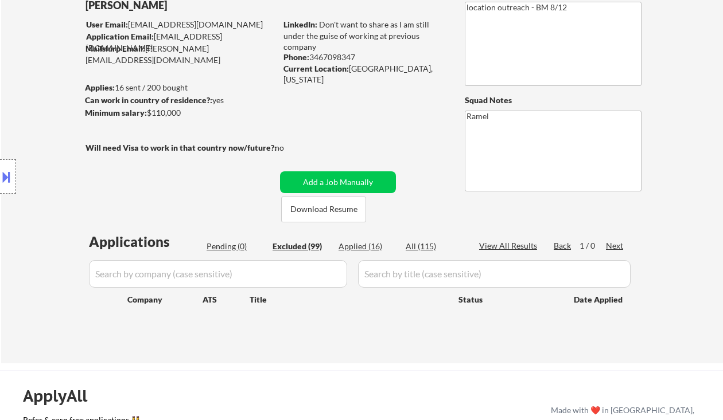
select select ""excluded__expired_""
select select ""excluded__location_""
select select ""excluded__expired_""
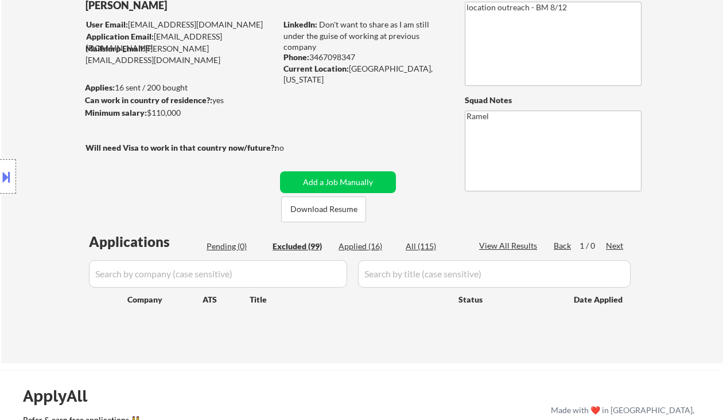
select select ""excluded__expired_""
select select ""excluded""
select select ""excluded__expired_""
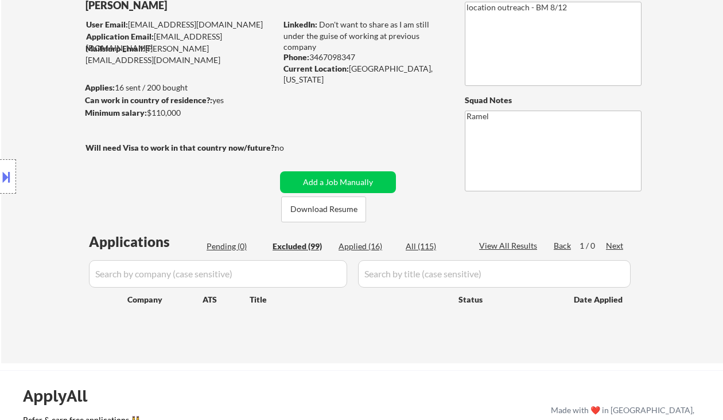
select select ""excluded__other_""
select select ""excluded__expired_""
select select ""excluded__location_""
select select ""excluded__expired_""
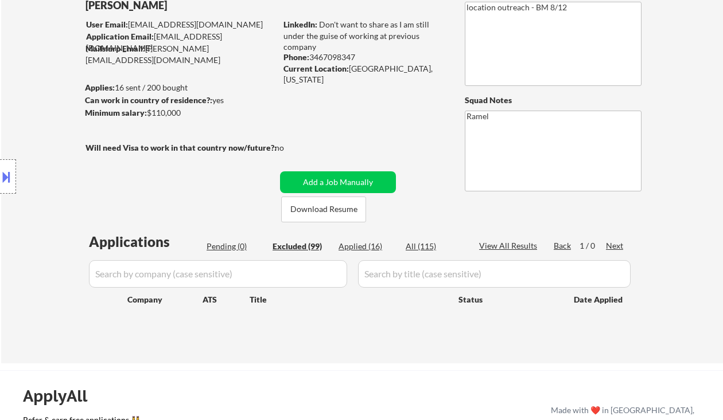
select select ""excluded__expired_""
select select ""excluded__salary_""
select select ""excluded__expired_""
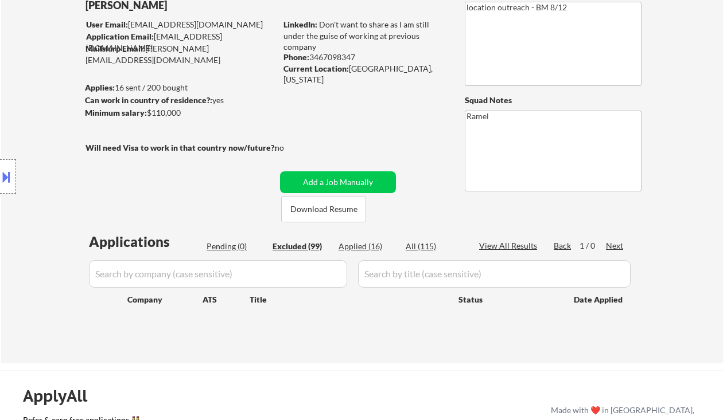
select select ""excluded__expired_""
select select ""excluded""
select select ""excluded__location_""
select select ""excluded__expired_""
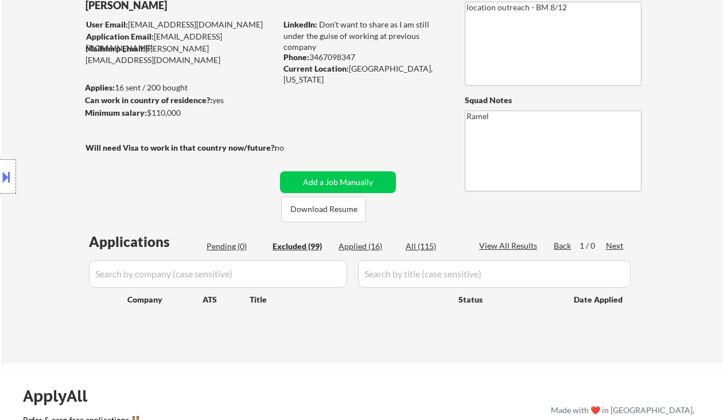
select select ""excluded__salary_""
select select ""excluded__bad_match_""
select select ""excluded__location_""
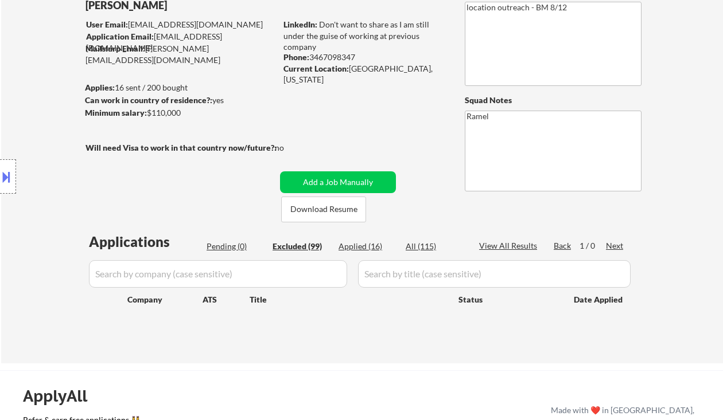
select select ""excluded__salary_""
select select ""excluded__location_""
select select ""excluded__expired_""
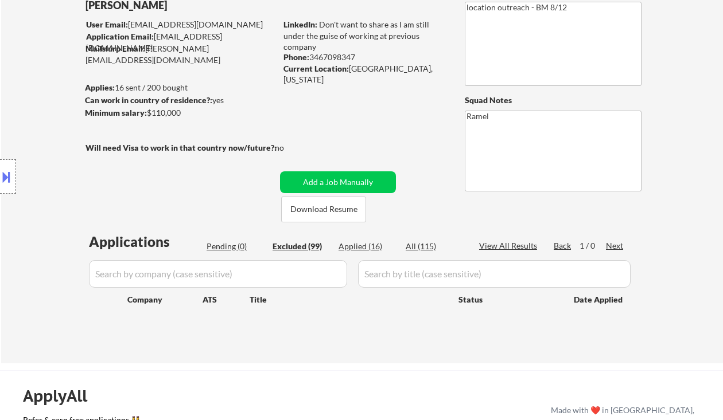
select select ""excluded__expired_""
select select ""excluded__location_""
select select ""excluded__other_""
select select ""excluded__salary_""
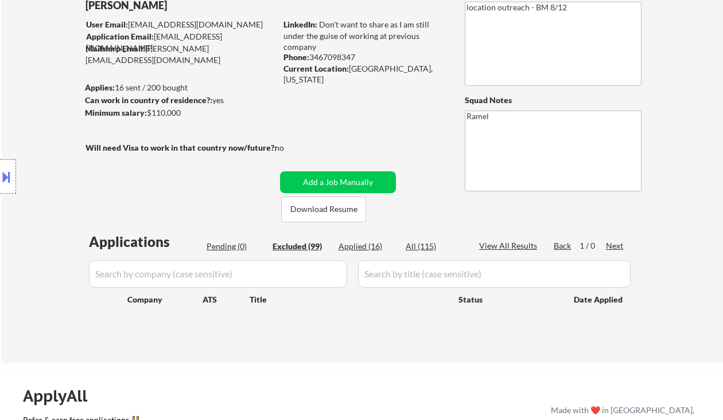
select select ""excluded__expired_""
select select ""excluded__location_""
select select ""excluded__bad_match_""
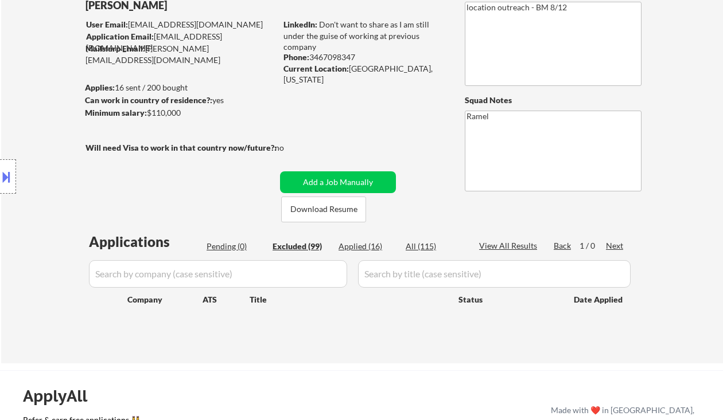
select select ""excluded__expired_""
select select ""excluded__salary_""
select select ""excluded""
select select ""excluded__expired_""
select select ""excluded""
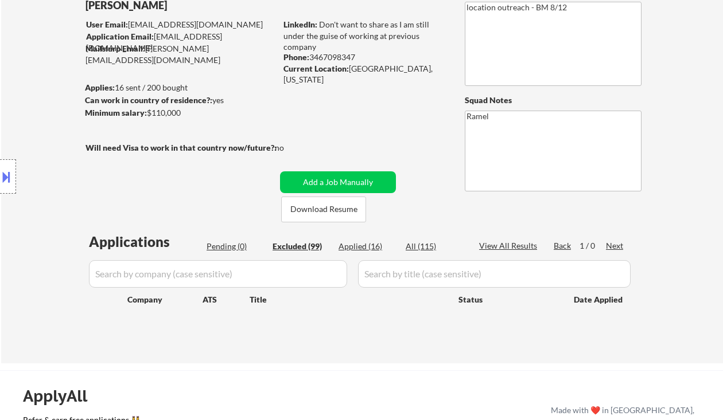
select select ""excluded__location_""
select select ""excluded__expired_""
select select ""excluded""
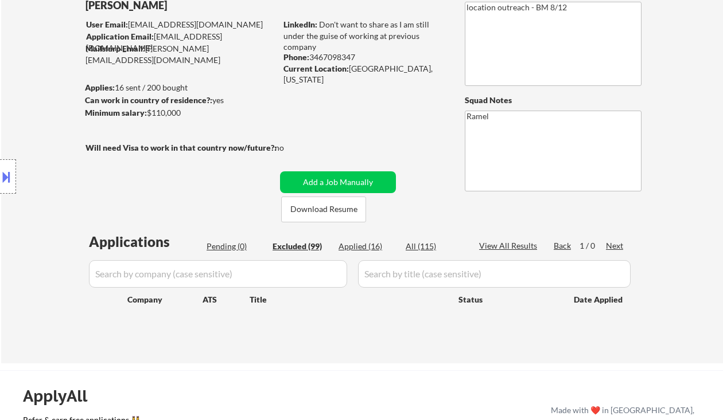
select select ""excluded""
select select ""excluded__bad_match_""
select select ""excluded""
select select ""excluded__location_""
select select ""excluded__expired_""
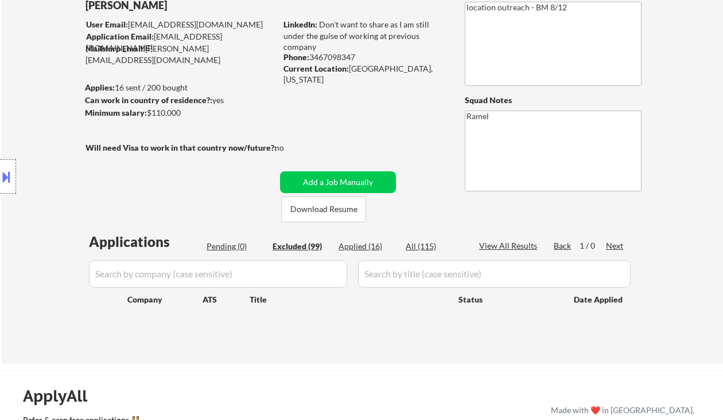
select select ""excluded__expired_""
select select ""excluded__salary_""
select select ""excluded""
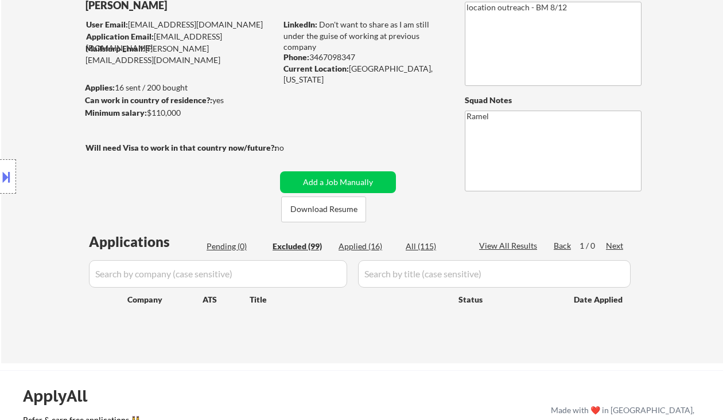
select select ""excluded__location_""
select select ""excluded__expired_""
select select ""excluded__location_""
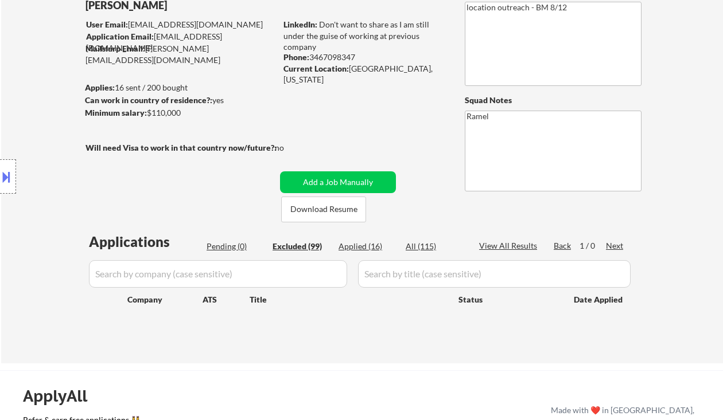
select select ""excluded__location_""
select select ""excluded__expired_""
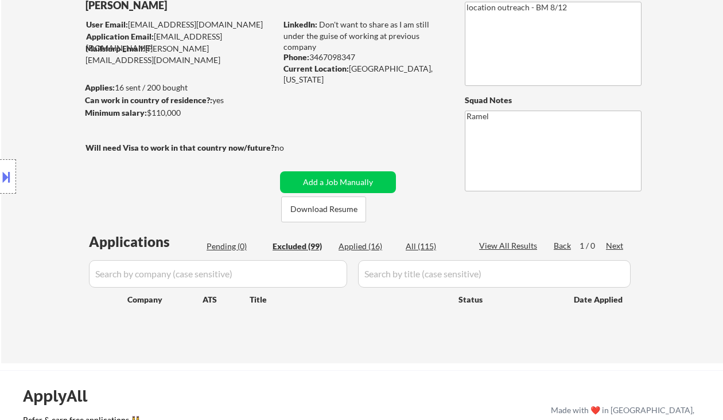
select select ""excluded""
select select ""excluded__bad_match_""
select select ""excluded__expired_""
select select ""excluded__salary_""
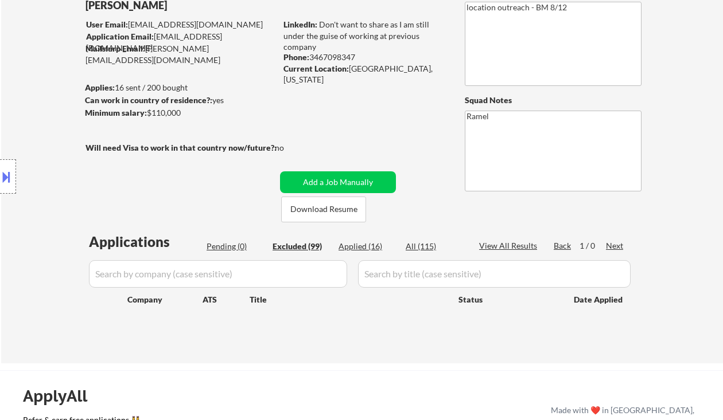
select select ""excluded__expired_""
select select ""excluded__bad_match_""
select select ""excluded__salary_""
select select ""excluded__expired_""
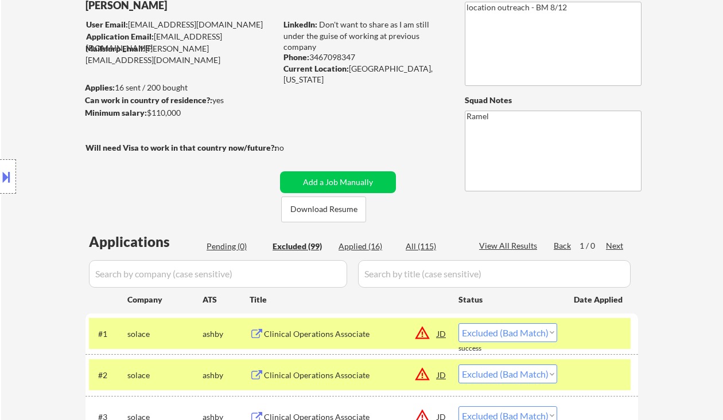
select select ""excluded__location_""
select select ""excluded__expired_""
select select ""excluded__salary_""
select select ""excluded__expired_""
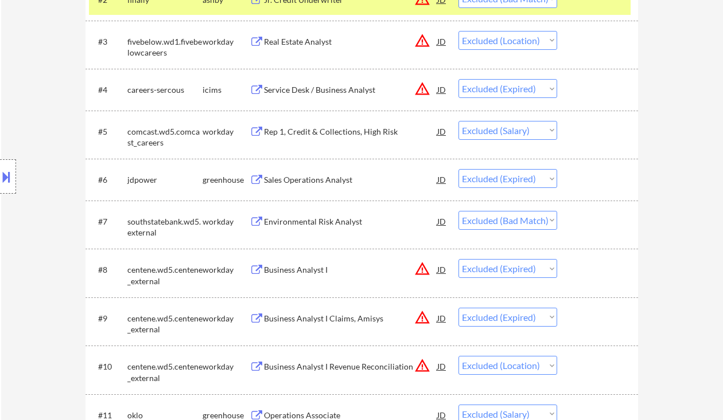
scroll to position [229, 0]
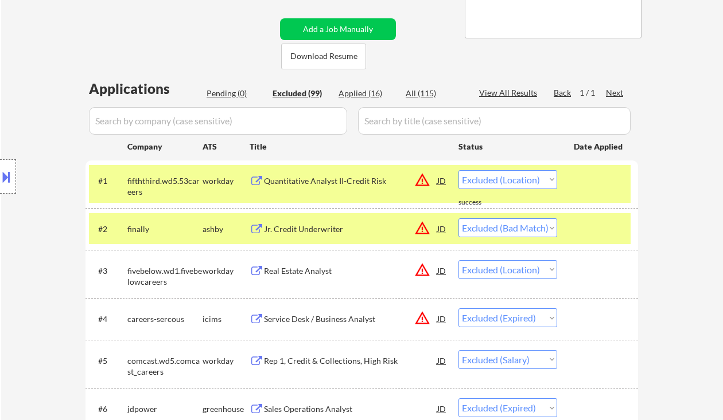
drag, startPoint x: 21, startPoint y: 73, endPoint x: 67, endPoint y: 58, distance: 48.2
click at [21, 73] on div "Location Inclusions: remote" at bounding box center [102, 177] width 205 height 213
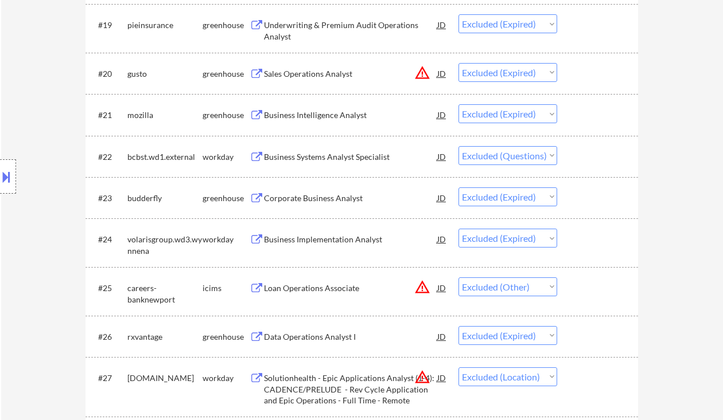
scroll to position [1452, 0]
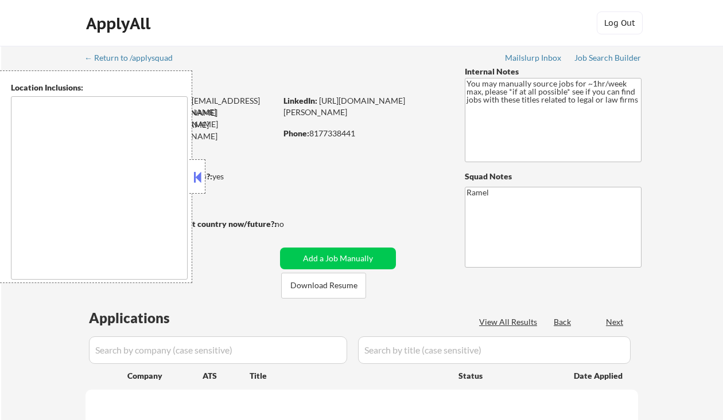
type textarea "remote"
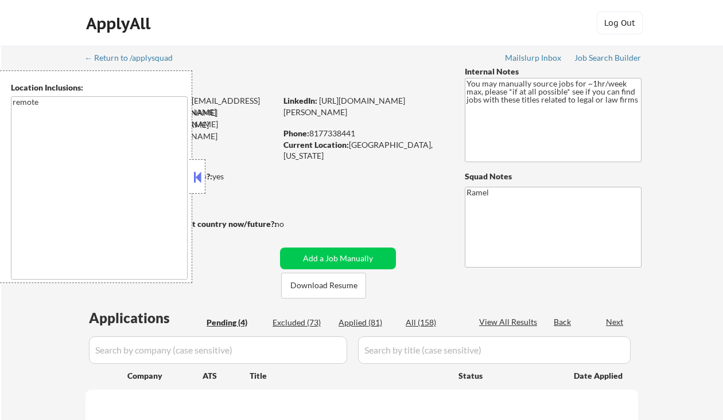
click at [201, 175] on button at bounding box center [197, 177] width 13 height 17
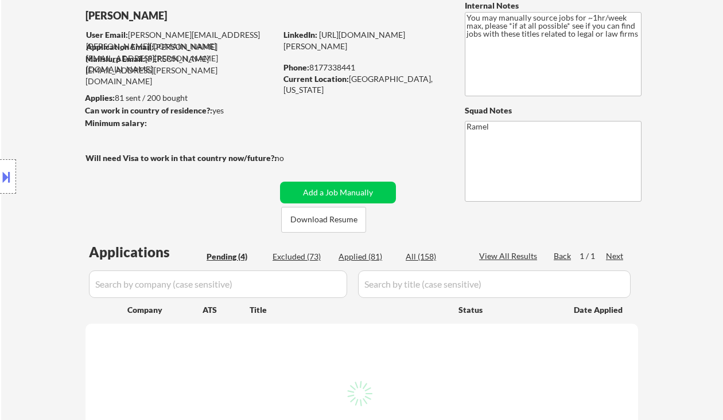
scroll to position [76, 0]
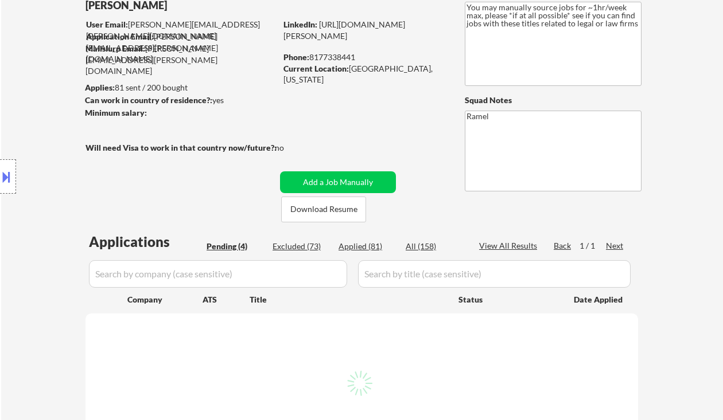
select select ""pending""
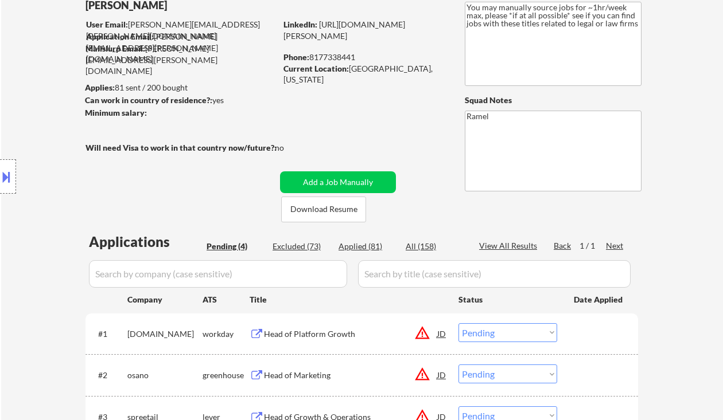
scroll to position [229, 0]
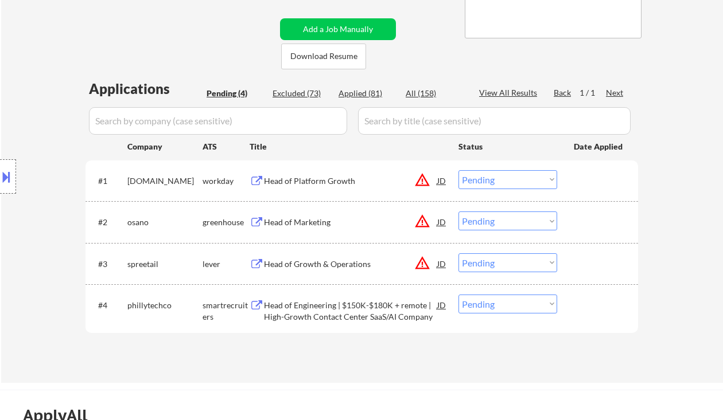
click at [337, 181] on div "Head of Platform Growth" at bounding box center [350, 180] width 173 height 11
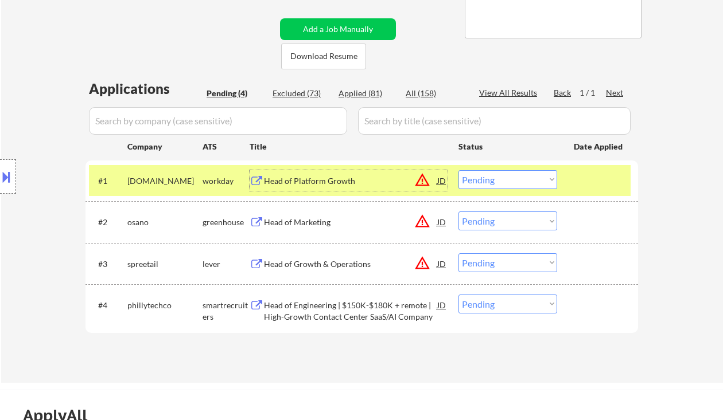
click at [332, 222] on div "Head of Marketing" at bounding box center [350, 222] width 173 height 11
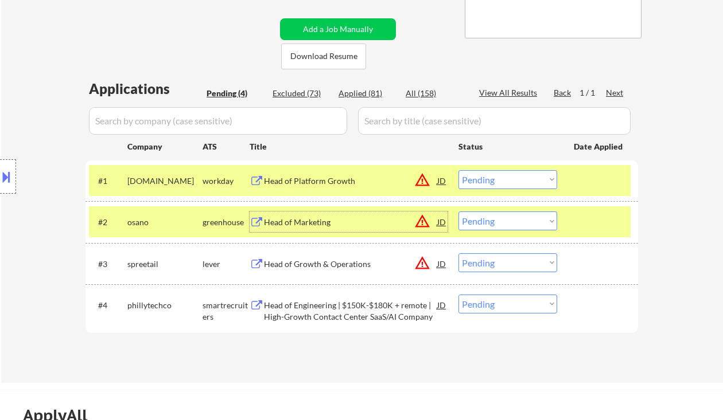
click at [498, 189] on div "#1 [DOMAIN_NAME] workday Head of Platform Growth JD warning_amber Choose an opt…" at bounding box center [359, 180] width 541 height 31
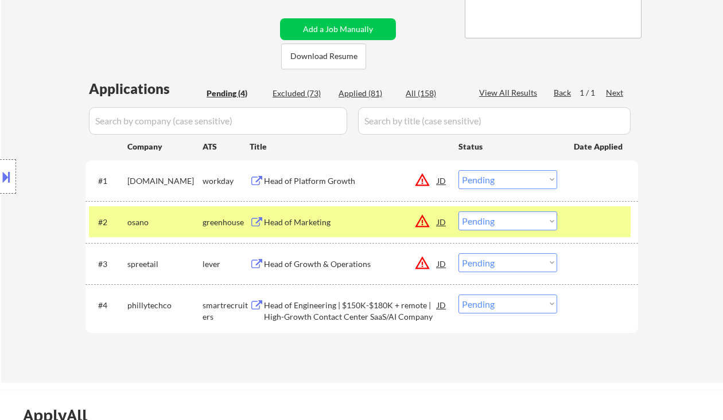
click at [483, 218] on select "Choose an option... Pending Applied Excluded (Questions) Excluded (Expired) Exc…" at bounding box center [507, 221] width 99 height 19
click at [458, 212] on select "Choose an option... Pending Applied Excluded (Questions) Excluded (Expired) Exc…" at bounding box center [507, 221] width 99 height 19
click at [310, 258] on div "Head of Growth & Operations" at bounding box center [350, 263] width 173 height 21
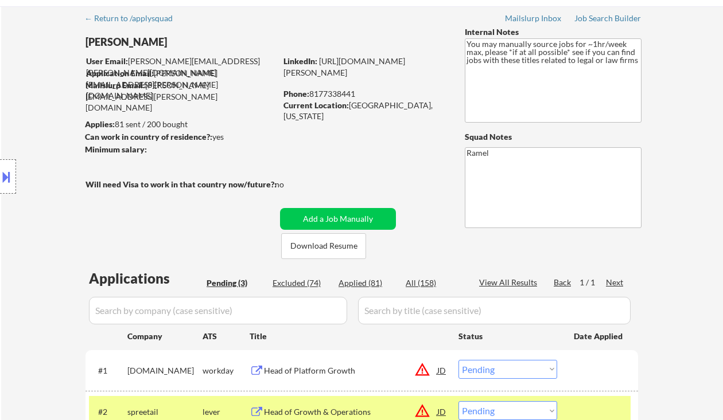
scroll to position [0, 0]
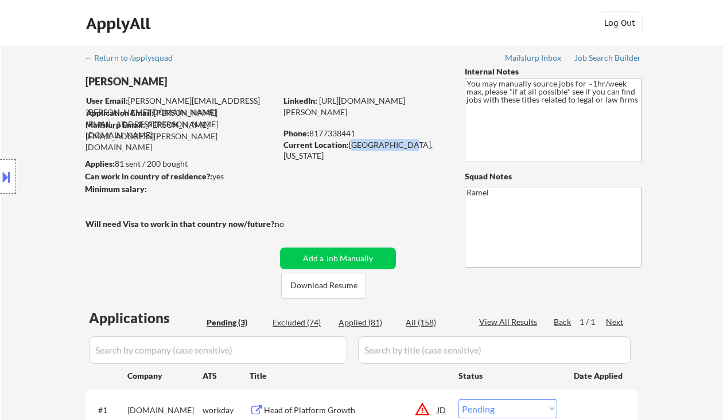
drag, startPoint x: 351, startPoint y: 144, endPoint x: 404, endPoint y: 147, distance: 53.4
click at [404, 147] on div "Current Location: [GEOGRAPHIC_DATA], [US_STATE]" at bounding box center [364, 150] width 162 height 22
copy div "[GEOGRAPHIC_DATA], [US_STATE]"
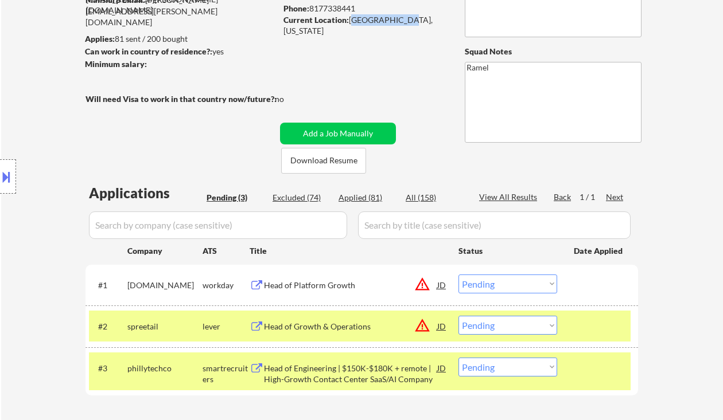
scroll to position [153, 0]
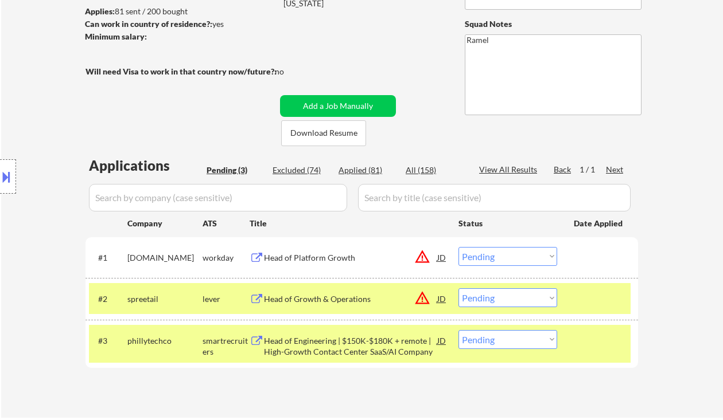
click at [513, 298] on select "Choose an option... Pending Applied Excluded (Questions) Excluded (Expired) Exc…" at bounding box center [507, 297] width 99 height 19
click at [458, 288] on select "Choose an option... Pending Applied Excluded (Questions) Excluded (Expired) Exc…" at bounding box center [507, 297] width 99 height 19
click at [325, 345] on div "Head of Engineering | $150K-$180K + remote | High-Growth Contact Center SaaS/AI…" at bounding box center [350, 346] width 173 height 22
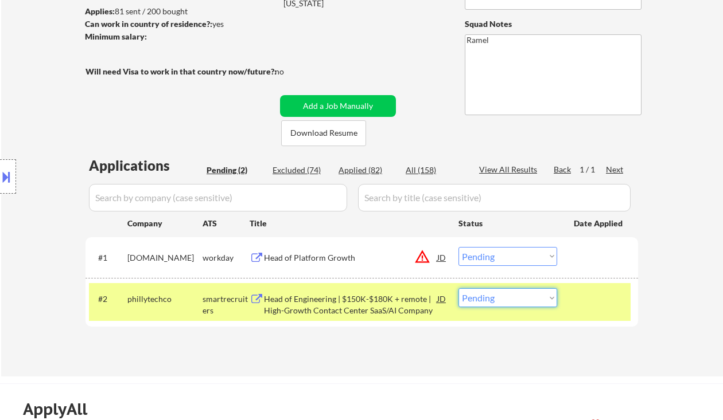
drag, startPoint x: 520, startPoint y: 299, endPoint x: 520, endPoint y: 308, distance: 9.2
click at [520, 299] on select "Choose an option... Pending Applied Excluded (Questions) Excluded (Expired) Exc…" at bounding box center [507, 297] width 99 height 19
select select ""excluded__bad_match_""
click at [458, 288] on select "Choose an option... Pending Applied Excluded (Questions) Excluded (Expired) Exc…" at bounding box center [507, 297] width 99 height 19
click at [346, 253] on div "Head of Platform Growth" at bounding box center [350, 257] width 173 height 11
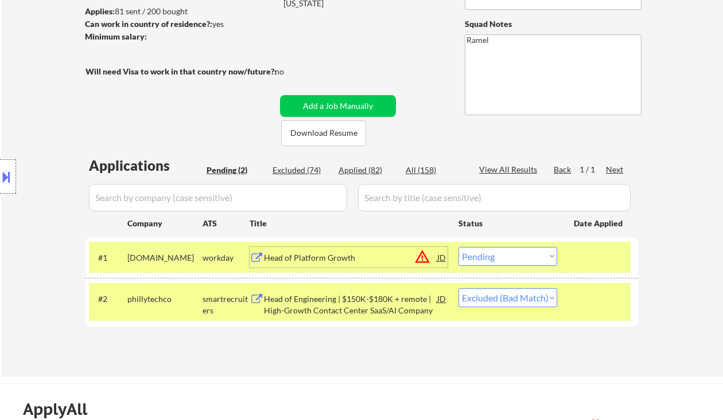
scroll to position [0, 0]
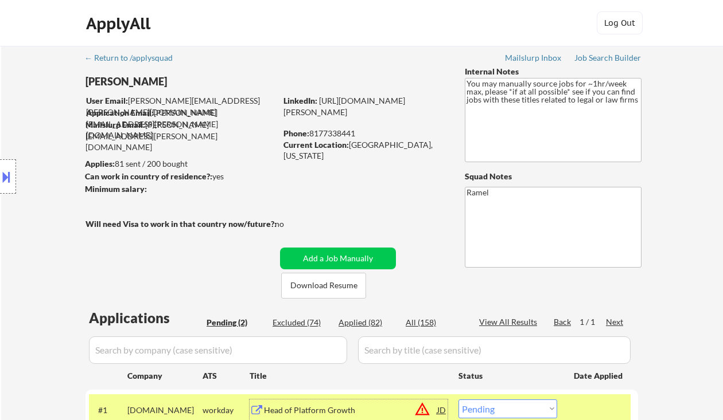
click at [341, 135] on div "Phone: [PHONE_NUMBER]" at bounding box center [364, 133] width 162 height 11
copy div "8177338441"
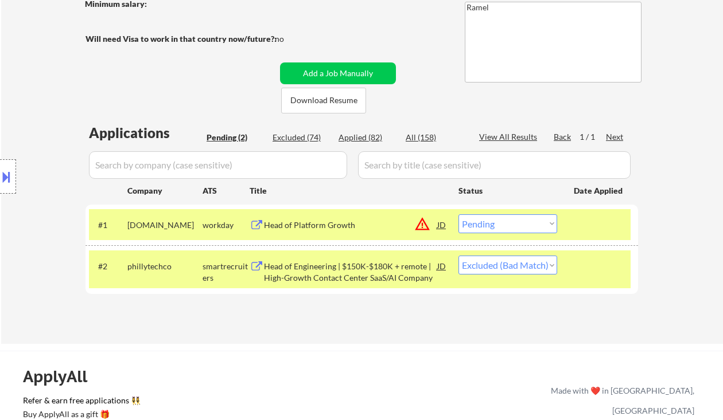
scroll to position [229, 0]
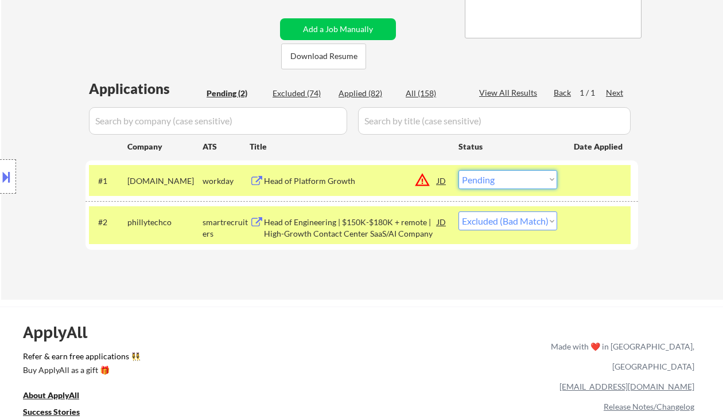
click at [495, 186] on select "Choose an option... Pending Applied Excluded (Questions) Excluded (Expired) Exc…" at bounding box center [507, 179] width 99 height 19
select select ""applied""
click at [458, 170] on select "Choose an option... Pending Applied Excluded (Questions) Excluded (Expired) Exc…" at bounding box center [507, 179] width 99 height 19
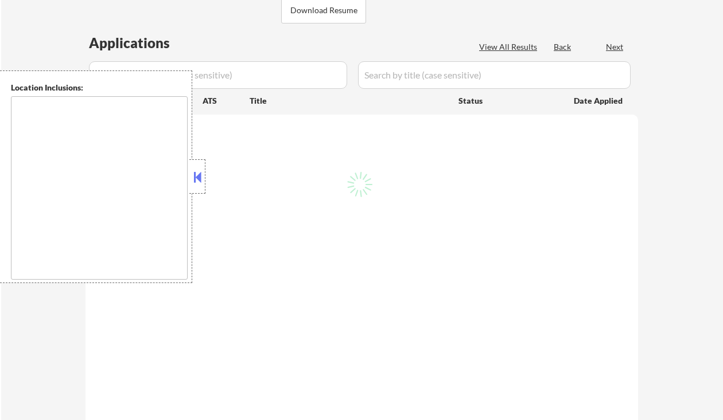
scroll to position [229, 0]
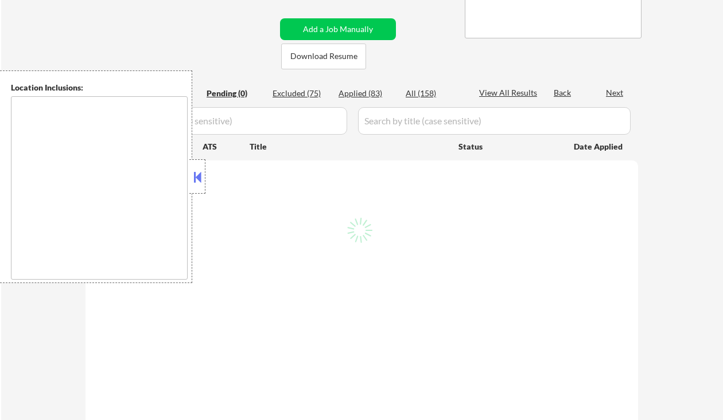
type textarea "remote"
click at [366, 95] on div "Applied (83)" at bounding box center [366, 93] width 57 height 11
select select ""applied""
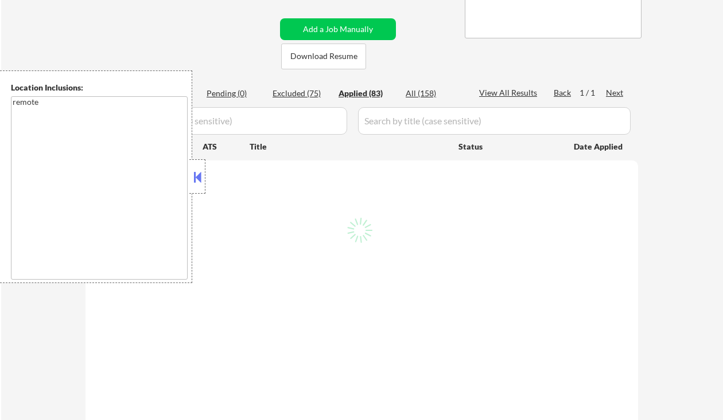
select select ""applied""
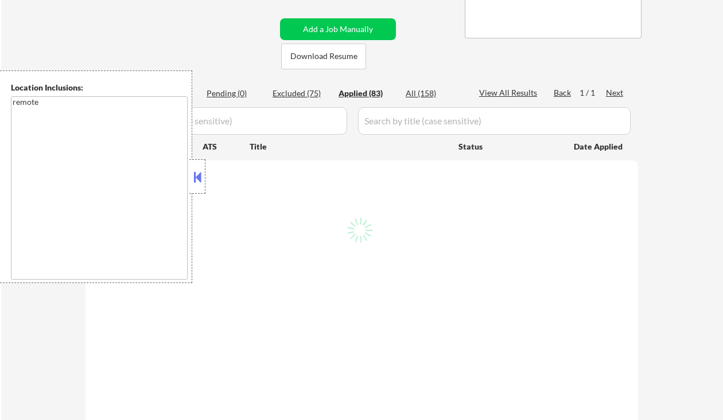
select select ""applied""
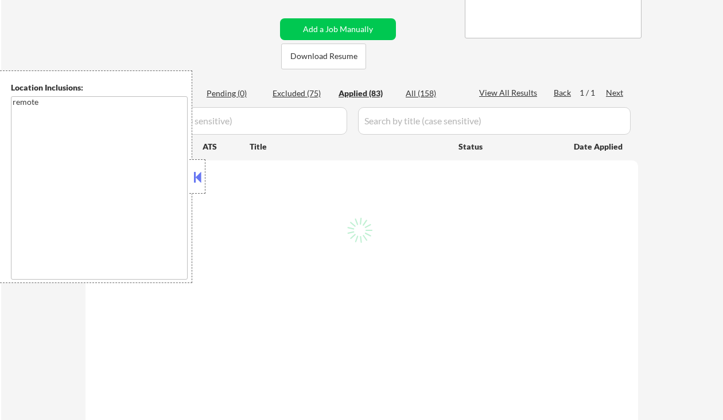
select select ""applied""
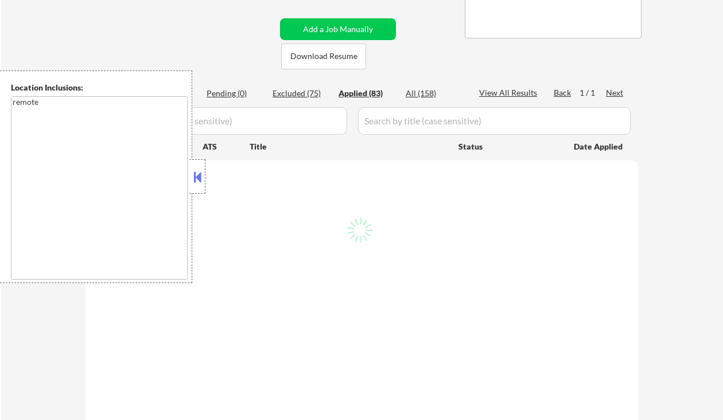
select select ""applied""
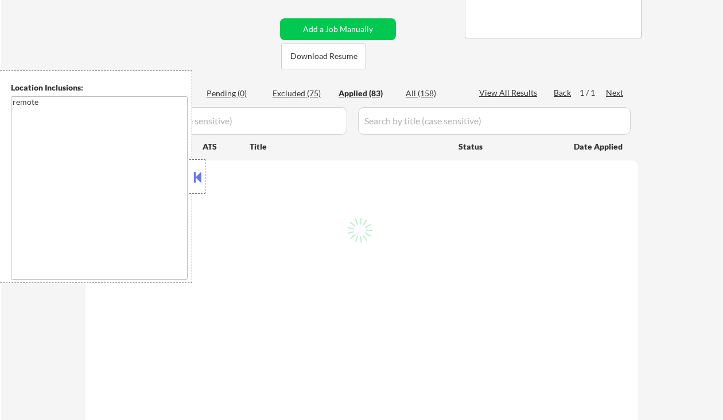
select select ""applied""
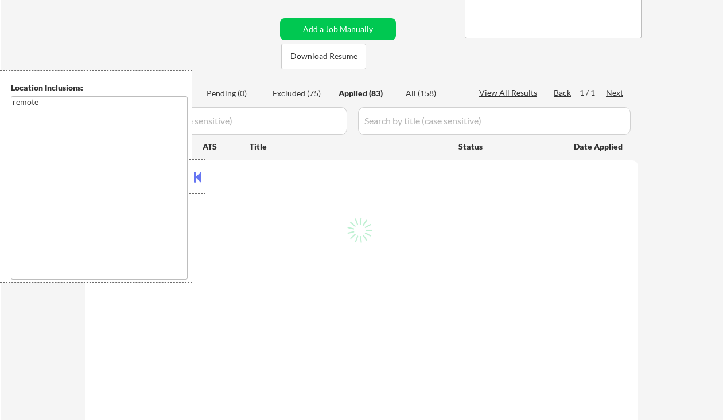
select select ""applied""
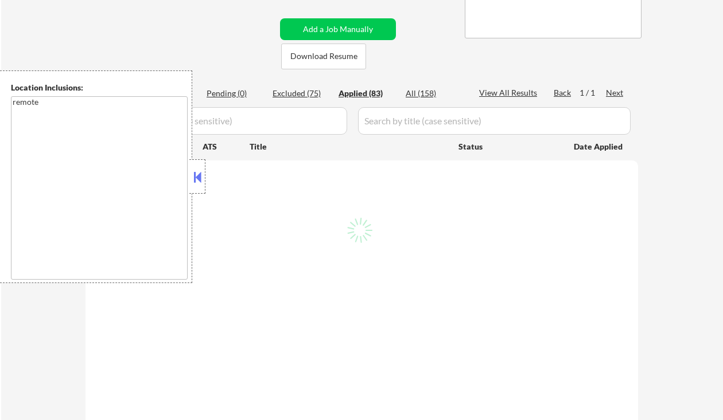
select select ""applied""
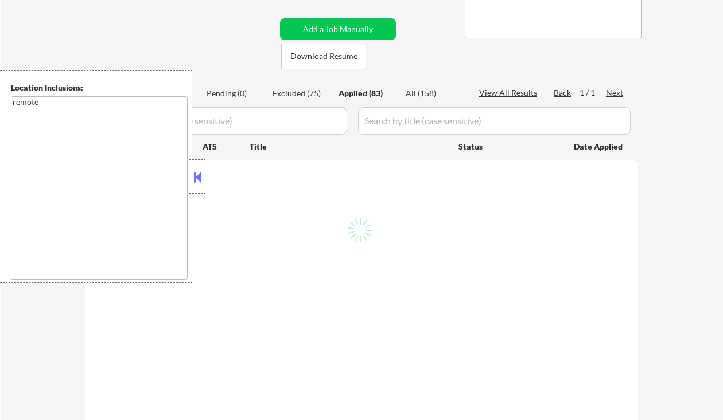
select select ""applied""
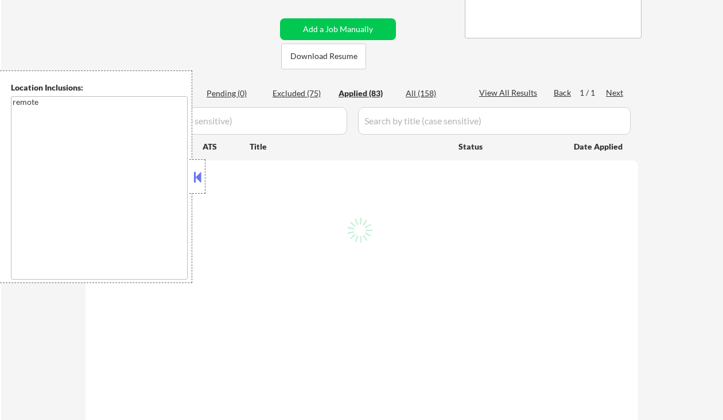
select select ""applied""
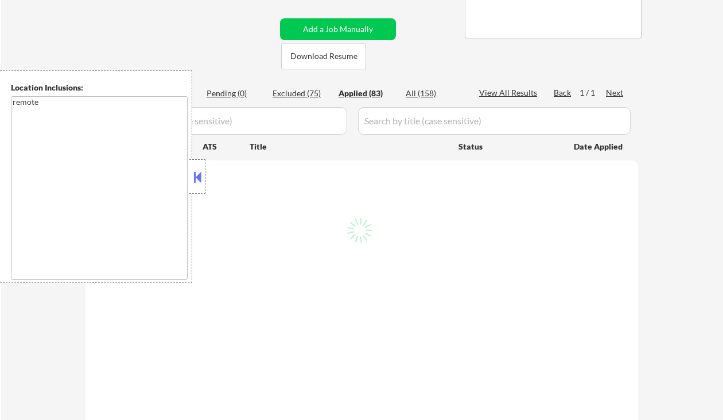
select select ""applied""
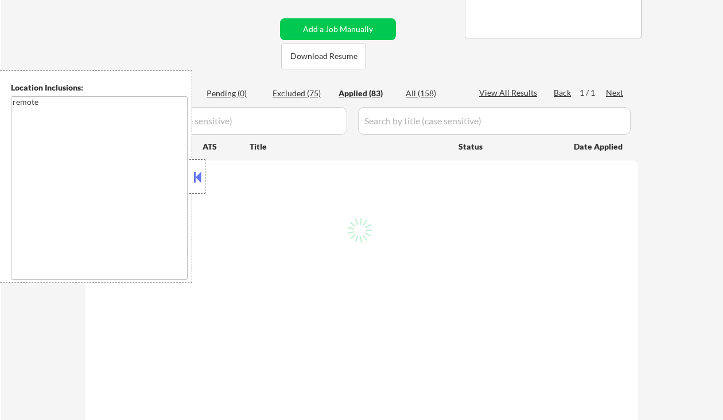
select select ""applied""
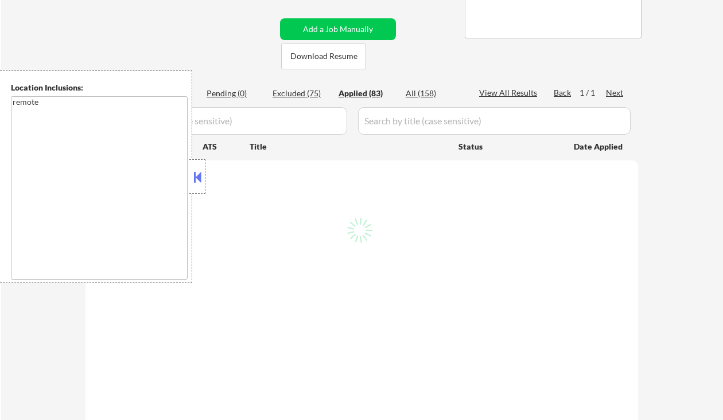
select select ""applied""
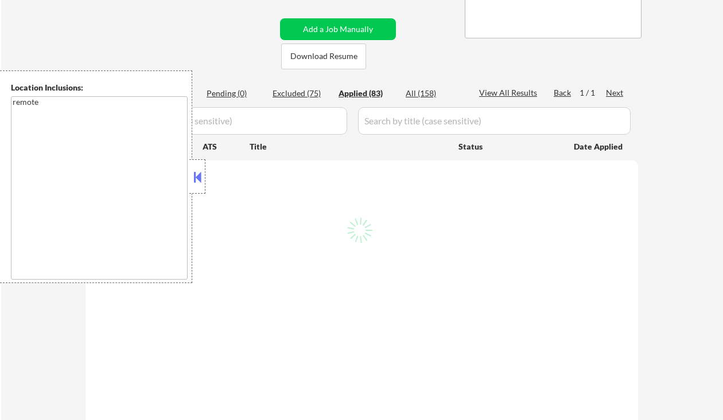
select select ""applied""
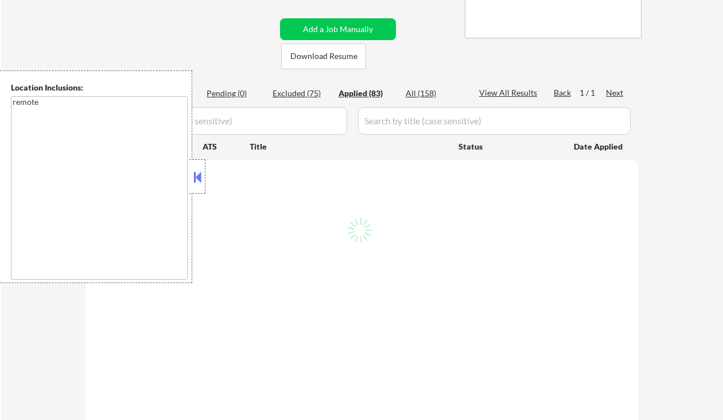
select select ""applied""
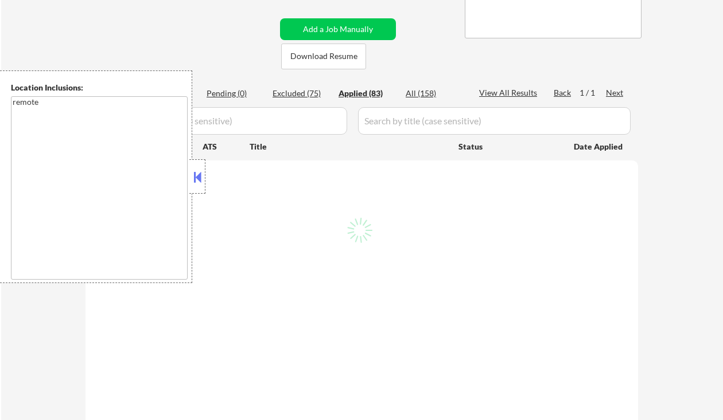
select select ""applied""
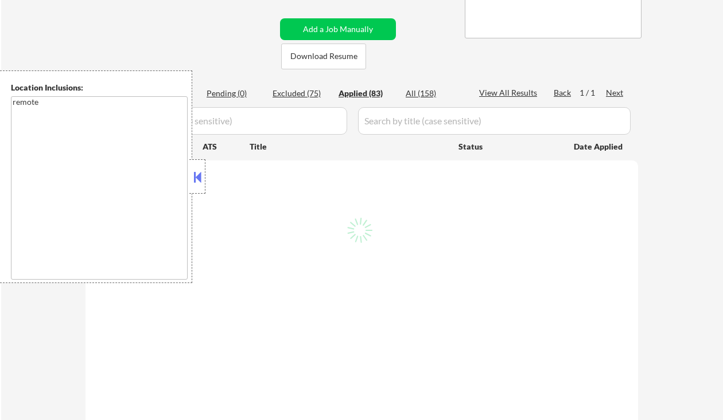
select select ""applied""
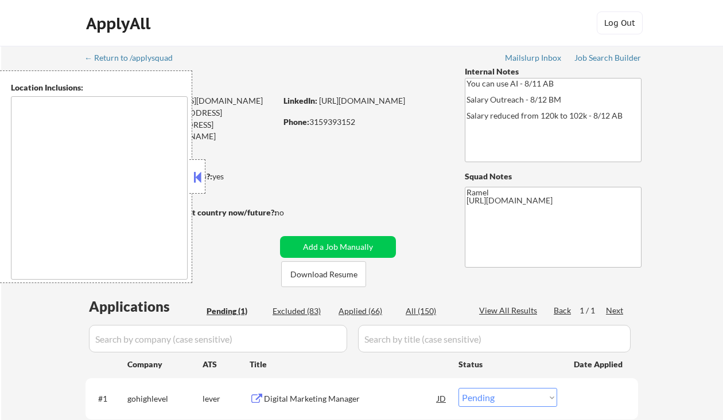
click at [198, 177] on button at bounding box center [197, 177] width 13 height 17
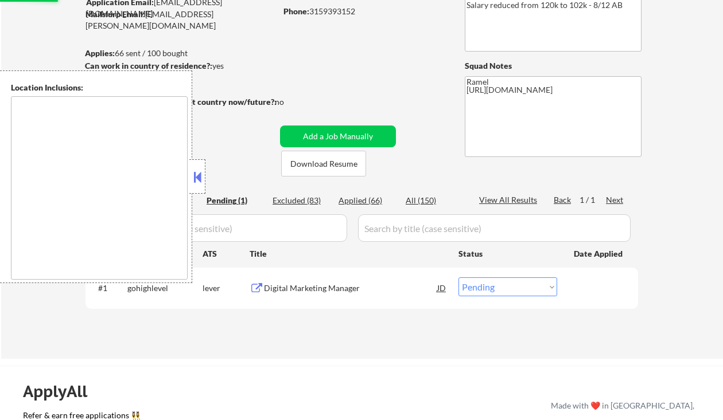
scroll to position [153, 0]
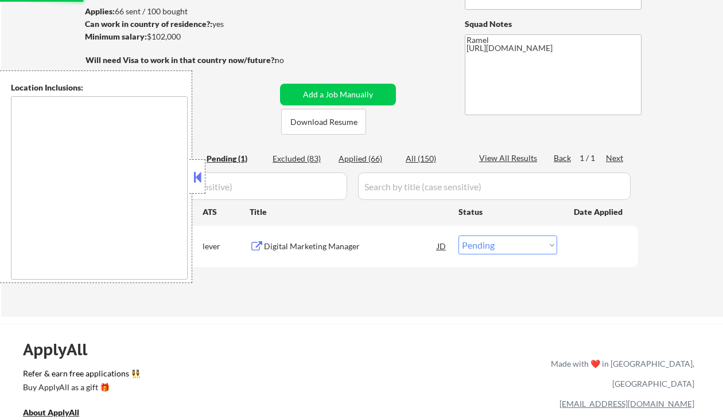
click at [26, 306] on div "← Return to /applysquad Mailslurp Inbox Job Search Builder [PERSON_NAME] User E…" at bounding box center [361, 105] width 721 height 424
click at [296, 248] on div "Digital Marketing Manager" at bounding box center [350, 246] width 173 height 11
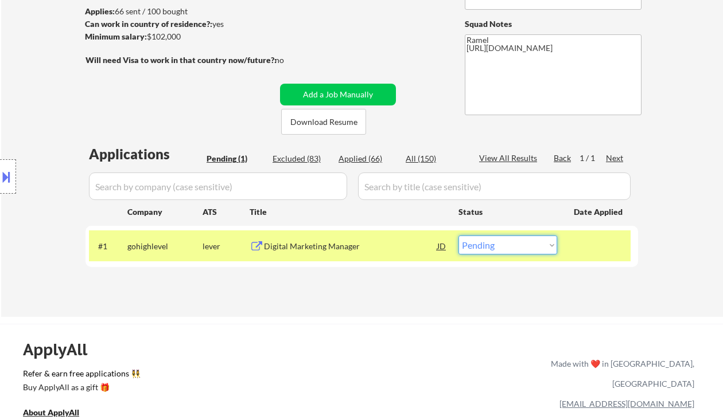
click at [490, 249] on select "Choose an option... Pending Applied Excluded (Questions) Excluded (Expired) Exc…" at bounding box center [507, 245] width 99 height 19
select select ""applied""
click at [458, 236] on select "Choose an option... Pending Applied Excluded (Questions) Excluded (Expired) Exc…" at bounding box center [507, 245] width 99 height 19
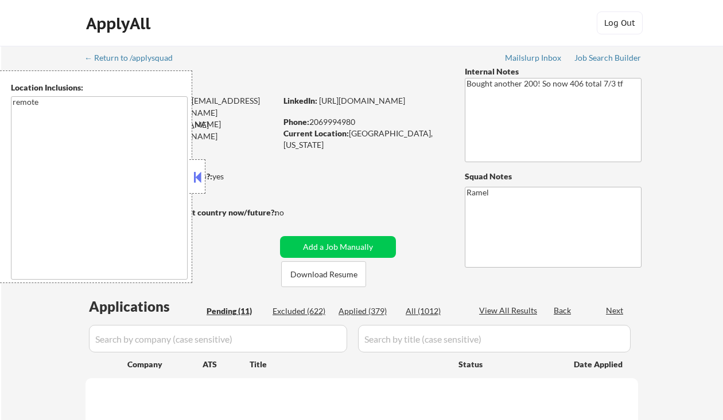
select select ""pending""
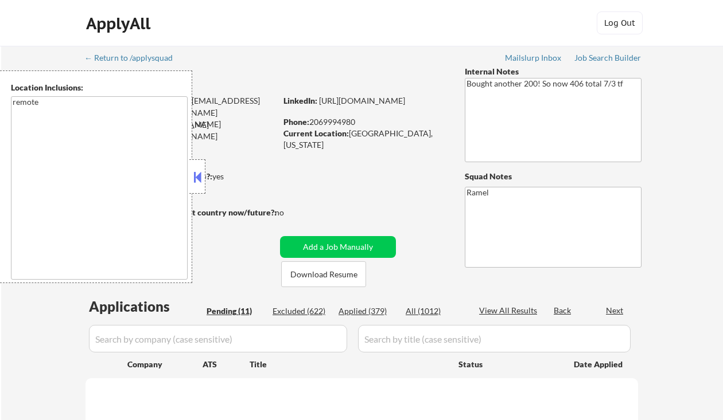
select select ""pending""
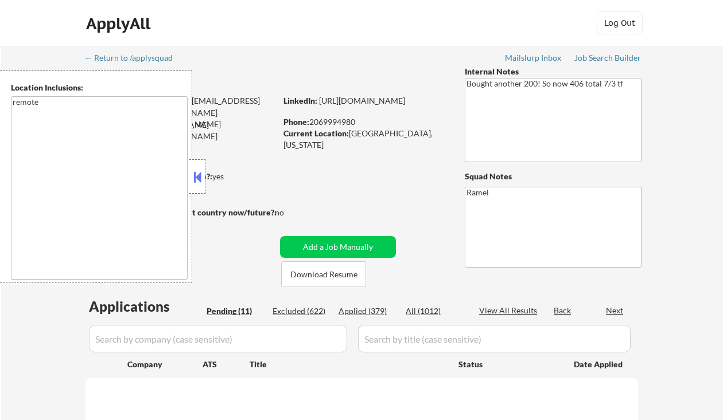
select select ""pending""
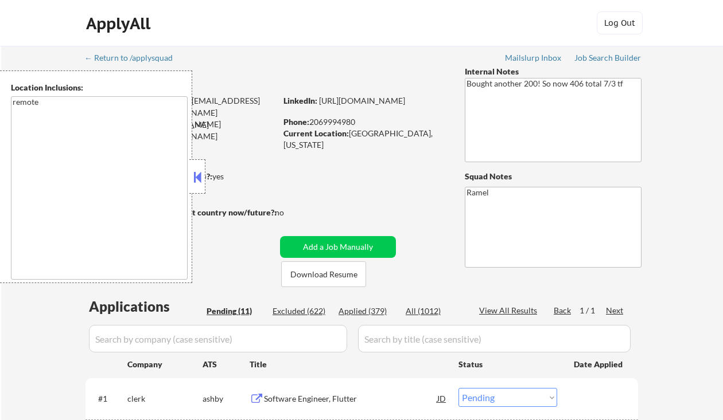
click at [199, 178] on button at bounding box center [197, 177] width 13 height 17
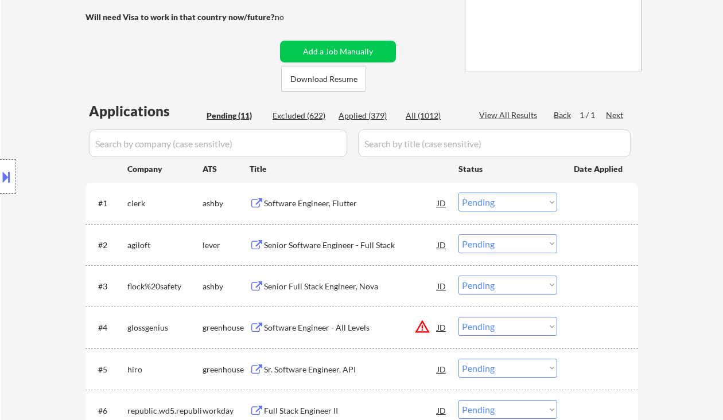
scroll to position [229, 0]
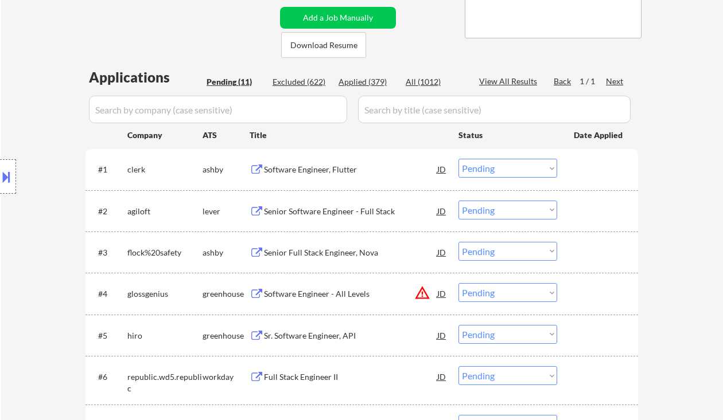
click at [316, 165] on div "Software Engineer, Flutter" at bounding box center [350, 169] width 173 height 11
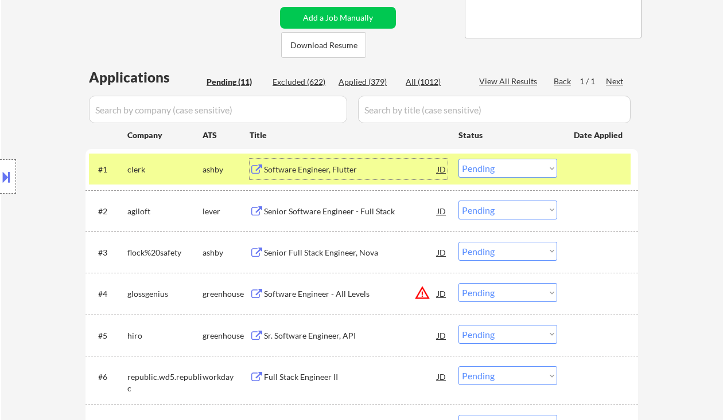
click at [510, 173] on select "Choose an option... Pending Applied Excluded (Questions) Excluded (Expired) Exc…" at bounding box center [507, 168] width 99 height 19
click at [458, 159] on select "Choose an option... Pending Applied Excluded (Questions) Excluded (Expired) Exc…" at bounding box center [507, 168] width 99 height 19
click at [340, 209] on div "Senior Software Engineer - Full Stack" at bounding box center [350, 211] width 173 height 11
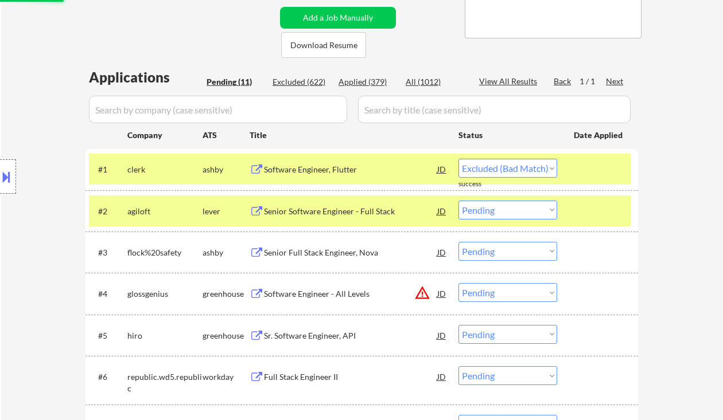
select select ""pending""
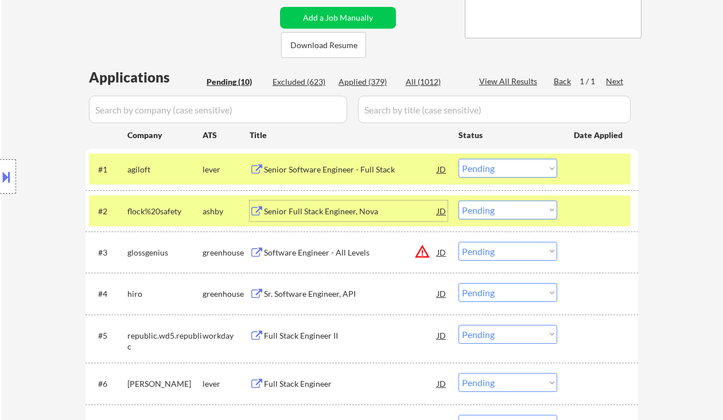
scroll to position [76, 0]
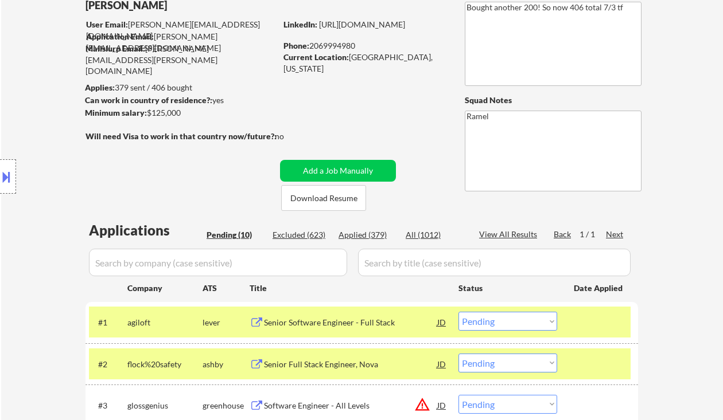
click at [350, 52] on div "Current Location: [GEOGRAPHIC_DATA], [US_STATE]" at bounding box center [364, 63] width 162 height 22
drag, startPoint x: 347, startPoint y: 58, endPoint x: 429, endPoint y: 59, distance: 82.0
click at [429, 59] on div "Current Location: [GEOGRAPHIC_DATA], [US_STATE]" at bounding box center [364, 63] width 162 height 22
copy div "[GEOGRAPHIC_DATA], [US_STATE]"
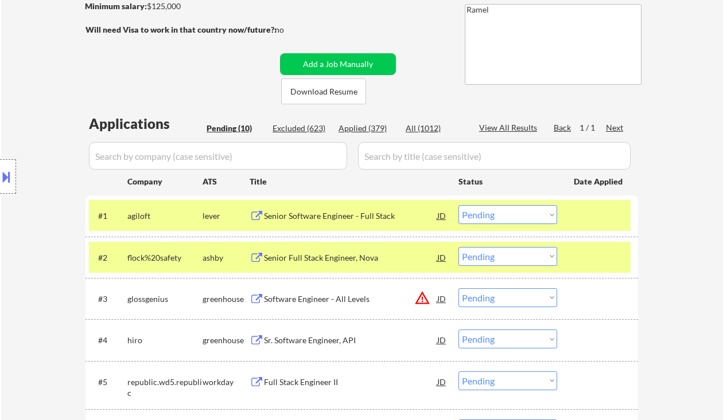
scroll to position [229, 0]
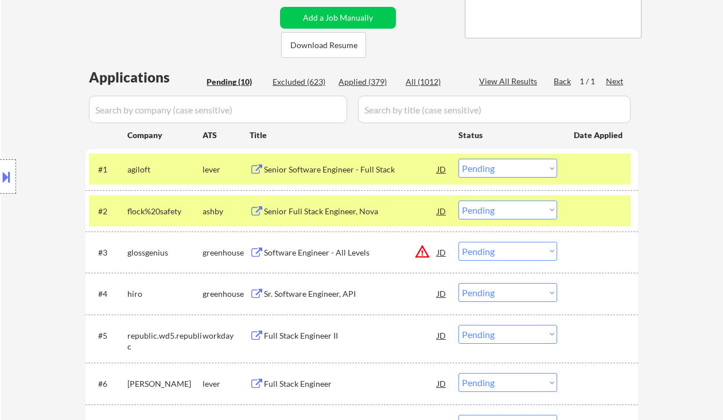
click at [329, 213] on div "Senior Full Stack Engineer, Nova" at bounding box center [350, 211] width 173 height 11
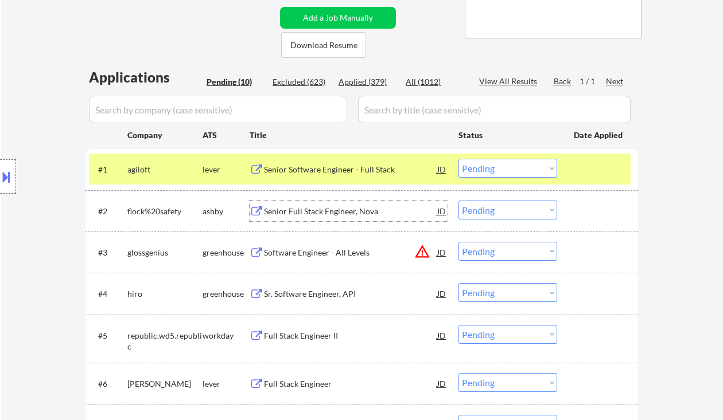
click at [484, 209] on select "Choose an option... Pending Applied Excluded (Questions) Excluded (Expired) Exc…" at bounding box center [507, 210] width 99 height 19
click at [458, 201] on select "Choose an option... Pending Applied Excluded (Questions) Excluded (Expired) Exc…" at bounding box center [507, 210] width 99 height 19
select select ""pending""
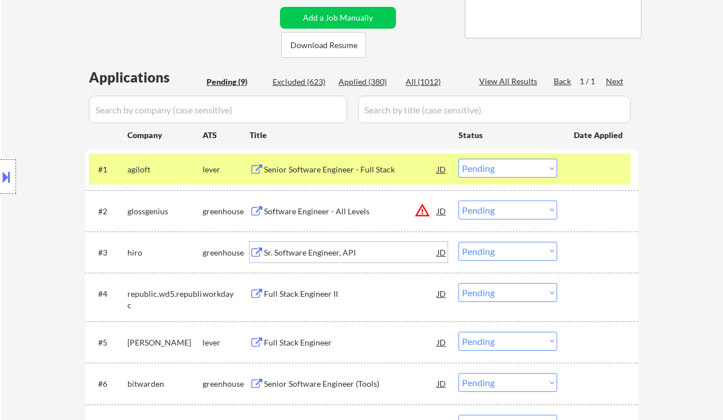
click at [323, 253] on div "Sr. Software Engineer, API" at bounding box center [350, 252] width 173 height 11
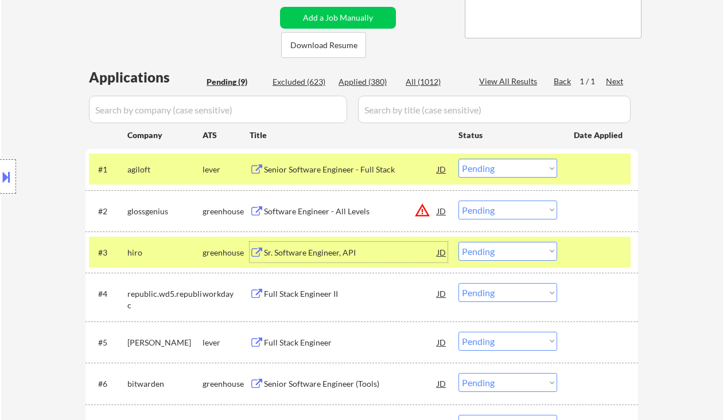
click at [493, 259] on select "Choose an option... Pending Applied Excluded (Questions) Excluded (Expired) Exc…" at bounding box center [507, 251] width 99 height 19
click at [458, 242] on select "Choose an option... Pending Applied Excluded (Questions) Excluded (Expired) Exc…" at bounding box center [507, 251] width 99 height 19
click at [327, 291] on div "Full Stack Engineer II" at bounding box center [350, 293] width 173 height 11
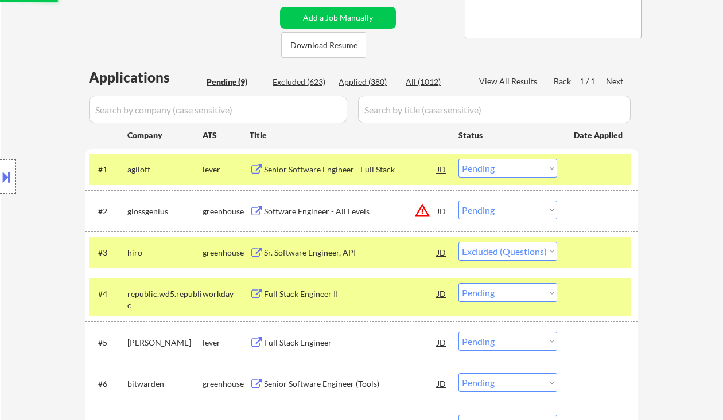
select select ""pending""
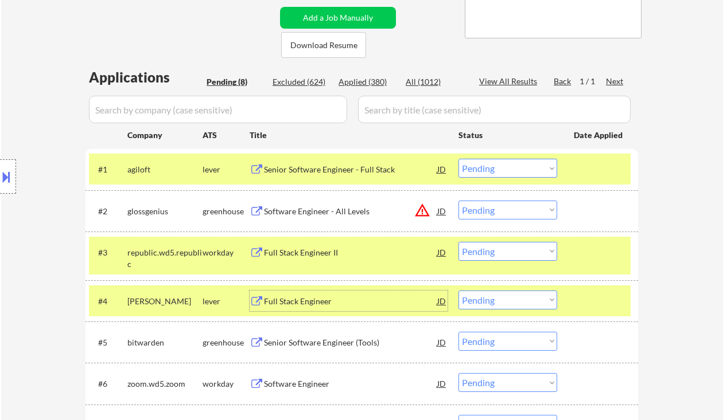
click at [318, 300] on div "Full Stack Engineer" at bounding box center [350, 301] width 173 height 11
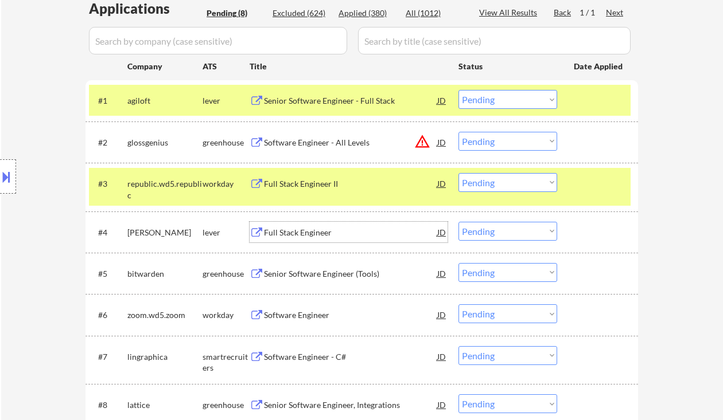
scroll to position [306, 0]
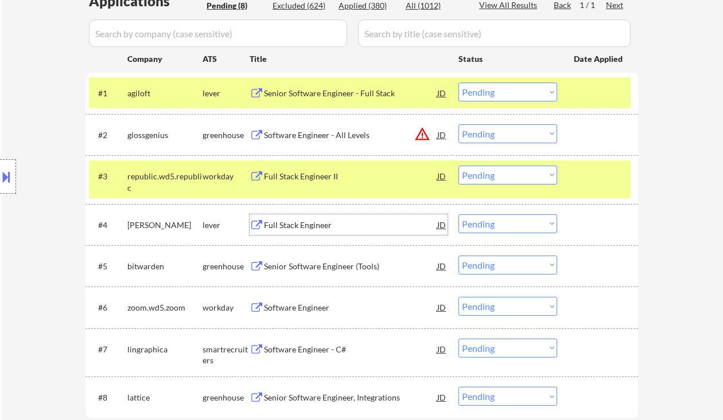
drag, startPoint x: 502, startPoint y: 221, endPoint x: 503, endPoint y: 232, distance: 11.0
click at [502, 221] on select "Choose an option... Pending Applied Excluded (Questions) Excluded (Expired) Exc…" at bounding box center [507, 223] width 99 height 19
click at [458, 214] on select "Choose an option... Pending Applied Excluded (Questions) Excluded (Expired) Exc…" at bounding box center [507, 223] width 99 height 19
click at [339, 265] on div "Senior Software Engineer (Tools)" at bounding box center [350, 266] width 173 height 11
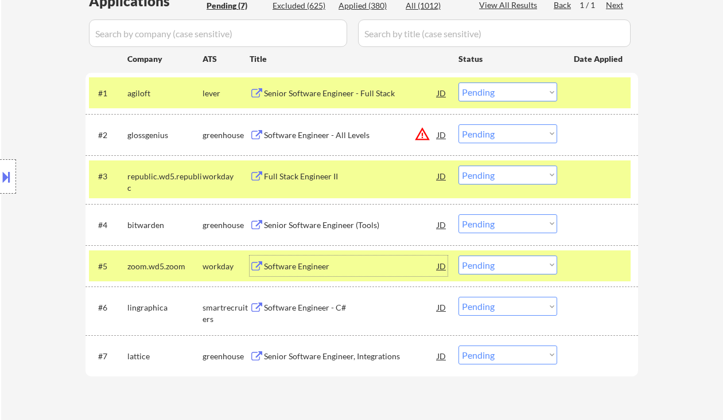
click at [494, 224] on select "Choose an option... Pending Applied Excluded (Questions) Excluded (Expired) Exc…" at bounding box center [507, 223] width 99 height 19
click at [458, 214] on select "Choose an option... Pending Applied Excluded (Questions) Excluded (Expired) Exc…" at bounding box center [507, 223] width 99 height 19
click at [313, 310] on div "Software Engineer - C#" at bounding box center [350, 307] width 173 height 11
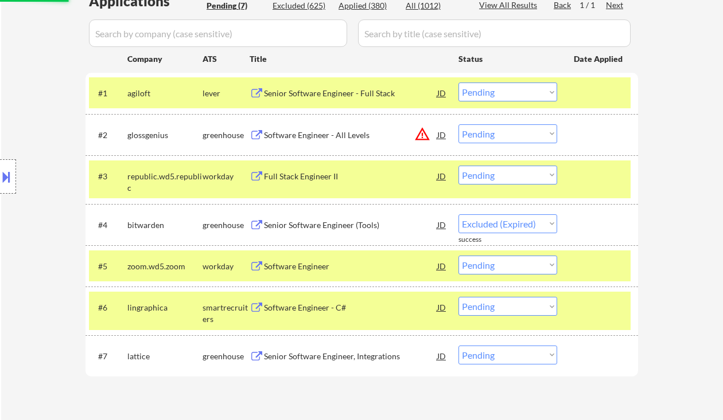
select select ""pending""
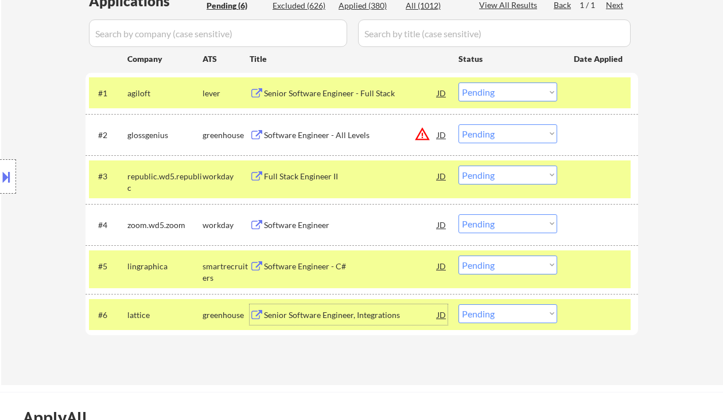
drag, startPoint x: 498, startPoint y: 262, endPoint x: 506, endPoint y: 272, distance: 13.4
click at [498, 262] on select "Choose an option... Pending Applied Excluded (Questions) Excluded (Expired) Exc…" at bounding box center [507, 265] width 99 height 19
click at [458, 256] on select "Choose an option... Pending Applied Excluded (Questions) Excluded (Expired) Exc…" at bounding box center [507, 265] width 99 height 19
click at [338, 313] on div "Senior Software Engineer, Integrations" at bounding box center [350, 315] width 173 height 11
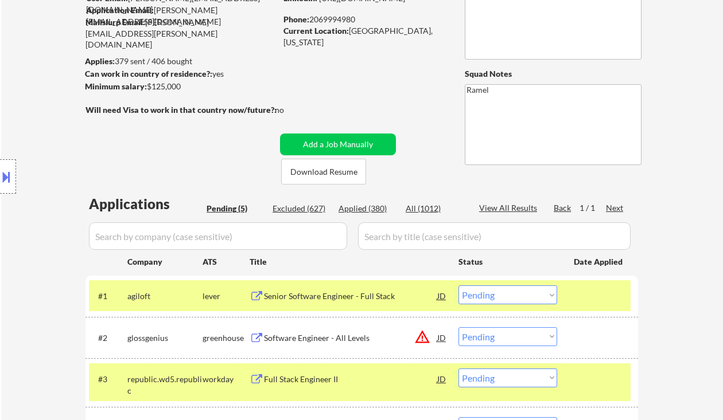
scroll to position [76, 0]
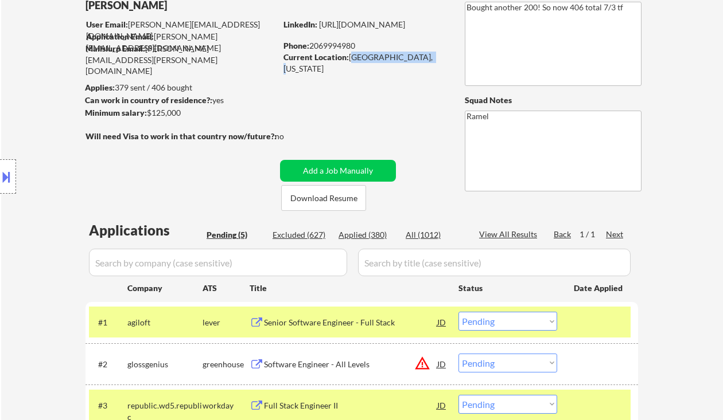
drag, startPoint x: 350, startPoint y: 56, endPoint x: 426, endPoint y: 58, distance: 75.7
click at [426, 58] on div "Current Location: Seattle, Washington" at bounding box center [364, 63] width 162 height 22
copy div "Seattle, Washington"
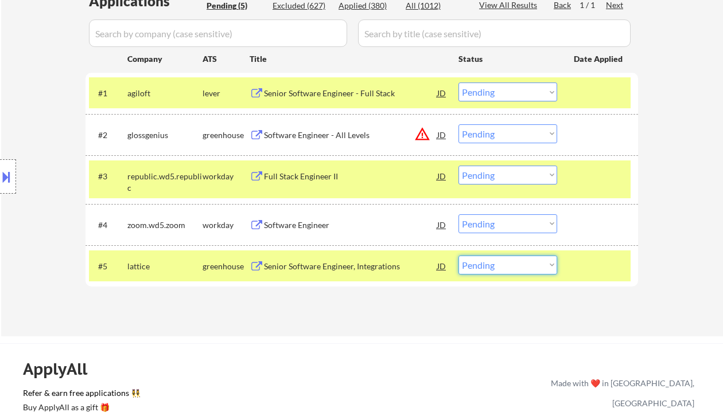
drag, startPoint x: 492, startPoint y: 266, endPoint x: 495, endPoint y: 274, distance: 8.0
click at [492, 266] on select "Choose an option... Pending Applied Excluded (Questions) Excluded (Expired) Exc…" at bounding box center [507, 265] width 99 height 19
select select ""applied""
click at [458, 256] on select "Choose an option... Pending Applied Excluded (Questions) Excluded (Expired) Exc…" at bounding box center [507, 265] width 99 height 19
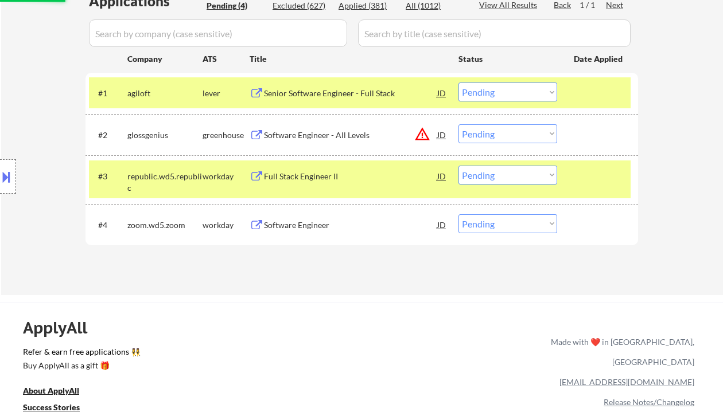
click at [336, 135] on div "Software Engineer - All Levels" at bounding box center [350, 135] width 173 height 11
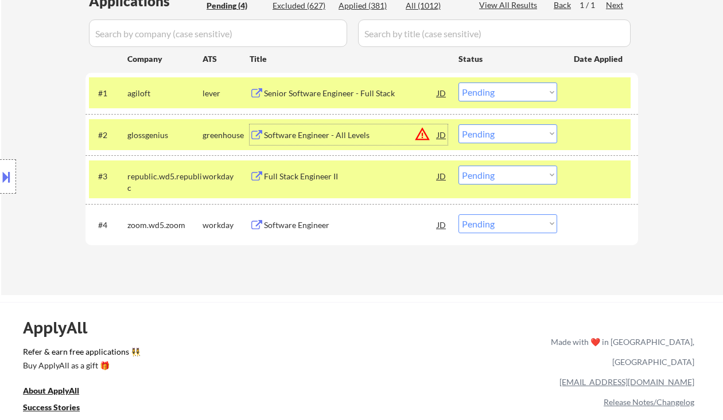
click at [513, 132] on select "Choose an option... Pending Applied Excluded (Questions) Excluded (Expired) Exc…" at bounding box center [507, 133] width 99 height 19
click at [458, 124] on select "Choose an option... Pending Applied Excluded (Questions) Excluded (Expired) Exc…" at bounding box center [507, 133] width 99 height 19
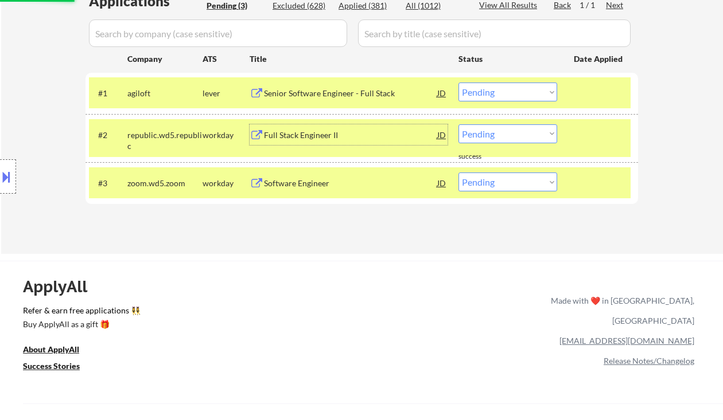
click at [308, 140] on div "Full Stack Engineer II" at bounding box center [350, 134] width 173 height 21
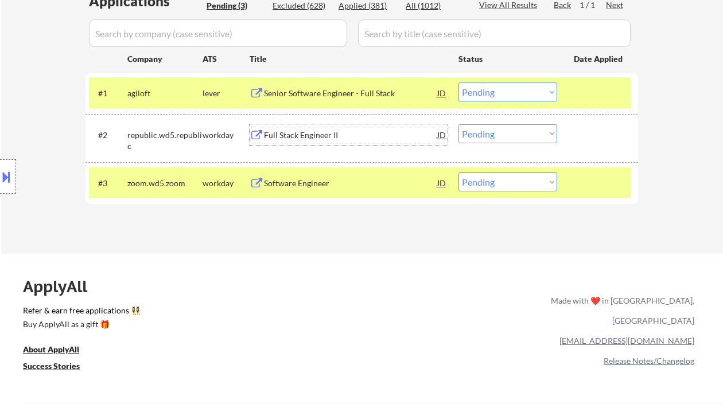
click at [491, 131] on select "Choose an option... Pending Applied Excluded (Questions) Excluded (Expired) Exc…" at bounding box center [507, 133] width 99 height 19
click at [458, 124] on select "Choose an option... Pending Applied Excluded (Questions) Excluded (Expired) Exc…" at bounding box center [507, 133] width 99 height 19
click at [287, 190] on div "Software Engineer" at bounding box center [350, 183] width 173 height 21
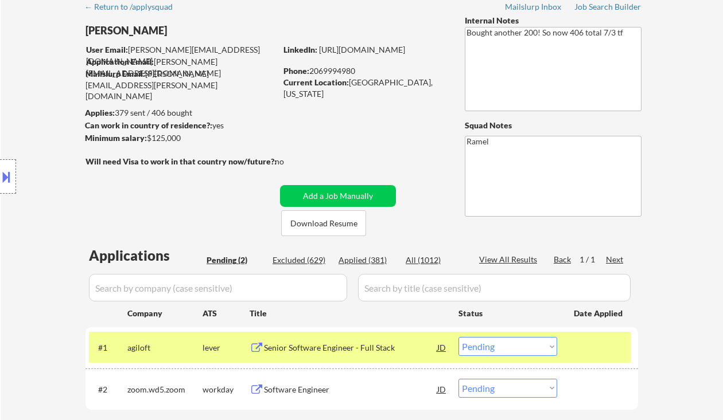
scroll to position [0, 0]
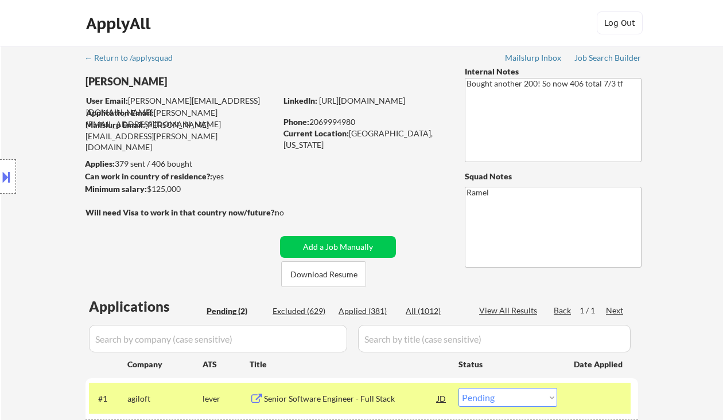
click at [341, 120] on div "Phone: 2069994980" at bounding box center [364, 121] width 162 height 11
copy div "2069994980"
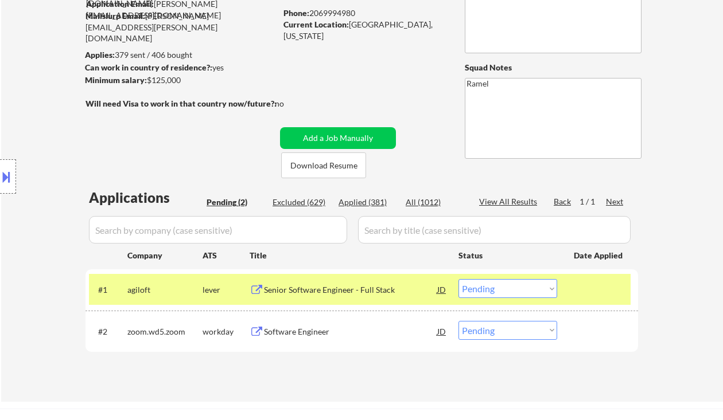
scroll to position [229, 0]
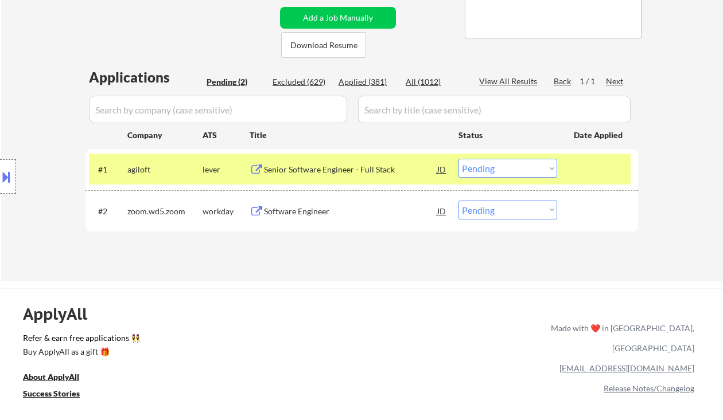
click at [487, 210] on select "Choose an option... Pending Applied Excluded (Questions) Excluded (Expired) Exc…" at bounding box center [507, 210] width 99 height 19
select select ""applied""
click at [458, 201] on select "Choose an option... Pending Applied Excluded (Questions) Excluded (Expired) Exc…" at bounding box center [507, 210] width 99 height 19
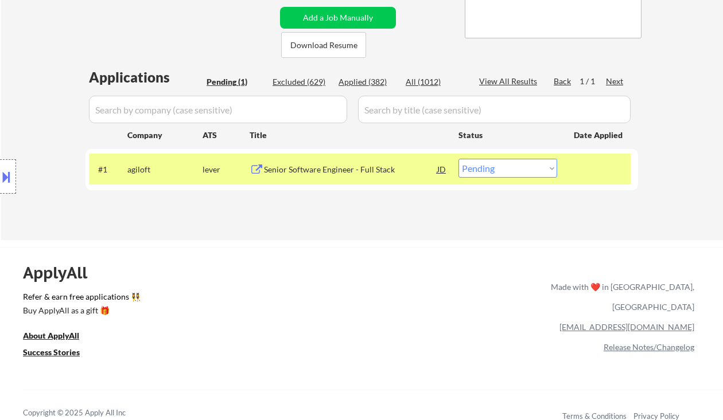
click at [366, 80] on div "Applied (382)" at bounding box center [366, 81] width 57 height 11
select select ""applied""
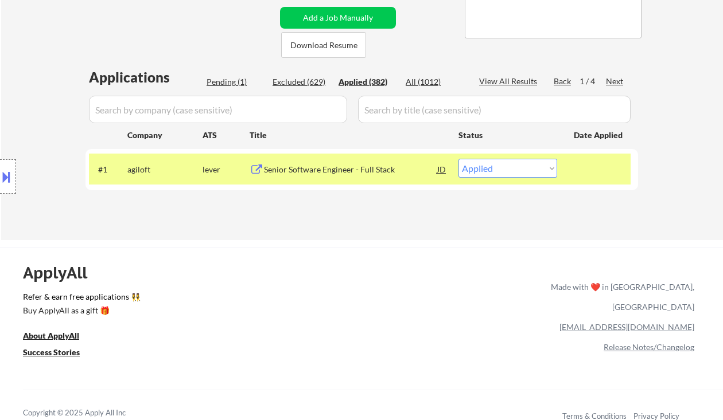
select select ""applied""
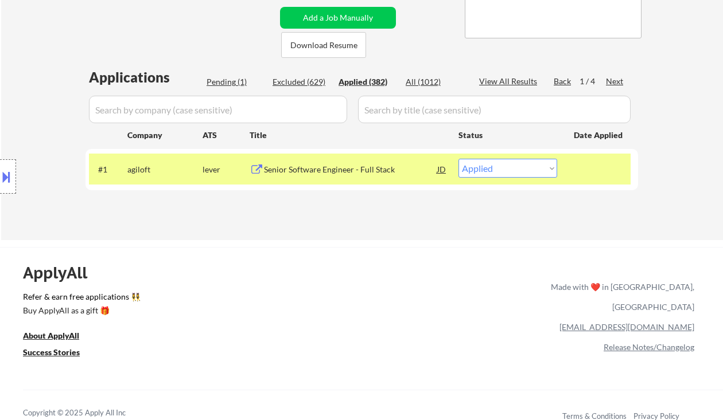
select select ""applied""
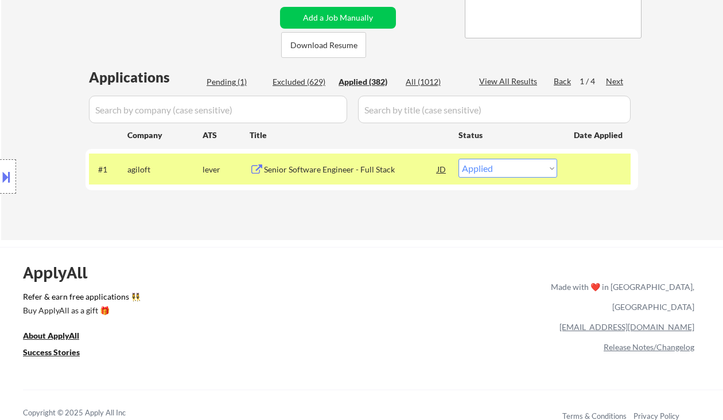
select select ""applied""
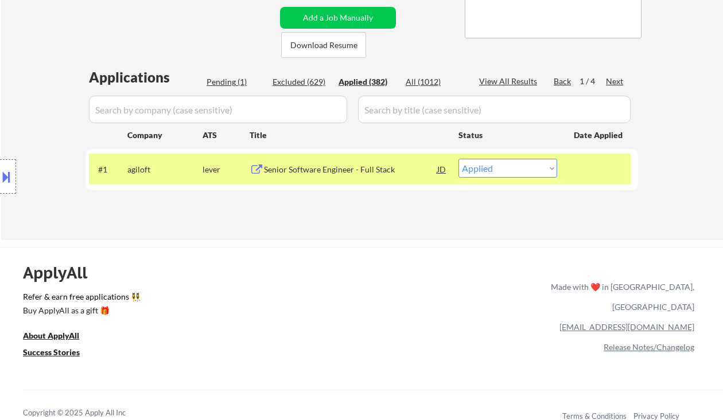
select select ""applied""
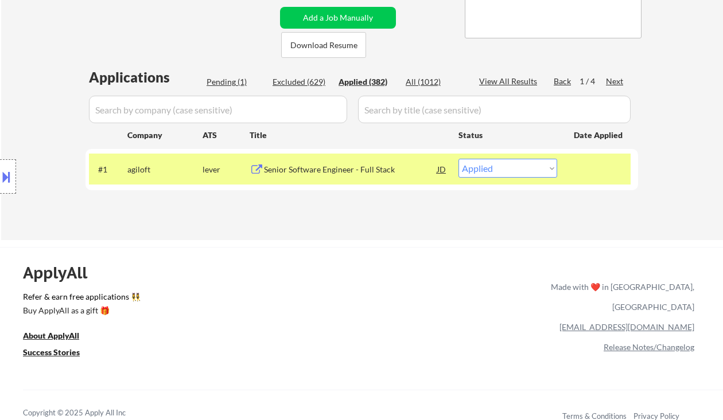
select select ""applied""
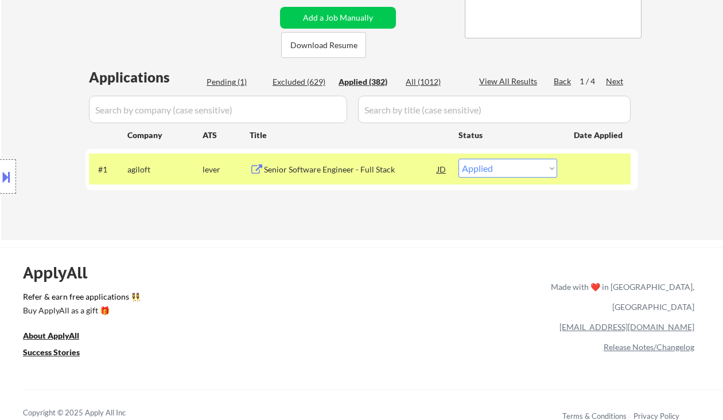
select select ""applied""
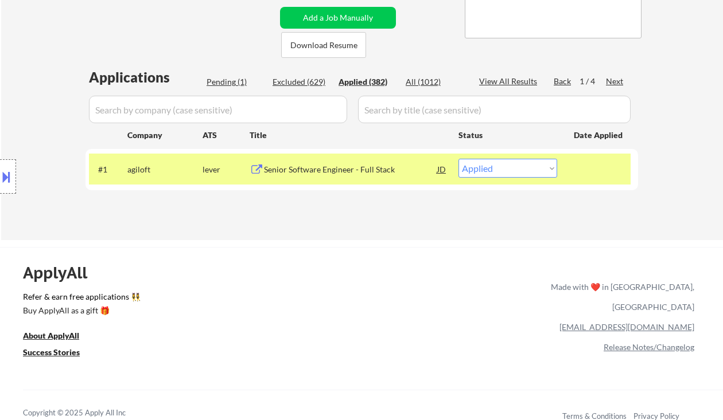
select select ""applied""
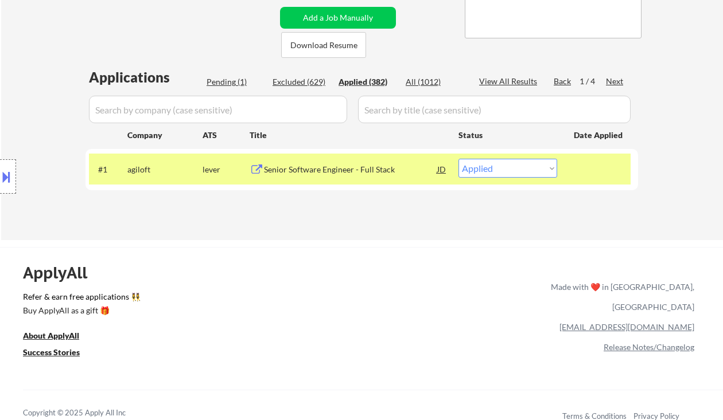
select select ""applied""
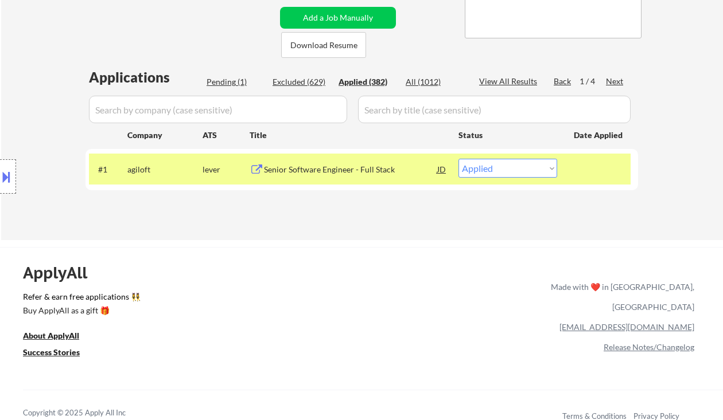
select select ""applied""
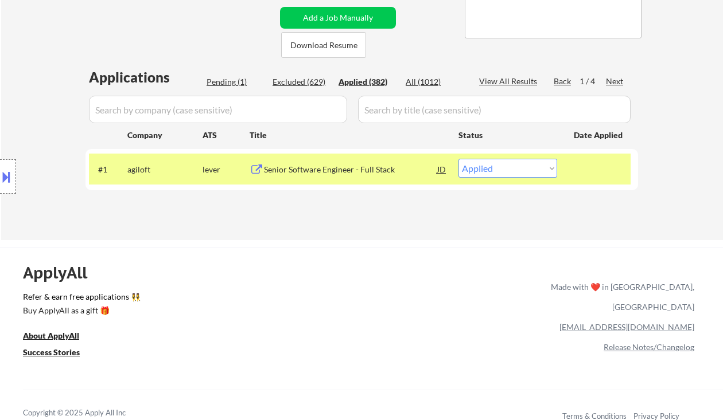
select select ""applied""
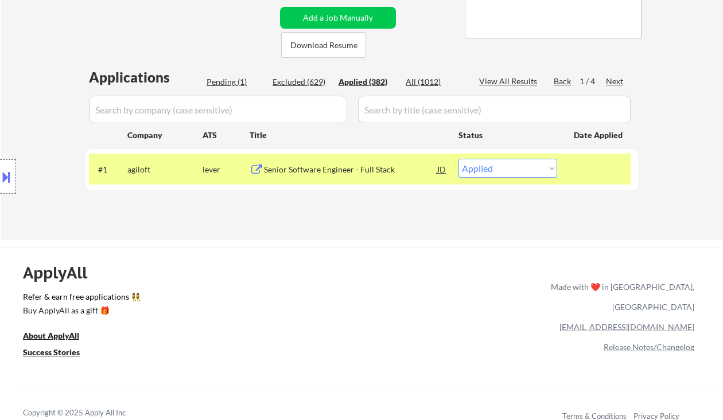
select select ""applied""
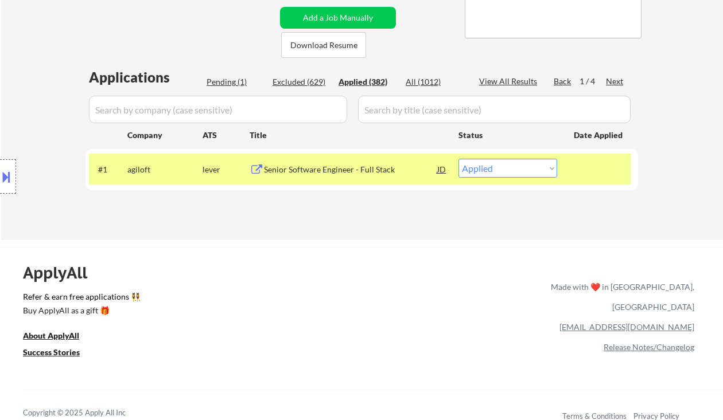
select select ""applied""
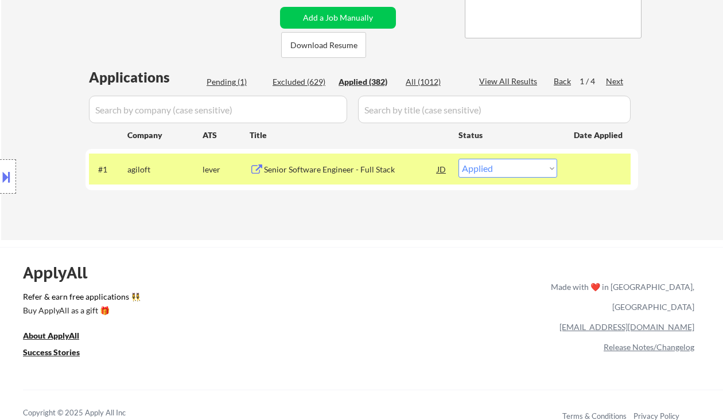
select select ""applied""
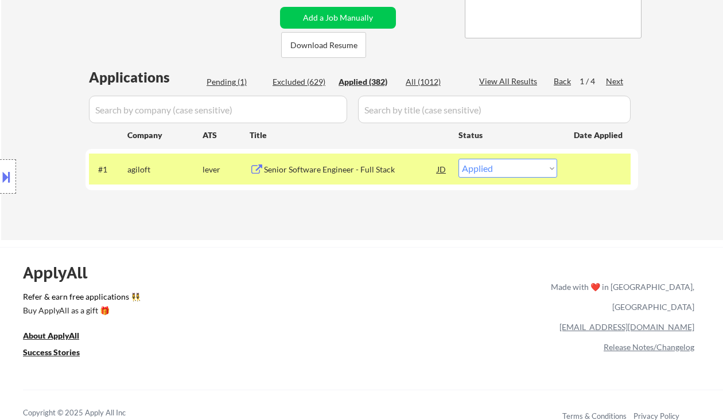
select select ""applied""
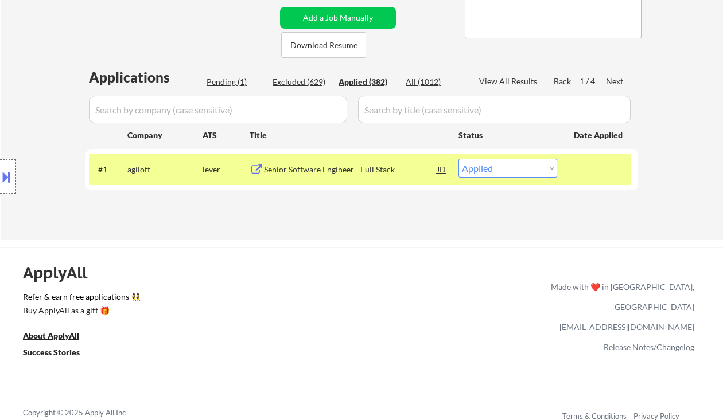
select select ""applied""
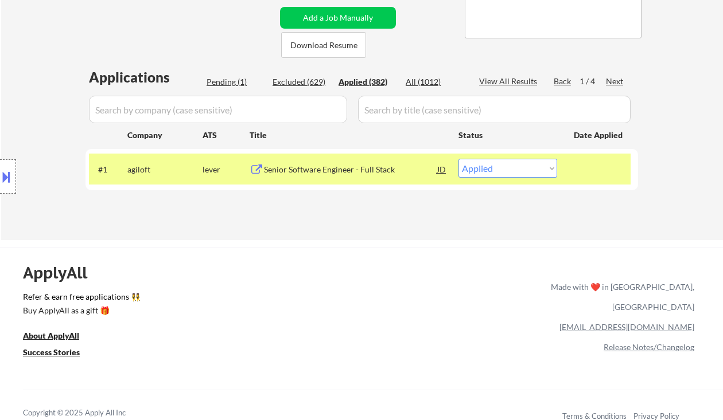
select select ""applied""
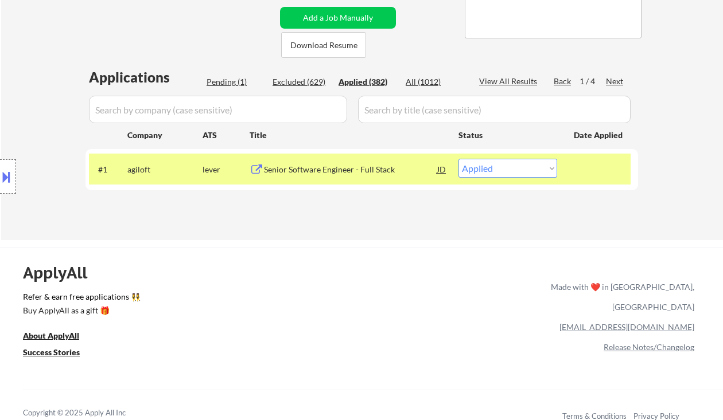
select select ""applied""
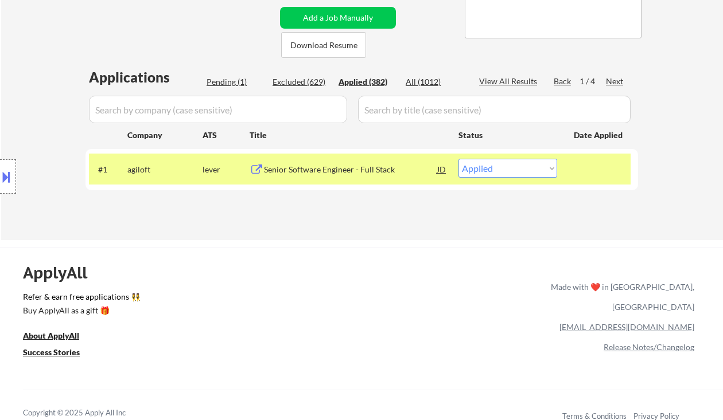
select select ""applied""
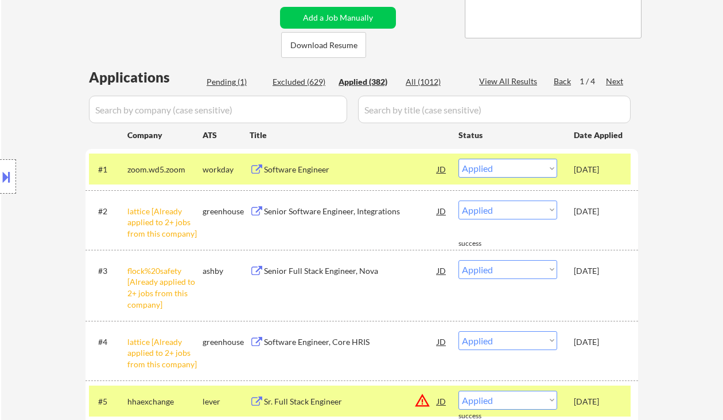
click at [18, 213] on div "Location Inclusions: remote" at bounding box center [102, 177] width 205 height 213
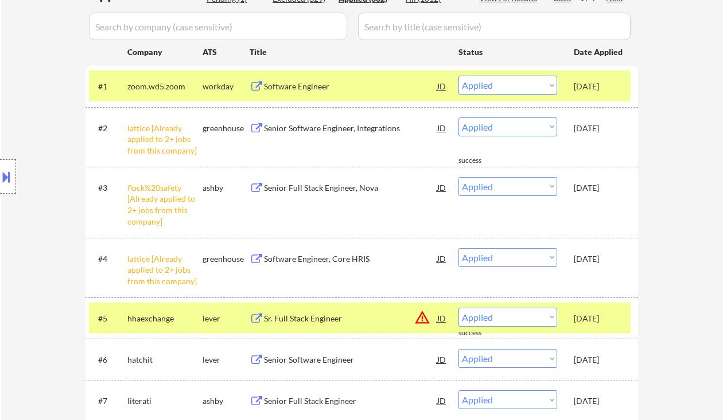
scroll to position [306, 0]
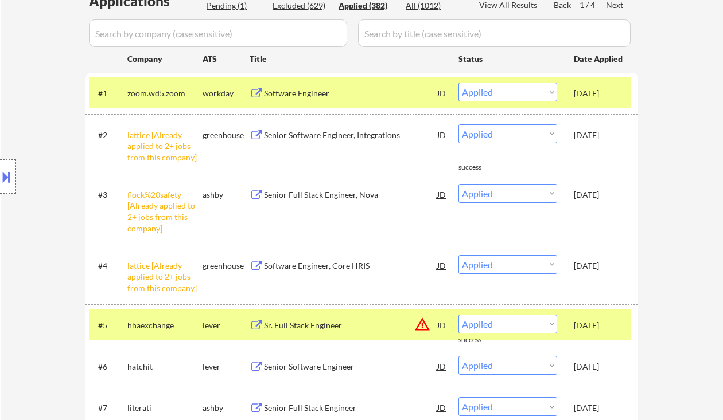
drag, startPoint x: 14, startPoint y: 110, endPoint x: 36, endPoint y: 111, distance: 21.9
click at [14, 110] on div "Location Inclusions: remote" at bounding box center [102, 177] width 205 height 213
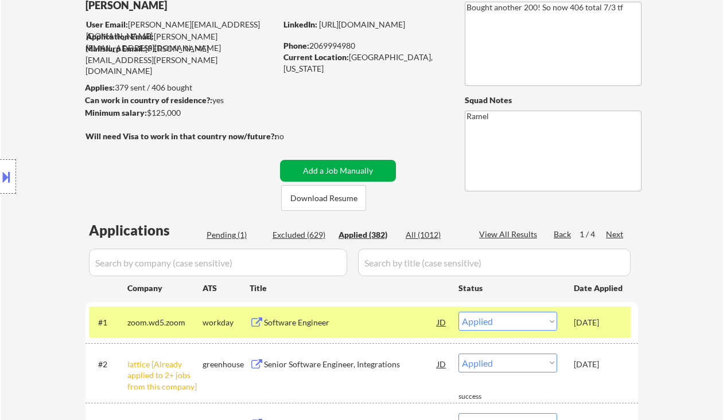
scroll to position [0, 0]
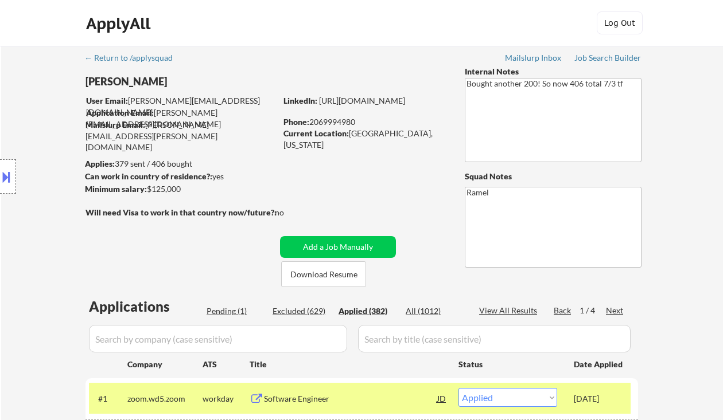
drag, startPoint x: 29, startPoint y: 203, endPoint x: 22, endPoint y: 209, distance: 9.3
click at [29, 204] on div "Location Inclusions: remote" at bounding box center [102, 177] width 205 height 213
click at [270, 8] on div "ApplyAll Log Out" at bounding box center [361, 23] width 723 height 46
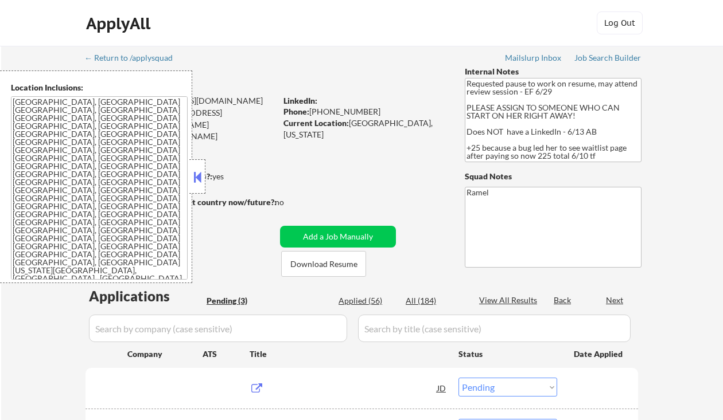
select select ""pending""
drag, startPoint x: 0, startPoint y: 0, endPoint x: 453, endPoint y: 149, distance: 476.9
click at [196, 179] on button at bounding box center [197, 177] width 13 height 17
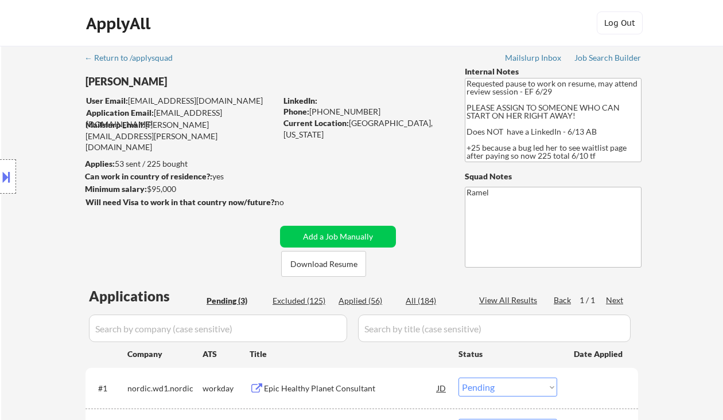
click at [16, 102] on div "Location Inclusions: [GEOGRAPHIC_DATA], [GEOGRAPHIC_DATA] [GEOGRAPHIC_DATA], [G…" at bounding box center [102, 177] width 205 height 213
click at [17, 126] on div "Location Inclusions: Bellaire, TX West University Place, TX Southside Place, TX…" at bounding box center [102, 177] width 205 height 213
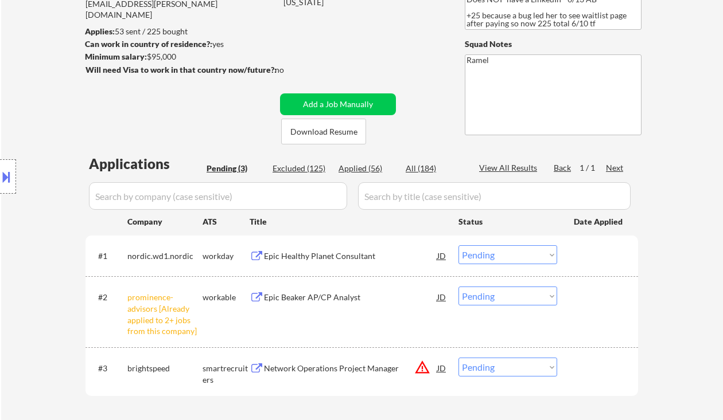
scroll to position [153, 0]
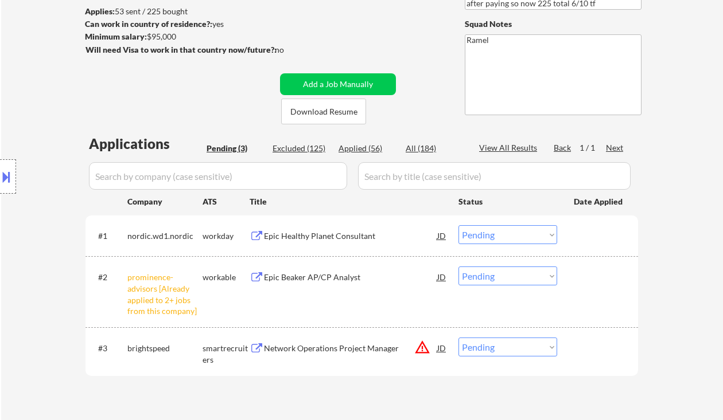
click at [493, 278] on select "Choose an option... Pending Applied Excluded (Questions) Excluded (Expired) Exc…" at bounding box center [507, 276] width 99 height 19
click at [458, 267] on select "Choose an option... Pending Applied Excluded (Questions) Excluded (Expired) Exc…" at bounding box center [507, 276] width 99 height 19
click at [305, 237] on div "Epic Healthy Planet Consultant" at bounding box center [350, 236] width 173 height 11
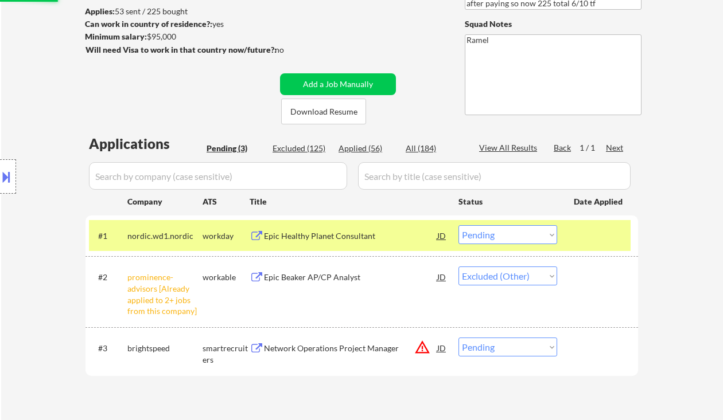
select select ""pending""
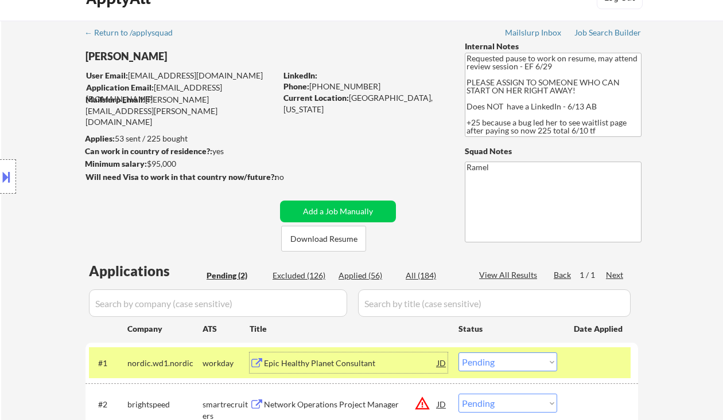
scroll to position [0, 0]
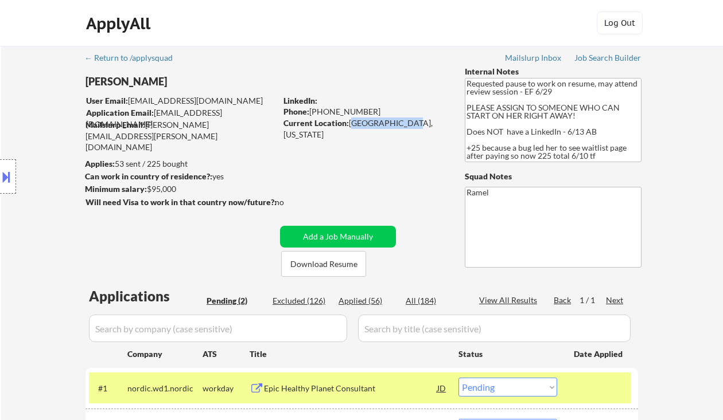
drag, startPoint x: 351, startPoint y: 123, endPoint x: 405, endPoint y: 126, distance: 54.5
click at [405, 126] on div "Current Location: Houston, Texas" at bounding box center [364, 129] width 162 height 22
copy div "Houston, Texas"
click at [334, 111] on div "Phone: +17139036468" at bounding box center [364, 111] width 162 height 11
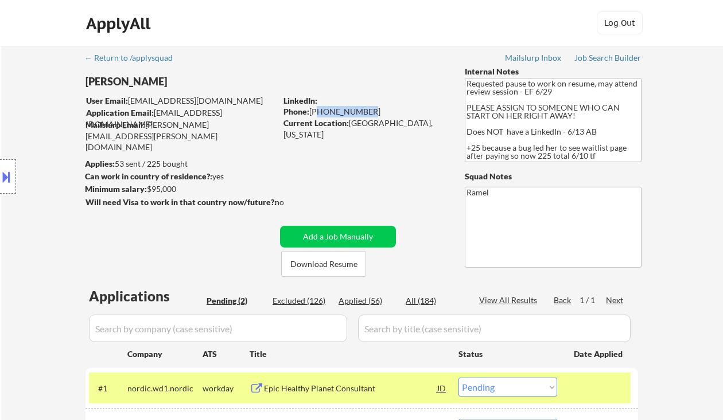
copy div "17139036468"
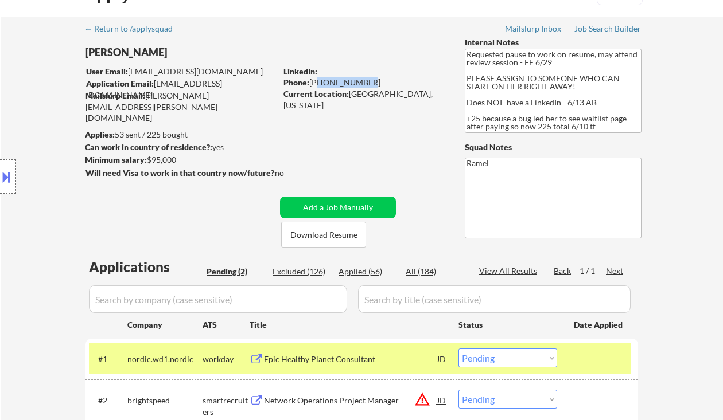
scroll to position [153, 0]
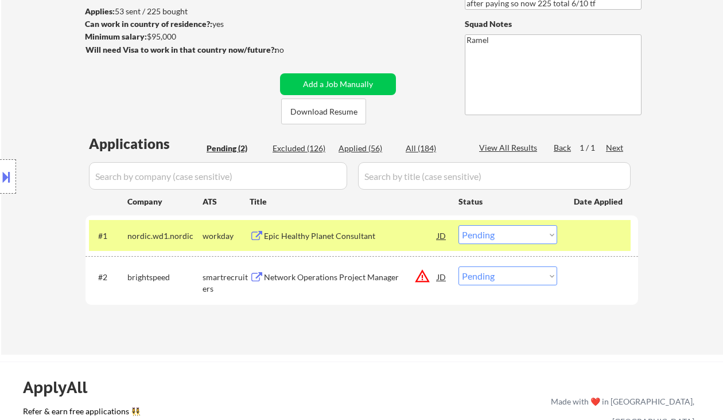
click at [444, 234] on div "JD" at bounding box center [441, 235] width 11 height 21
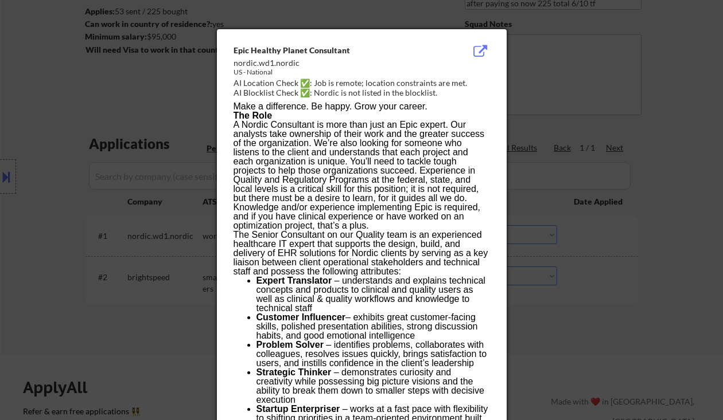
click at [615, 285] on div at bounding box center [361, 210] width 723 height 420
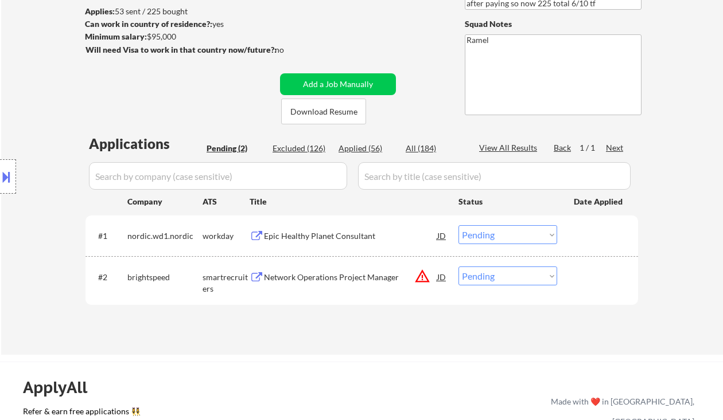
click at [9, 175] on button at bounding box center [6, 176] width 13 height 19
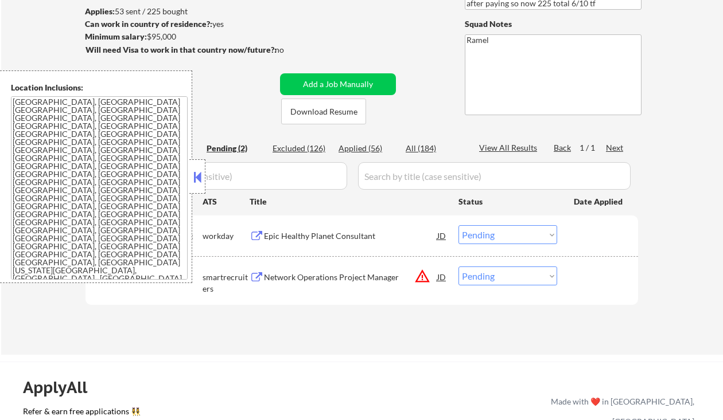
click at [194, 178] on button at bounding box center [197, 177] width 13 height 17
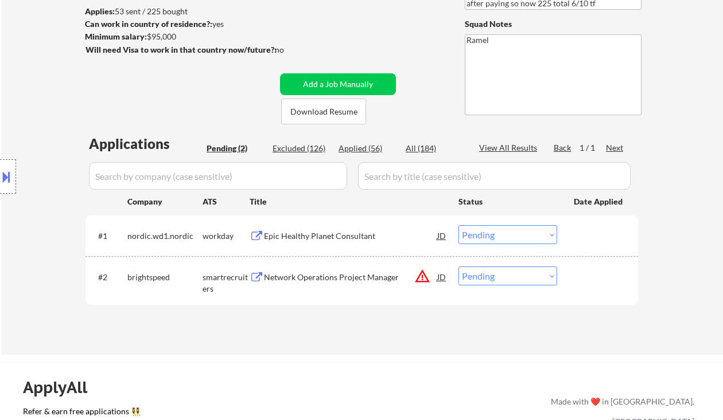
drag, startPoint x: 486, startPoint y: 235, endPoint x: 489, endPoint y: 243, distance: 8.5
click at [486, 235] on select "Choose an option... Pending Applied Excluded (Questions) Excluded (Expired) Exc…" at bounding box center [507, 234] width 99 height 19
click at [458, 225] on select "Choose an option... Pending Applied Excluded (Questions) Excluded (Expired) Exc…" at bounding box center [507, 234] width 99 height 19
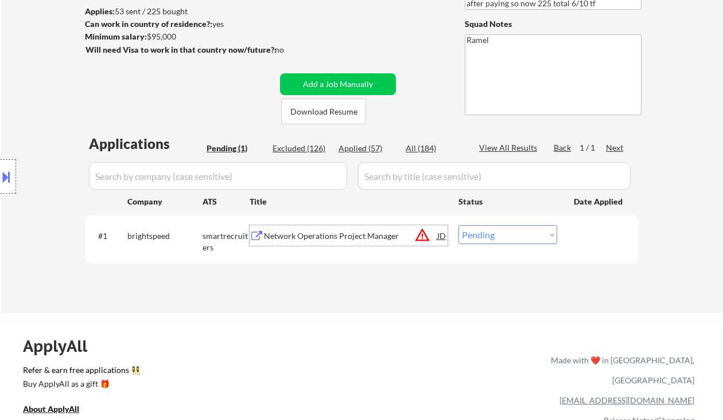
click at [309, 239] on div "Network Operations Project Manager" at bounding box center [350, 236] width 173 height 11
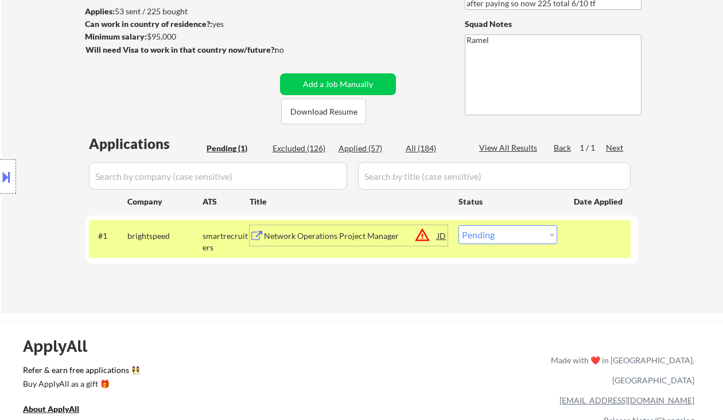
click at [499, 238] on select "Choose an option... Pending Applied Excluded (Questions) Excluded (Expired) Exc…" at bounding box center [507, 234] width 99 height 19
click at [458, 225] on select "Choose an option... Pending Applied Excluded (Questions) Excluded (Expired) Exc…" at bounding box center [507, 234] width 99 height 19
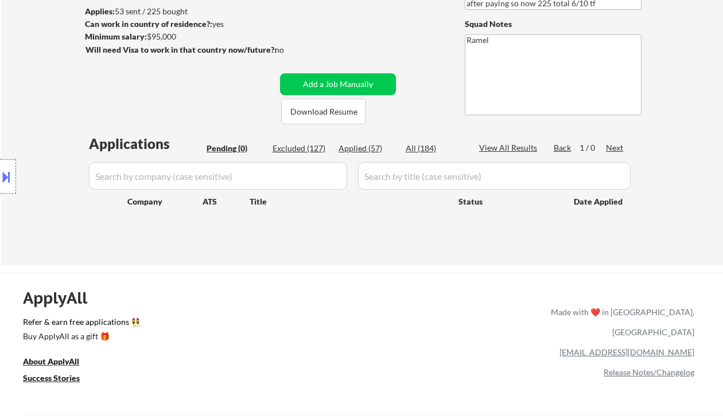
click at [28, 113] on div "Location Inclusions: Bellaire, TX West University Place, TX Southside Place, TX…" at bounding box center [102, 177] width 205 height 213
click at [362, 146] on div "Applied (57)" at bounding box center [366, 148] width 57 height 11
select select ""applied""
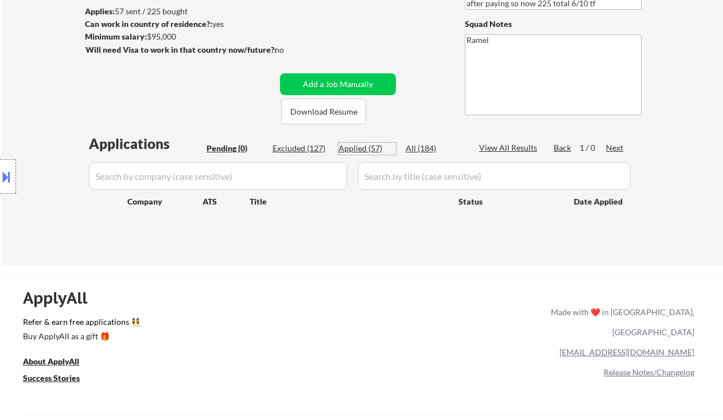
select select ""applied""
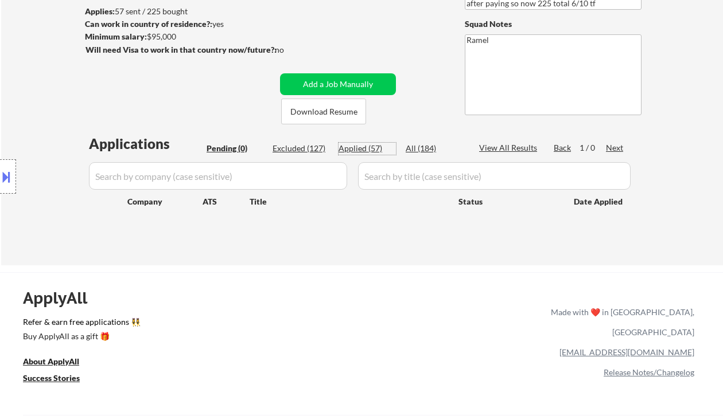
select select ""applied""
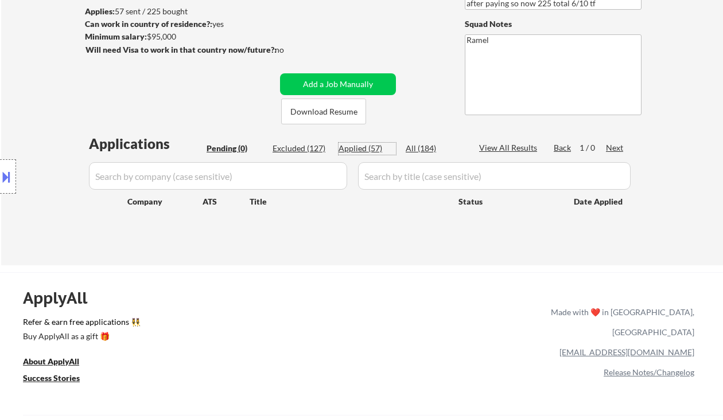
select select ""applied""
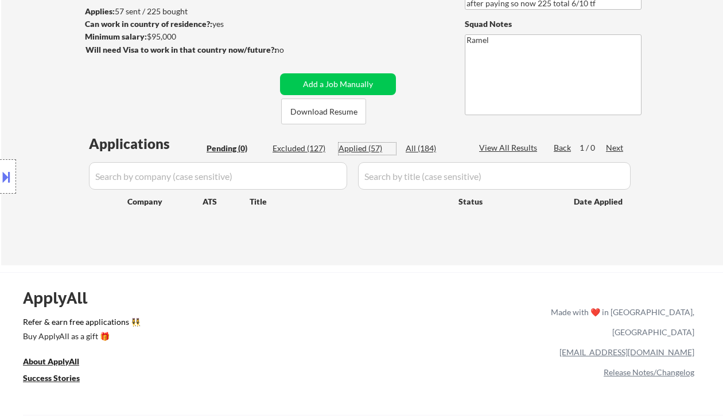
select select ""applied""
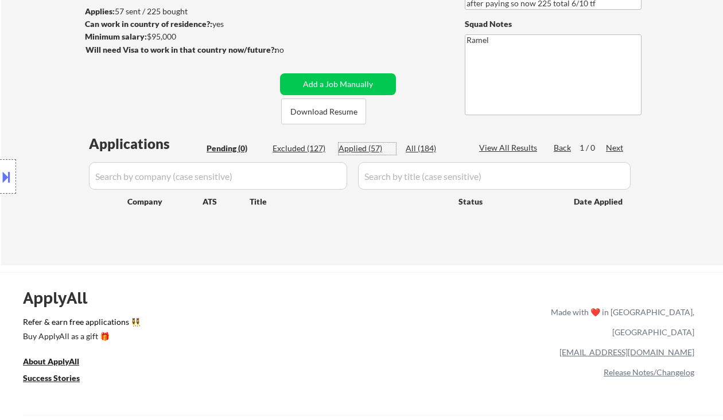
select select ""applied""
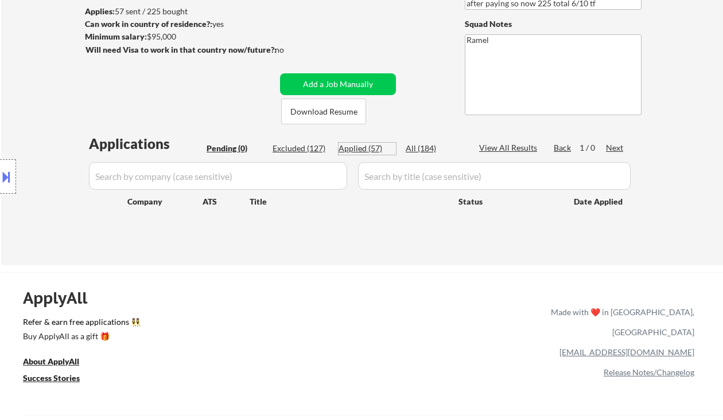
select select ""applied""
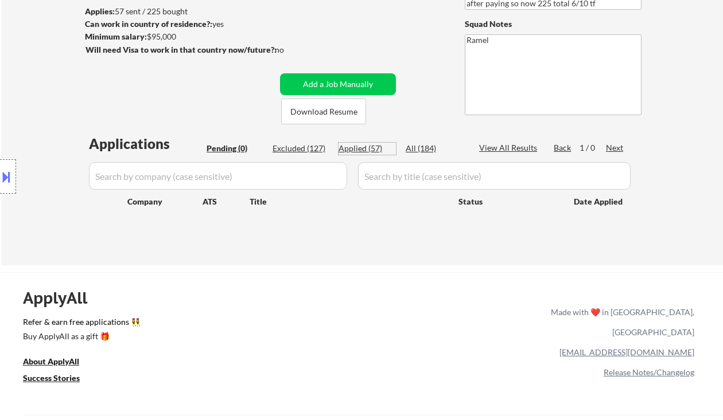
select select ""applied""
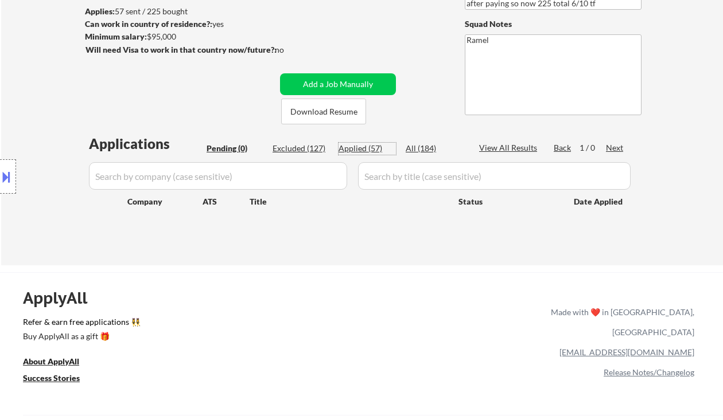
select select ""applied""
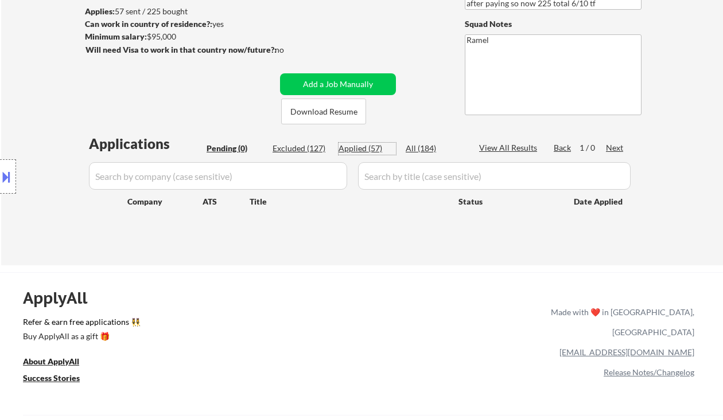
select select ""applied""
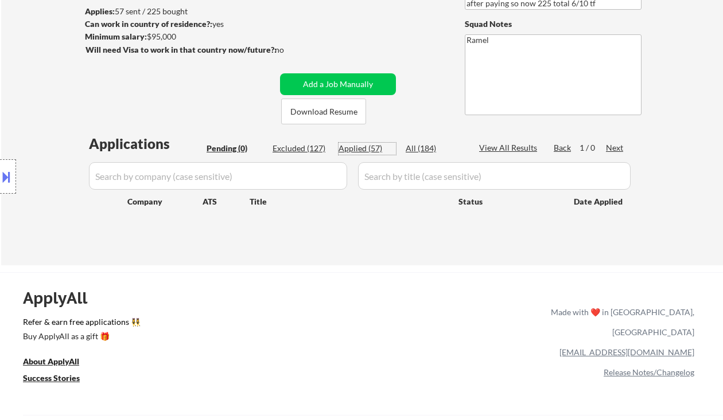
select select ""applied""
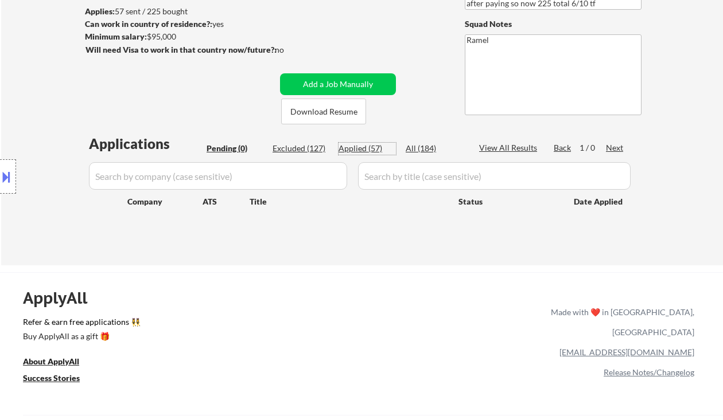
select select ""applied""
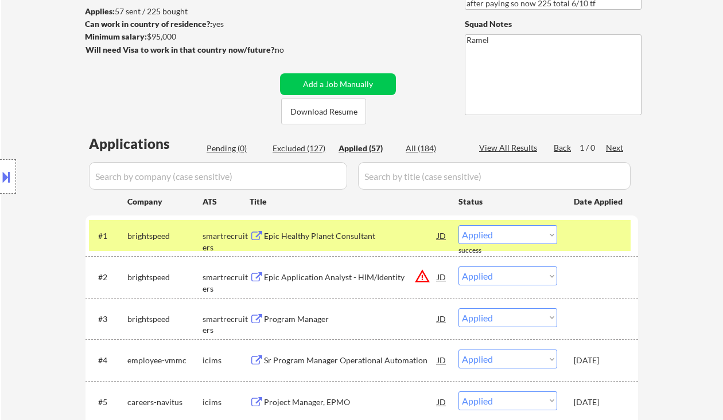
click at [8, 83] on div "Location Inclusions: Bellaire, TX West University Place, TX Southside Place, TX…" at bounding box center [102, 177] width 205 height 213
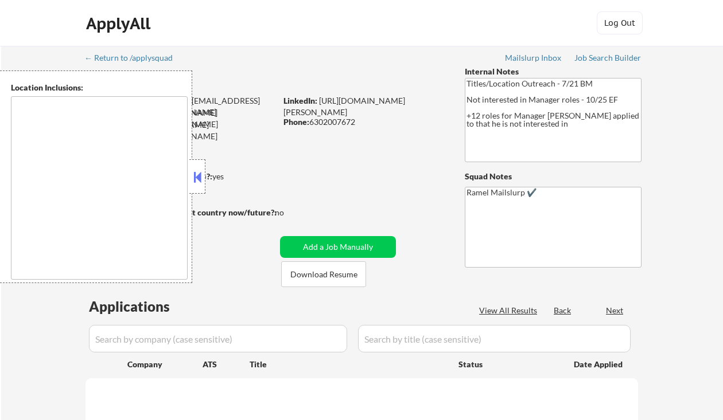
type textarea "[GEOGRAPHIC_DATA], [GEOGRAPHIC_DATA] [GEOGRAPHIC_DATA], [GEOGRAPHIC_DATA], [GEO…"
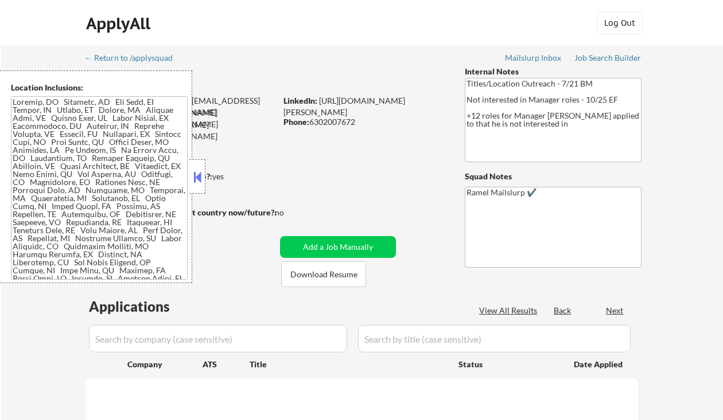
select select ""pending""
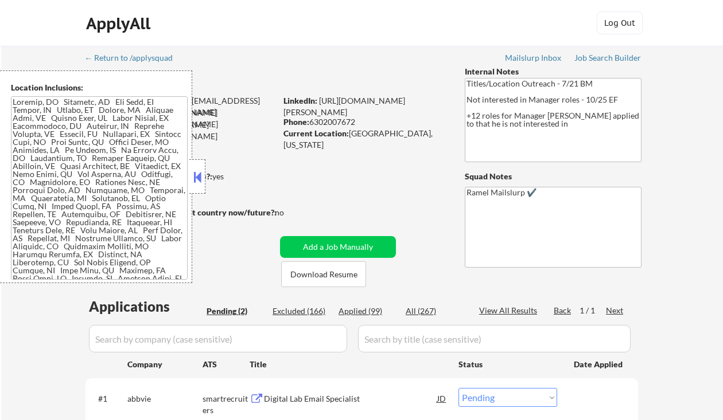
click at [200, 177] on button at bounding box center [197, 177] width 13 height 17
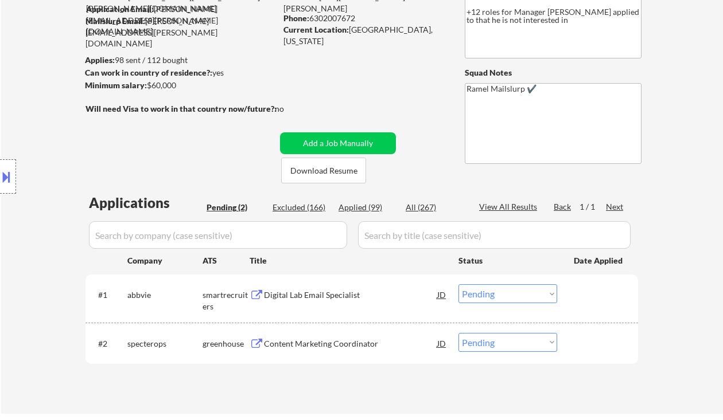
scroll to position [229, 0]
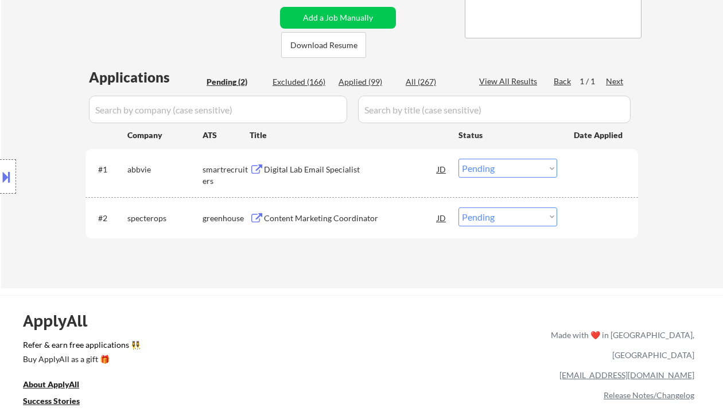
click at [281, 166] on div "Digital Lab Email Specialist" at bounding box center [350, 169] width 173 height 11
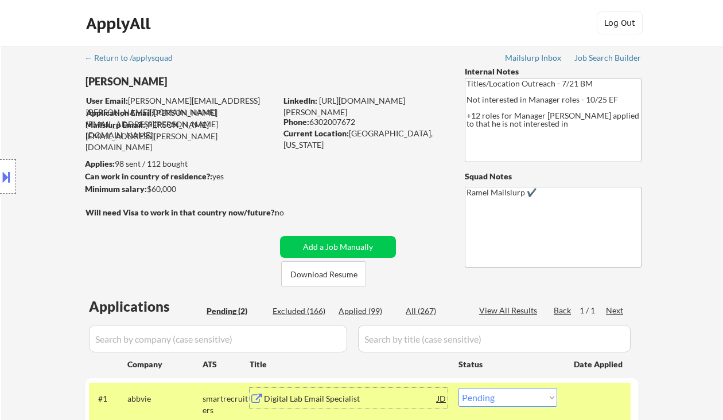
scroll to position [153, 0]
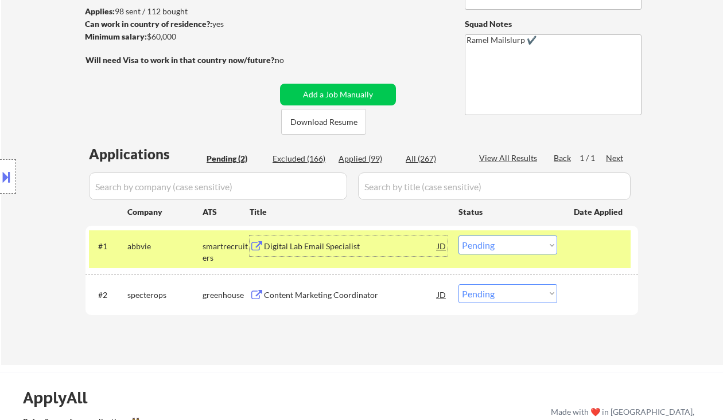
click at [501, 248] on select "Choose an option... Pending Applied Excluded (Questions) Excluded (Expired) Exc…" at bounding box center [507, 245] width 99 height 19
click at [458, 236] on select "Choose an option... Pending Applied Excluded (Questions) Excluded (Expired) Exc…" at bounding box center [507, 245] width 99 height 19
click at [370, 301] on div "Content Marketing Coordinator" at bounding box center [350, 294] width 173 height 21
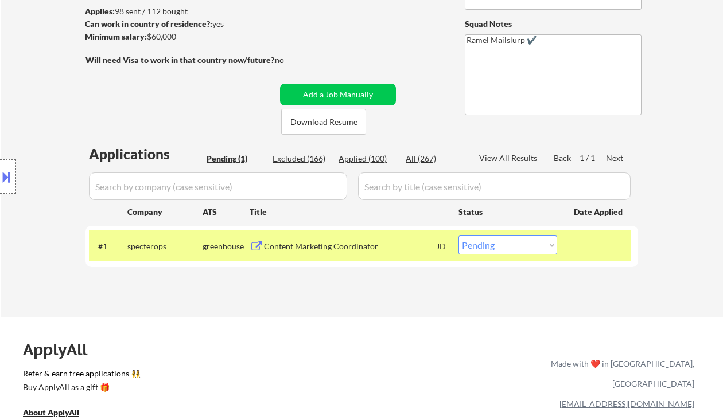
drag, startPoint x: 497, startPoint y: 239, endPoint x: 500, endPoint y: 248, distance: 10.3
click at [497, 239] on select "Choose an option... Pending Applied Excluded (Questions) Excluded (Expired) Exc…" at bounding box center [507, 245] width 99 height 19
select select ""excluded__expired_""
click at [458, 236] on select "Choose an option... Pending Applied Excluded (Questions) Excluded (Expired) Exc…" at bounding box center [507, 245] width 99 height 19
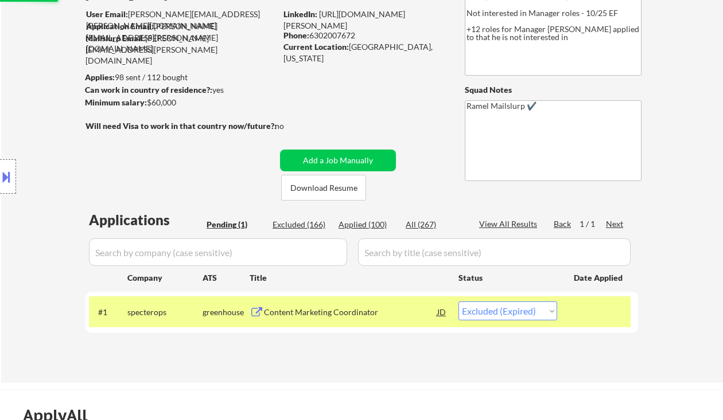
scroll to position [76, 0]
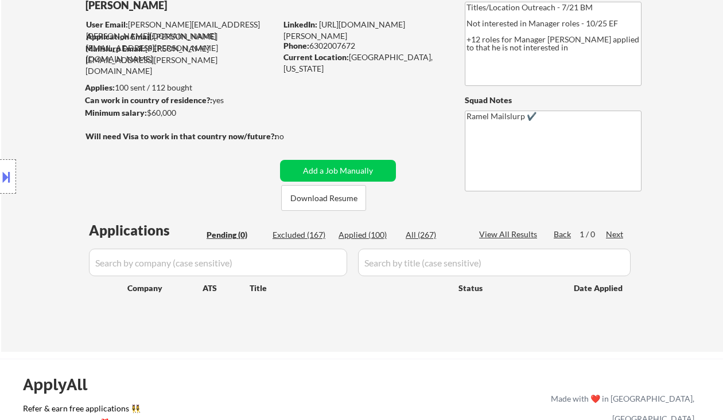
drag, startPoint x: 25, startPoint y: 104, endPoint x: 52, endPoint y: 56, distance: 55.2
click at [25, 104] on div "Location Inclusions:" at bounding box center [102, 177] width 205 height 213
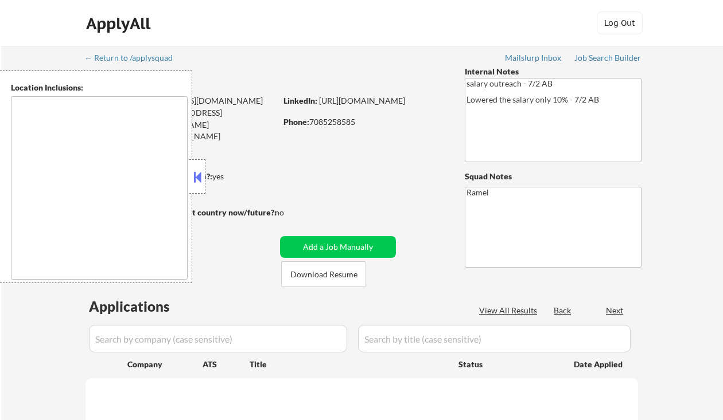
type textarea "[GEOGRAPHIC_DATA], [GEOGRAPHIC_DATA], [GEOGRAPHIC_DATA] [GEOGRAPHIC_DATA], [GEO…"
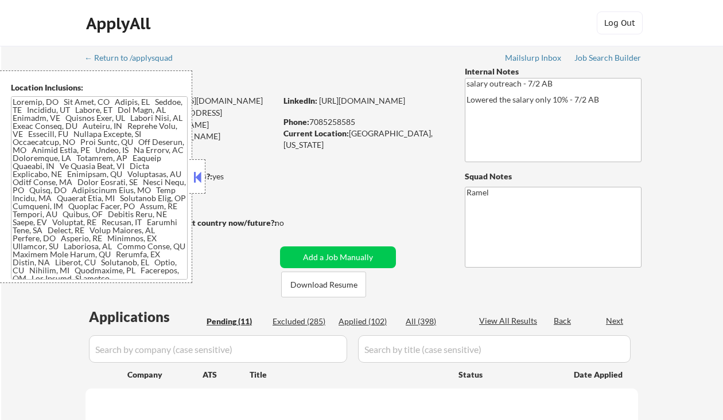
click at [199, 179] on button at bounding box center [197, 177] width 13 height 17
select select ""pending""
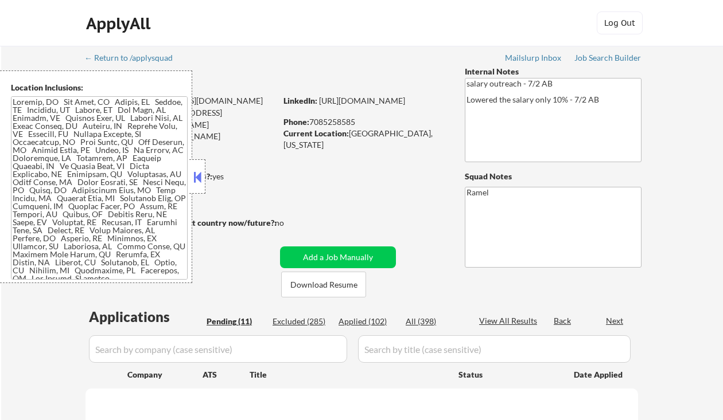
select select ""pending""
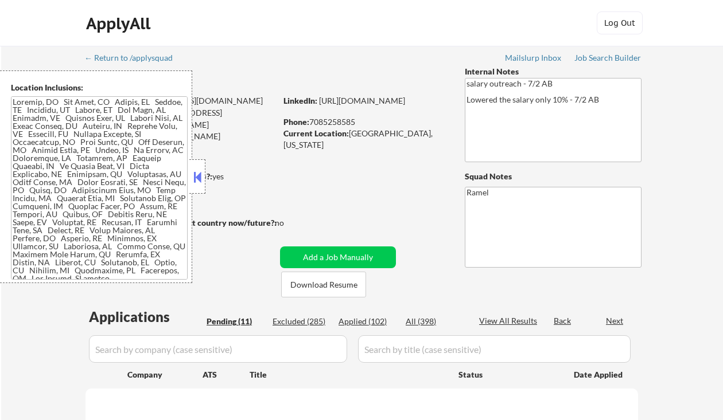
select select ""pending""
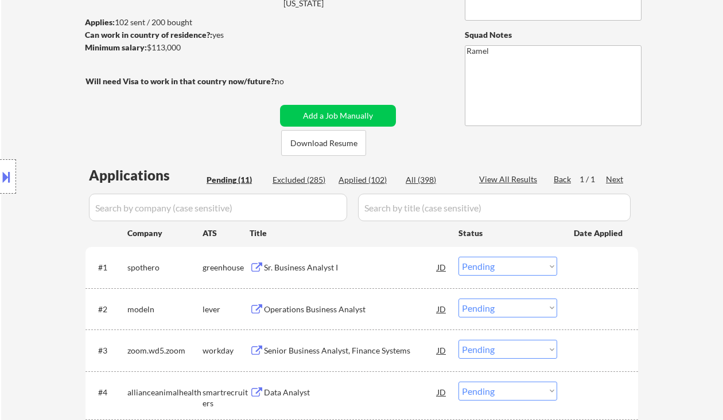
scroll to position [153, 0]
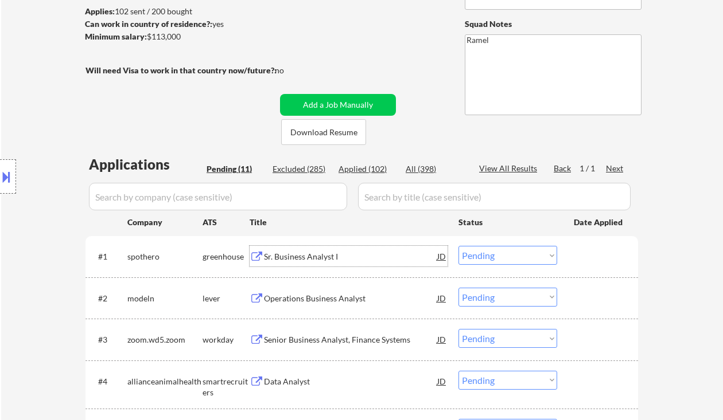
click at [319, 255] on div "Sr. Business Analyst I" at bounding box center [350, 256] width 173 height 11
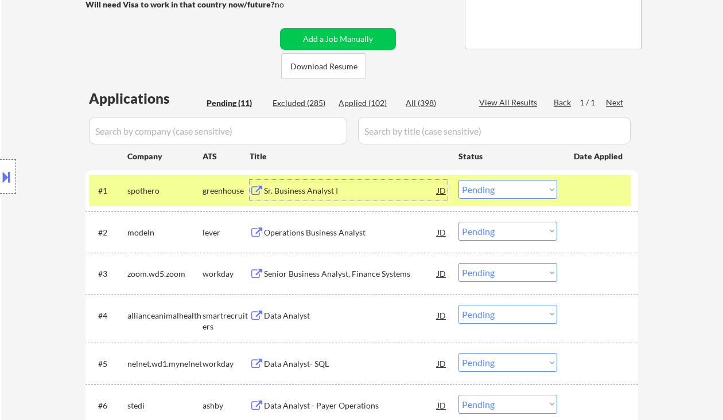
scroll to position [229, 0]
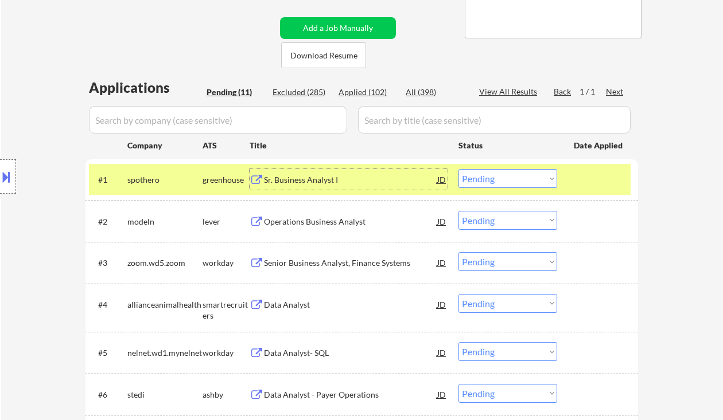
click at [494, 180] on select "Choose an option... Pending Applied Excluded (Questions) Excluded (Expired) Exc…" at bounding box center [507, 178] width 99 height 19
click at [458, 169] on select "Choose an option... Pending Applied Excluded (Questions) Excluded (Expired) Exc…" at bounding box center [507, 178] width 99 height 19
click at [333, 224] on div "Operations Business Analyst" at bounding box center [350, 221] width 173 height 11
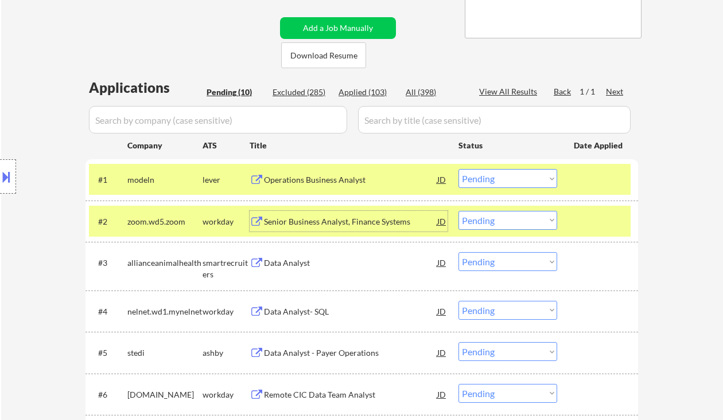
click at [514, 182] on select "Choose an option... Pending Applied Excluded (Questions) Excluded (Expired) Exc…" at bounding box center [507, 178] width 99 height 19
click at [458, 169] on select "Choose an option... Pending Applied Excluded (Questions) Excluded (Expired) Exc…" at bounding box center [507, 178] width 99 height 19
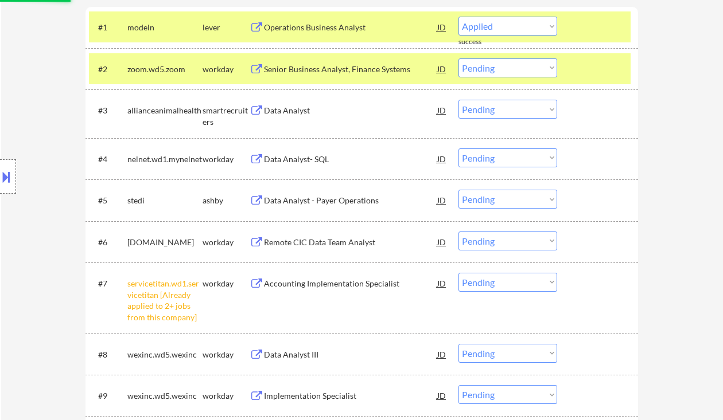
click at [300, 105] on div "Data Analyst" at bounding box center [350, 110] width 173 height 11
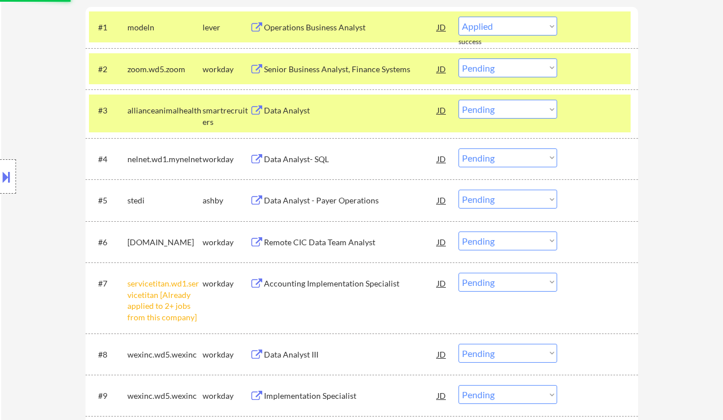
select select ""pending""
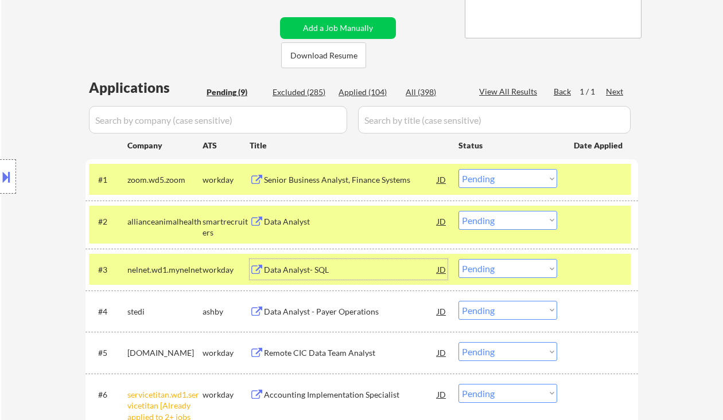
scroll to position [306, 0]
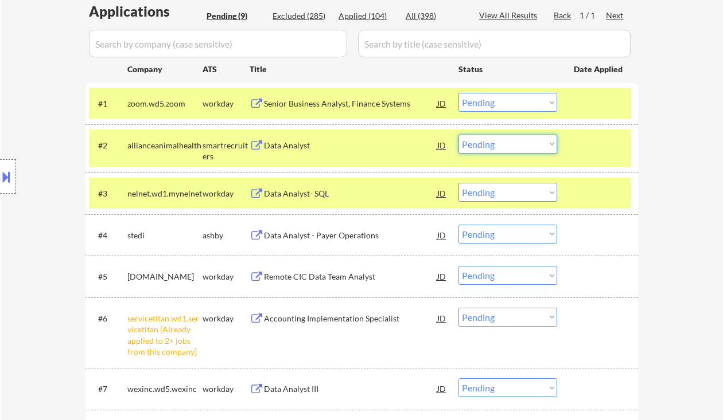
click at [483, 148] on select "Choose an option... Pending Applied Excluded (Questions) Excluded (Expired) Exc…" at bounding box center [507, 144] width 99 height 19
click at [649, 246] on div "← Return to /applysquad Mailslurp Inbox Job Search Builder [PERSON_NAME] User E…" at bounding box center [361, 145] width 721 height 810
click at [346, 236] on div "Data Analyst - Payer Operations" at bounding box center [350, 235] width 173 height 11
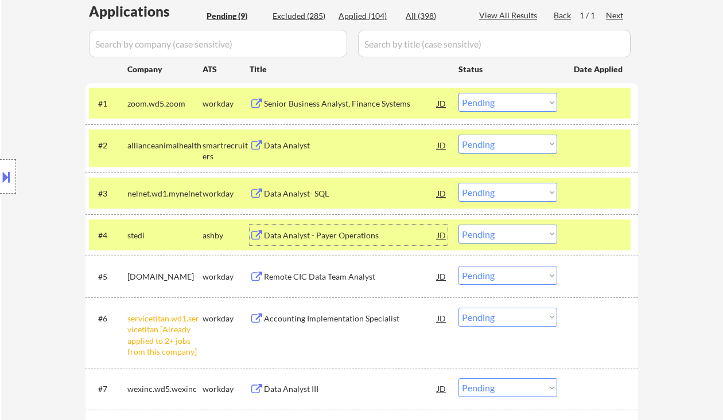
click at [491, 234] on select "Choose an option... Pending Applied Excluded (Questions) Excluded (Expired) Exc…" at bounding box center [507, 234] width 99 height 19
click at [458, 225] on select "Choose an option... Pending Applied Excluded (Questions) Excluded (Expired) Exc…" at bounding box center [507, 234] width 99 height 19
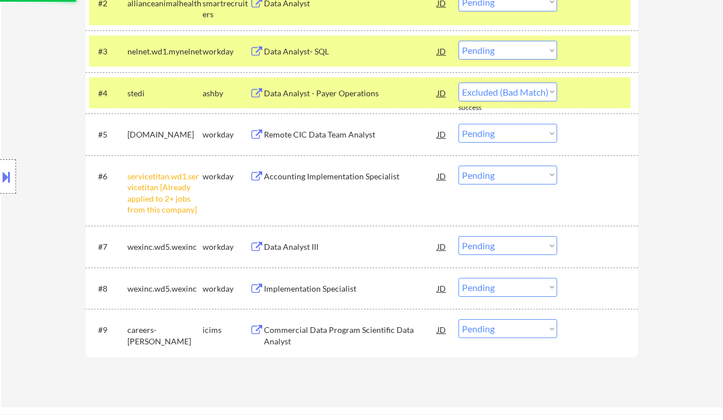
select select ""pending""
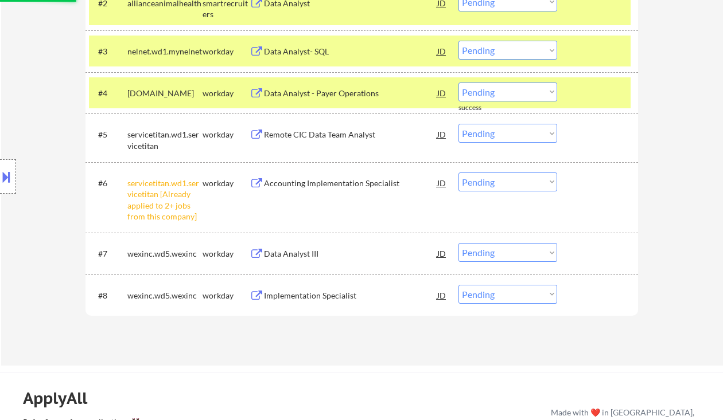
scroll to position [459, 0]
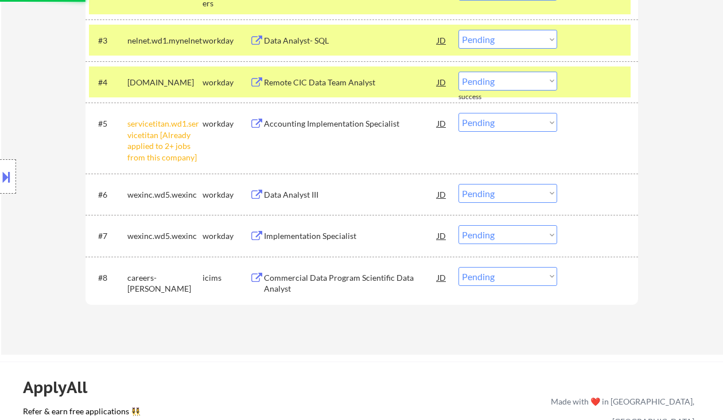
click at [499, 124] on select "Choose an option... Pending Applied Excluded (Questions) Excluded (Expired) Exc…" at bounding box center [507, 122] width 99 height 19
click at [458, 113] on select "Choose an option... Pending Applied Excluded (Questions) Excluded (Expired) Exc…" at bounding box center [507, 122] width 99 height 19
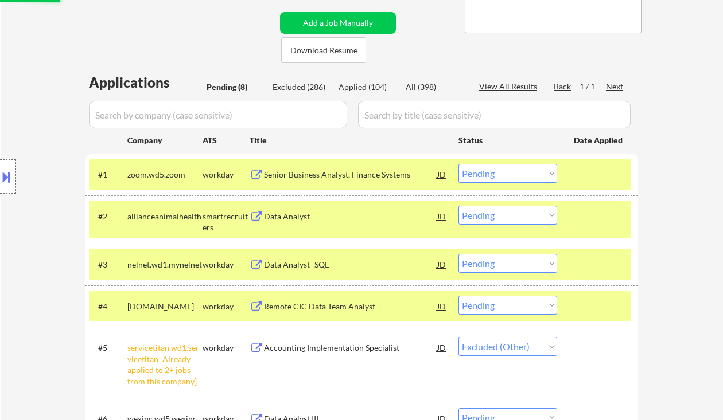
scroll to position [229, 0]
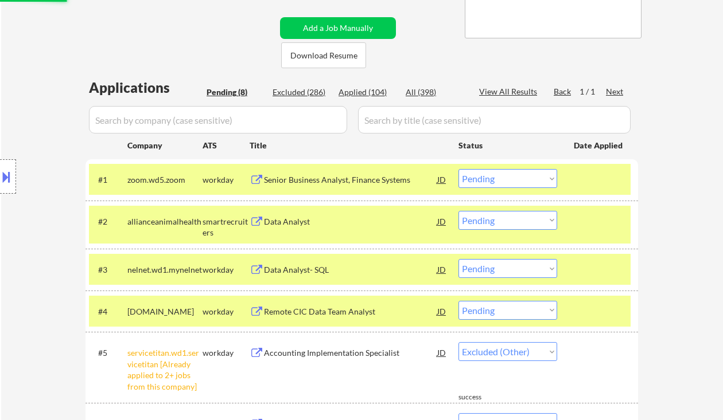
select select ""pending""
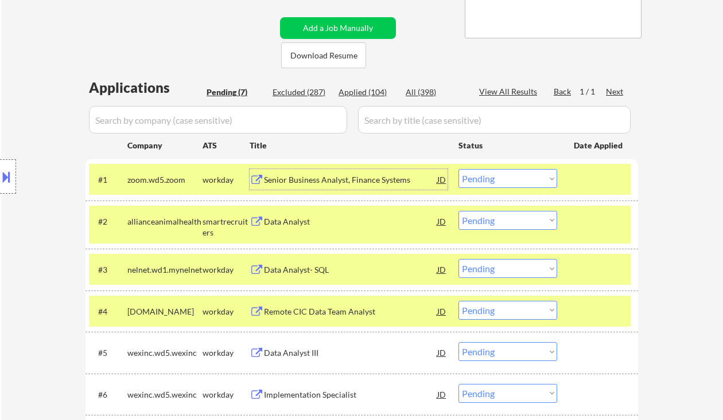
click at [322, 181] on div "Senior Business Analyst, Finance Systems" at bounding box center [350, 179] width 173 height 11
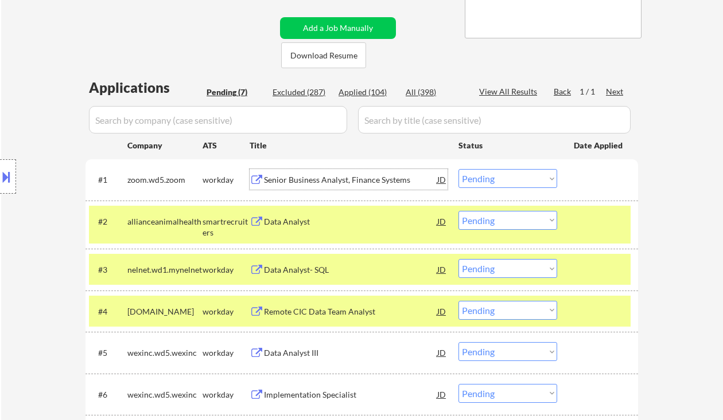
click at [518, 179] on select "Choose an option... Pending Applied Excluded (Questions) Excluded (Expired) Exc…" at bounding box center [507, 178] width 99 height 19
click at [458, 169] on select "Choose an option... Pending Applied Excluded (Questions) Excluded (Expired) Exc…" at bounding box center [507, 178] width 99 height 19
select select ""pending""
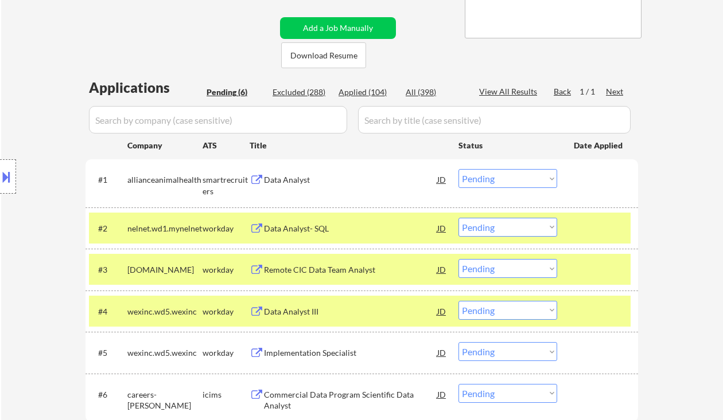
click at [327, 228] on div "Data Analyst- SQL" at bounding box center [350, 228] width 173 height 11
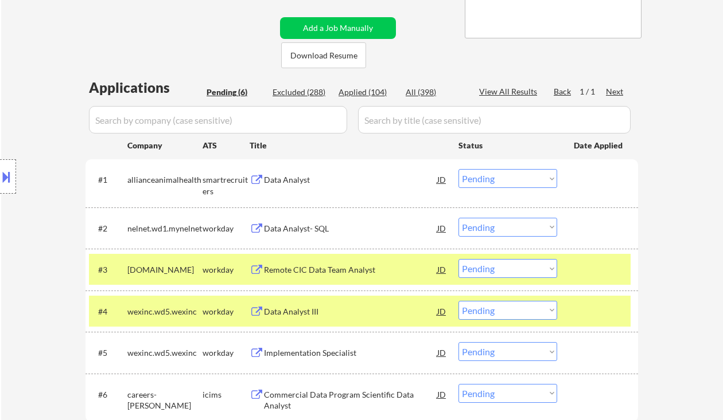
drag, startPoint x: 27, startPoint y: 93, endPoint x: 38, endPoint y: 95, distance: 11.1
click at [27, 93] on div "Location Inclusions:" at bounding box center [102, 177] width 205 height 213
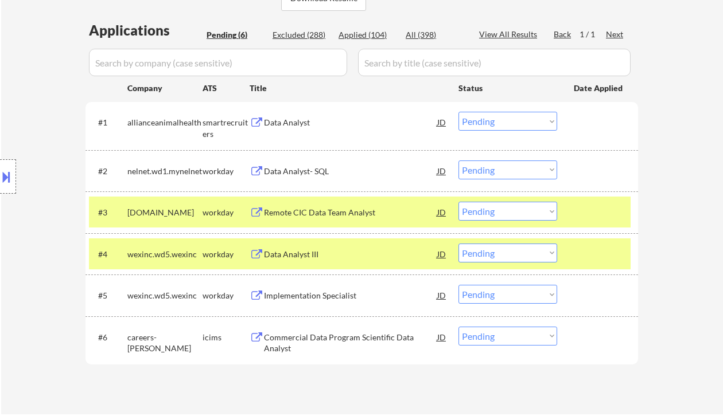
scroll to position [306, 0]
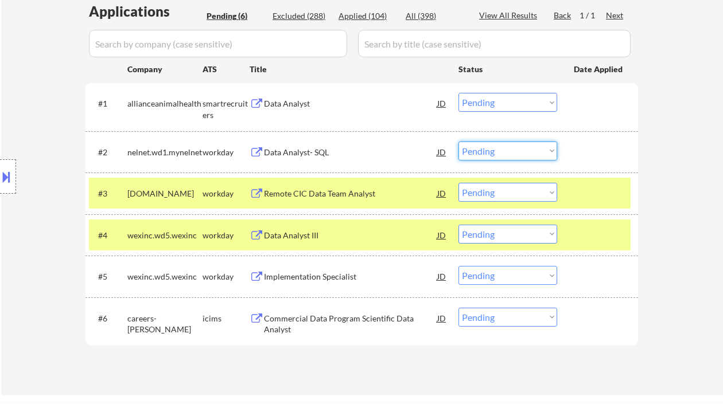
drag, startPoint x: 493, startPoint y: 156, endPoint x: 501, endPoint y: 160, distance: 9.0
click at [493, 156] on select "Choose an option... Pending Applied Excluded (Questions) Excluded (Expired) Exc…" at bounding box center [507, 151] width 99 height 19
click at [458, 142] on select "Choose an option... Pending Applied Excluded (Questions) Excluded (Expired) Exc…" at bounding box center [507, 151] width 99 height 19
click at [321, 195] on div "Remote CIC Data Team Analyst" at bounding box center [350, 193] width 173 height 11
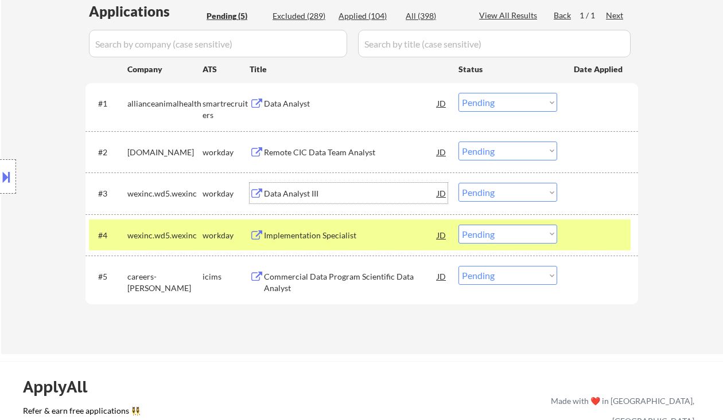
click at [489, 151] on select "Choose an option... Pending Applied Excluded (Questions) Excluded (Expired) Exc…" at bounding box center [507, 151] width 99 height 19
click at [458, 142] on select "Choose an option... Pending Applied Excluded (Questions) Excluded (Expired) Exc…" at bounding box center [507, 151] width 99 height 19
drag, startPoint x: 304, startPoint y: 193, endPoint x: 313, endPoint y: 195, distance: 8.8
click at [305, 193] on div "Data Analyst III" at bounding box center [350, 193] width 173 height 11
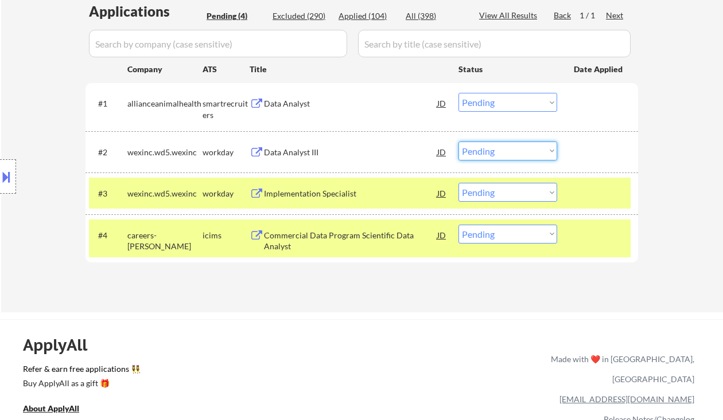
click at [499, 152] on select "Choose an option... Pending Applied Excluded (Questions) Excluded (Expired) Exc…" at bounding box center [507, 151] width 99 height 19
click at [458, 142] on select "Choose an option... Pending Applied Excluded (Questions) Excluded (Expired) Exc…" at bounding box center [507, 151] width 99 height 19
click at [327, 191] on div "Implementation Specialist" at bounding box center [350, 193] width 173 height 11
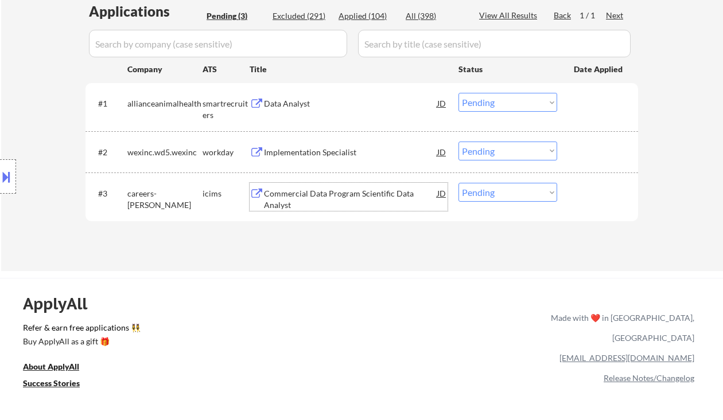
click at [491, 154] on select "Choose an option... Pending Applied Excluded (Questions) Excluded (Expired) Exc…" at bounding box center [507, 151] width 99 height 19
click at [458, 142] on select "Choose an option... Pending Applied Excluded (Questions) Excluded (Expired) Exc…" at bounding box center [507, 151] width 99 height 19
click at [323, 200] on div "Commercial Data Program Scientific Data Analyst" at bounding box center [350, 199] width 173 height 22
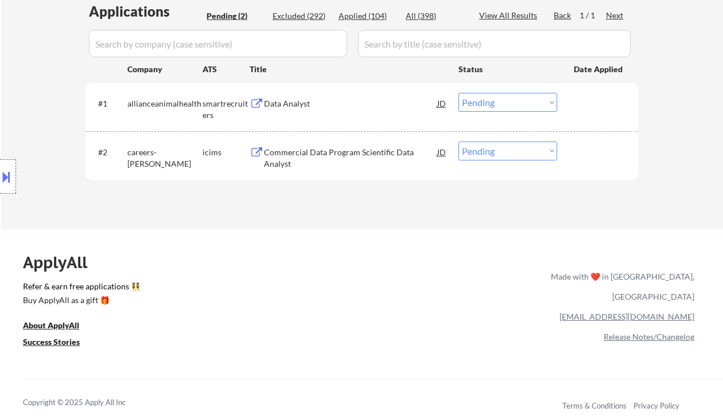
drag, startPoint x: 516, startPoint y: 99, endPoint x: 514, endPoint y: 106, distance: 7.5
click at [516, 100] on select "Choose an option... Pending Applied Excluded (Questions) Excluded (Expired) Exc…" at bounding box center [507, 102] width 99 height 19
drag, startPoint x: 323, startPoint y: 228, endPoint x: 404, endPoint y: 197, distance: 86.0
click at [506, 156] on select "Choose an option... Pending Applied Excluded (Questions) Excluded (Expired) Exc…" at bounding box center [507, 151] width 99 height 19
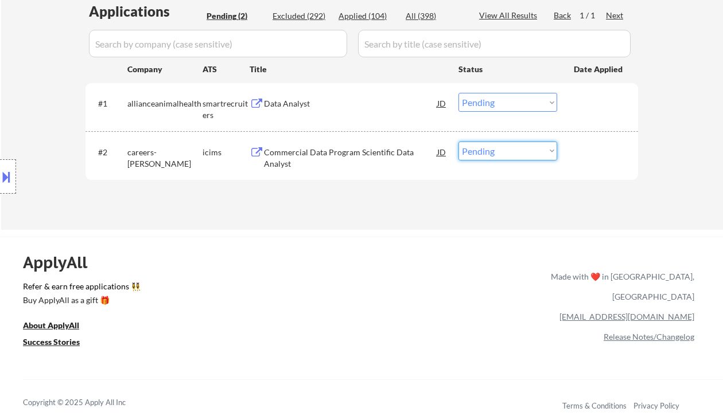
select select ""excluded__salary_""
click at [458, 142] on select "Choose an option... Pending Applied Excluded (Questions) Excluded (Expired) Exc…" at bounding box center [507, 151] width 99 height 19
click at [299, 108] on div "Data Analyst" at bounding box center [350, 103] width 173 height 11
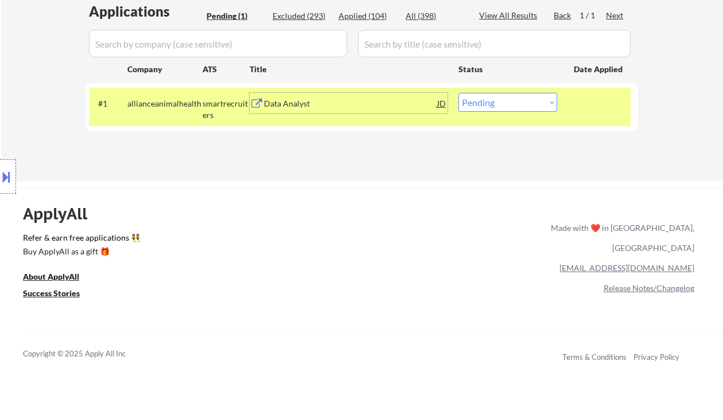
click at [495, 106] on select "Choose an option... Pending Applied Excluded (Questions) Excluded (Expired) Exc…" at bounding box center [507, 102] width 99 height 19
click at [458, 93] on select "Choose an option... Pending Applied Excluded (Questions) Excluded (Expired) Exc…" at bounding box center [507, 102] width 99 height 19
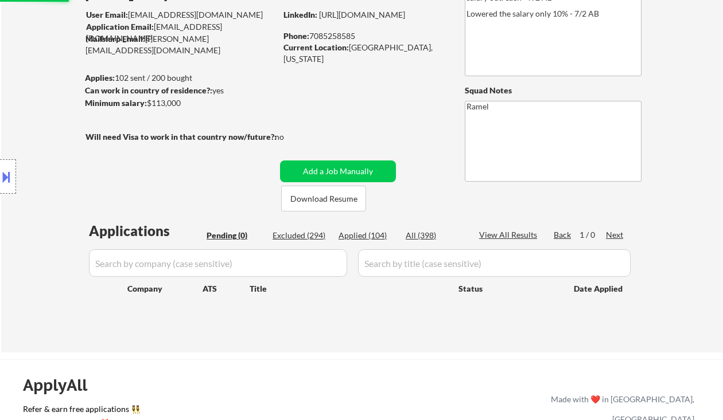
scroll to position [76, 0]
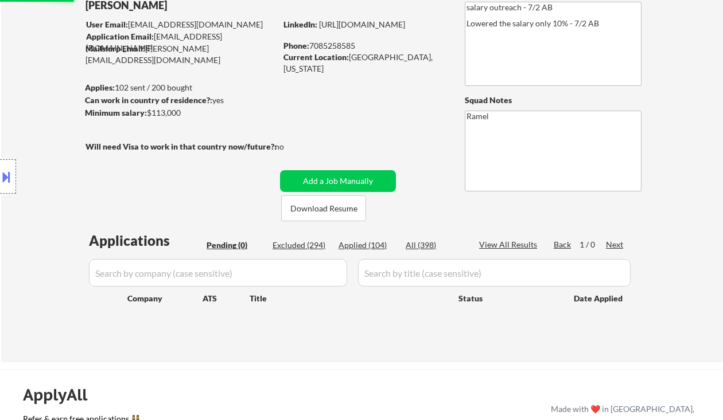
click at [368, 243] on div "Applied (104)" at bounding box center [366, 245] width 57 height 11
select select ""applied""
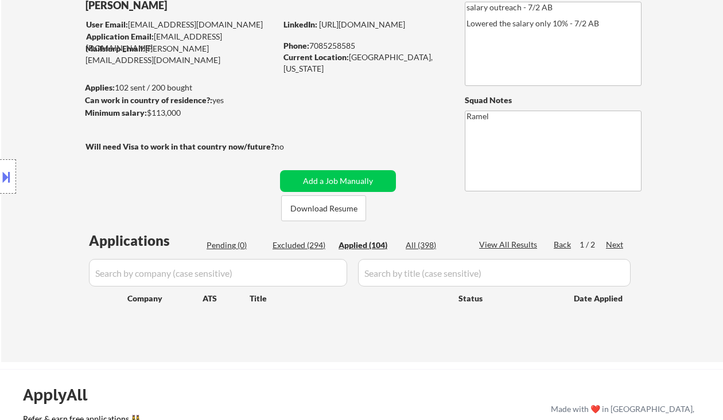
select select ""applied""
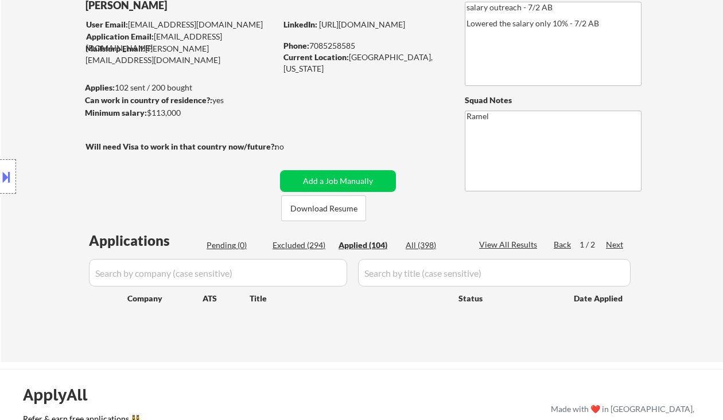
select select ""applied""
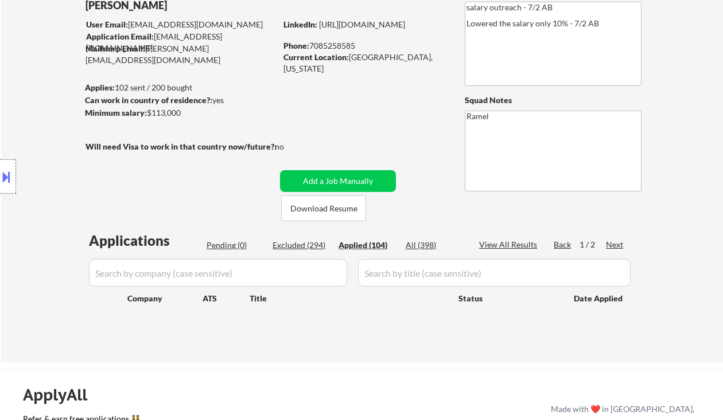
select select ""applied""
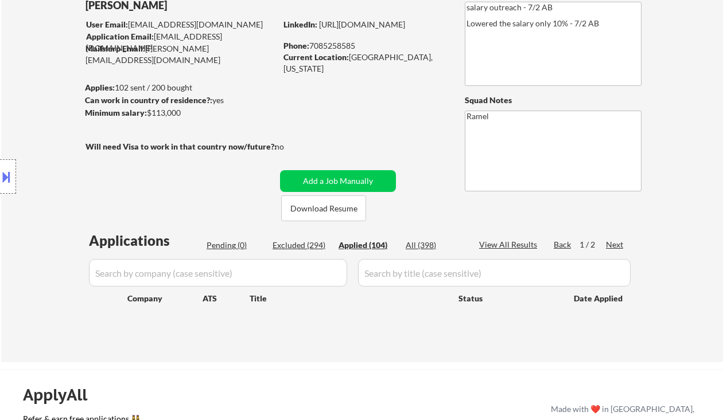
select select ""applied""
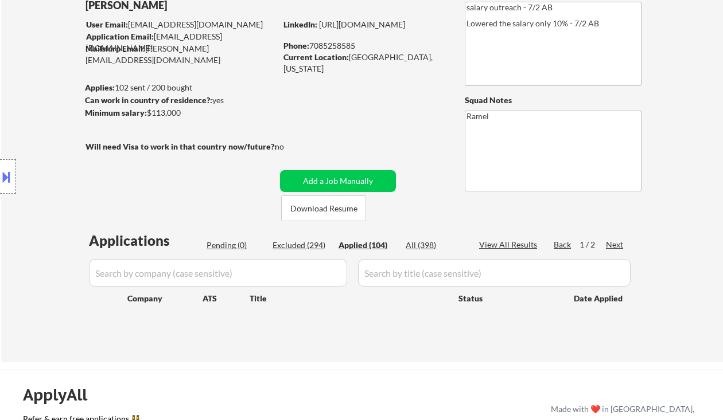
select select ""applied""
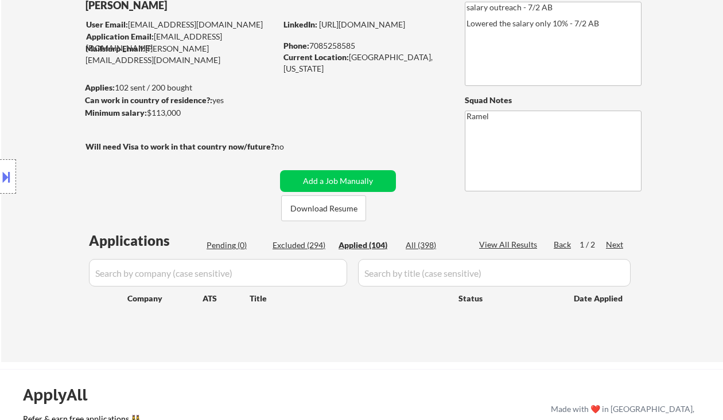
select select ""applied""
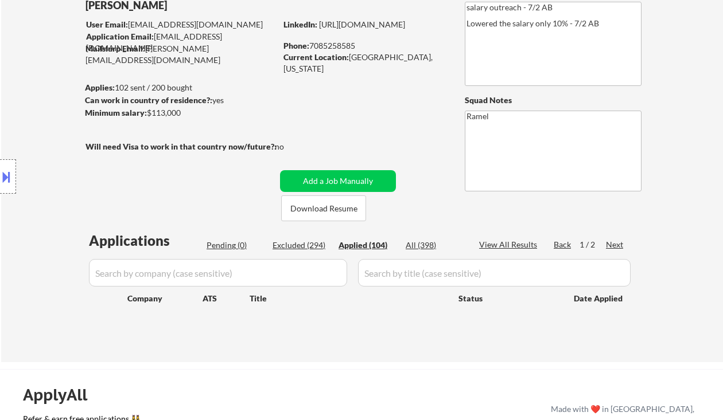
select select ""applied""
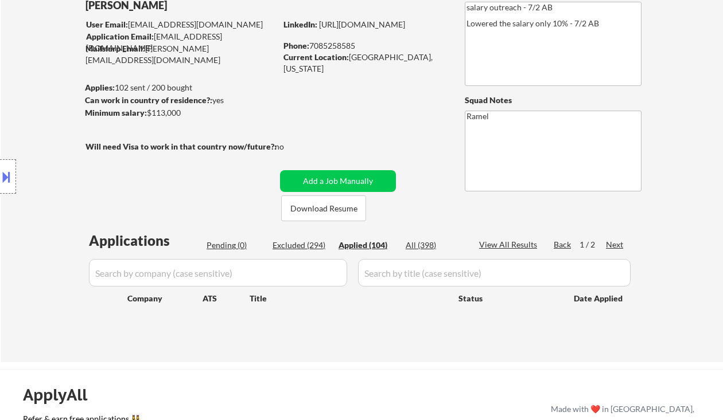
select select ""applied""
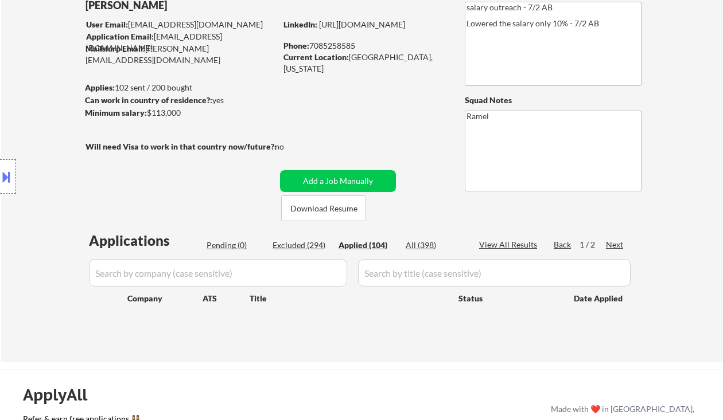
select select ""applied""
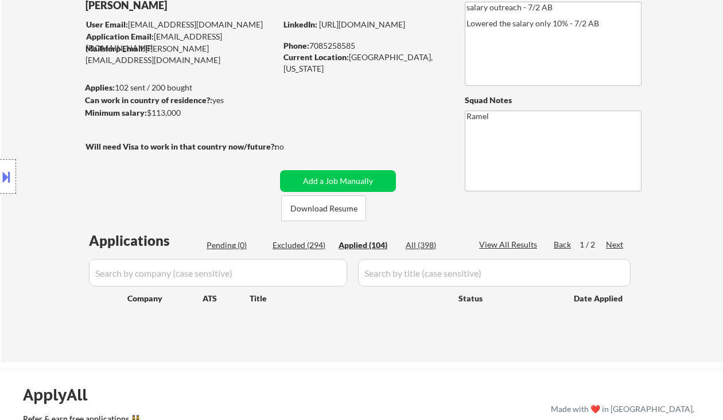
select select ""applied""
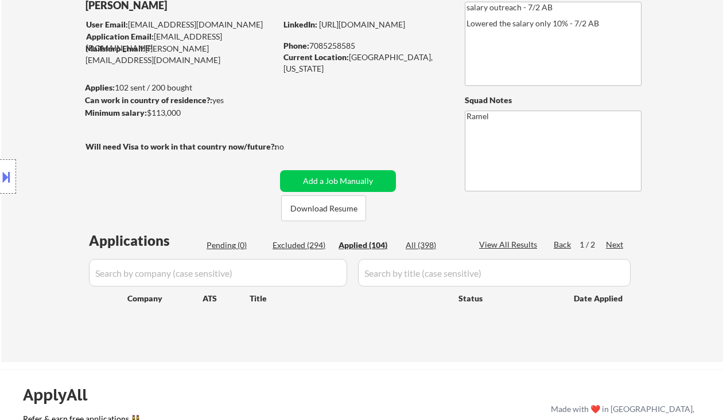
select select ""applied""
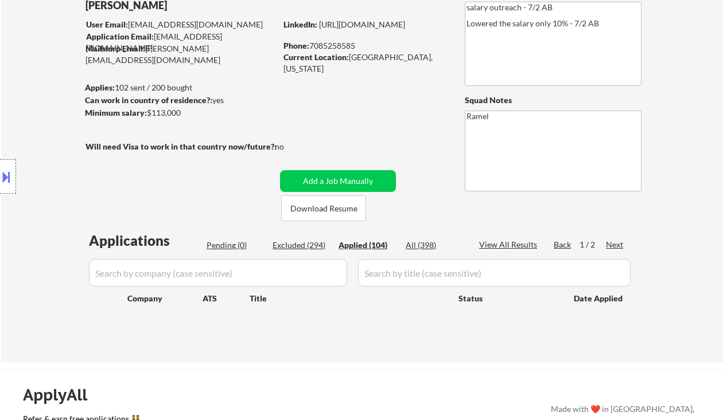
select select ""applied""
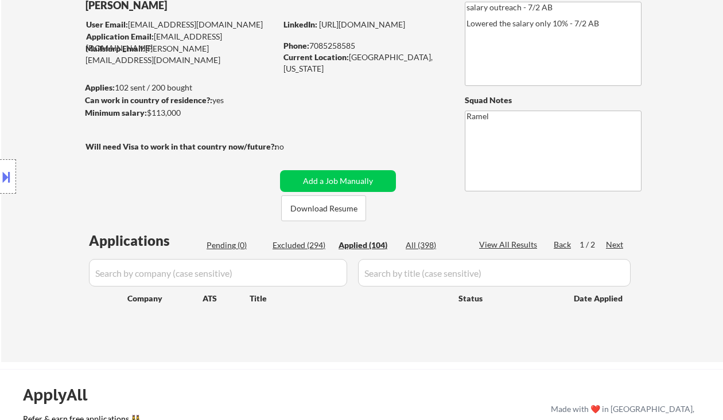
select select ""applied""
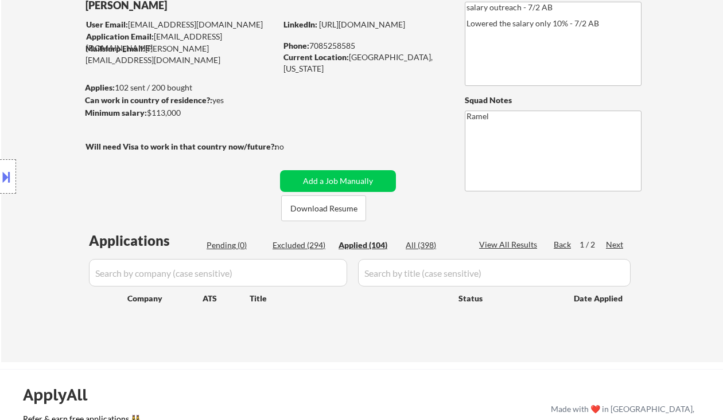
select select ""applied""
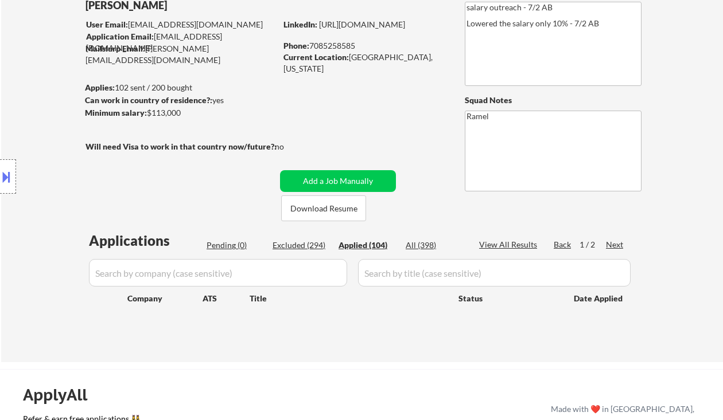
select select ""applied""
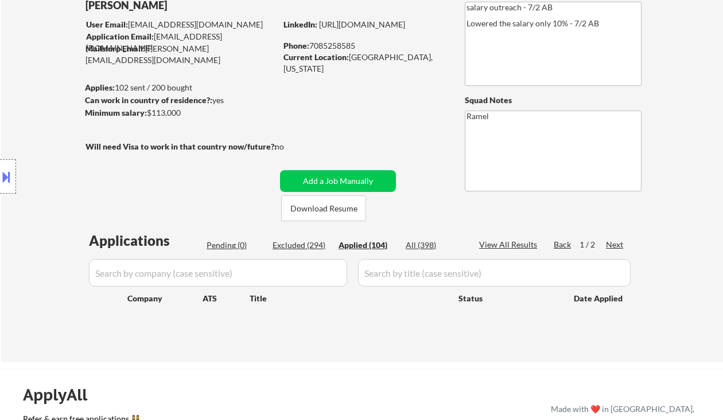
select select ""applied""
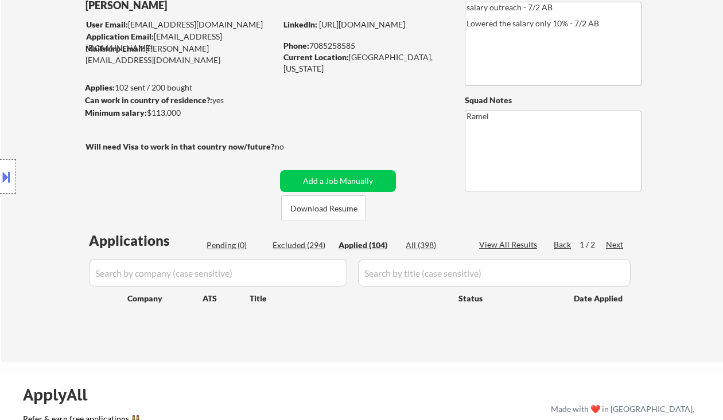
select select ""applied""
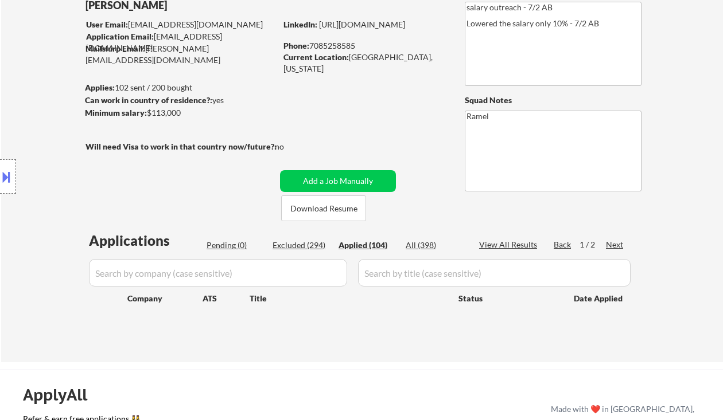
select select ""applied""
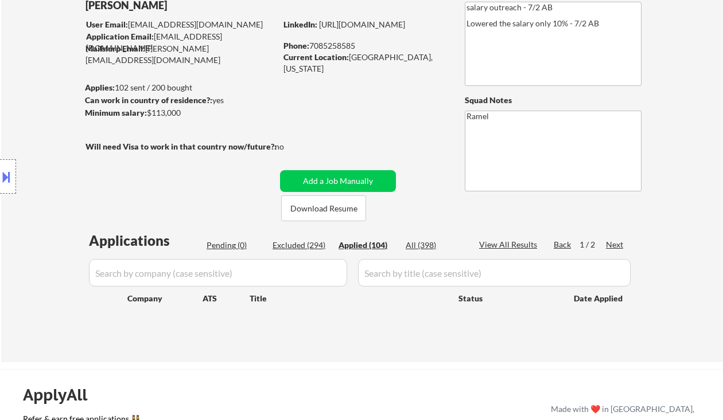
select select ""applied""
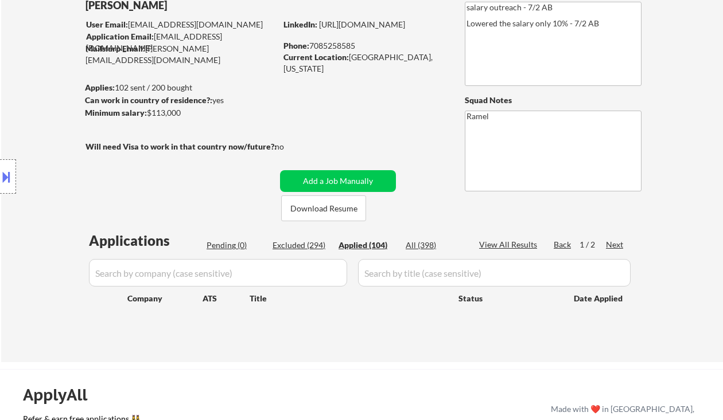
select select ""applied""
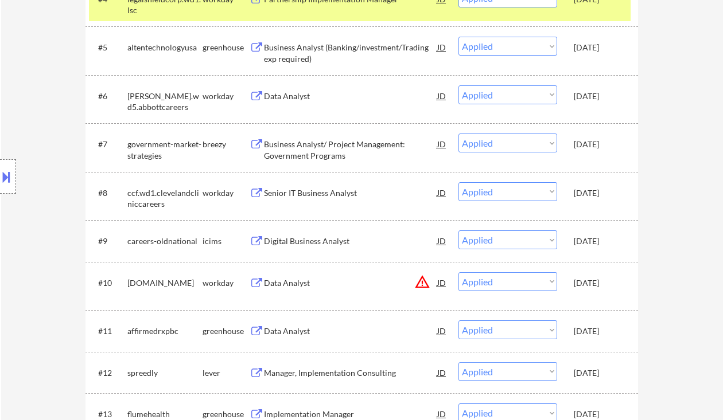
scroll to position [688, 0]
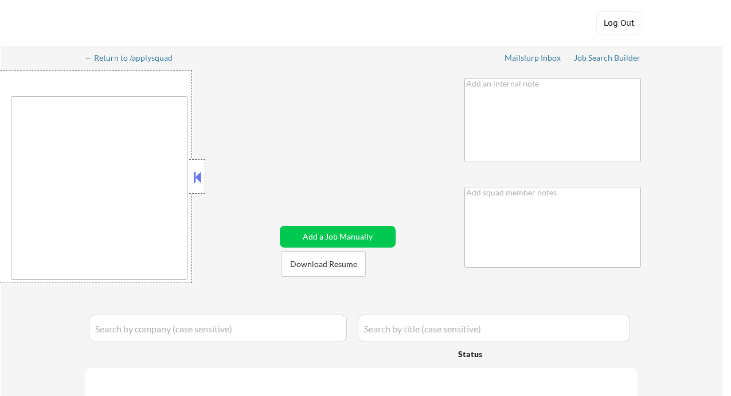
type textarea "salary outreach - 7/2 AB Lowered the salary only 10% - 7/2 AB"
type textarea "Ramel"
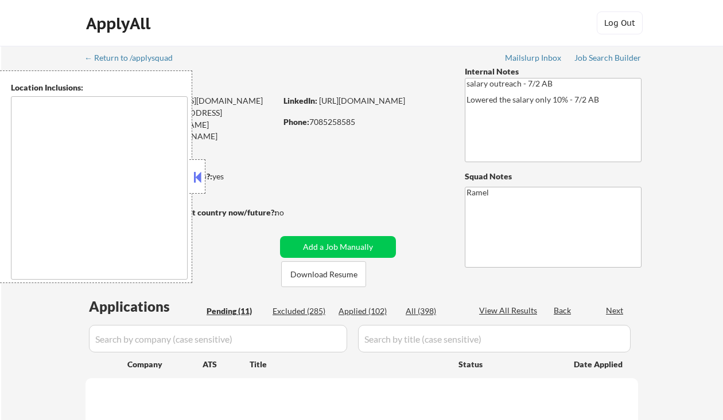
type textarea "[GEOGRAPHIC_DATA], [GEOGRAPHIC_DATA], [GEOGRAPHIC_DATA] [GEOGRAPHIC_DATA], [GEO…"
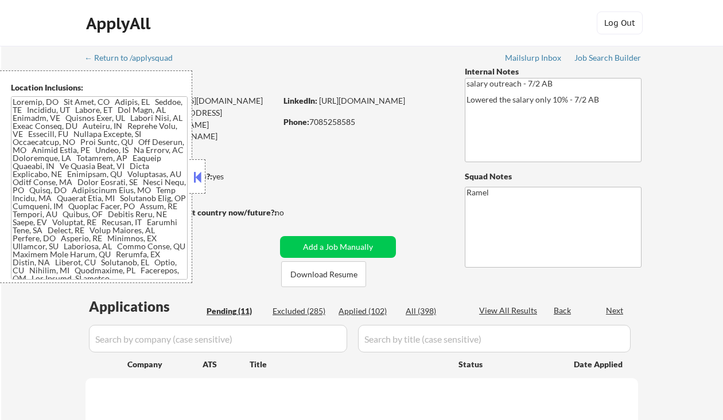
select select ""pending""
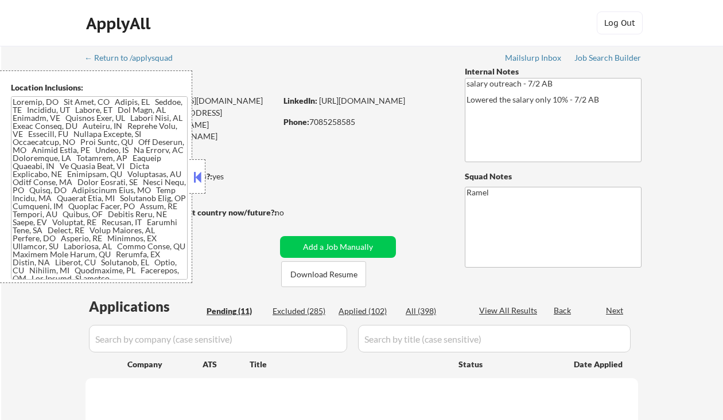
select select ""pending""
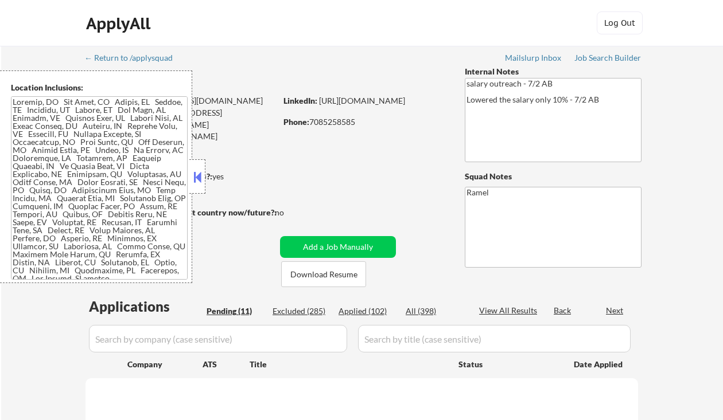
select select ""pending""
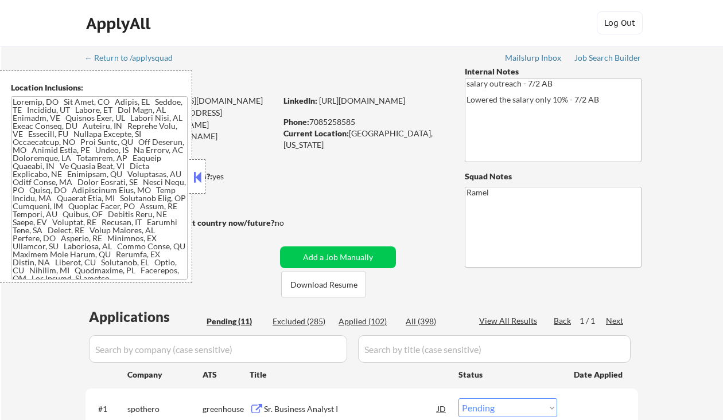
click at [378, 321] on div "Applied (102)" at bounding box center [366, 321] width 57 height 11
select select ""applied""
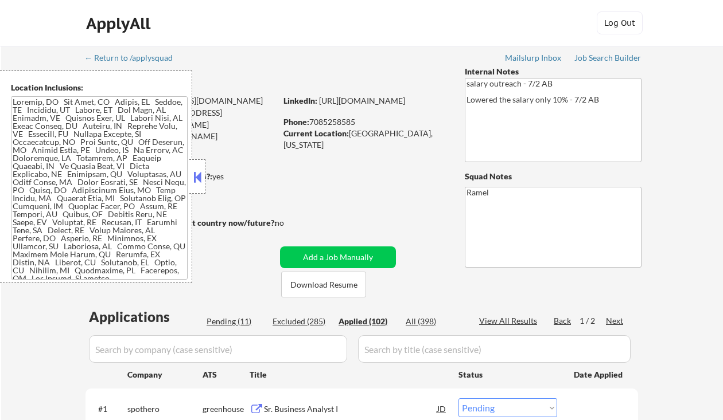
select select ""applied""
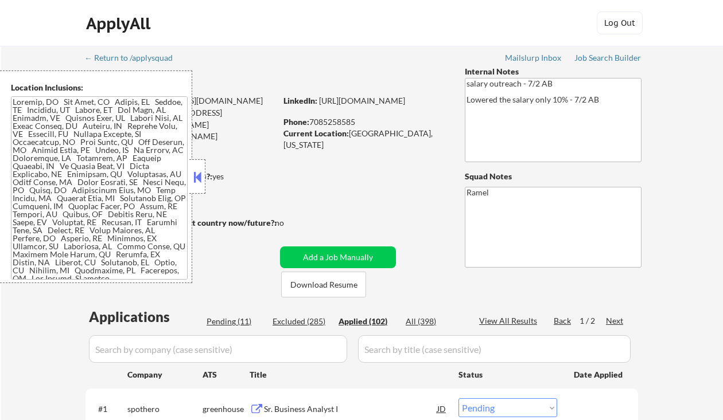
select select ""applied""
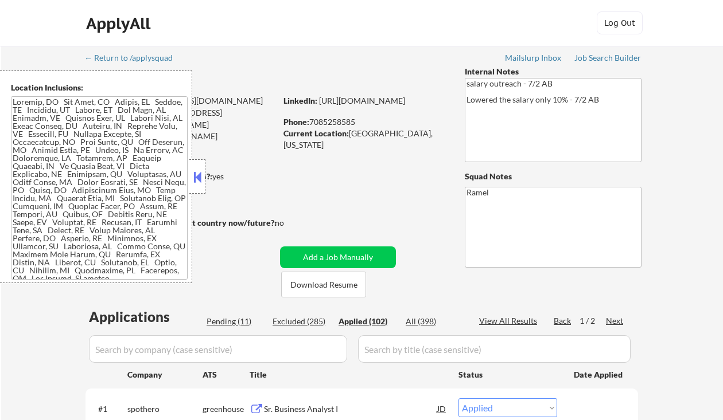
select select ""applied""
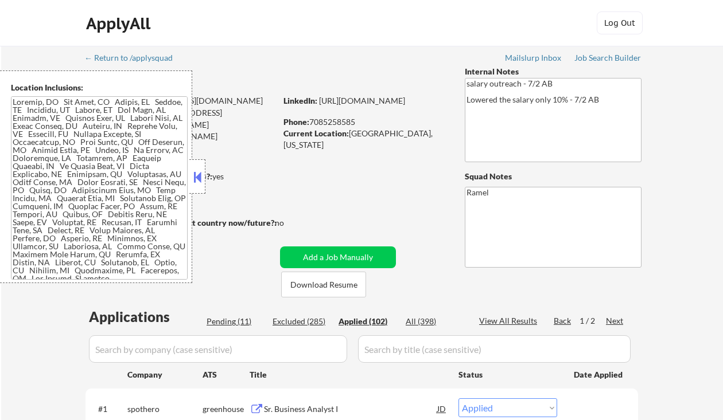
select select ""applied""
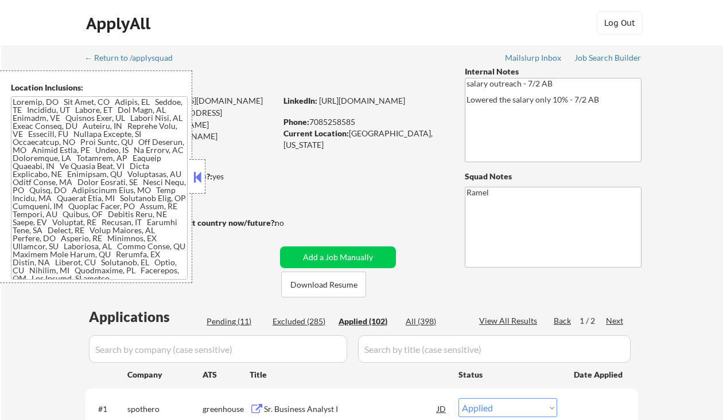
select select ""applied""
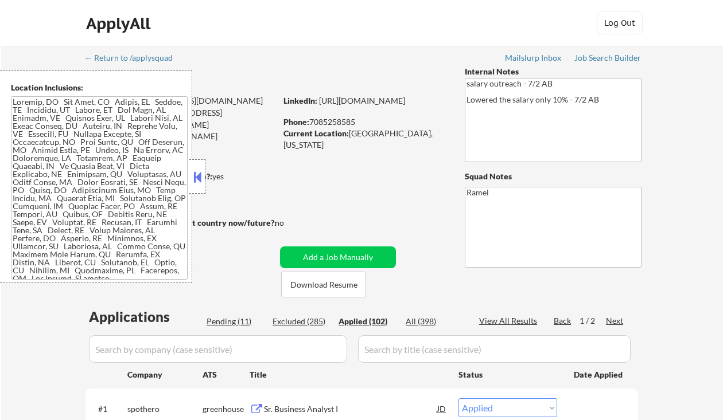
select select ""applied""
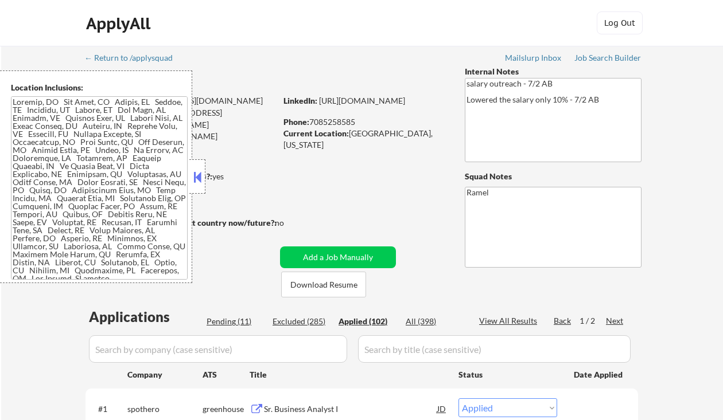
select select ""applied""
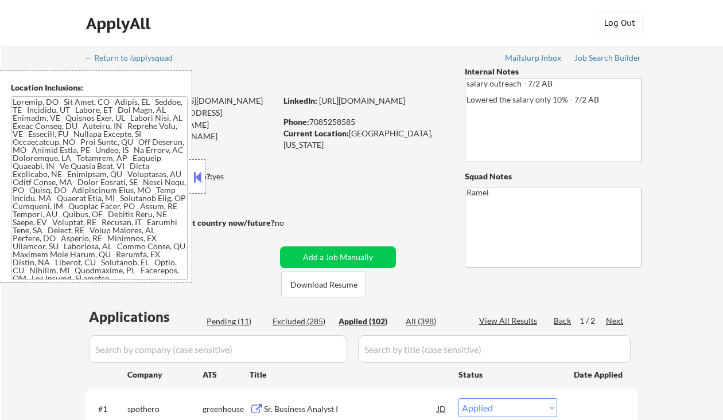
select select ""applied""
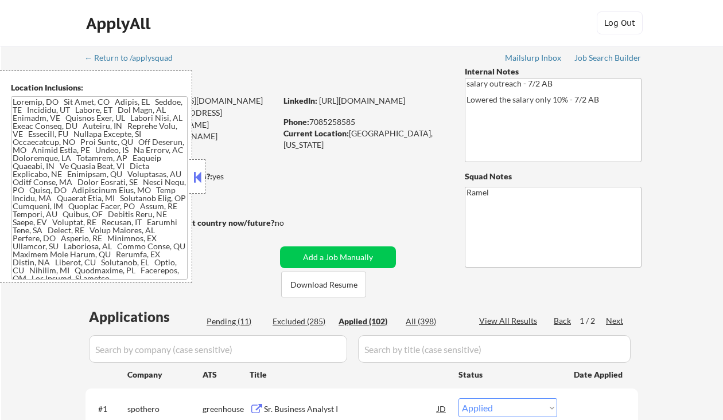
select select ""applied""
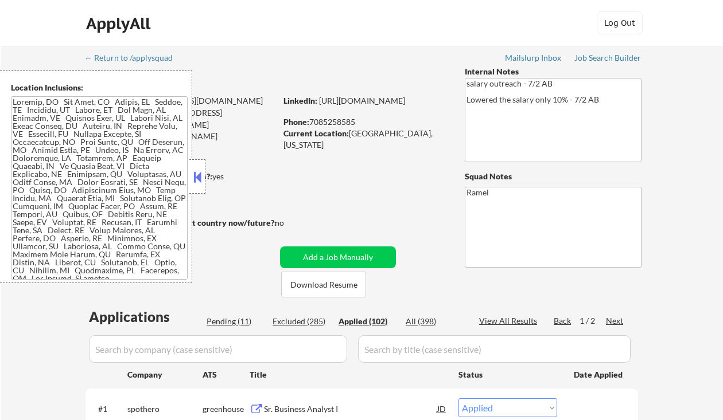
select select ""applied""
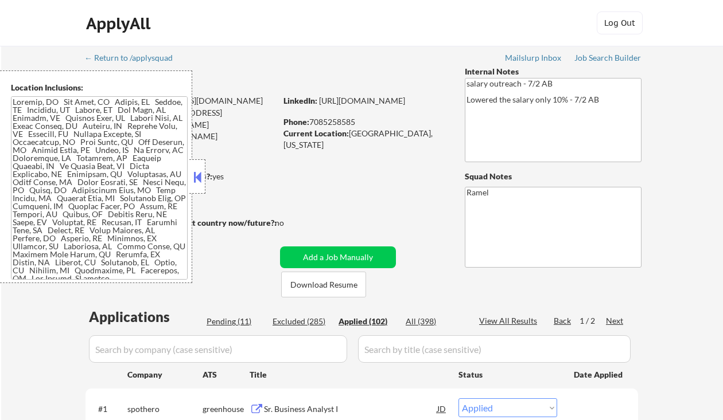
select select ""applied""
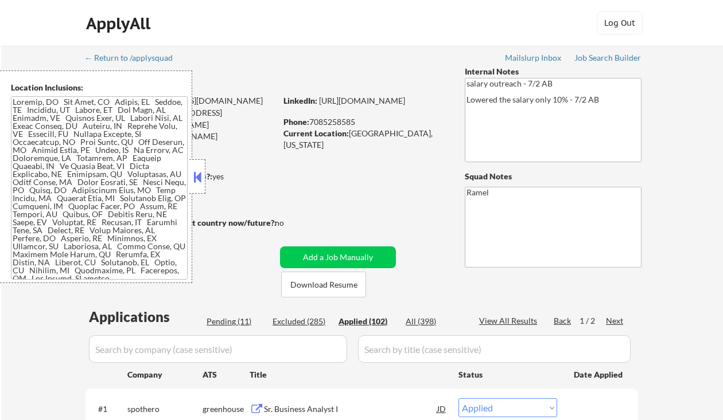
select select ""applied""
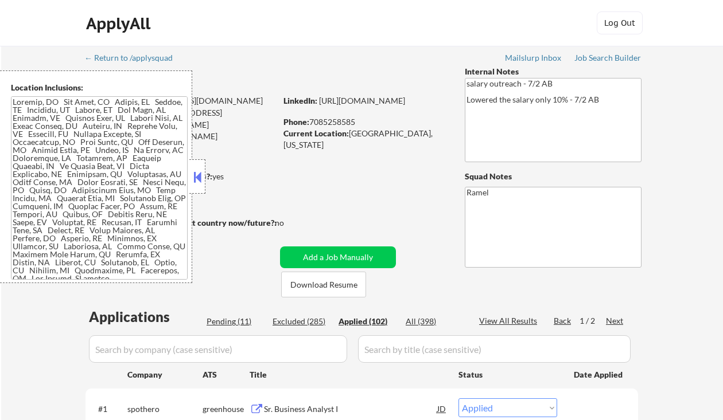
select select ""applied""
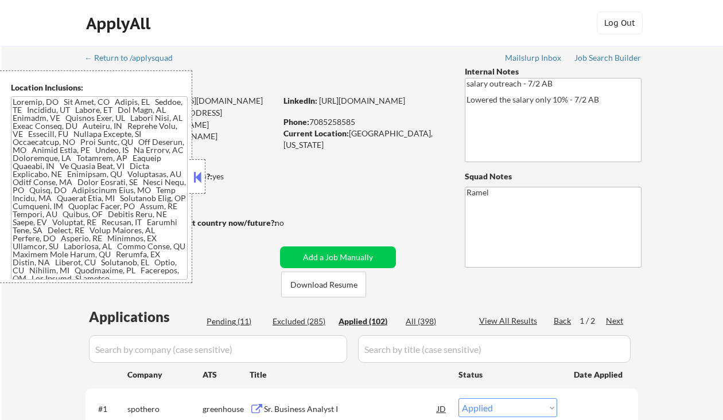
select select ""applied""
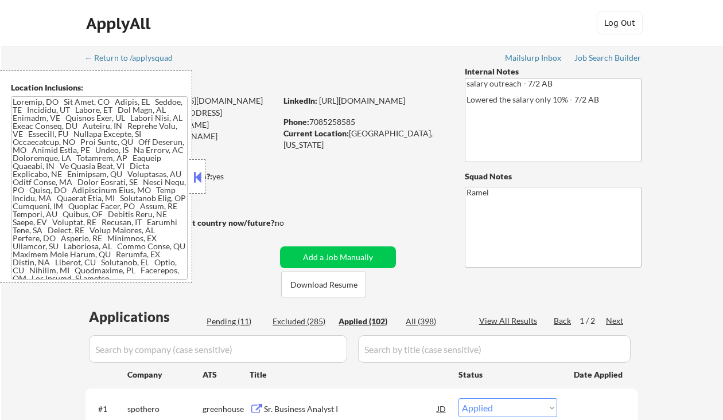
select select ""applied""
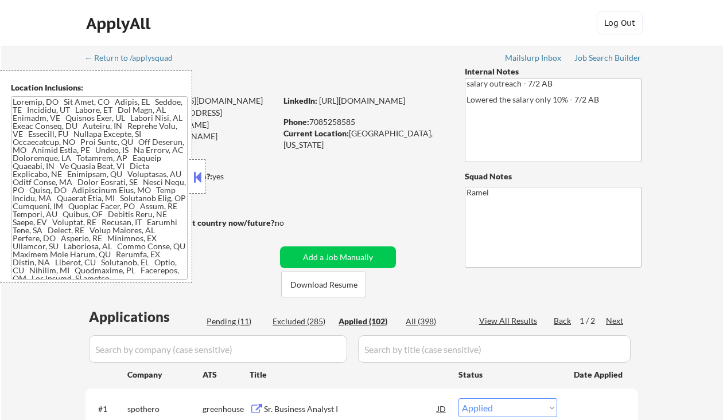
select select ""applied""
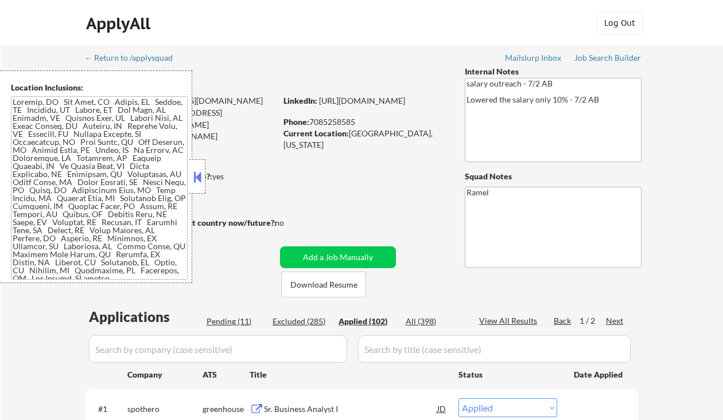
select select ""applied""
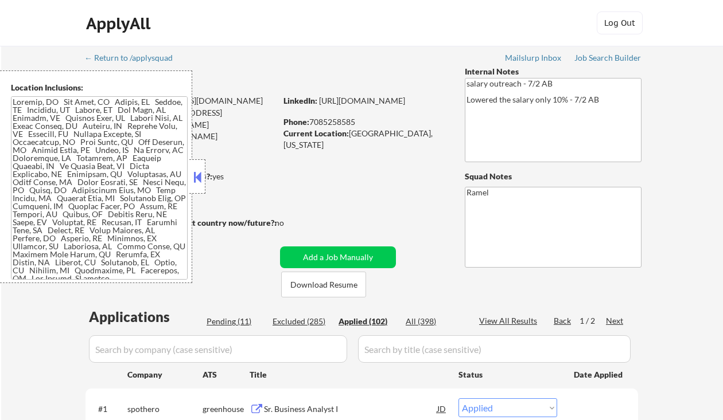
select select ""applied""
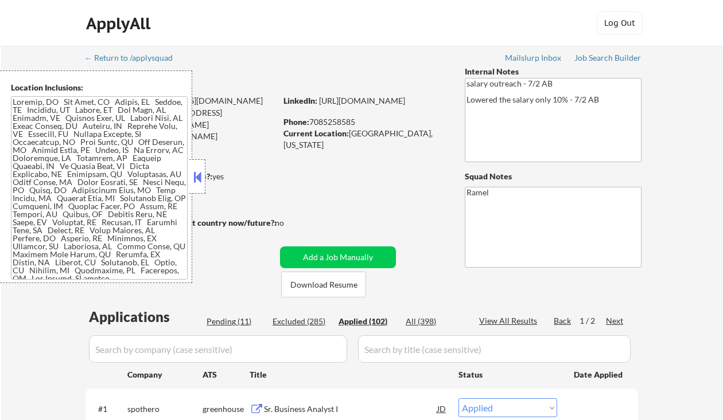
select select ""applied""
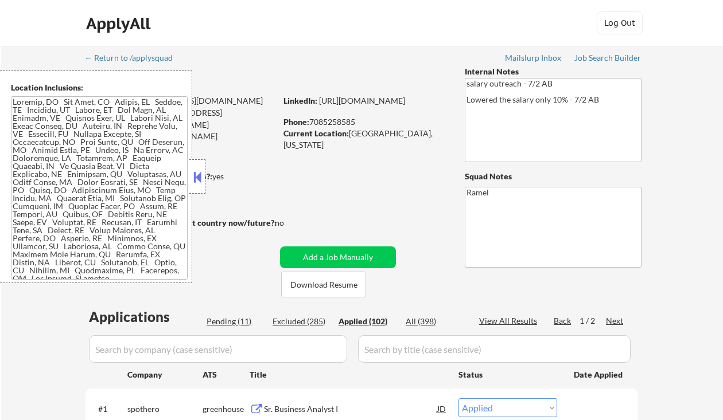
select select ""applied""
drag, startPoint x: 11, startPoint y: 330, endPoint x: 53, endPoint y: 327, distance: 41.3
drag, startPoint x: 195, startPoint y: 176, endPoint x: 205, endPoint y: 177, distance: 10.4
click at [195, 176] on button at bounding box center [197, 177] width 13 height 17
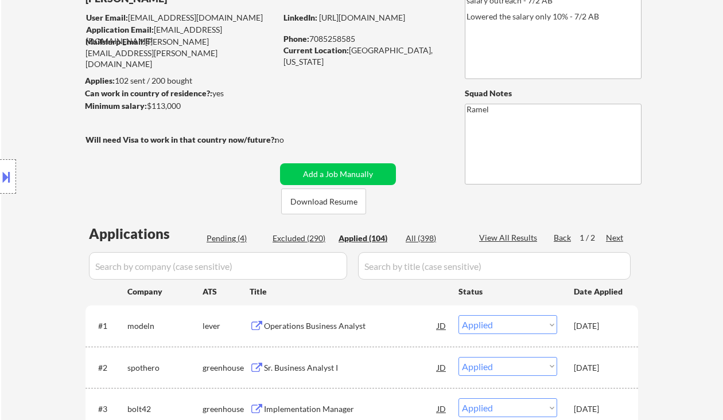
scroll to position [153, 0]
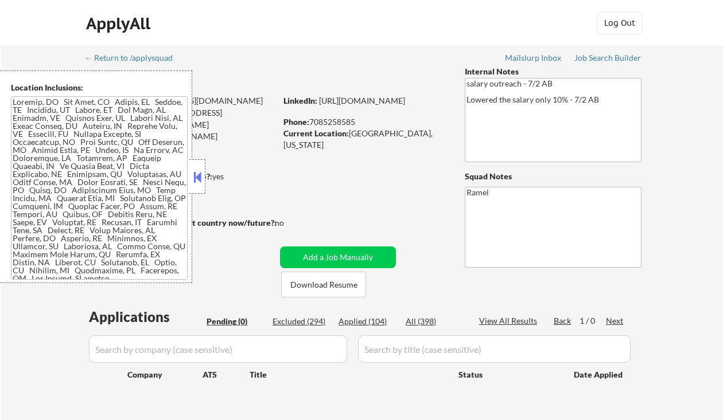
click at [378, 322] on div "Applied (104)" at bounding box center [366, 321] width 57 height 11
select select ""applied""
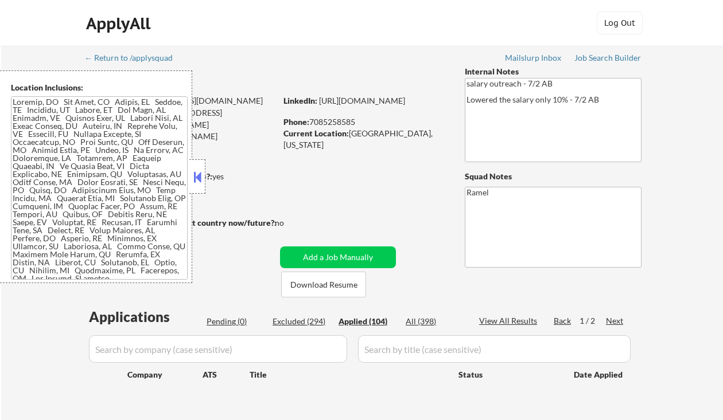
select select ""applied""
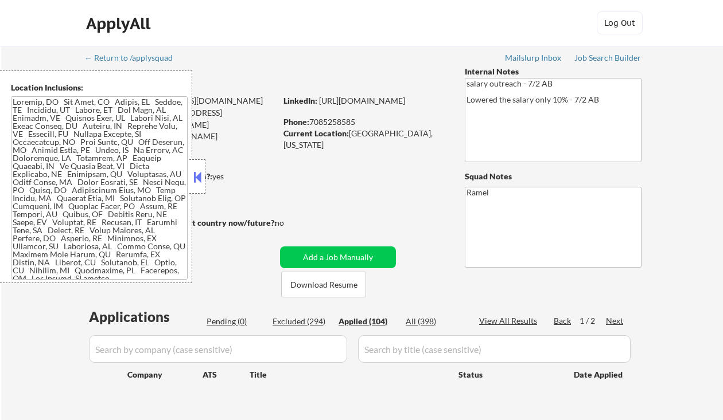
select select ""applied""
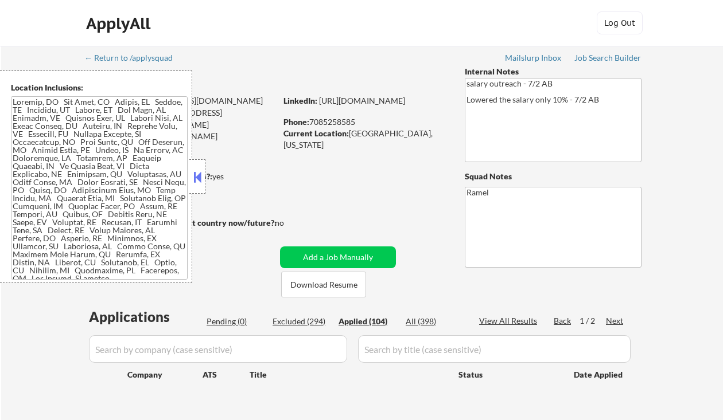
select select ""applied""
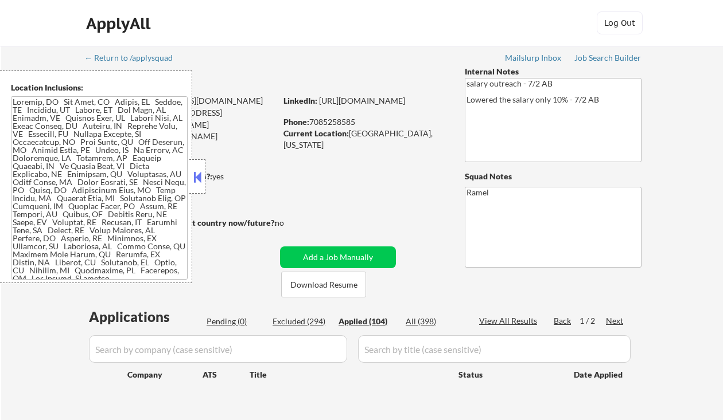
select select ""applied""
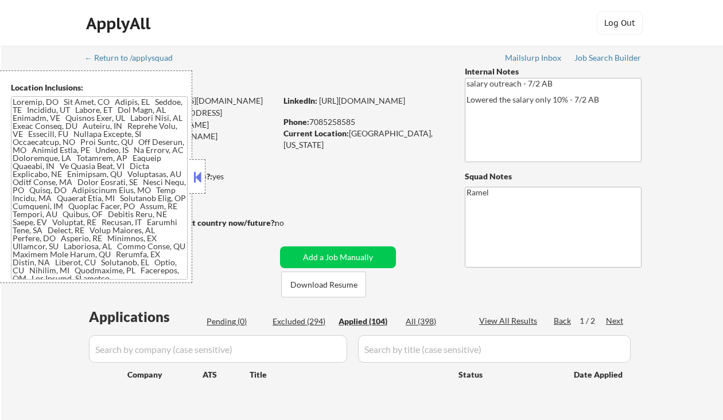
select select ""applied""
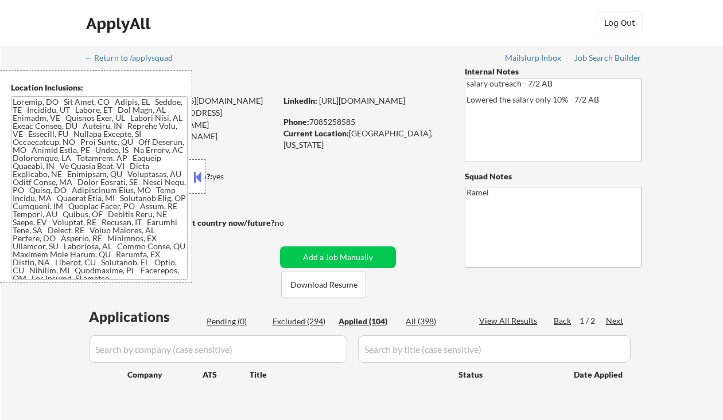
select select ""applied""
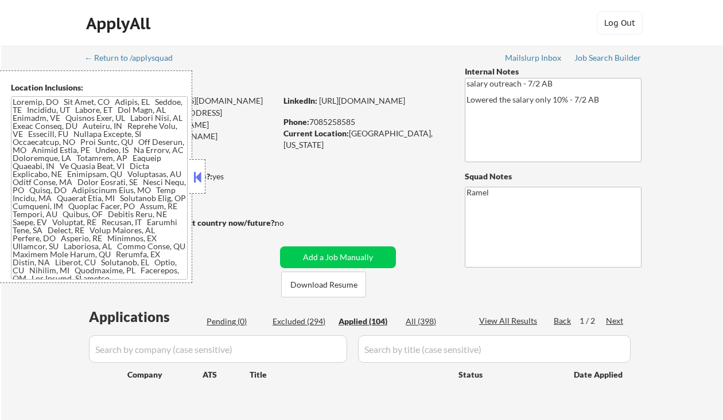
select select ""applied""
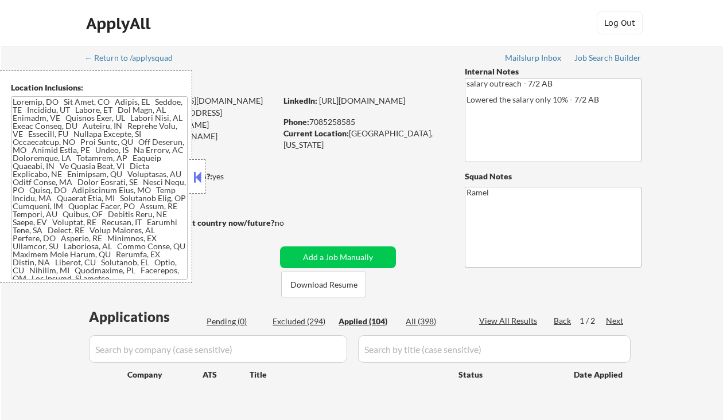
select select ""applied""
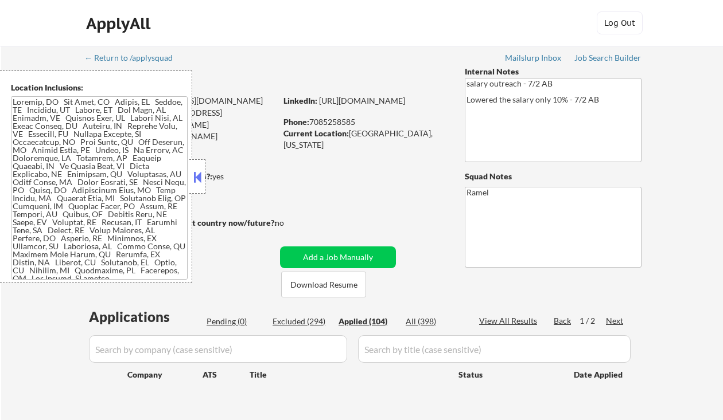
select select ""applied""
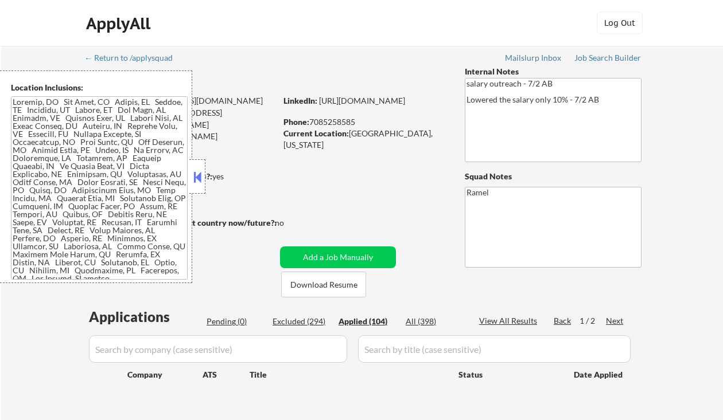
select select ""applied""
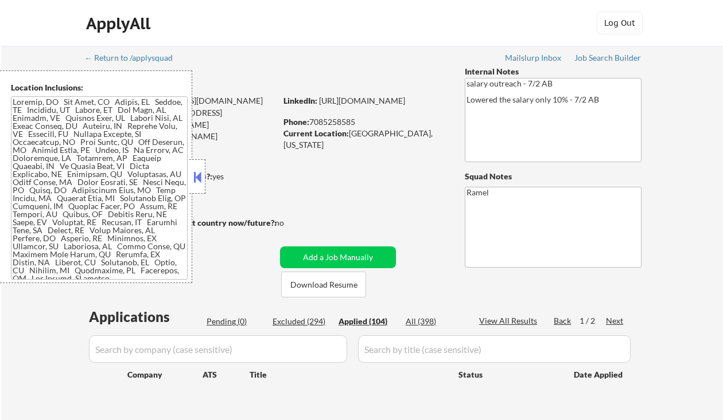
select select ""applied""
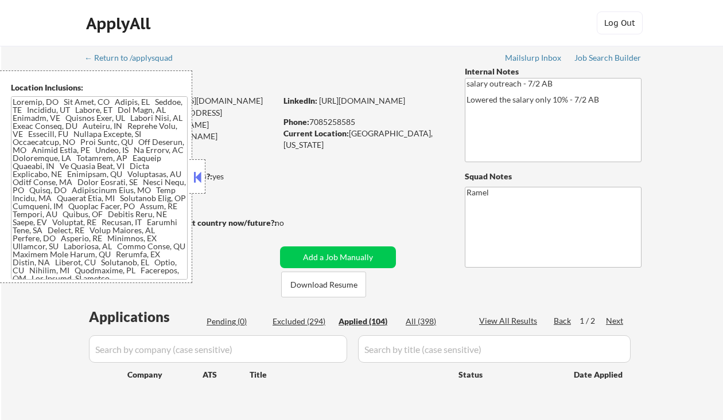
select select ""applied""
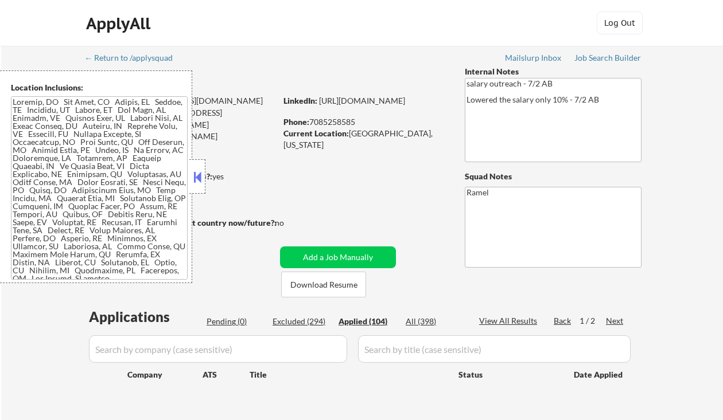
select select ""applied""
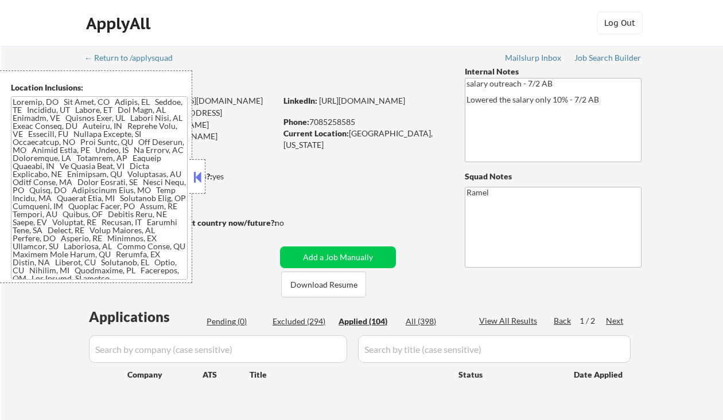
select select ""applied""
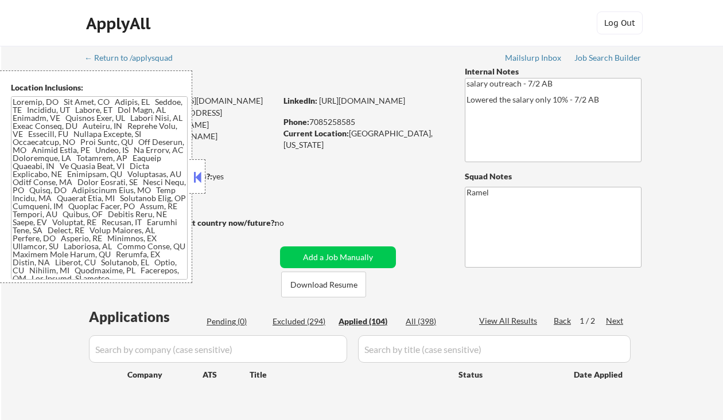
select select ""applied""
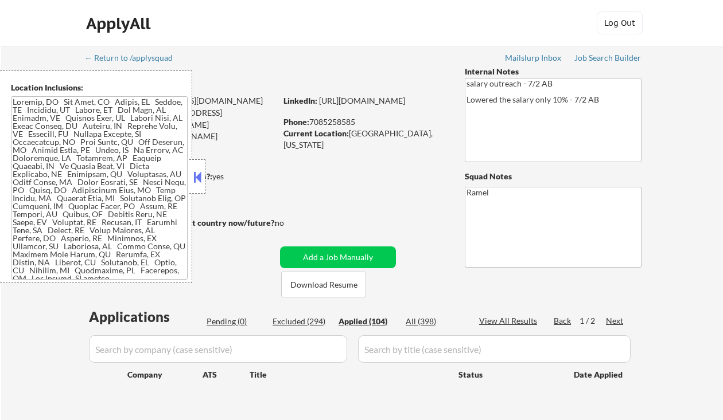
select select ""applied""
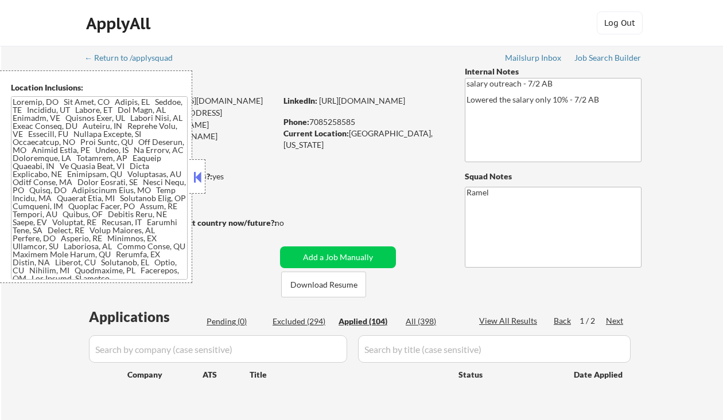
select select ""applied""
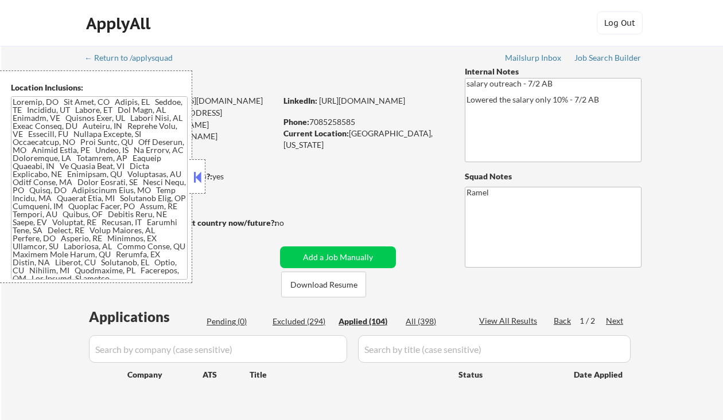
select select ""applied""
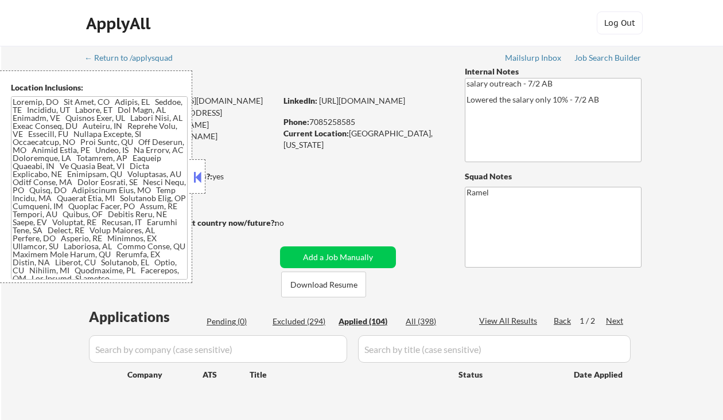
select select ""applied""
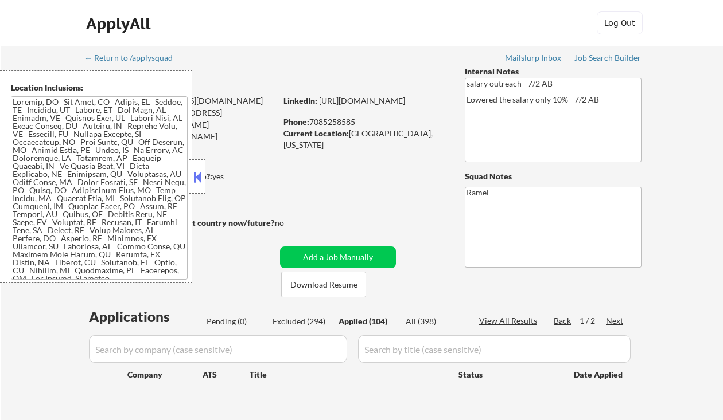
select select ""applied""
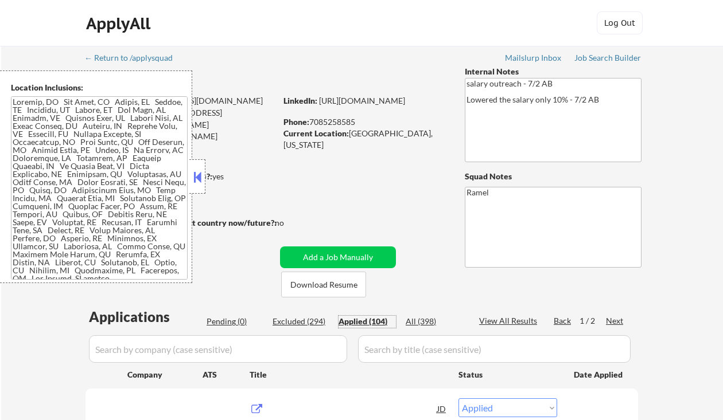
scroll to position [229, 0]
